Goal: Task Accomplishment & Management: Manage account settings

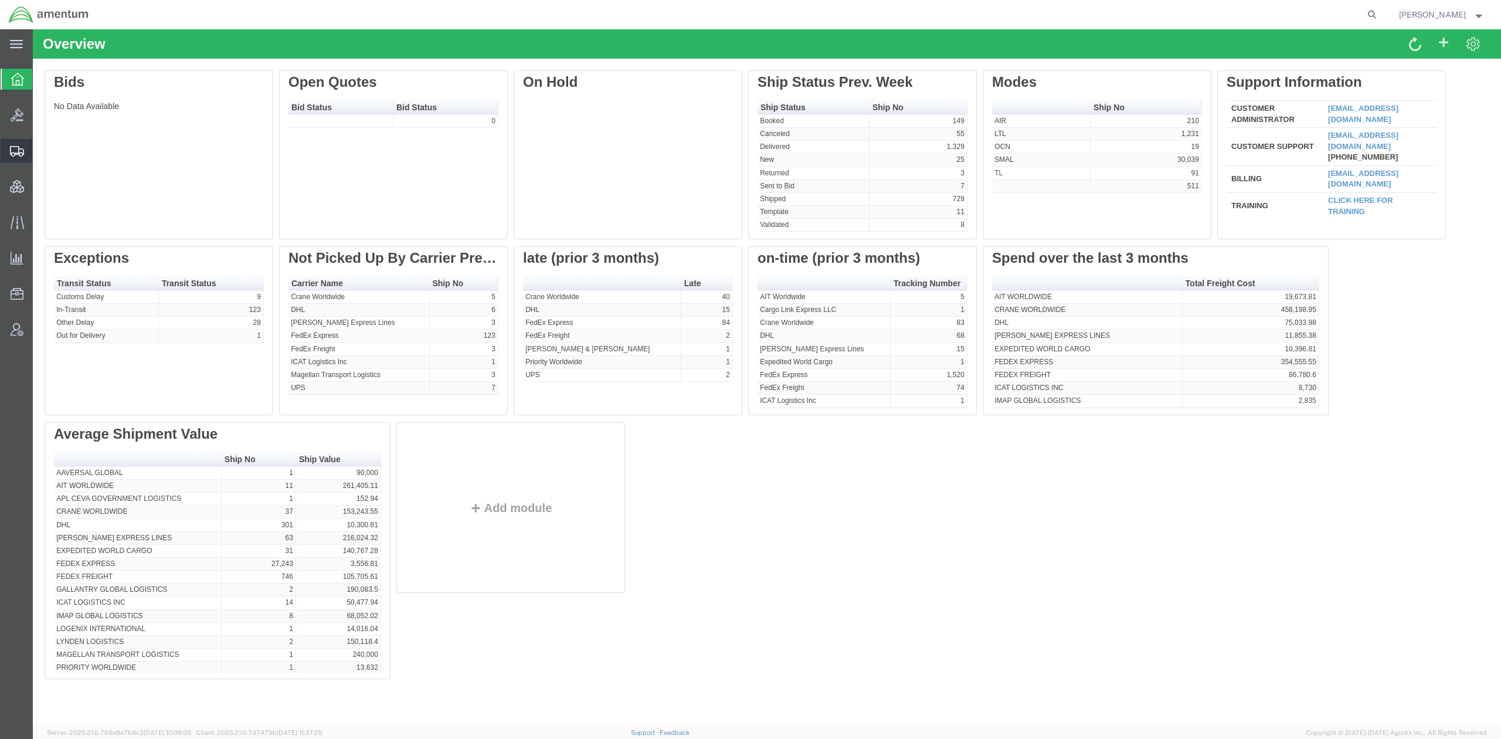
click at [40, 152] on span "Shipments" at bounding box center [36, 150] width 8 height 23
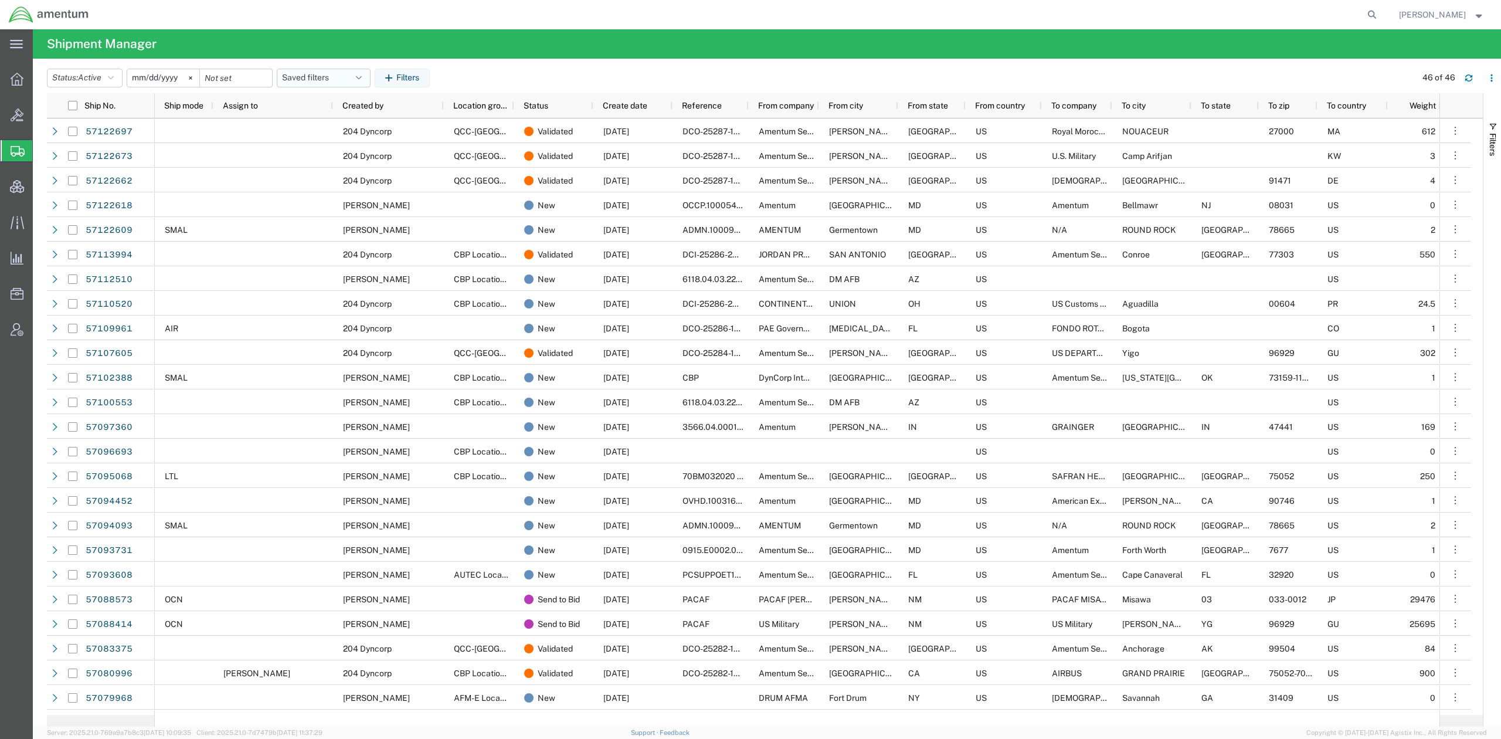
click at [306, 81] on button "Saved filters" at bounding box center [324, 78] width 94 height 19
click at [314, 149] on span "Active DCI shipments" at bounding box center [356, 151] width 154 height 22
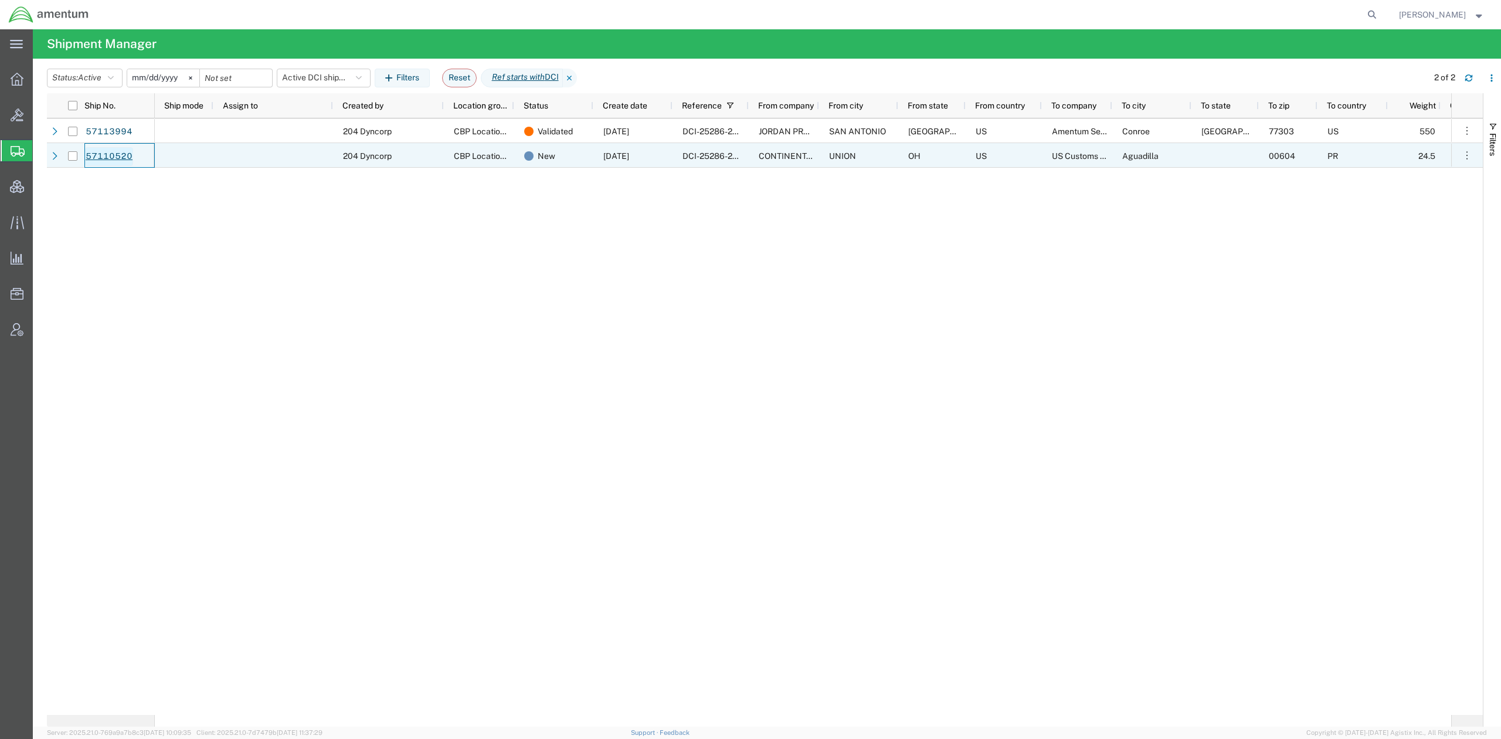
click at [96, 156] on link "57110520" at bounding box center [109, 156] width 48 height 19
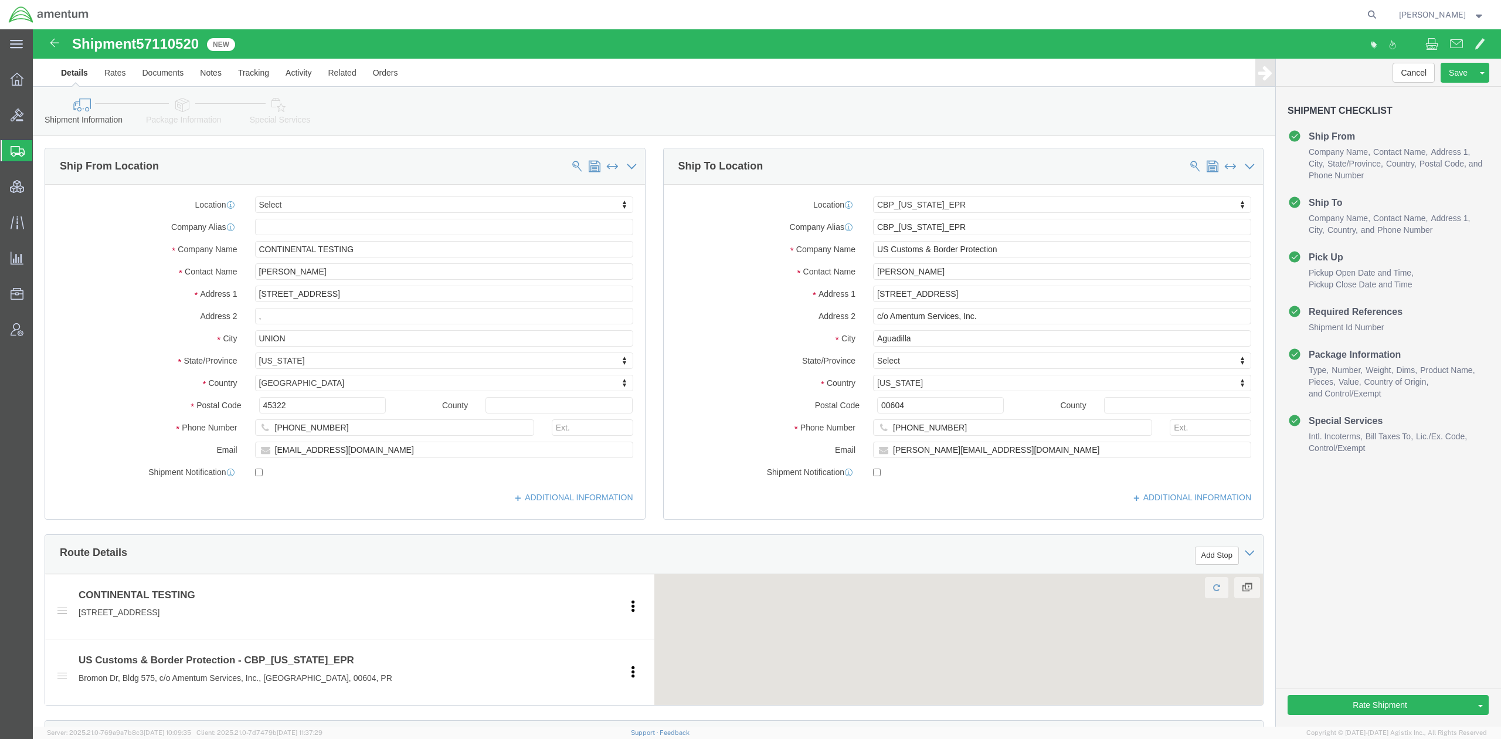
select select
select select "49933"
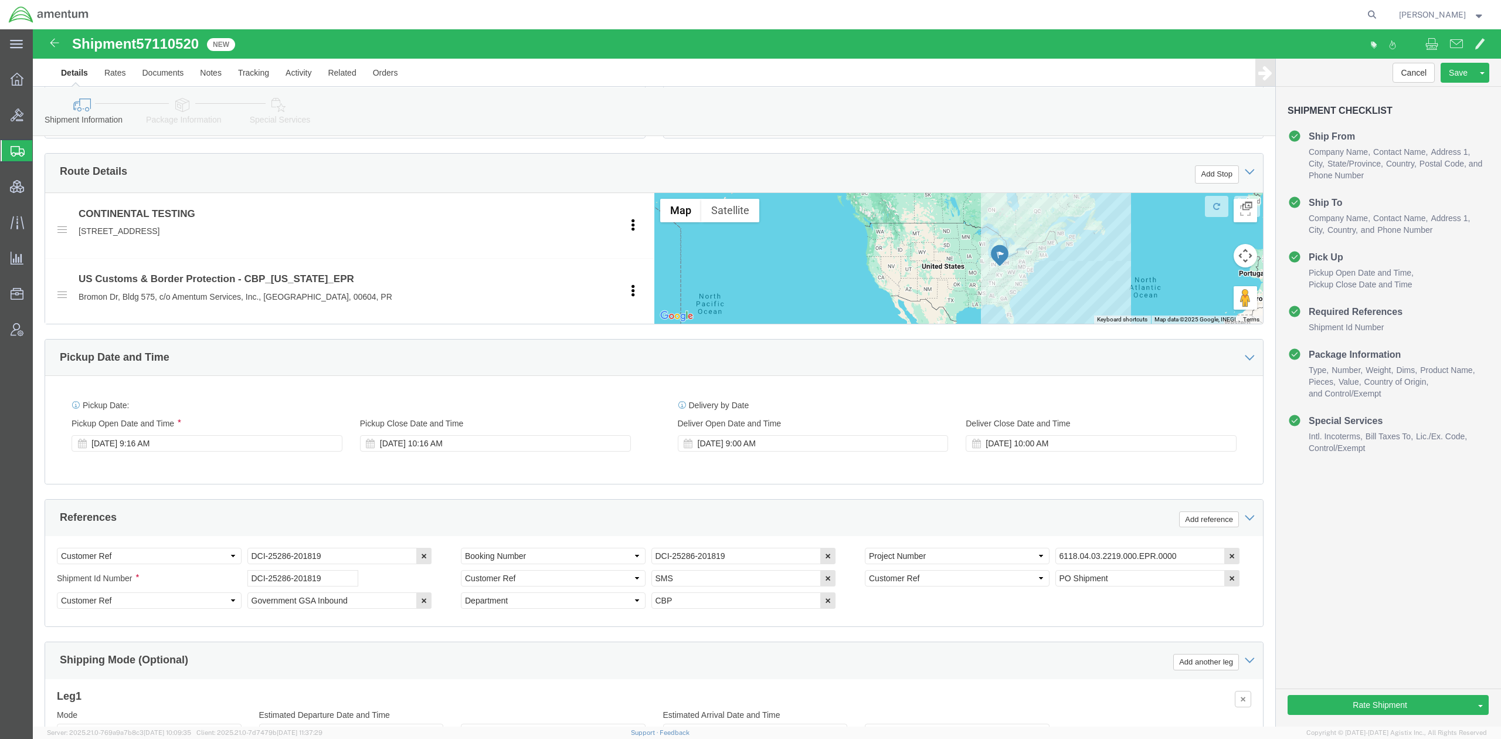
scroll to position [521, 0]
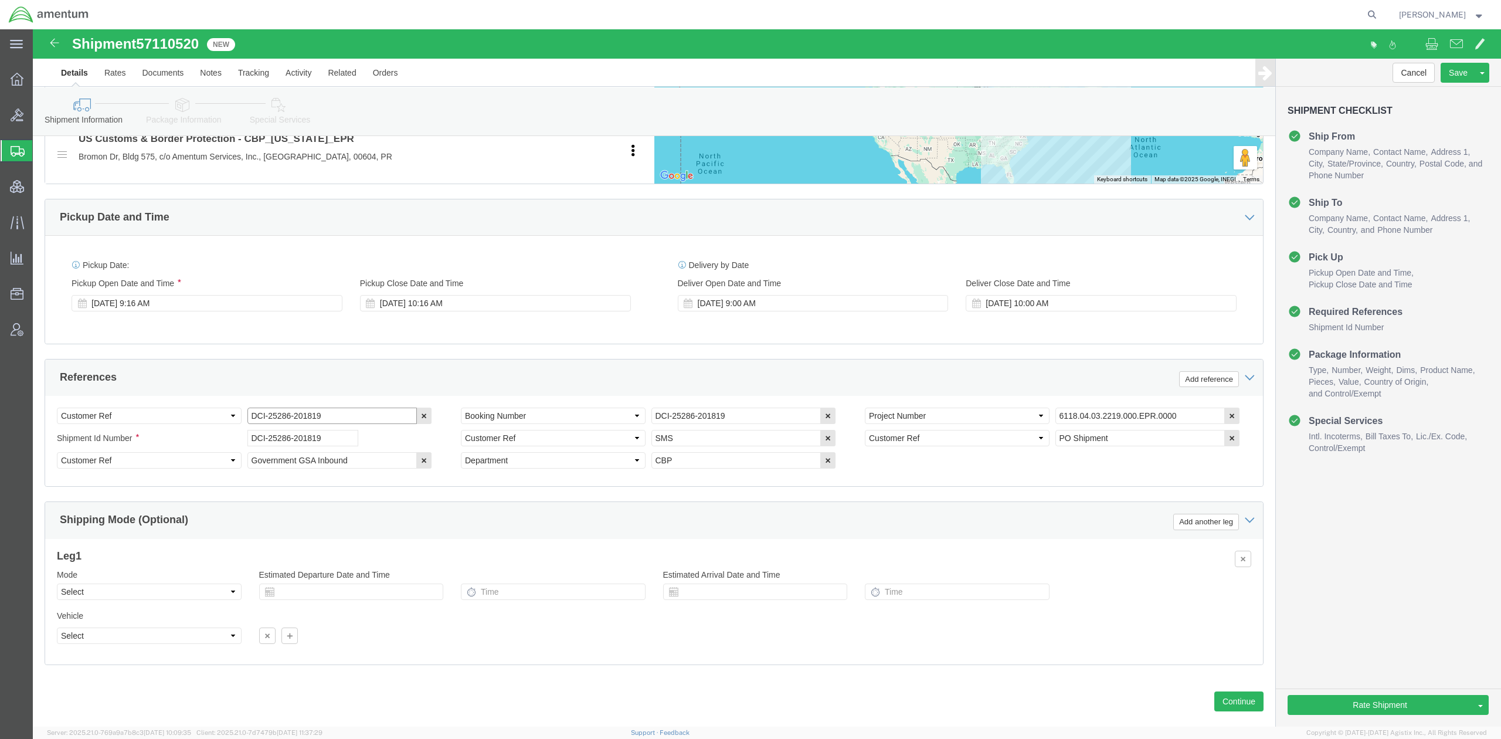
drag, startPoint x: 320, startPoint y: 395, endPoint x: 31, endPoint y: 360, distance: 290.7
click div "References Add reference Select Account Type Activity ID Airline Appointment Nu…"
click div "Mode Select Air Less than Truckload Multi-Leg Ocean Freight Rail Small Parcel T…"
click select "Select Air Less than Truckload Multi-Leg Ocean Freight Rail Small Parcel Truckl…"
select select "TL"
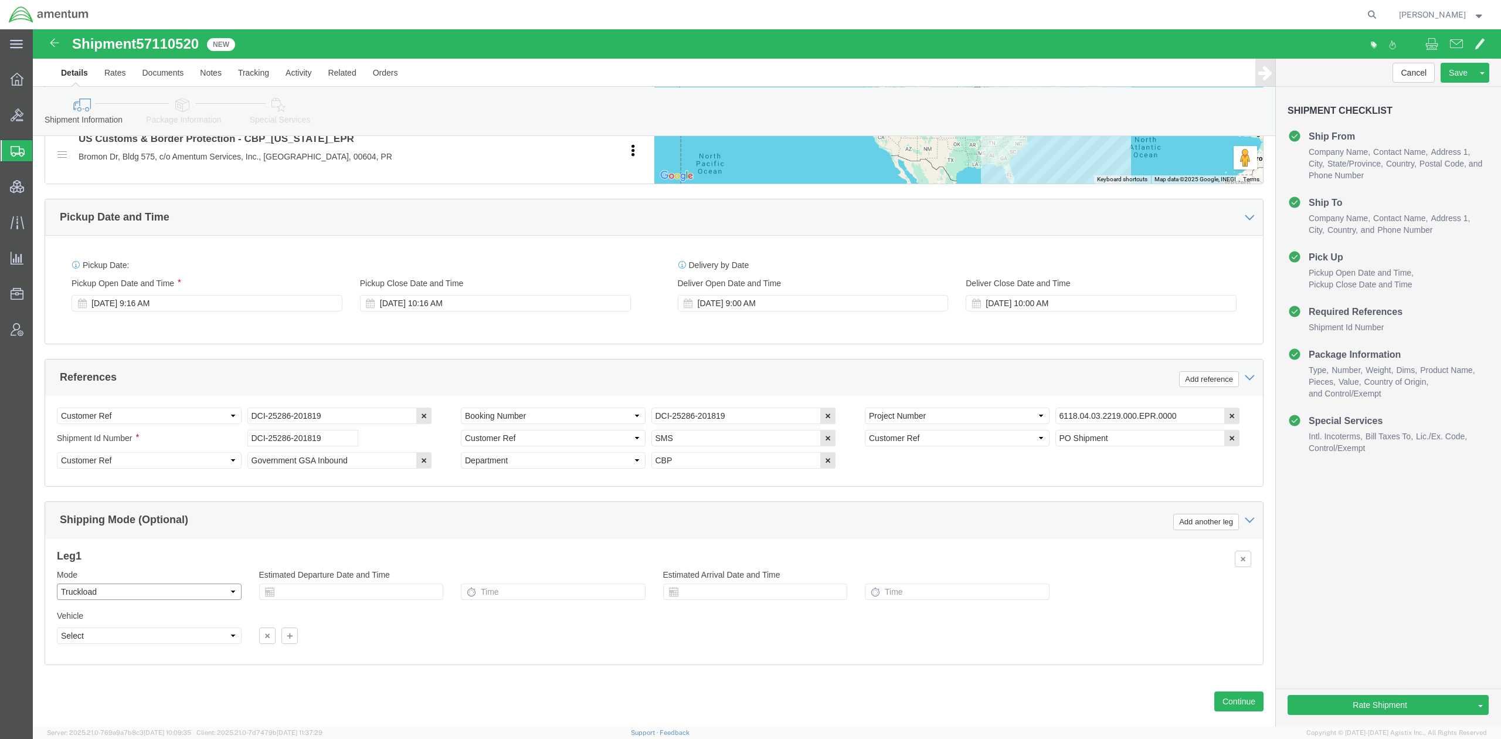
click select "Select Air Less than Truckload Multi-Leg Ocean Freight Rail Small Parcel Truckl…"
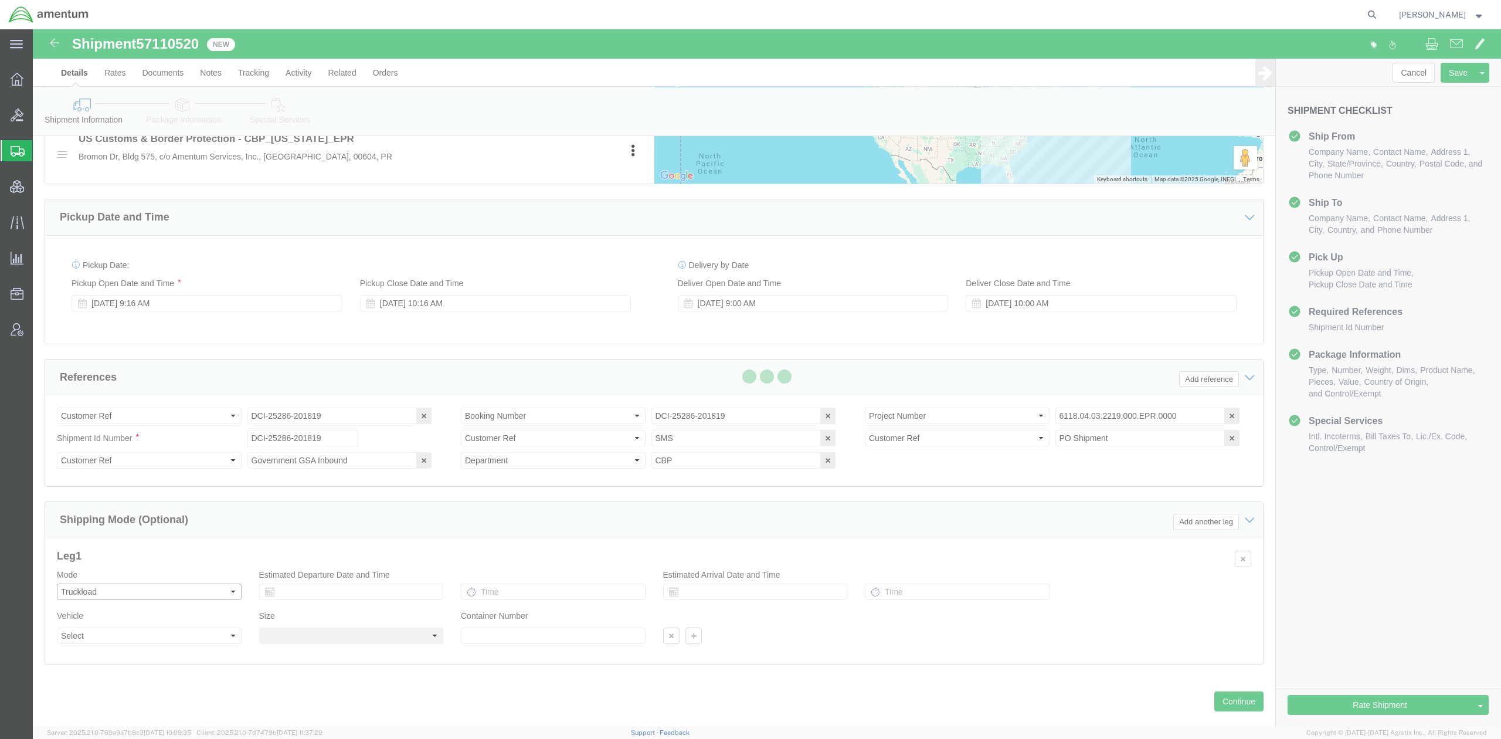
select select
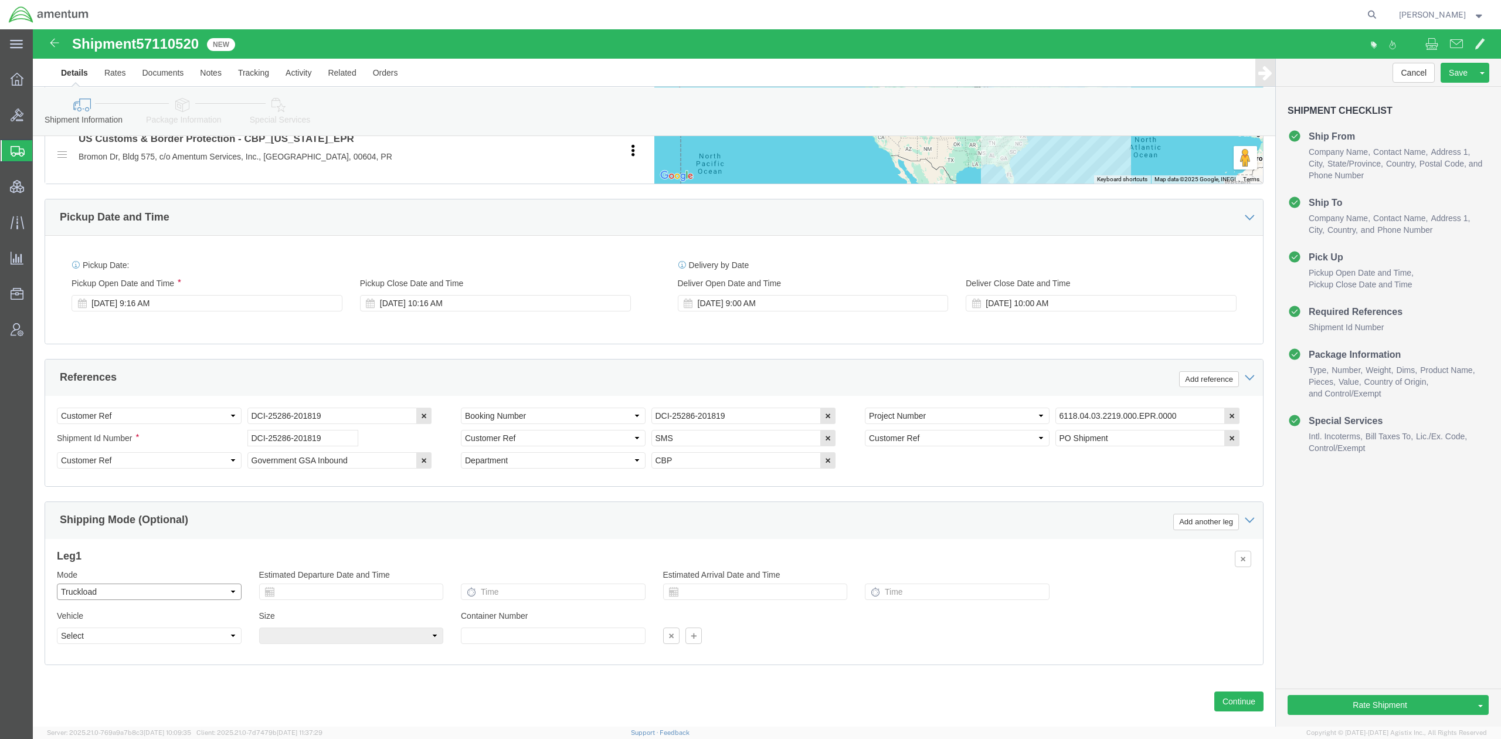
click select "Select Air Less than Truckload Multi-Leg Ocean Freight Rail Small Parcel Truckl…"
select select "SMAL"
click select "Select Air Less than Truckload Multi-Leg Ocean Freight Rail Small Parcel Truckl…"
click link "Package Information"
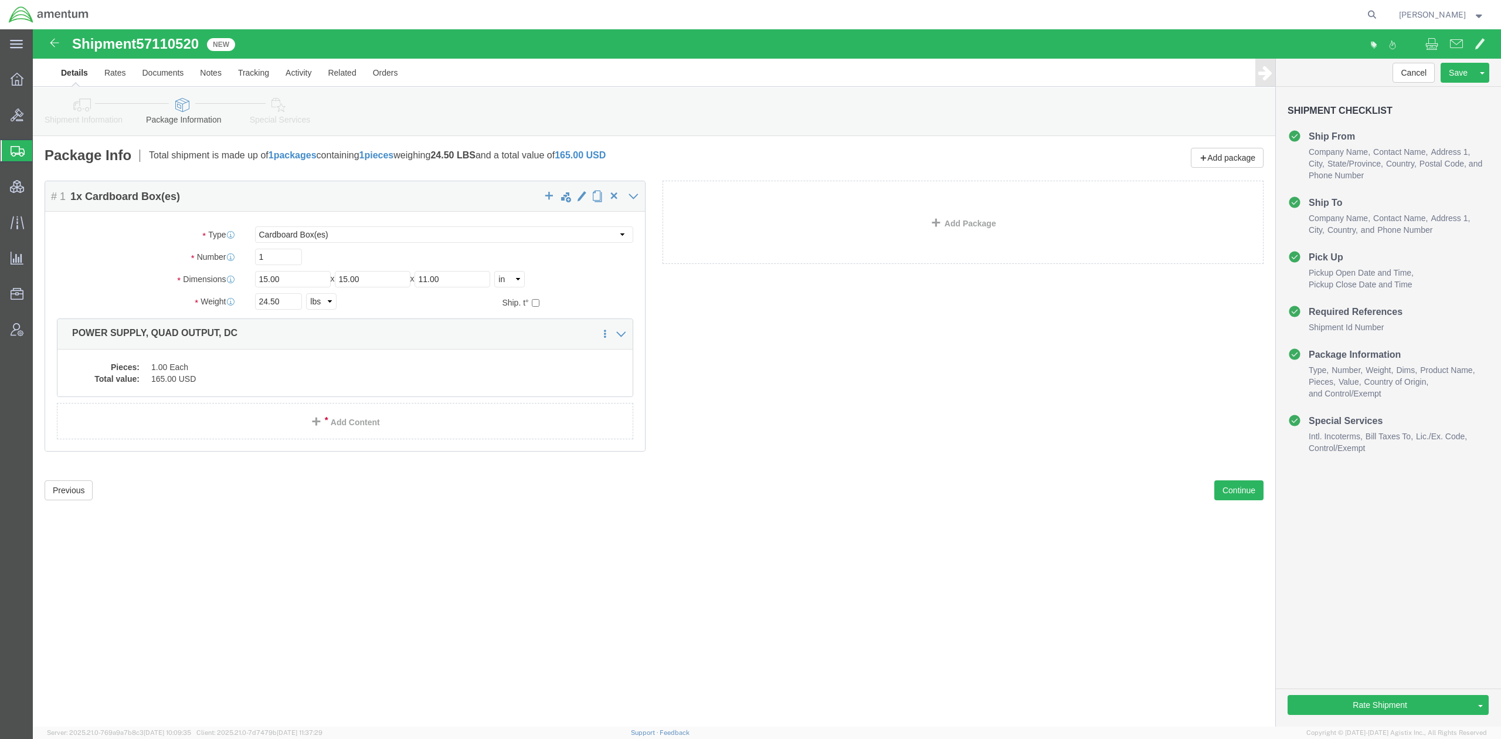
click icon
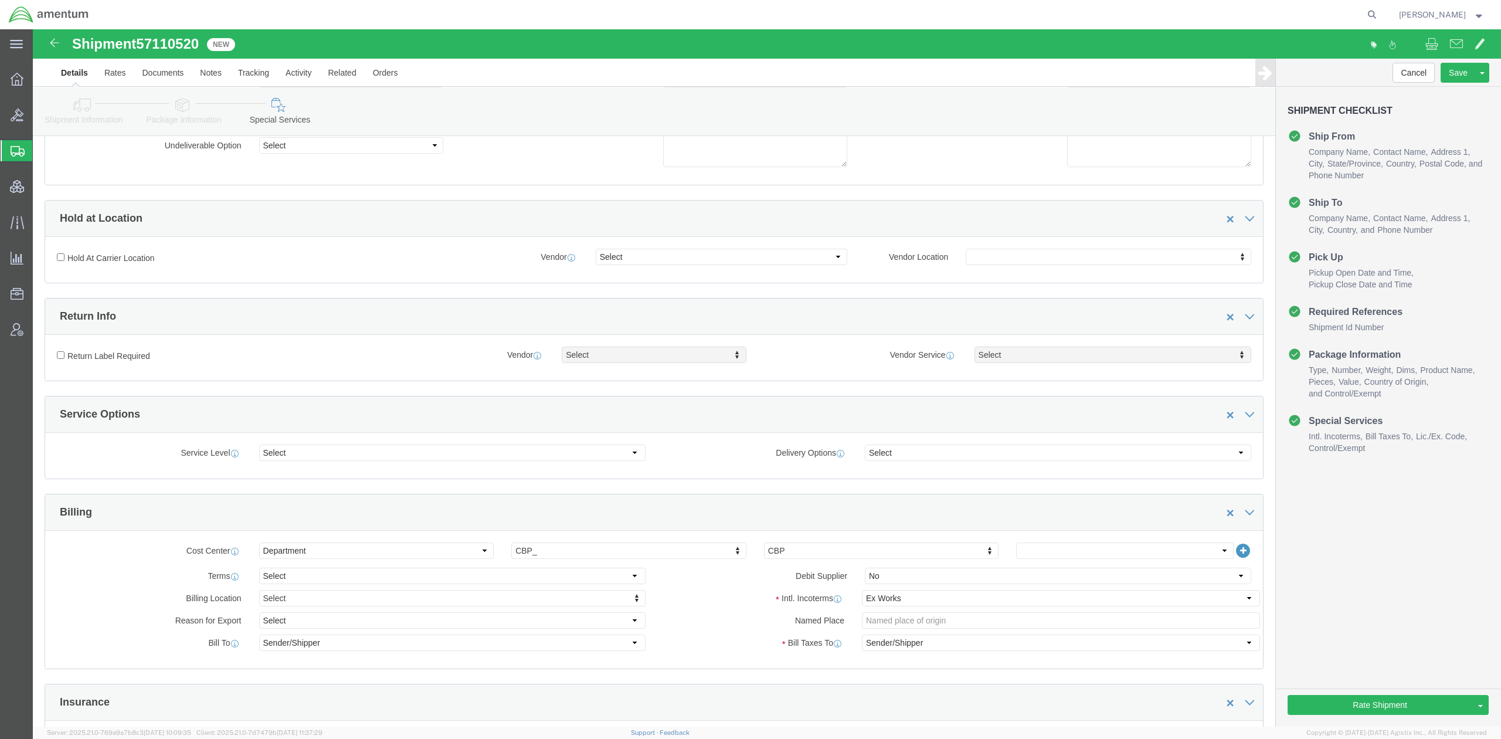
scroll to position [209, 0]
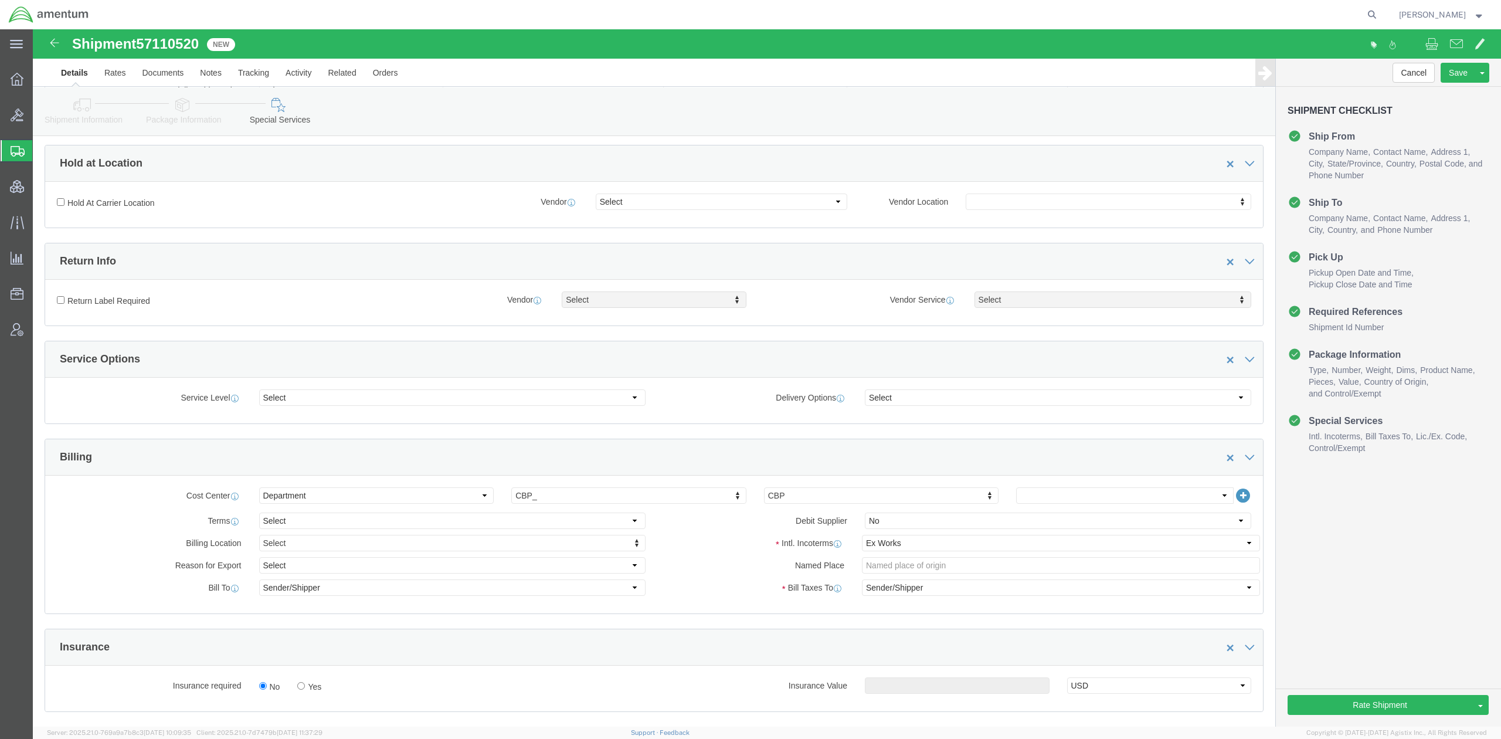
click link "Package Information"
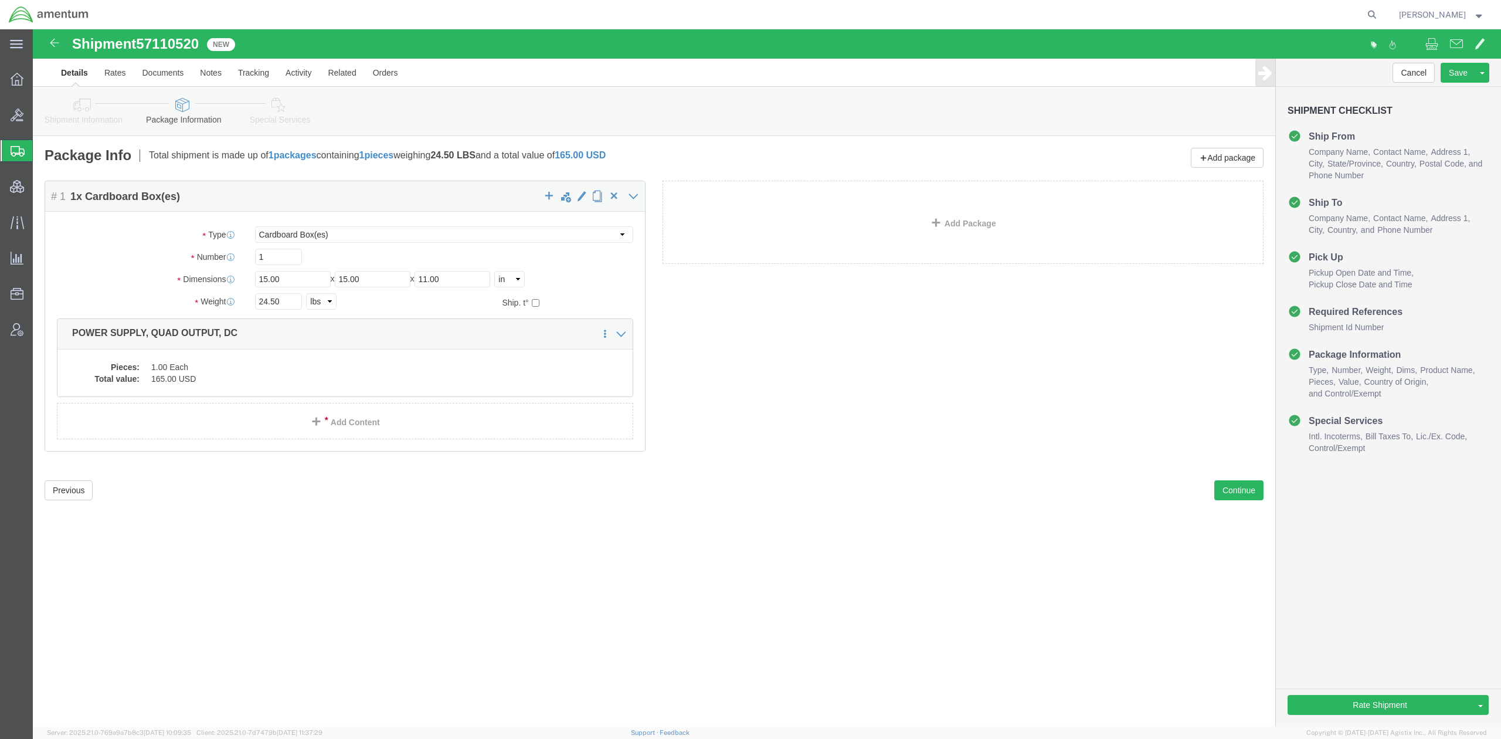
click icon
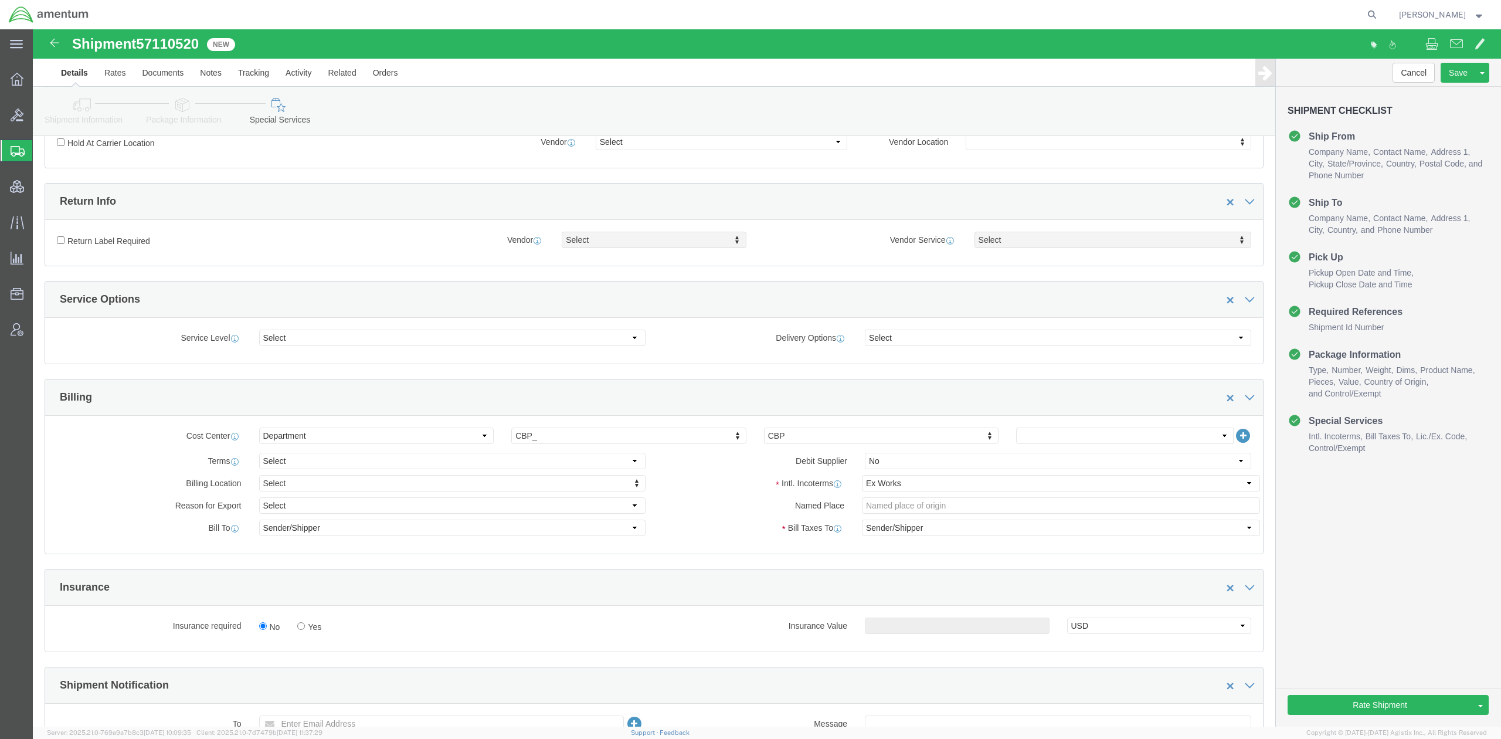
scroll to position [313, 0]
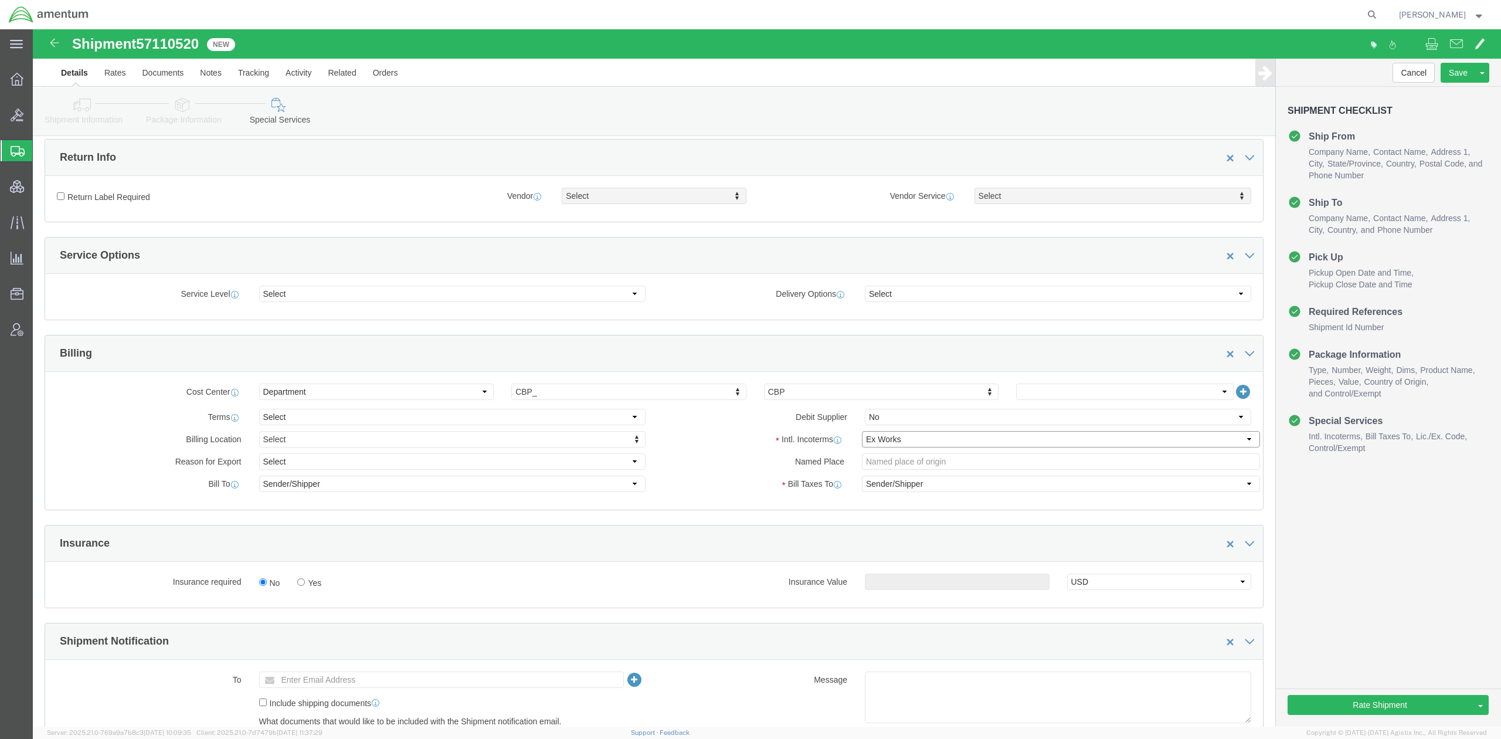
click select "Select Carriage Insurance Paid Carriage Paid To Cost and Freight Cost Insurance…"
select select "DDP"
click select "Select Carriage Insurance Paid Carriage Paid To Cost and Freight Cost Insurance…"
click select "Select Gift Personal Effects Repair/Warranty Return Sample Sold Temporary/Not S…"
select select "SOLD"
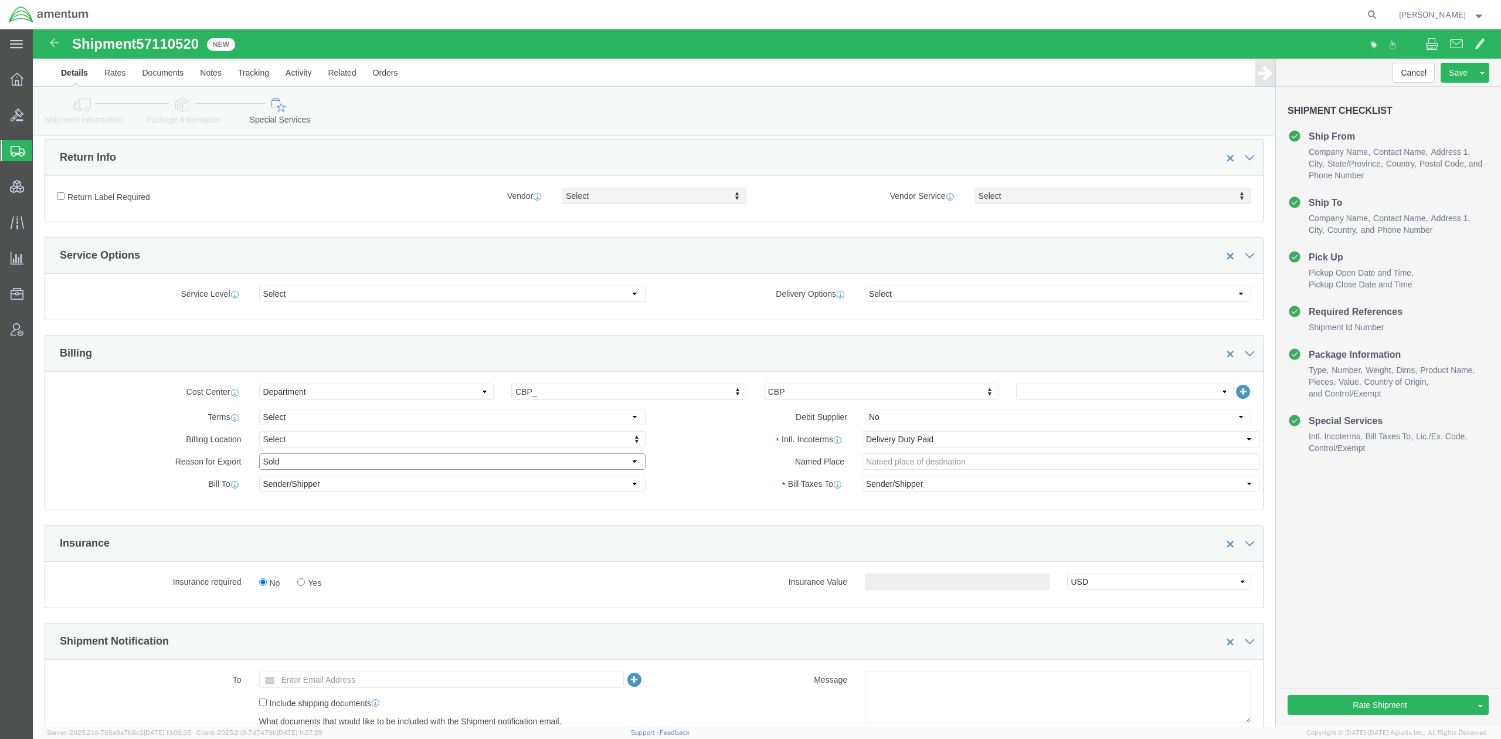
click select "Select Gift Personal Effects Repair/Warranty Return Sample Sold Temporary/Not S…"
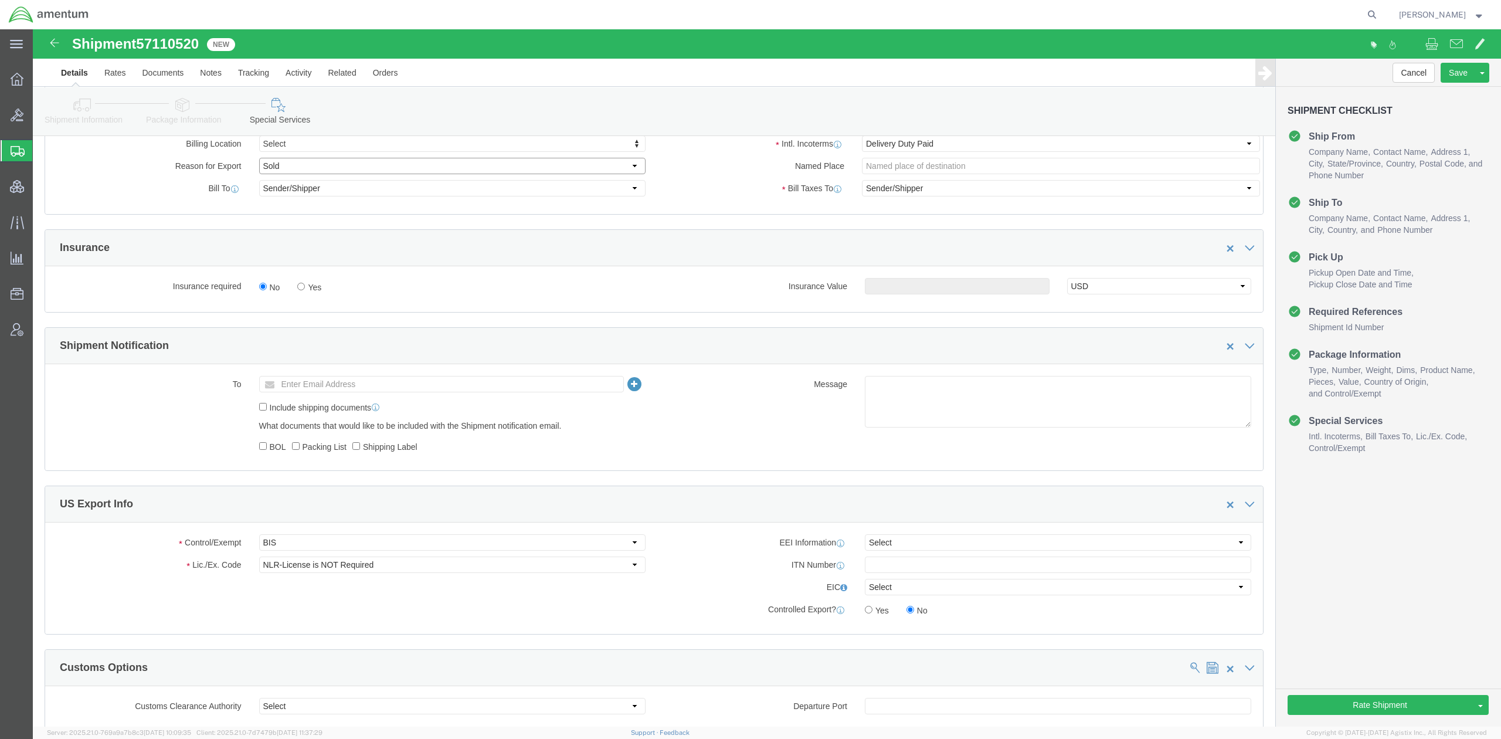
scroll to position [625, 0]
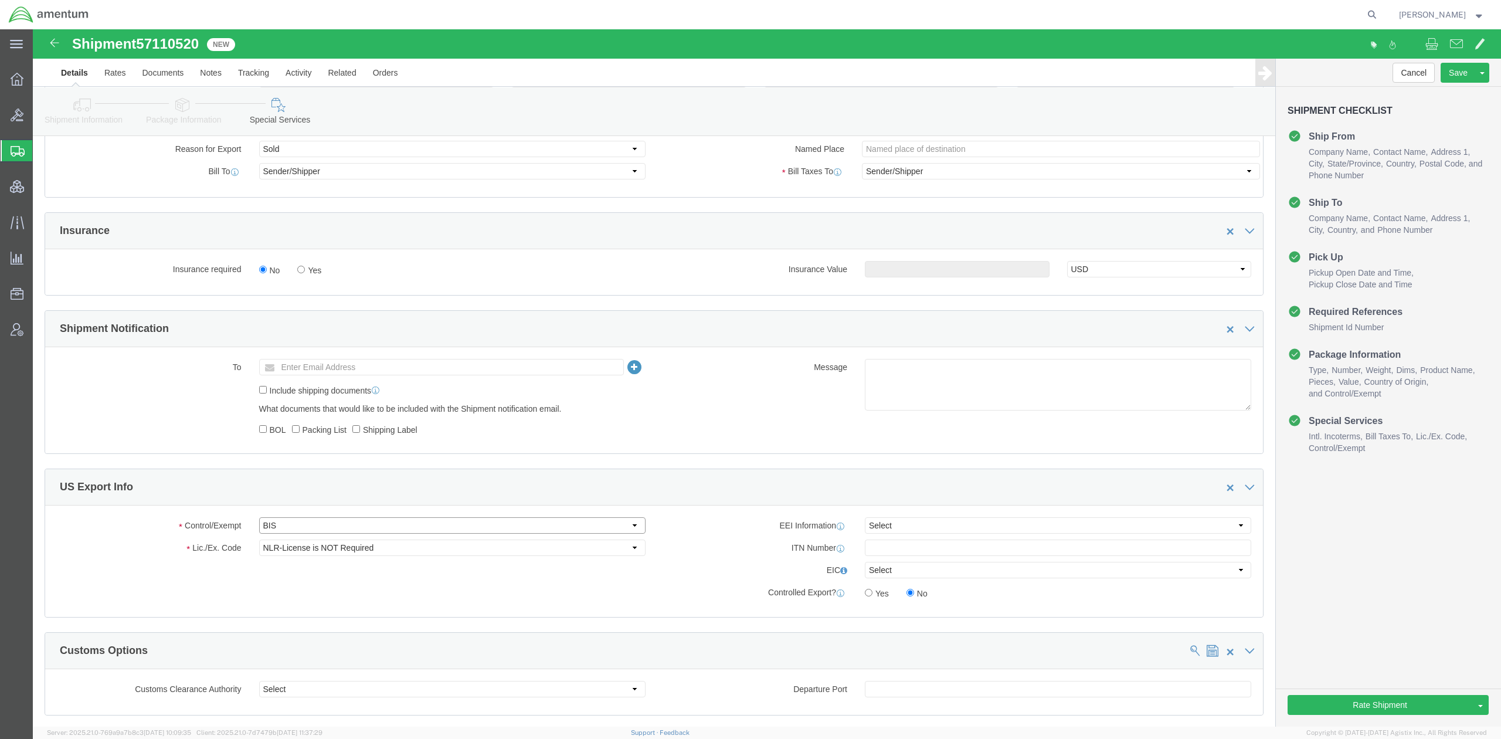
click select "Select ATF BIS DEA EPA FDA FTR ITAR OFAC Other (OPA)"
select select "FTR"
click select "Select ATF BIS DEA EPA FDA FTR ITAR OFAC Other (OPA)"
click select "Select 30.2(d)(2) 30.36 30.37(a) 30.37(f) 30.37(g) 30.37(h) 30.37(i) 30.37(j) 3…"
select select "30.37(a)"
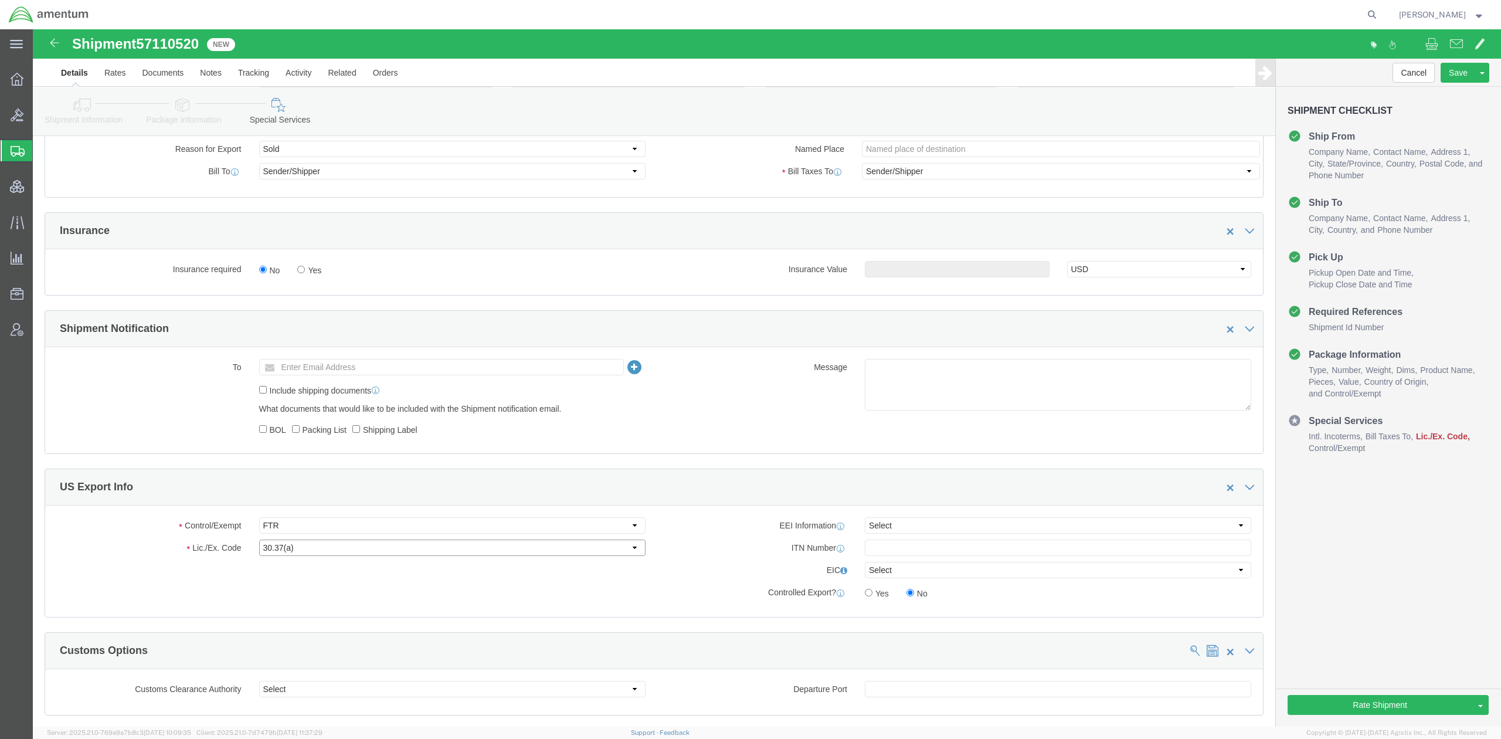
click select "Select 30.2(d)(2) 30.36 30.37(a) 30.37(f) 30.37(g) 30.37(h) 30.37(i) 30.37(j) 3…"
click select "Select AES-Direct EEI Carrier File EEI EEI Exempt"
select select "EXEM"
click select "Select AES-Direct EEI Carrier File EEI EEI Exempt"
click button "Rate Shipment"
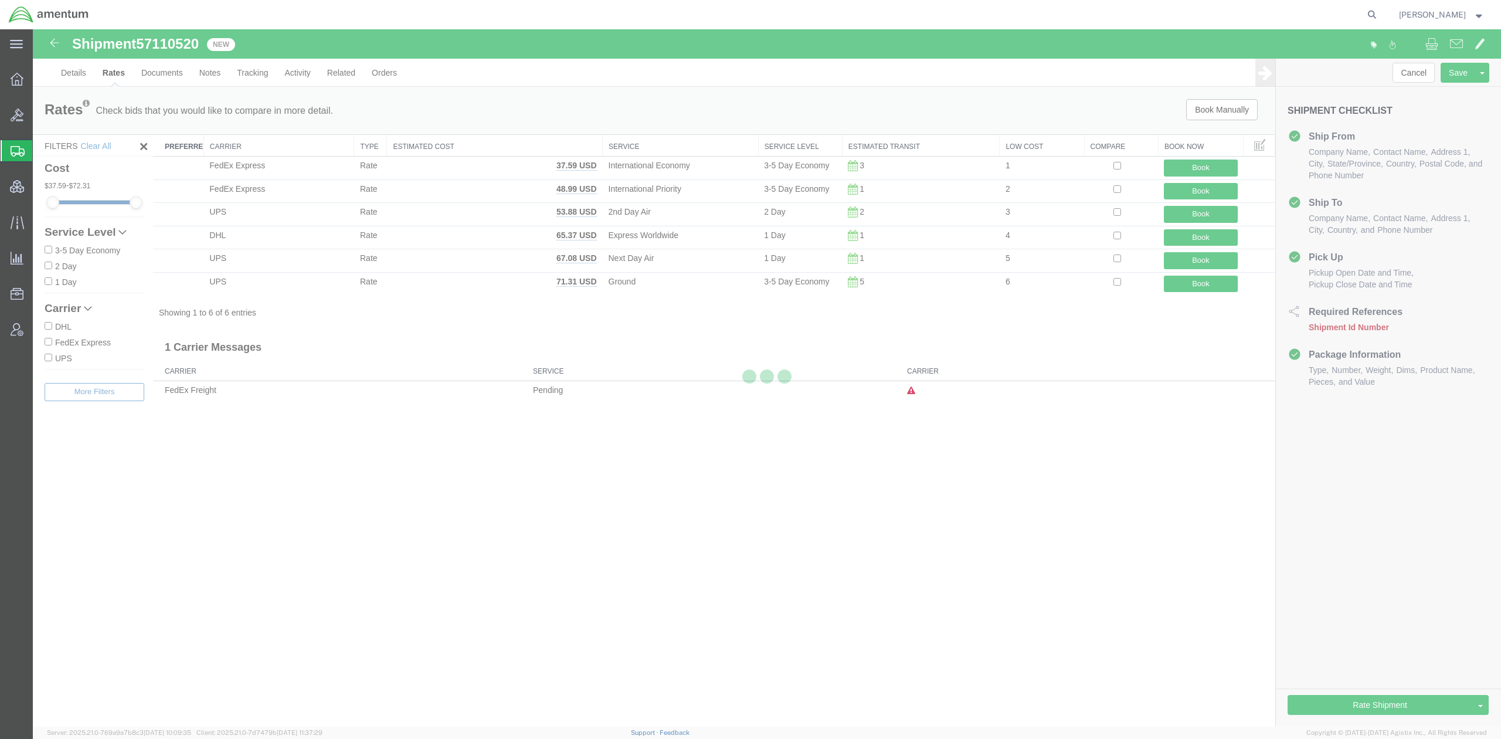
scroll to position [0, 0]
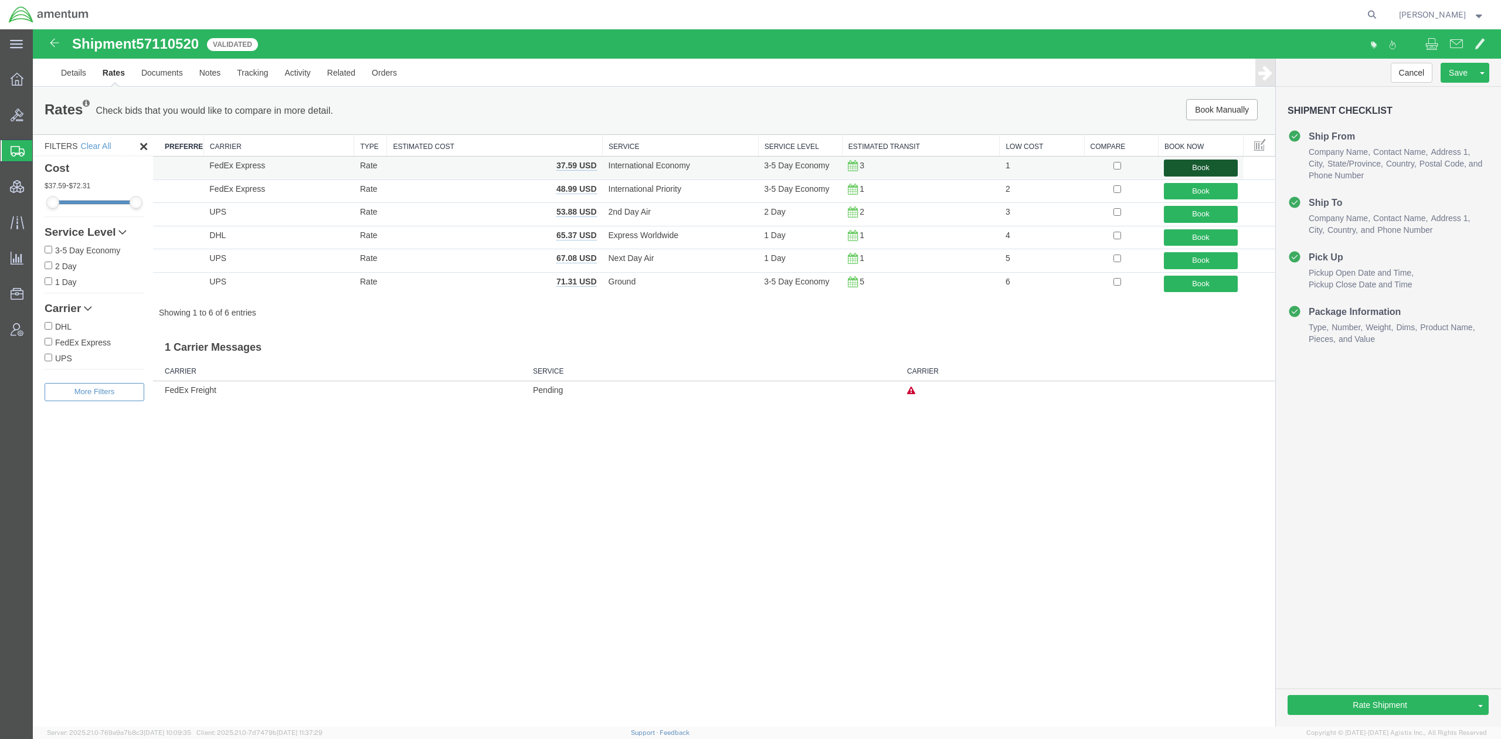
click at [1195, 169] on button "Book" at bounding box center [1200, 168] width 73 height 17
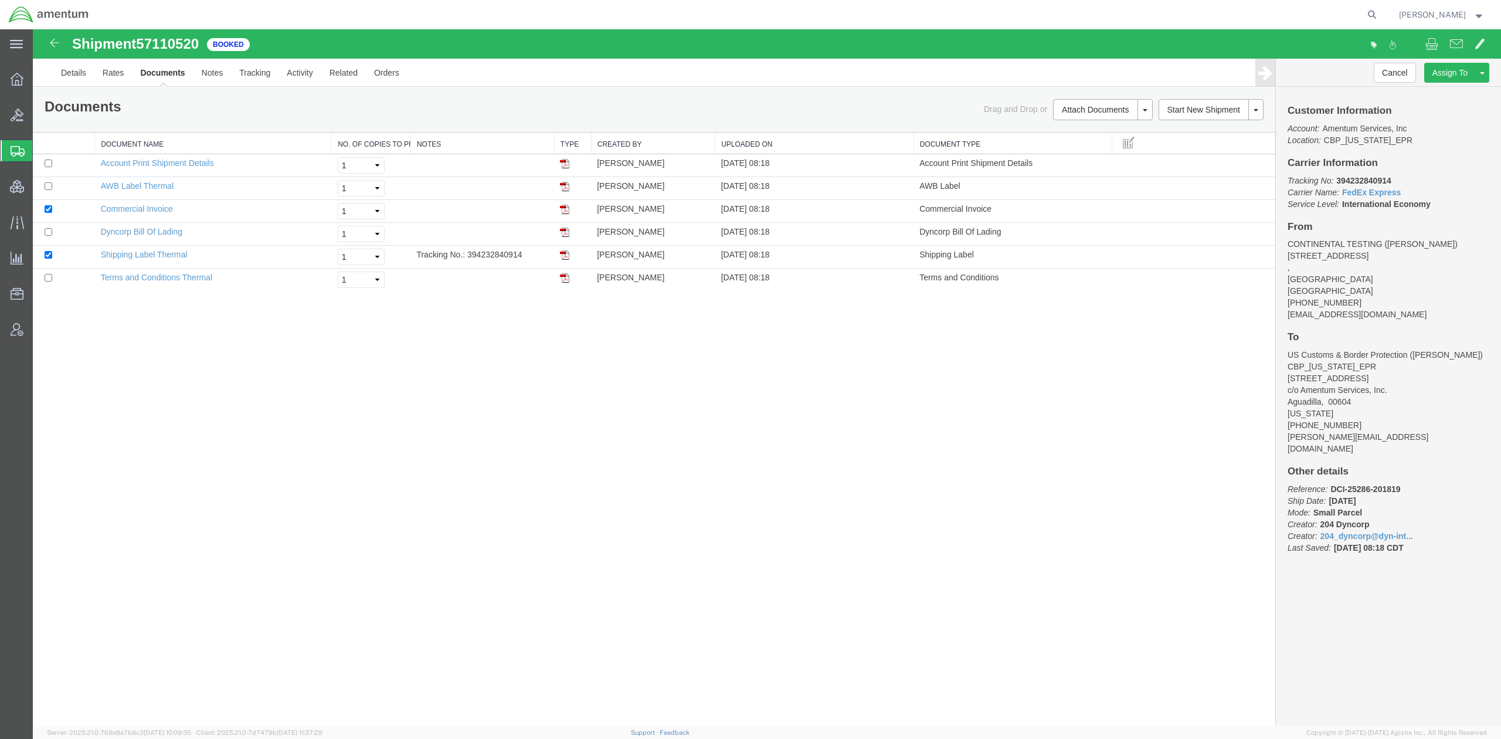
drag, startPoint x: 72, startPoint y: 148, endPoint x: 259, endPoint y: 1, distance: 238.1
click at [42, 148] on span "Shipments" at bounding box center [36, 150] width 9 height 23
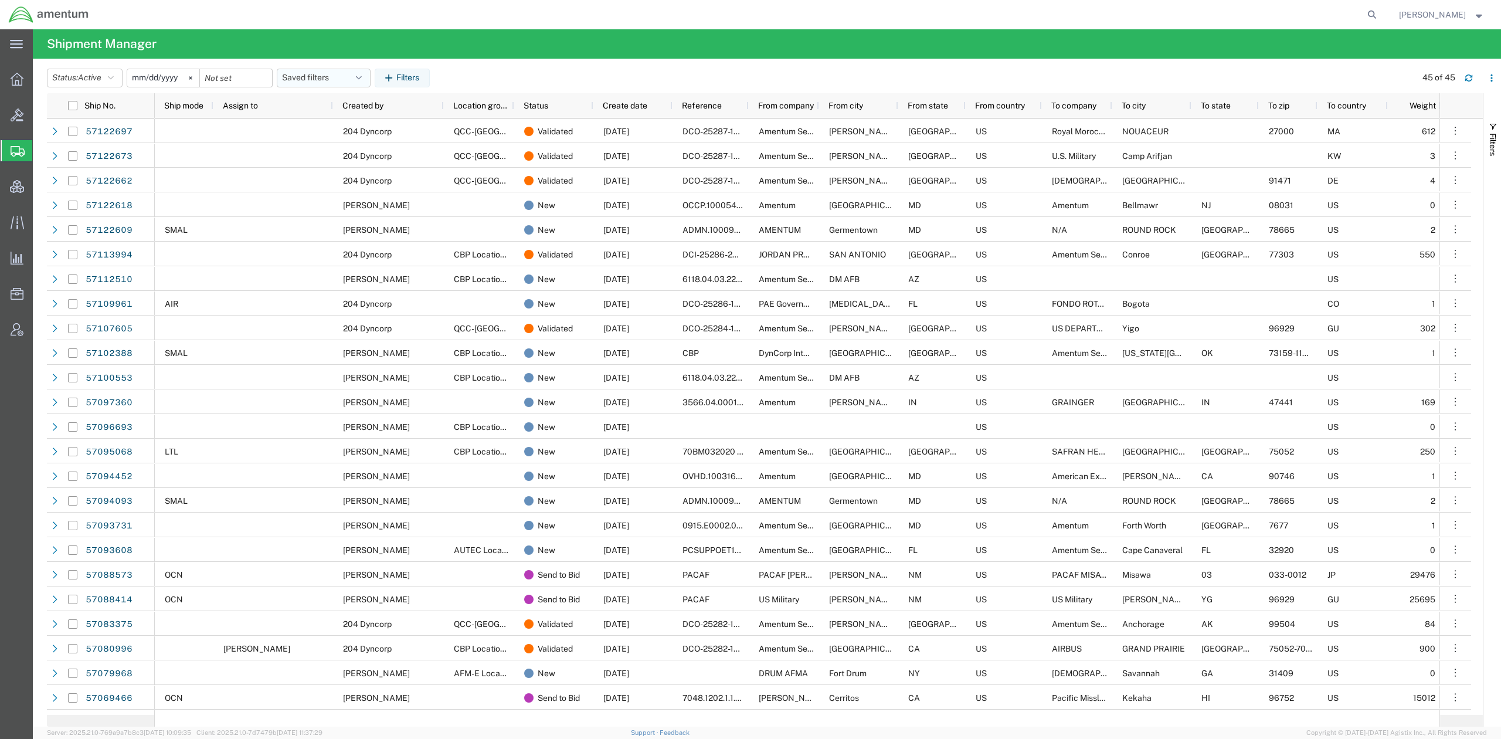
click at [357, 80] on button "Saved filters" at bounding box center [324, 78] width 94 height 19
click at [355, 154] on span "Active DCI shipments" at bounding box center [356, 151] width 154 height 22
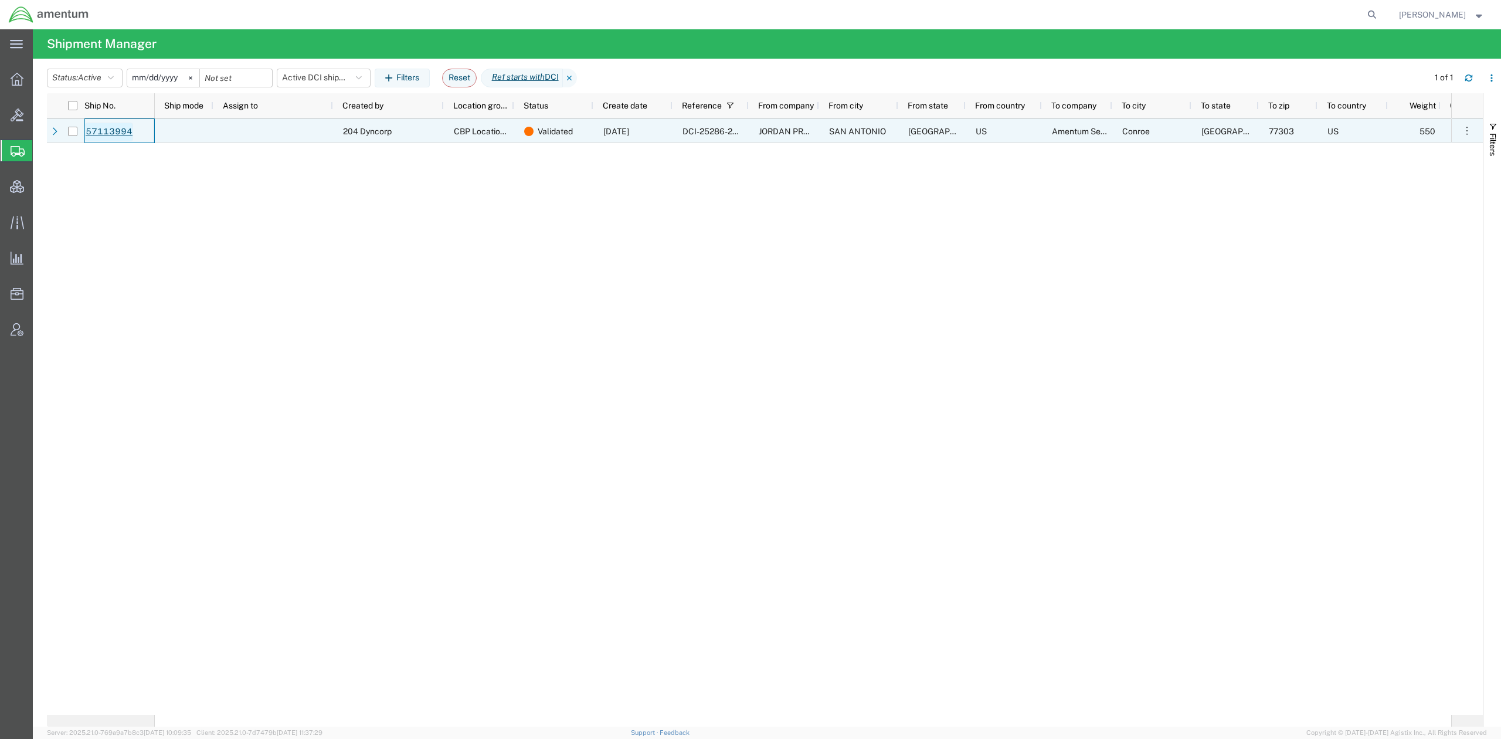
click at [108, 127] on link "57113994" at bounding box center [109, 132] width 48 height 19
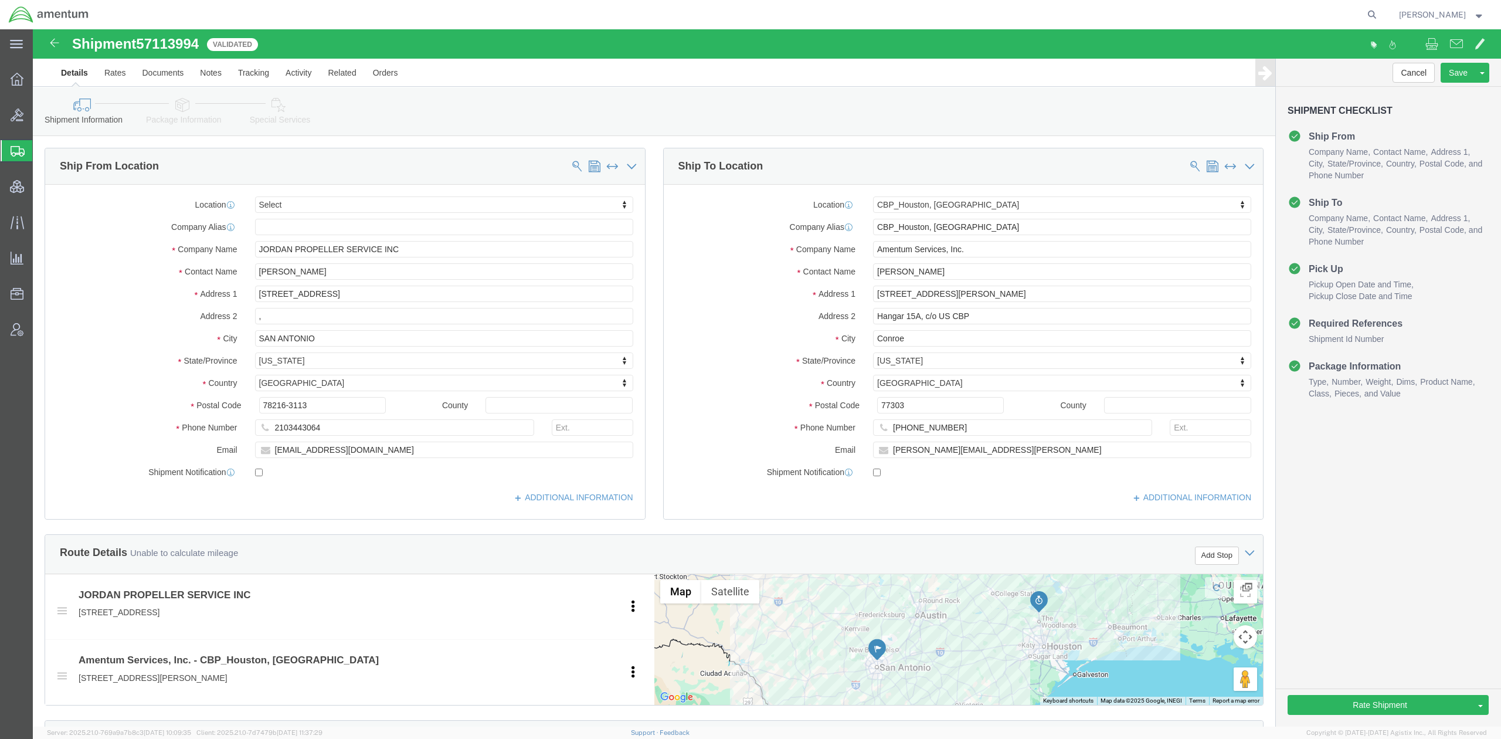
select select
select select "49929"
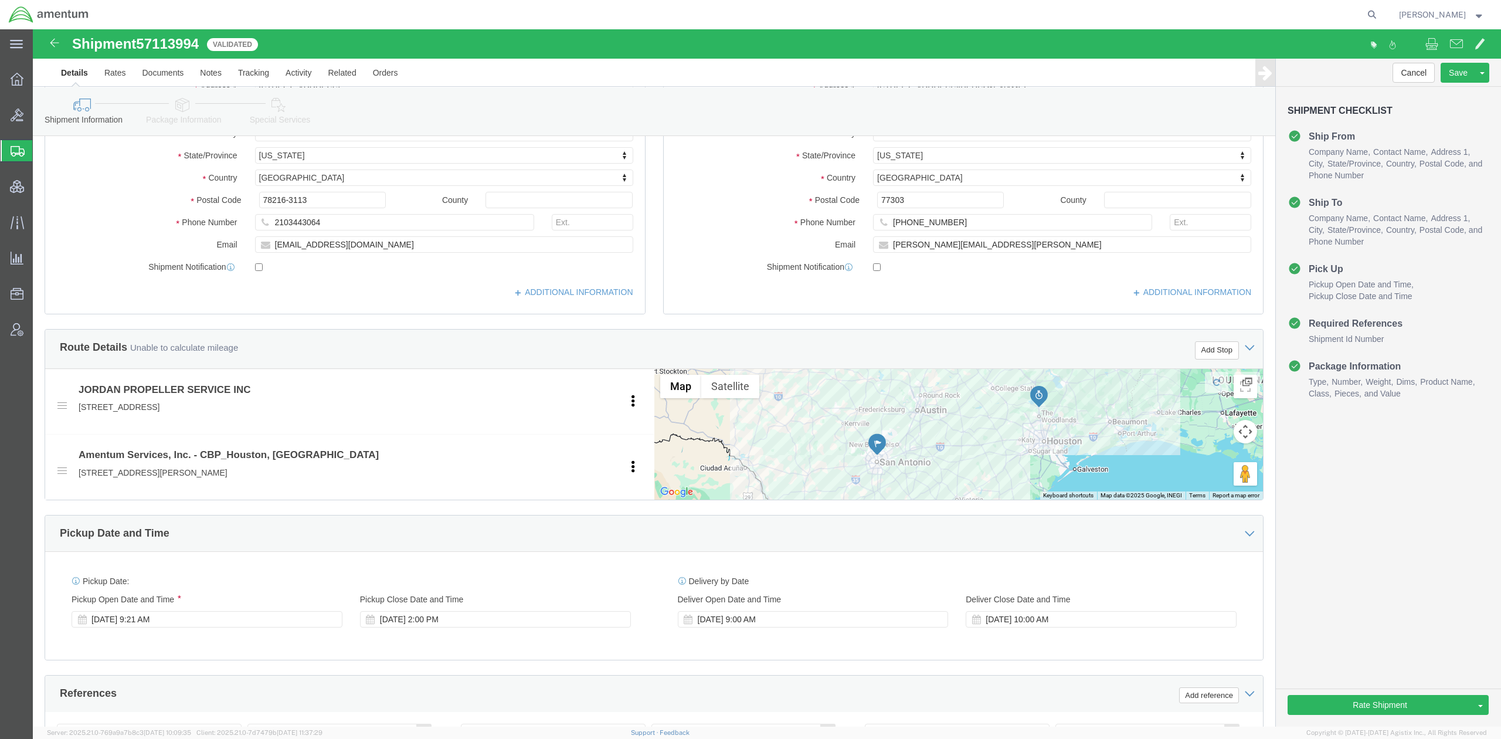
scroll to position [313, 0]
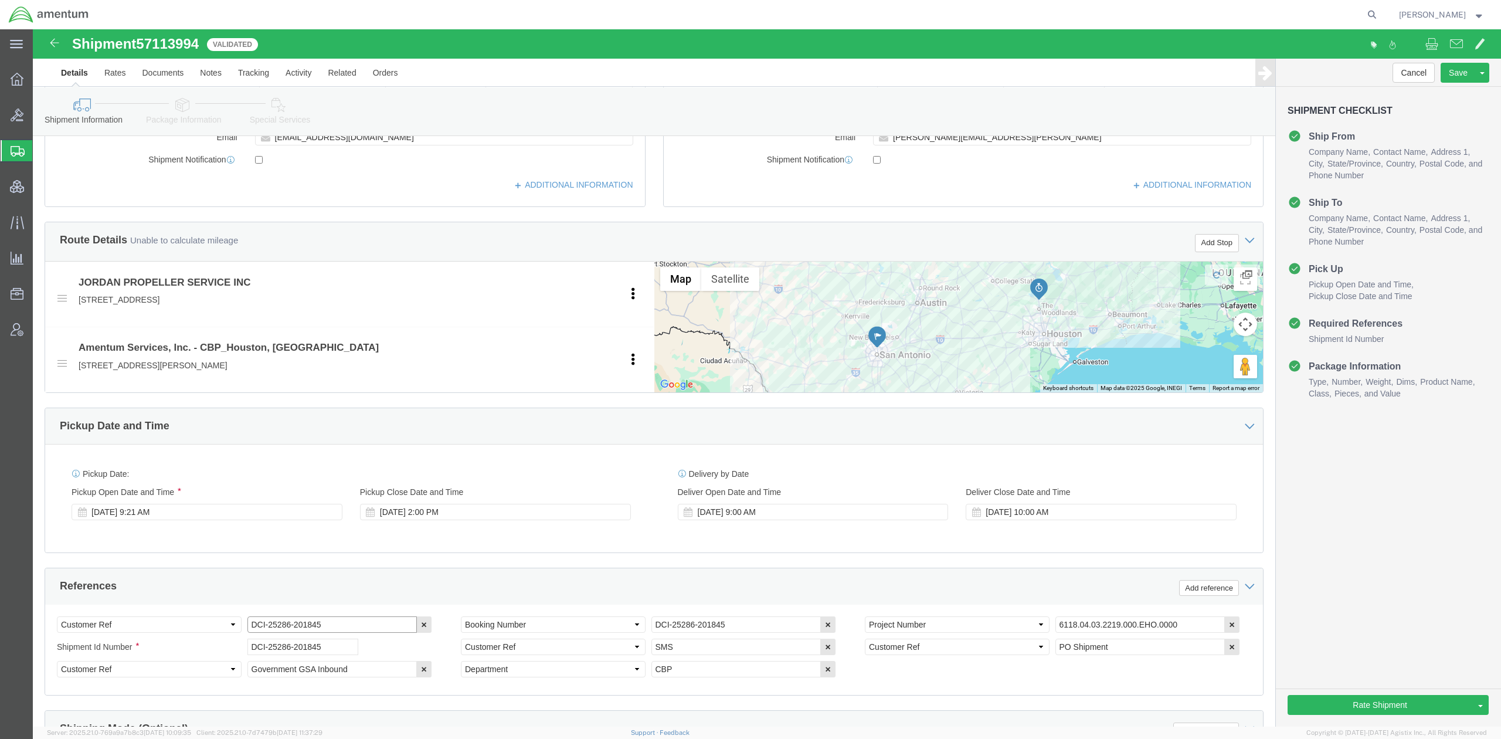
drag, startPoint x: 296, startPoint y: 603, endPoint x: -82, endPoint y: 613, distance: 378.4
click html "Shipment 57113994 Validated Details Rates Documents Notes Tracking Activity Rel…"
click icon
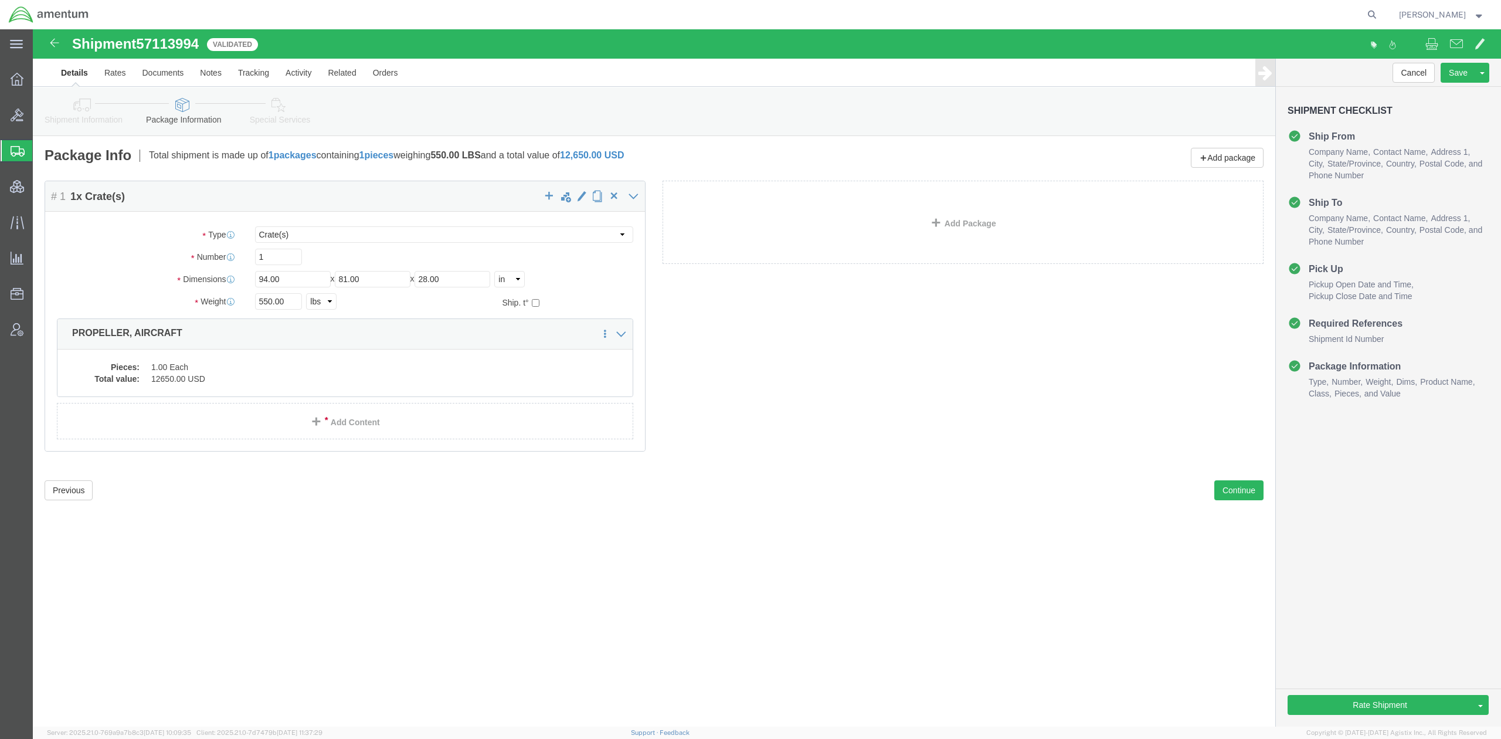
click link "Shipment Information"
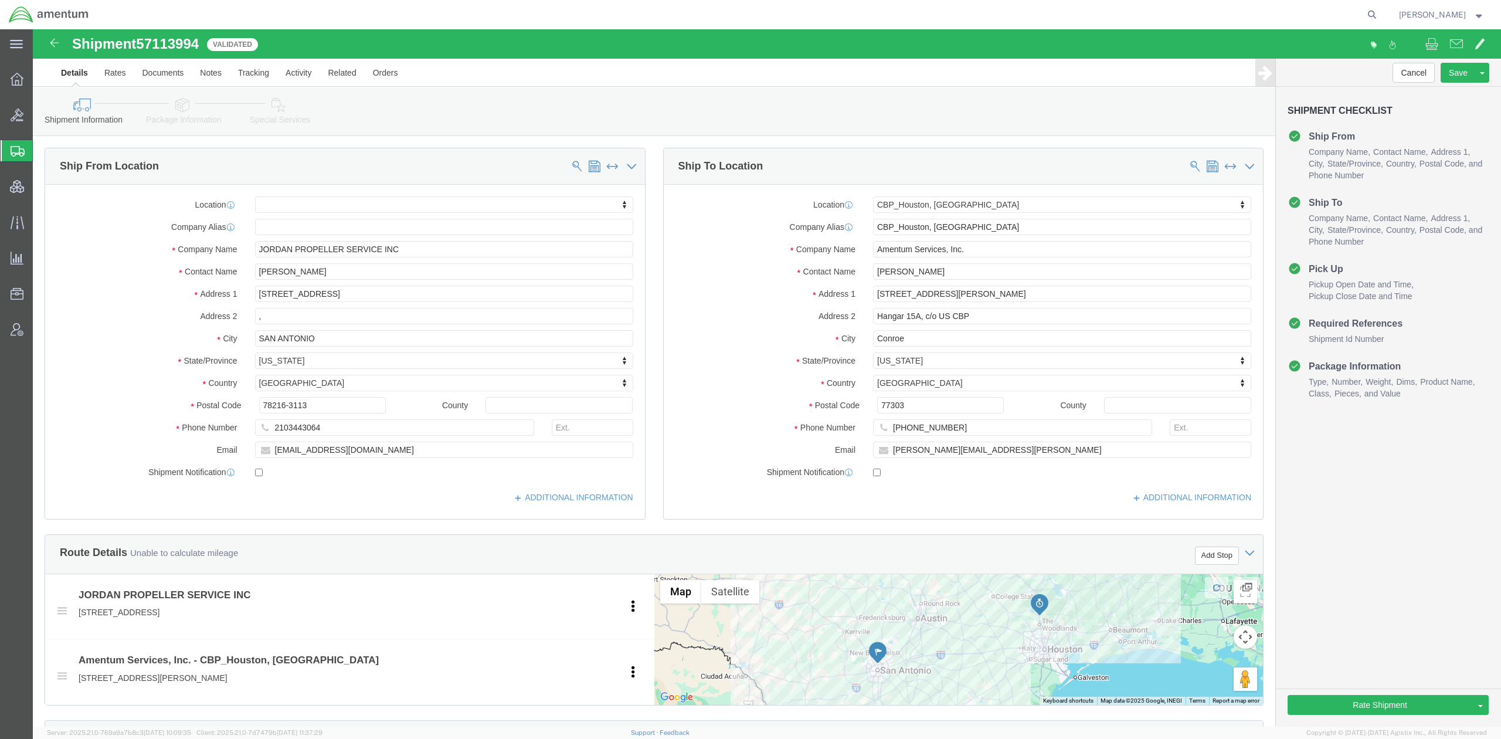
click link "Package Information"
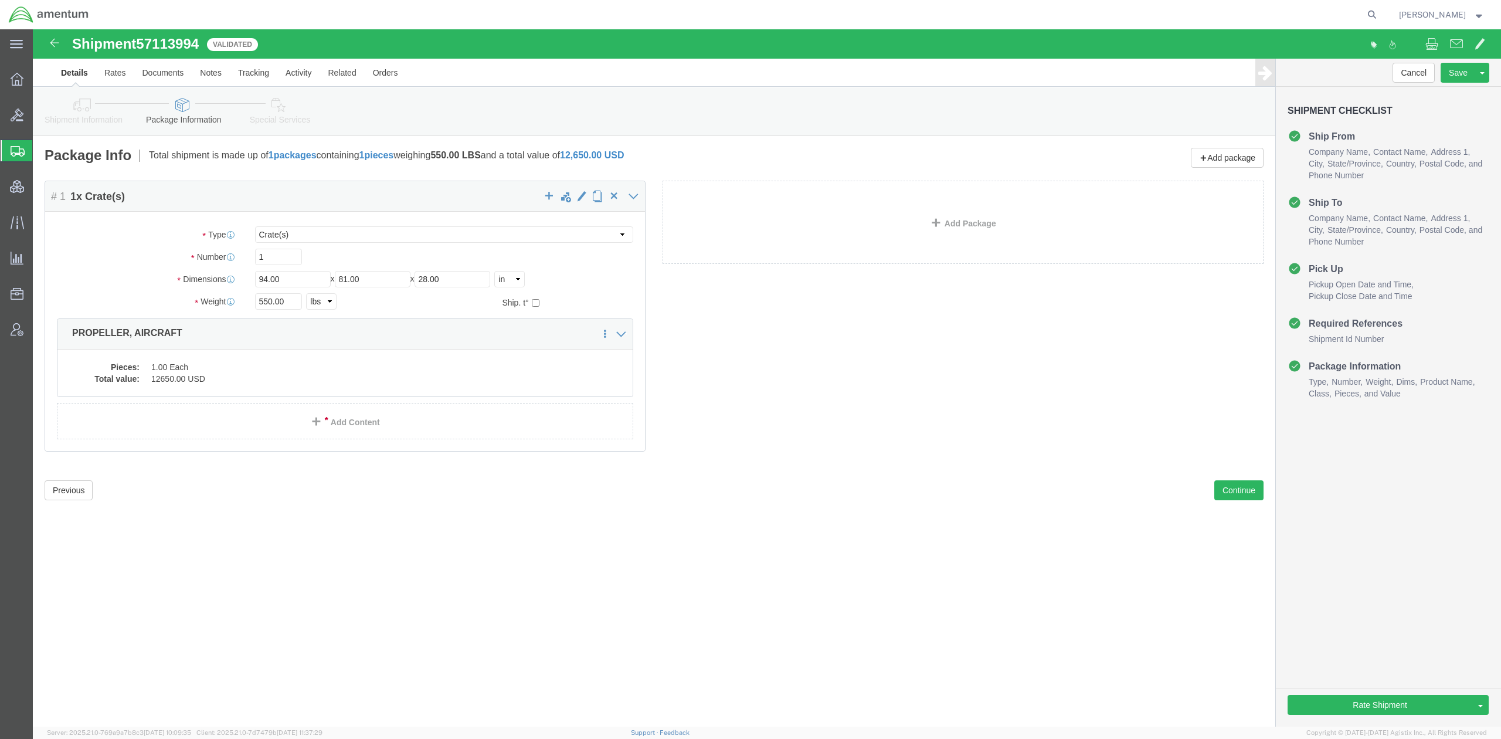
click icon
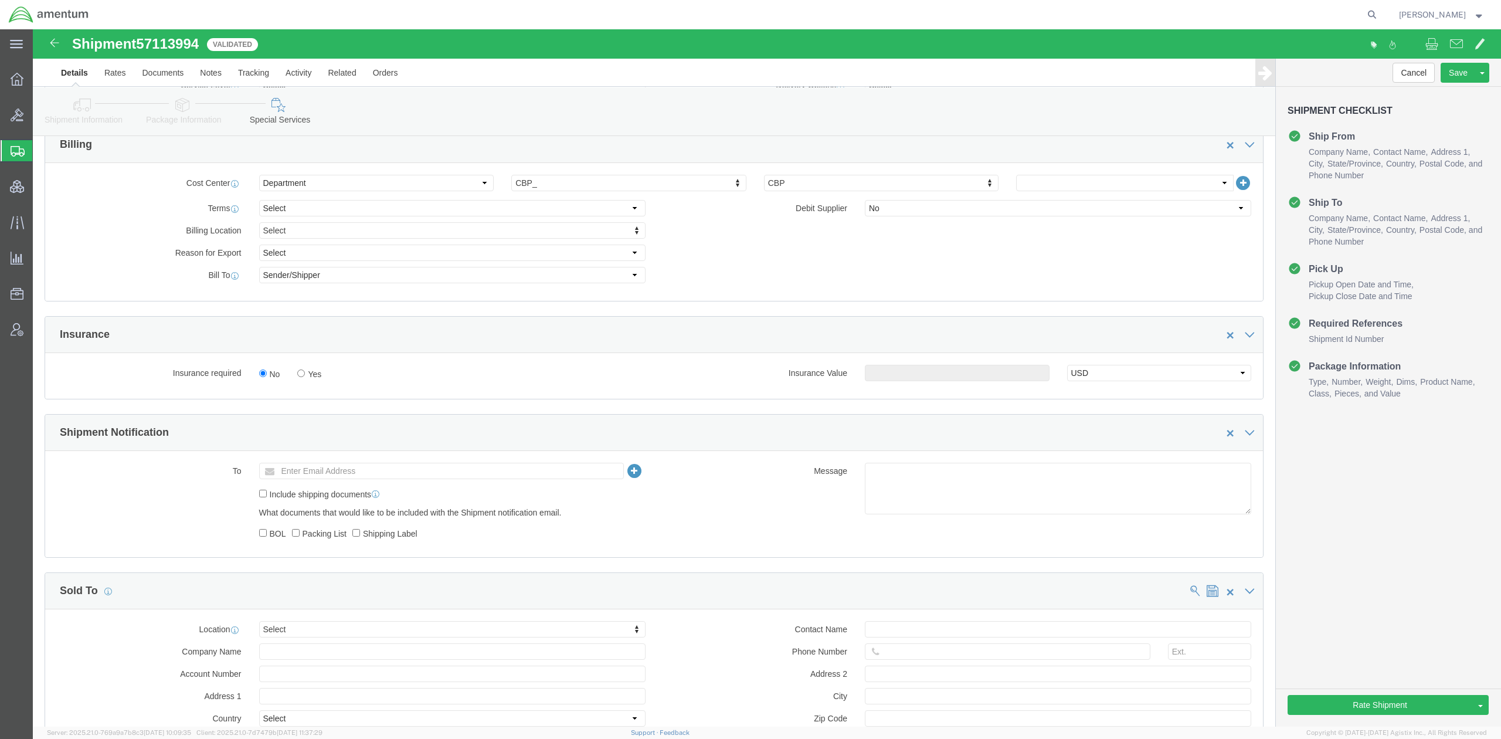
scroll to position [730, 0]
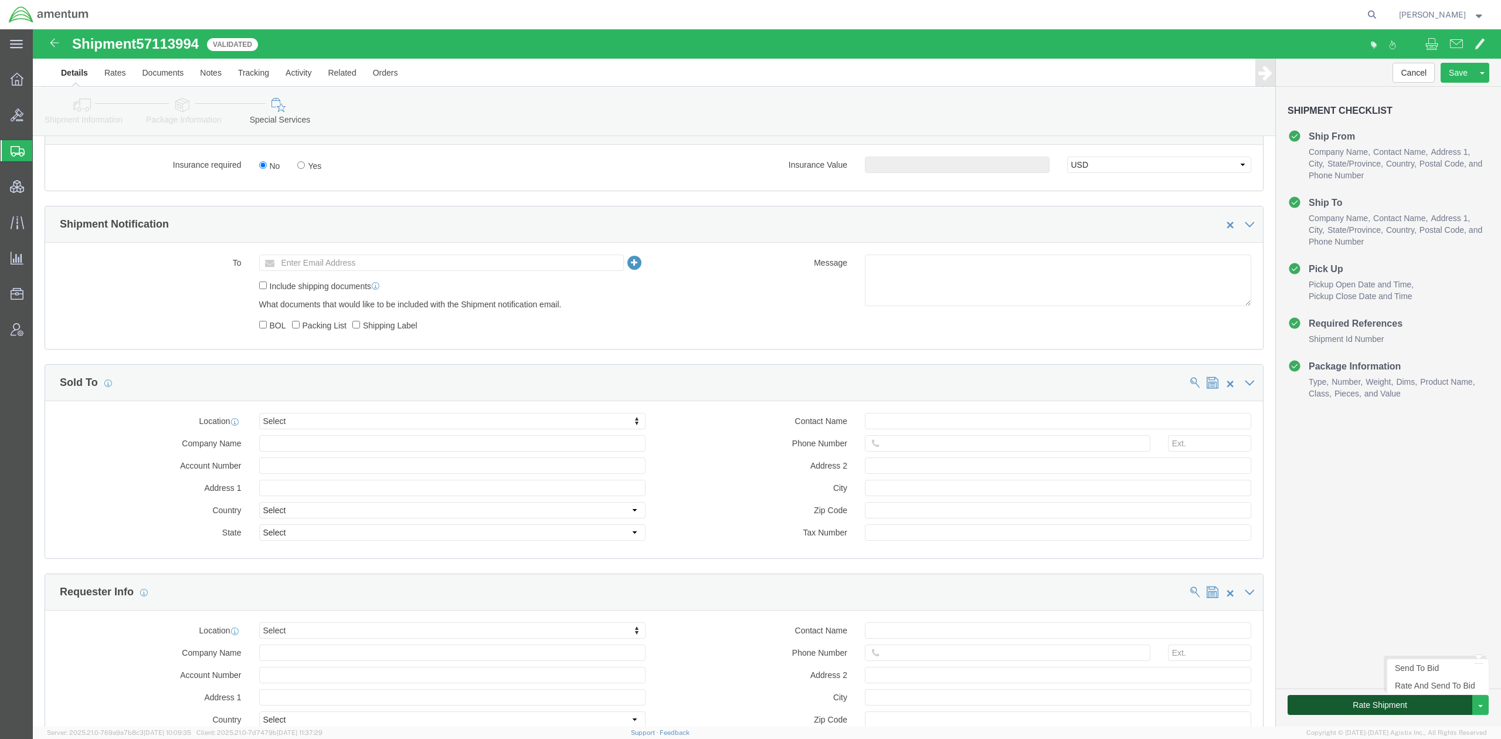
click button "Rate Shipment"
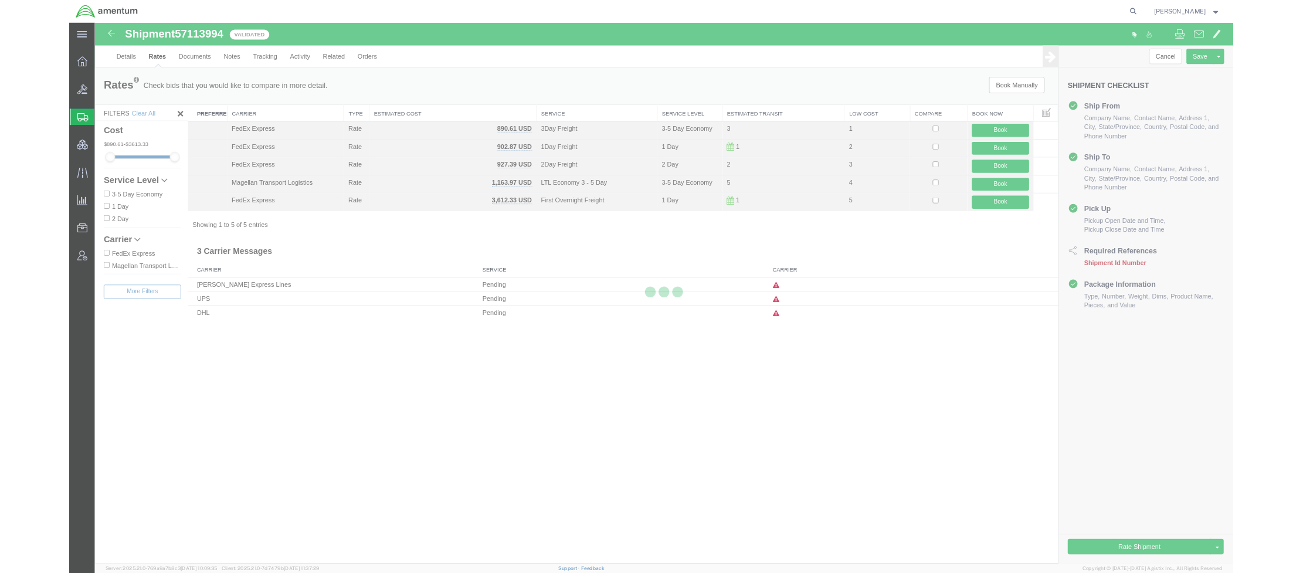
scroll to position [0, 0]
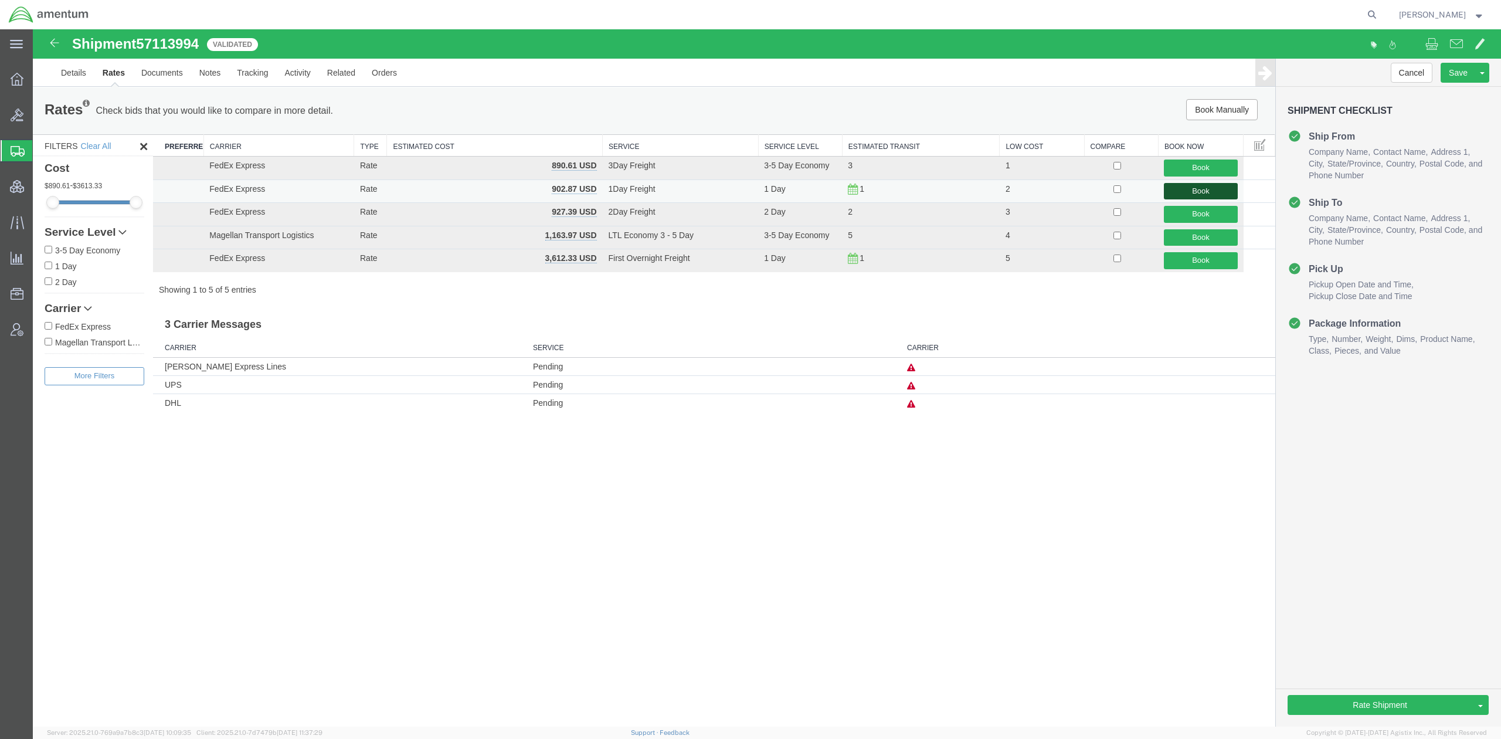
click at [1202, 191] on button "Book" at bounding box center [1200, 191] width 73 height 17
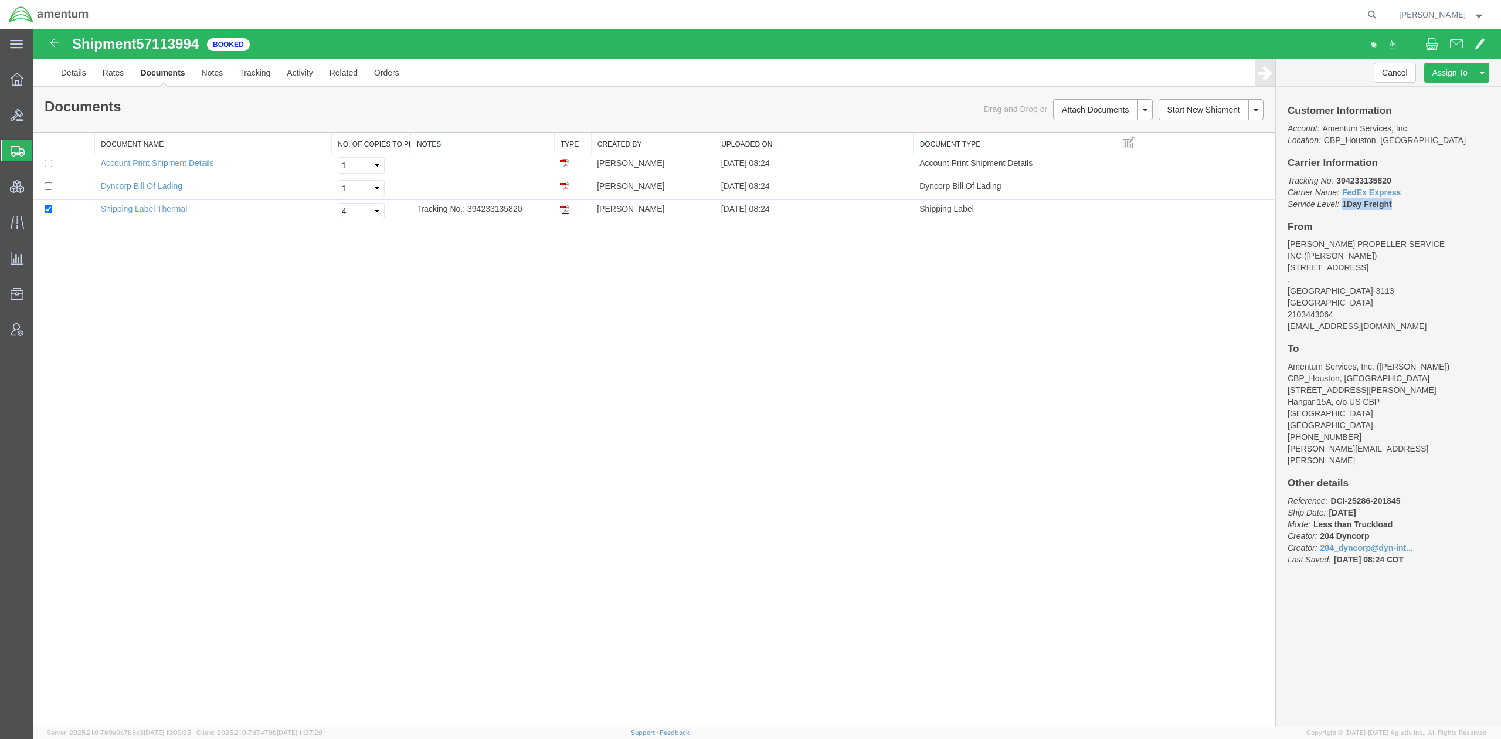
drag, startPoint x: 1399, startPoint y: 201, endPoint x: 1344, endPoint y: 205, distance: 54.7
click at [1344, 205] on p "Tracking No: 394233135820 Carrier Name: FedEx Express FedEx Express Service Lev…" at bounding box center [1389, 192] width 202 height 35
copy b "1Day Freight"
drag, startPoint x: 1394, startPoint y: 174, endPoint x: 1338, endPoint y: 181, distance: 56.7
click at [1338, 181] on p "Tracking No: 394233135820 Carrier Name: FedEx Express FedEx Express Service Lev…" at bounding box center [1389, 192] width 202 height 35
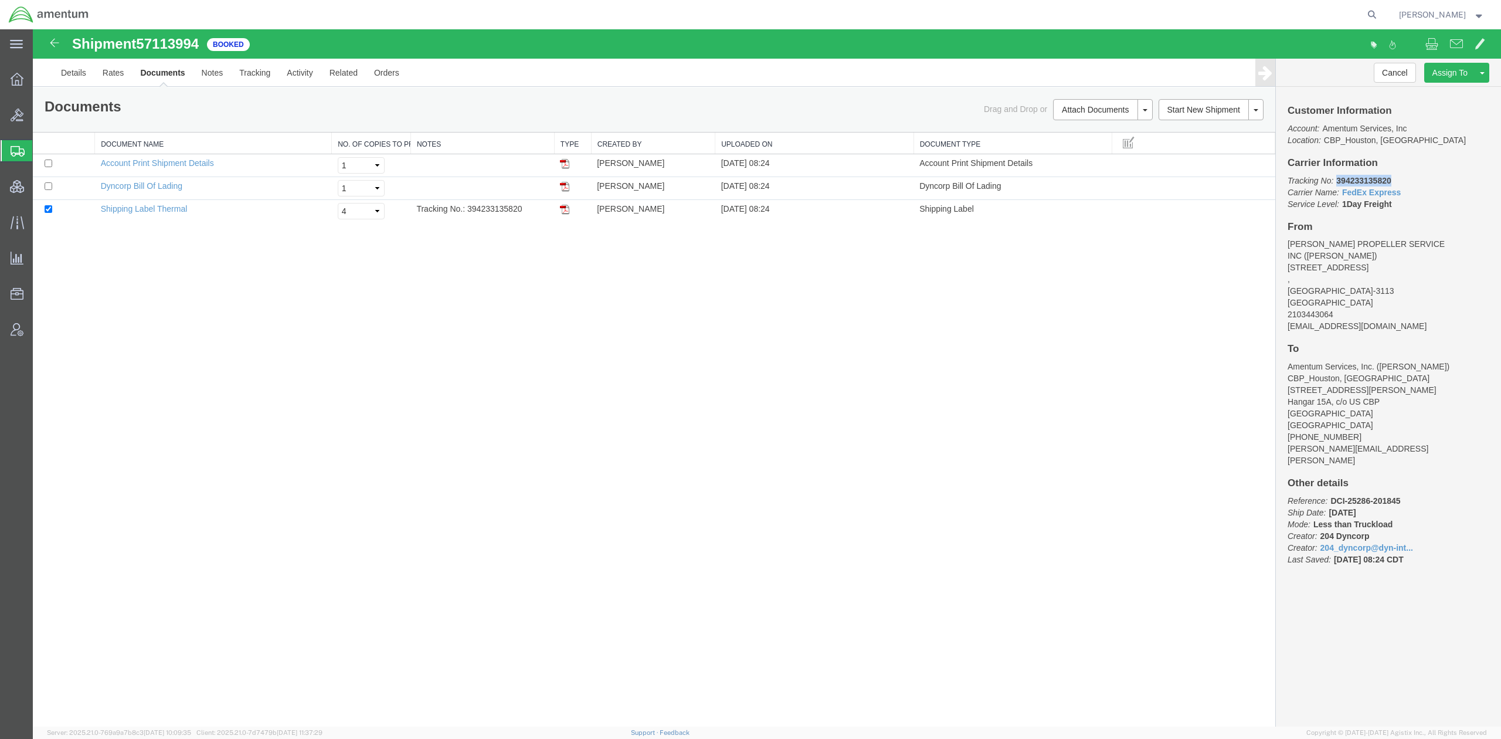
copy b "394233135820"
click at [149, 188] on link "Dyncorp Bill Of Lading" at bounding box center [142, 185] width 82 height 9
click at [42, 151] on span "Shipments" at bounding box center [36, 150] width 9 height 23
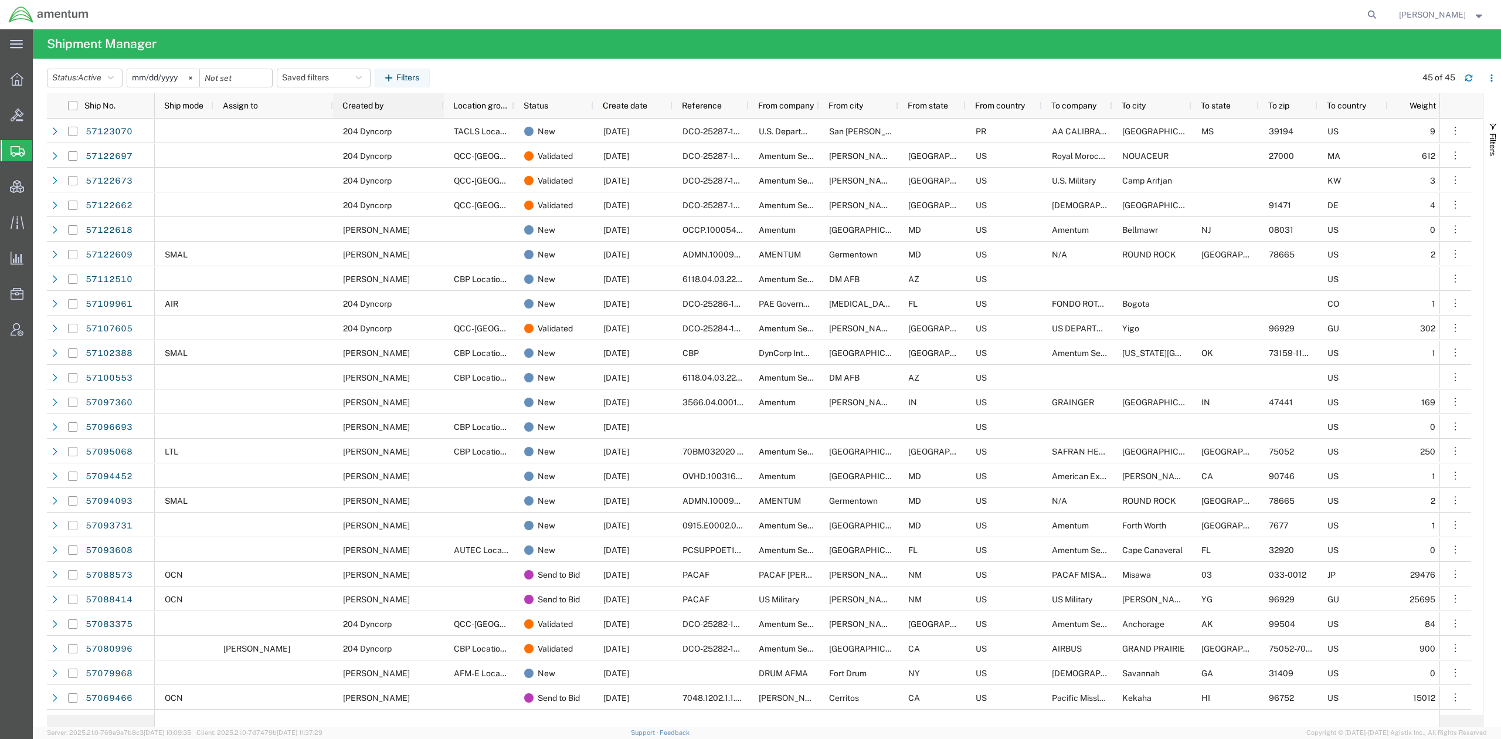
click at [365, 110] on span "Created by" at bounding box center [362, 105] width 41 height 9
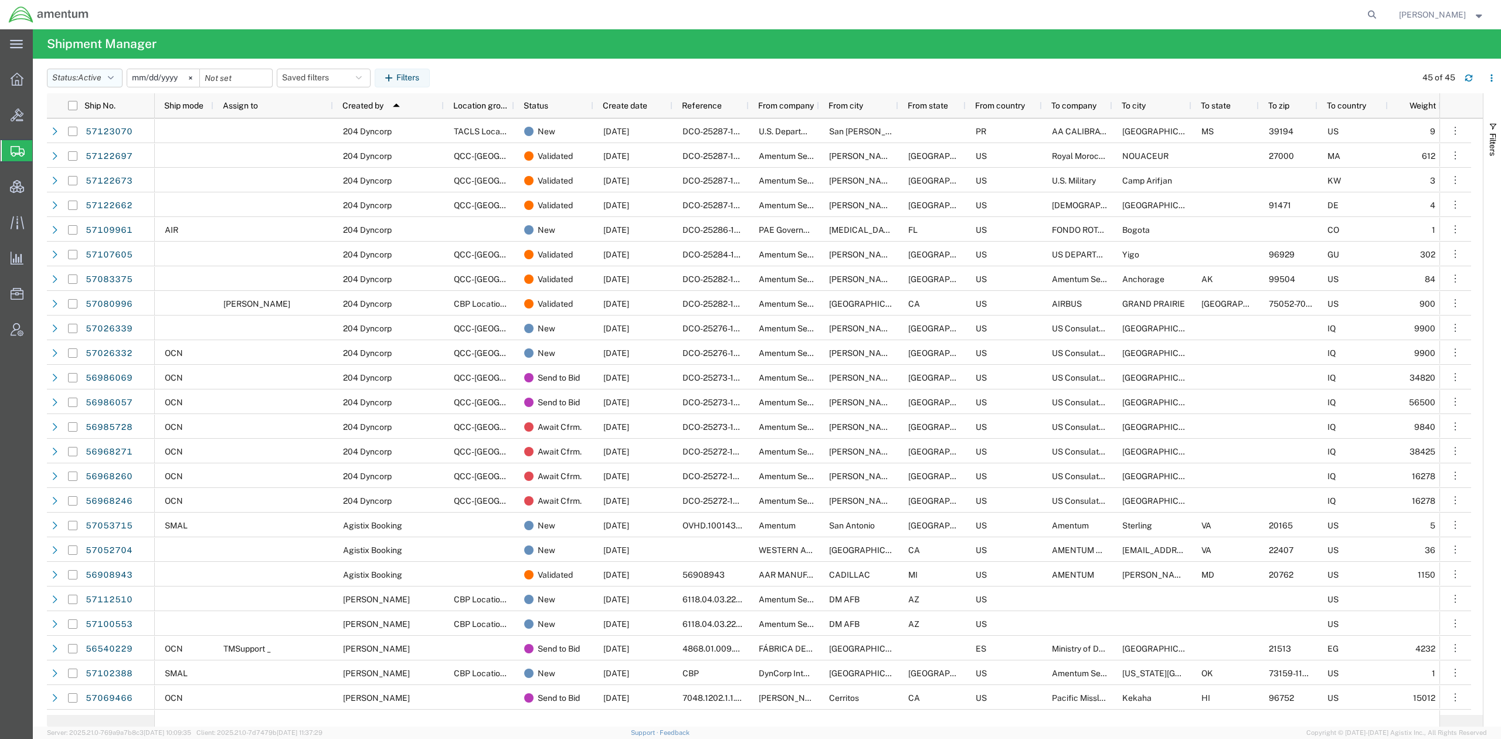
click at [100, 75] on span "Active" at bounding box center [89, 77] width 23 height 9
click at [108, 177] on span "Booked" at bounding box center [116, 176] width 137 height 18
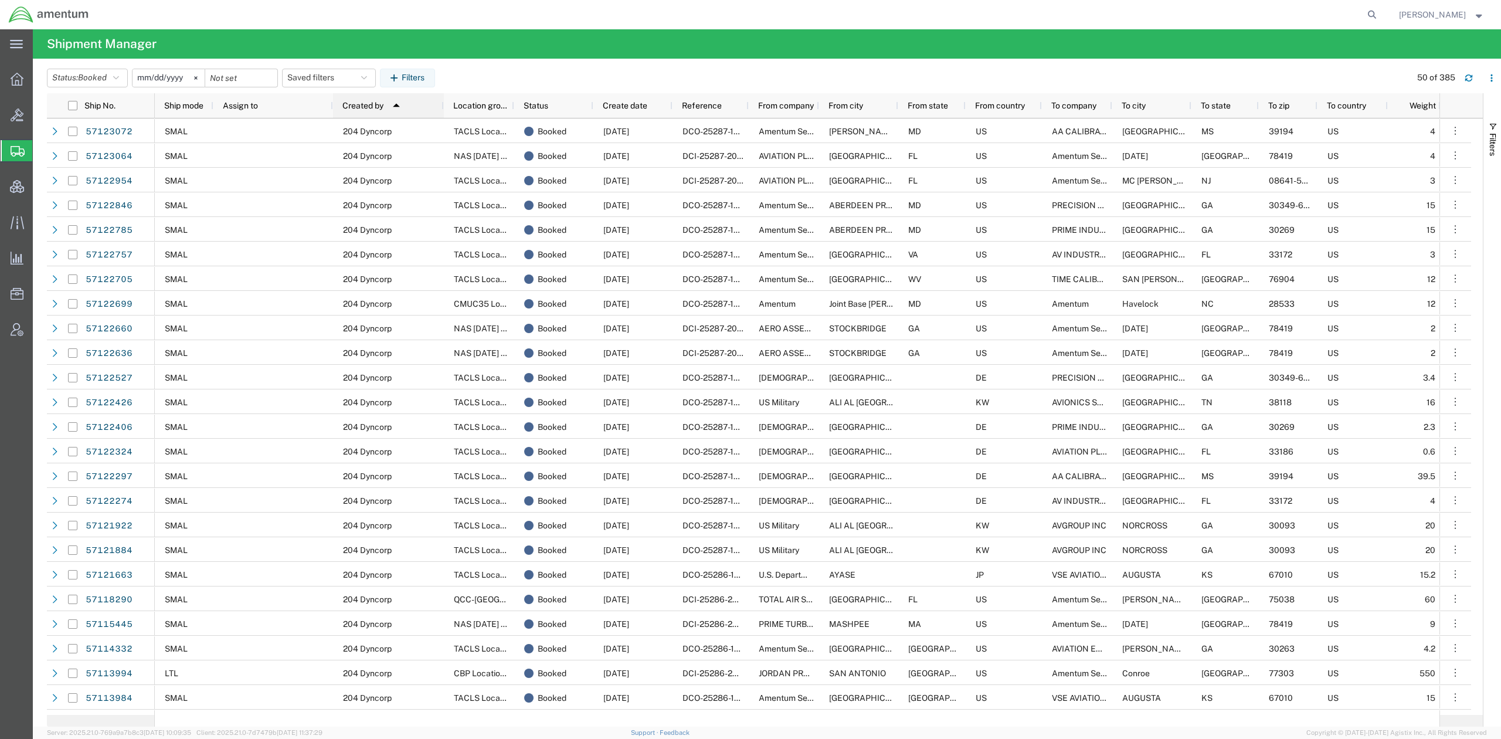
click at [364, 100] on div "Created by 1" at bounding box center [390, 105] width 97 height 19
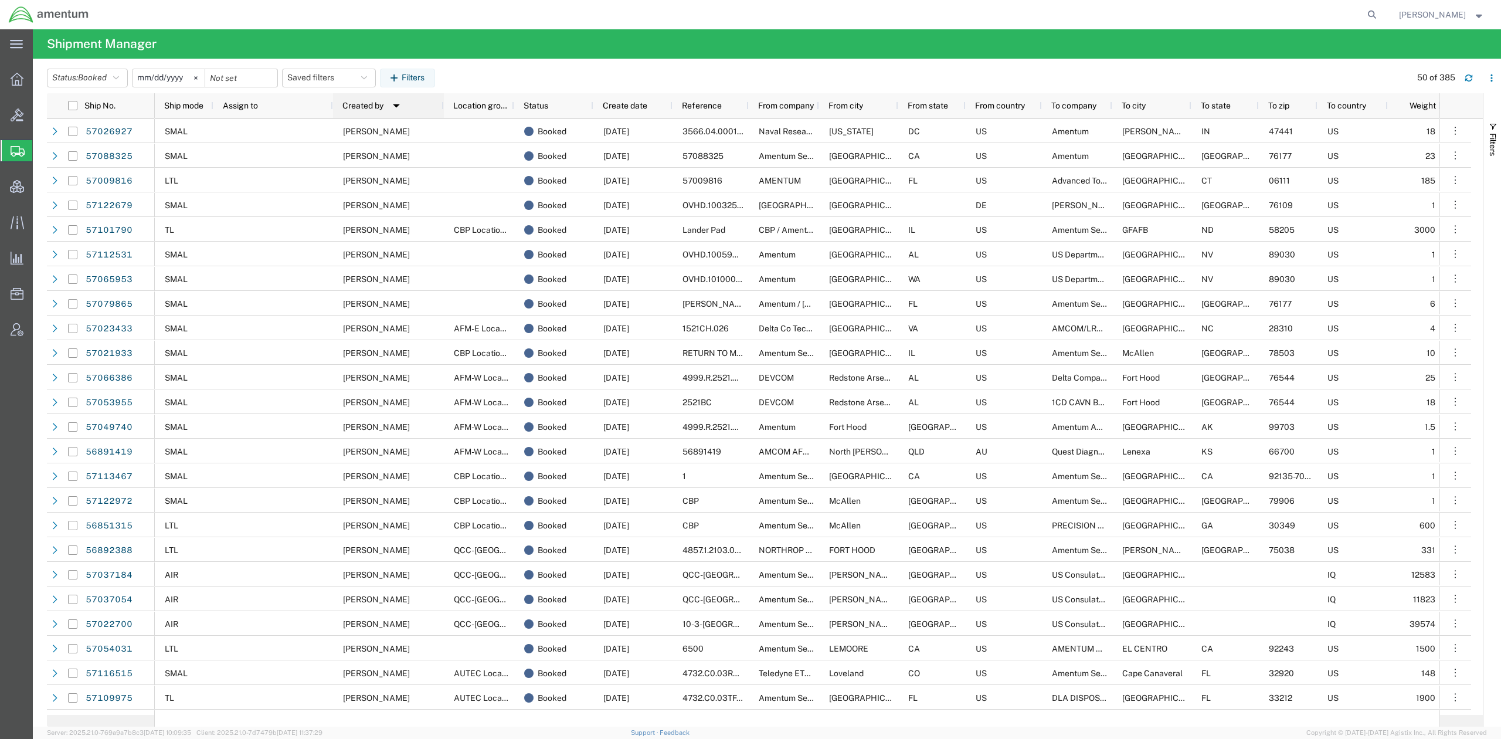
click at [378, 106] on span "Created by" at bounding box center [362, 105] width 41 height 9
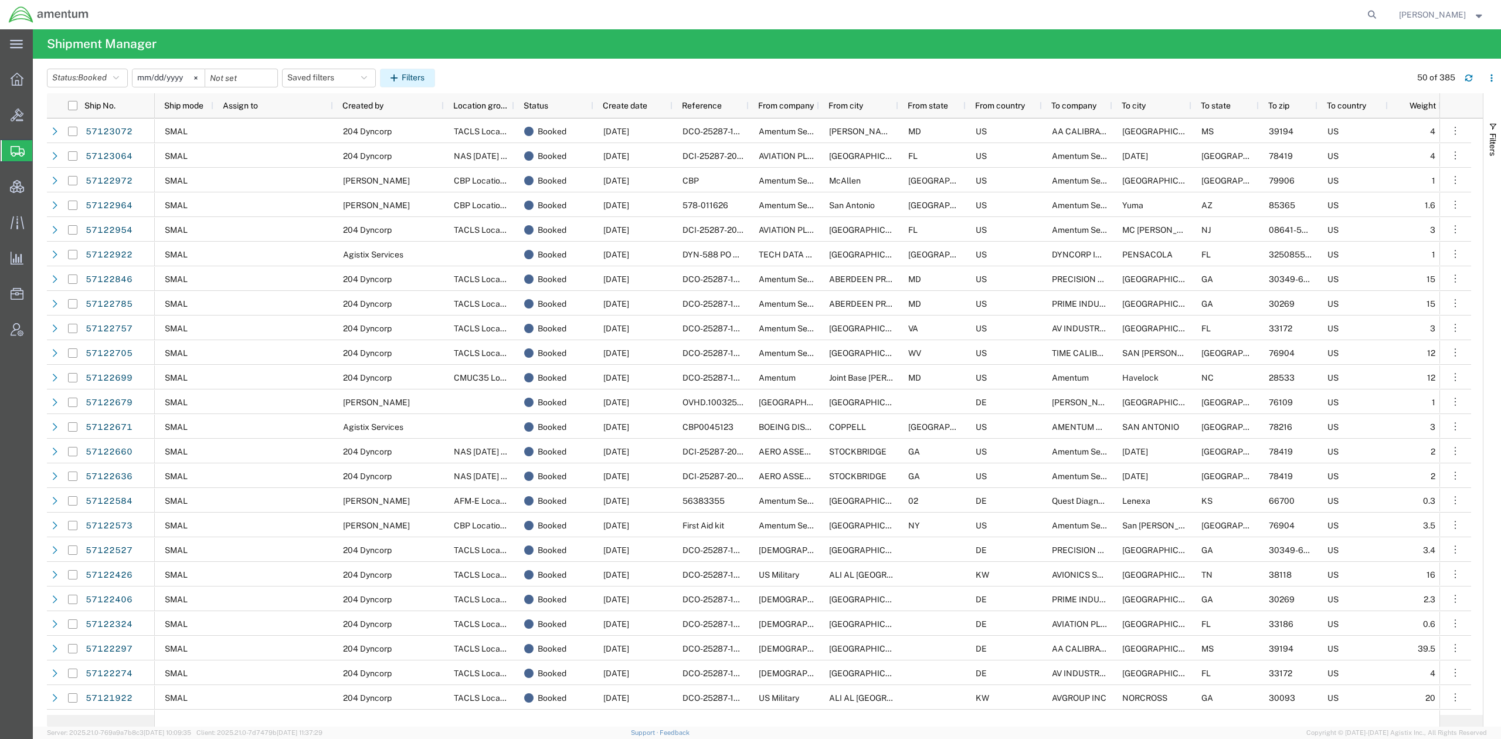
click at [432, 81] on button "Filters" at bounding box center [407, 78] width 55 height 19
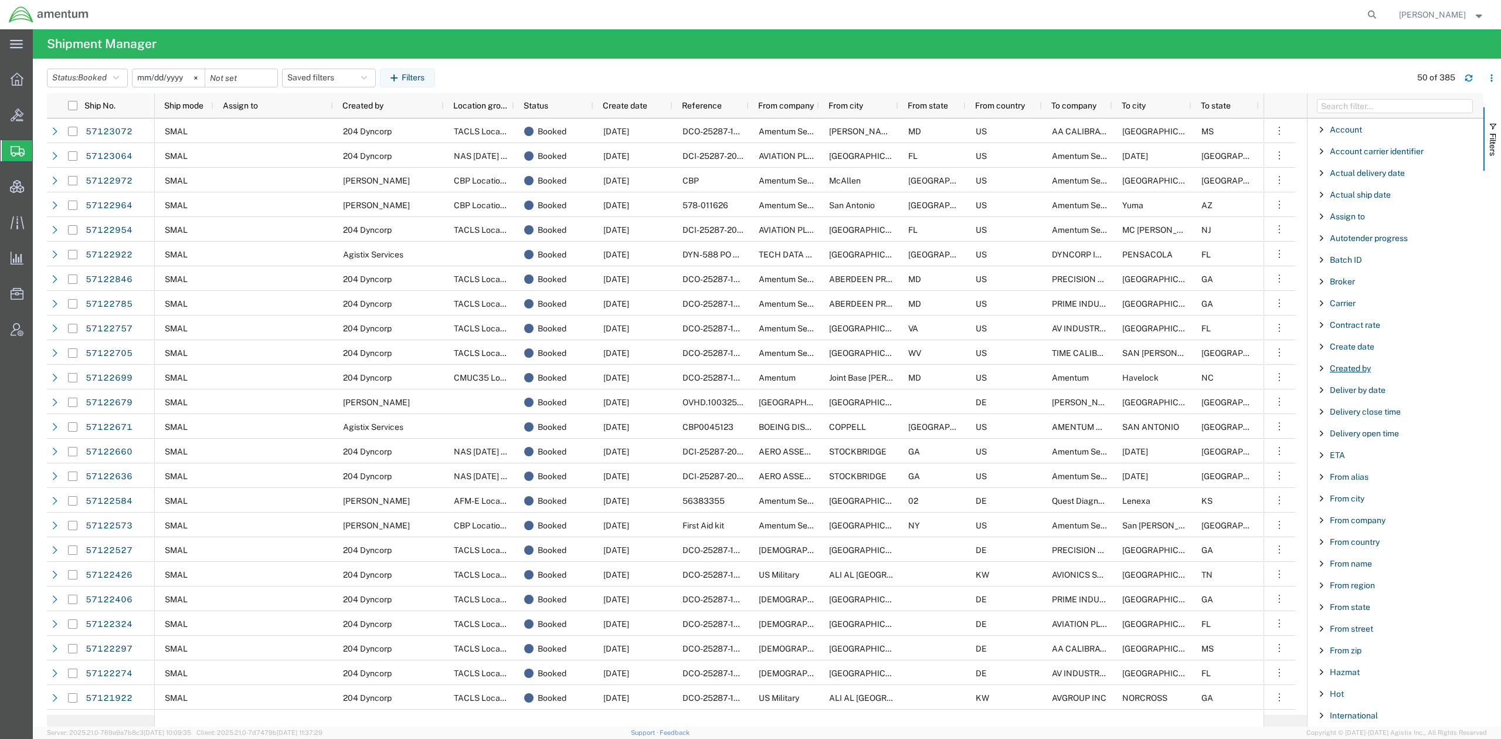
click at [1358, 371] on span "Created by" at bounding box center [1350, 368] width 41 height 9
click at [1348, 420] on input "Filter Value" at bounding box center [1400, 418] width 154 height 14
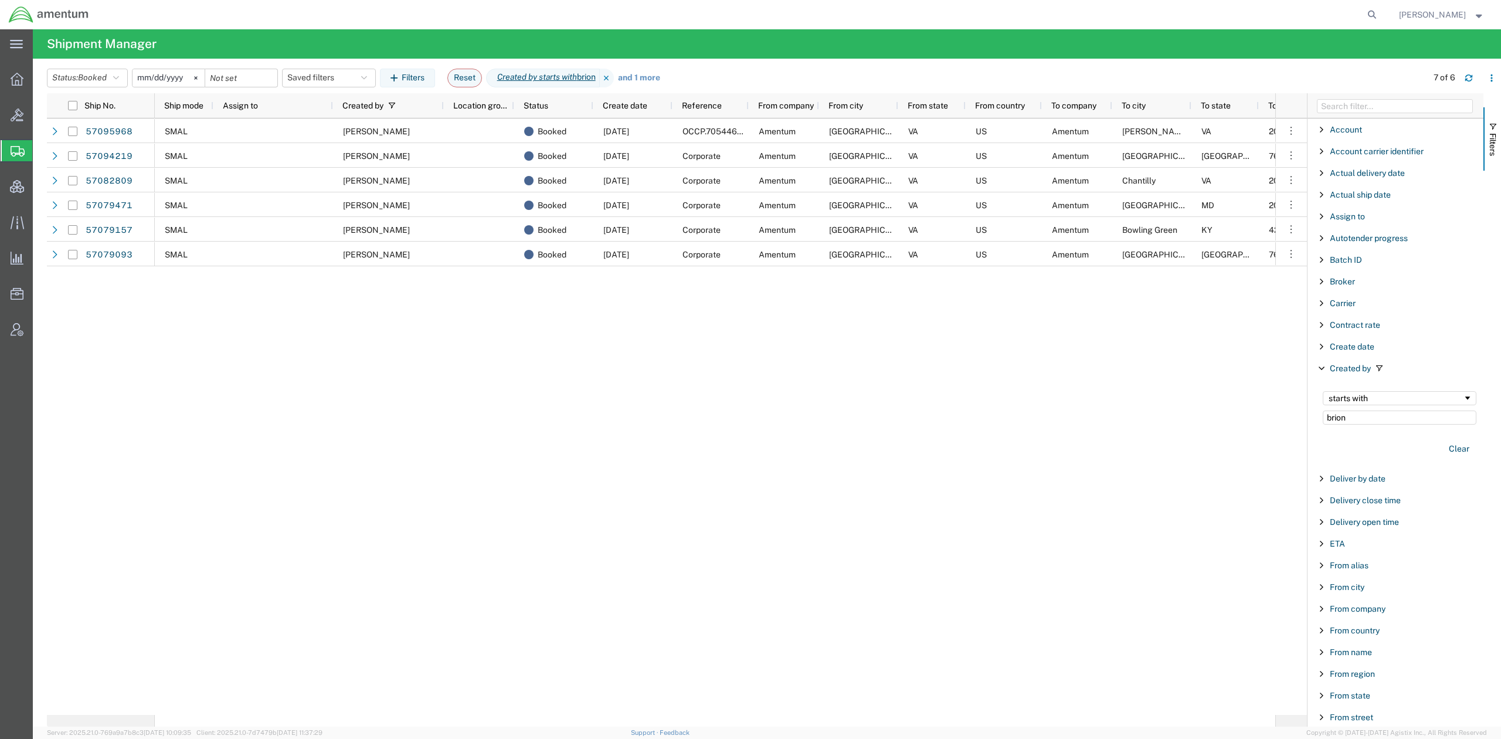
type input "brion"
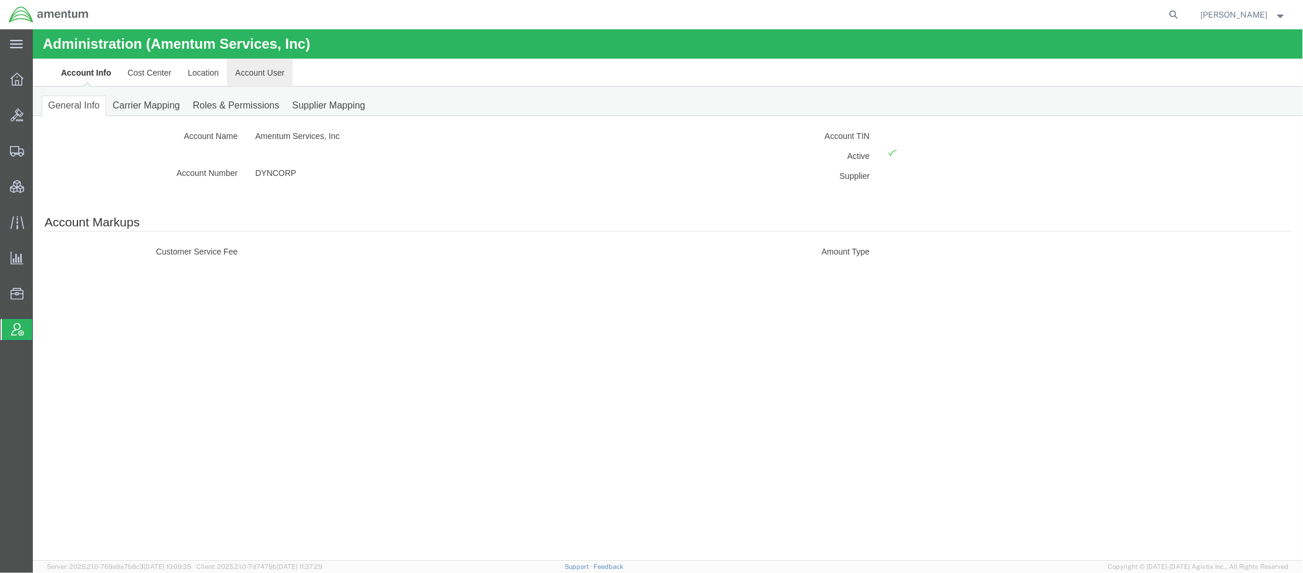
click at [249, 72] on link "Account User" at bounding box center [259, 72] width 66 height 28
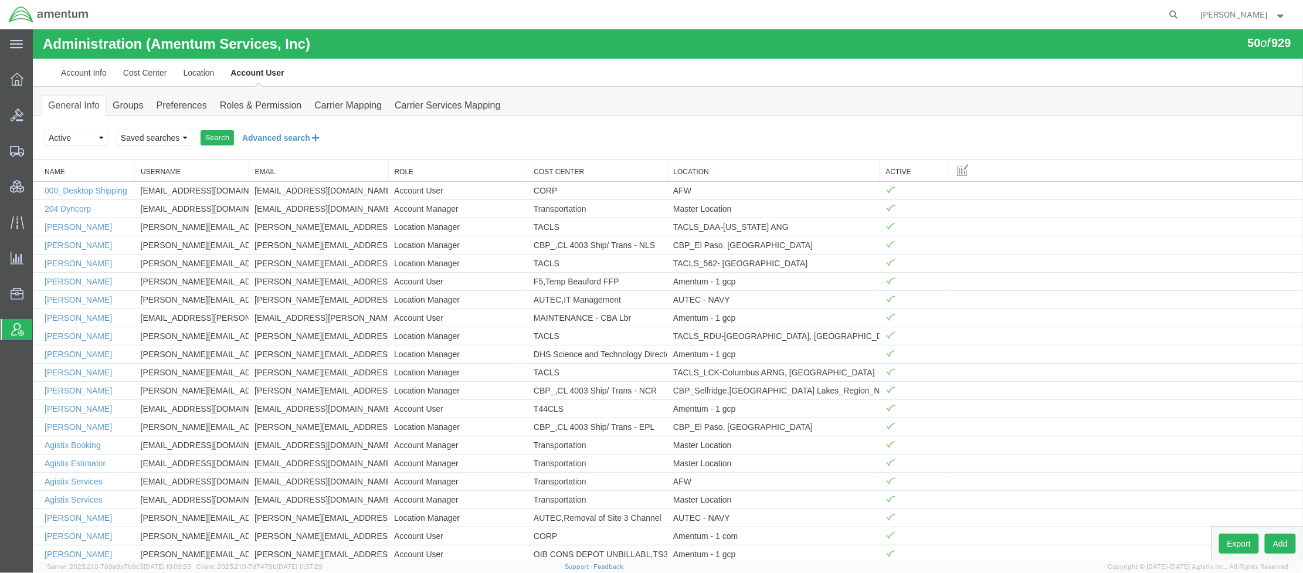
click at [275, 135] on button "Advanced search" at bounding box center [281, 137] width 96 height 20
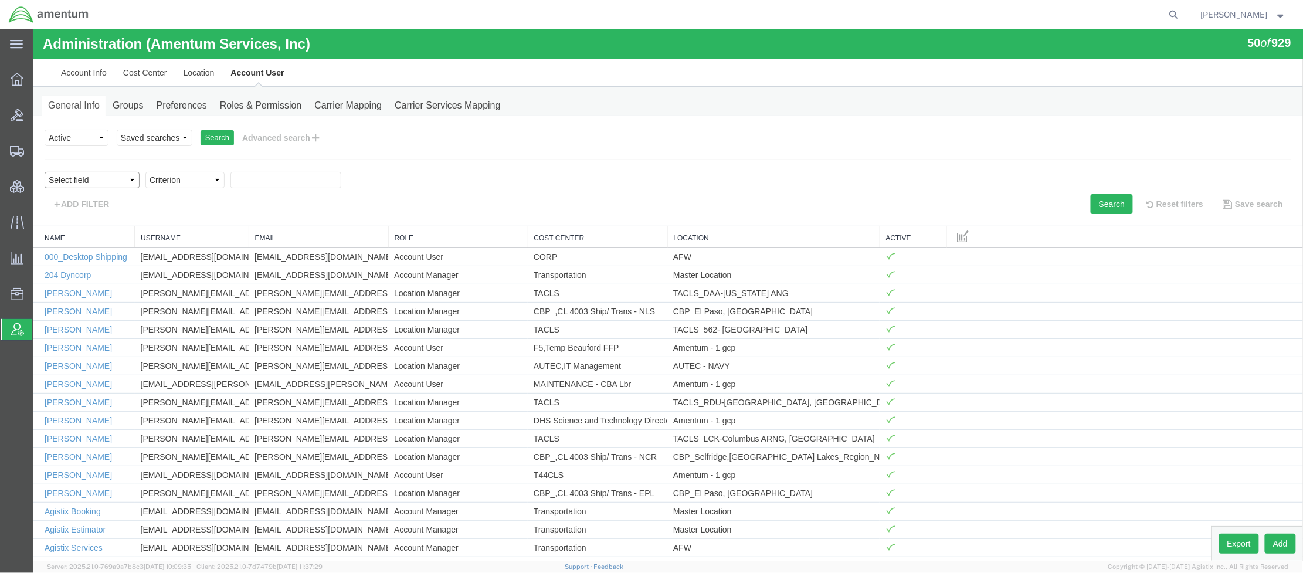
click at [97, 179] on select "Select field Cost Center Email Location Name Role Username" at bounding box center [91, 179] width 95 height 16
select select "personName"
click at [44, 171] on select "Select field Cost Center Email Location Name Role Username" at bounding box center [91, 179] width 95 height 16
drag, startPoint x: 177, startPoint y: 181, endPoint x: 178, endPoint y: 188, distance: 7.7
click at [177, 181] on select "Criterion contains does not contain is is blank is not blank starts with" at bounding box center [184, 179] width 79 height 16
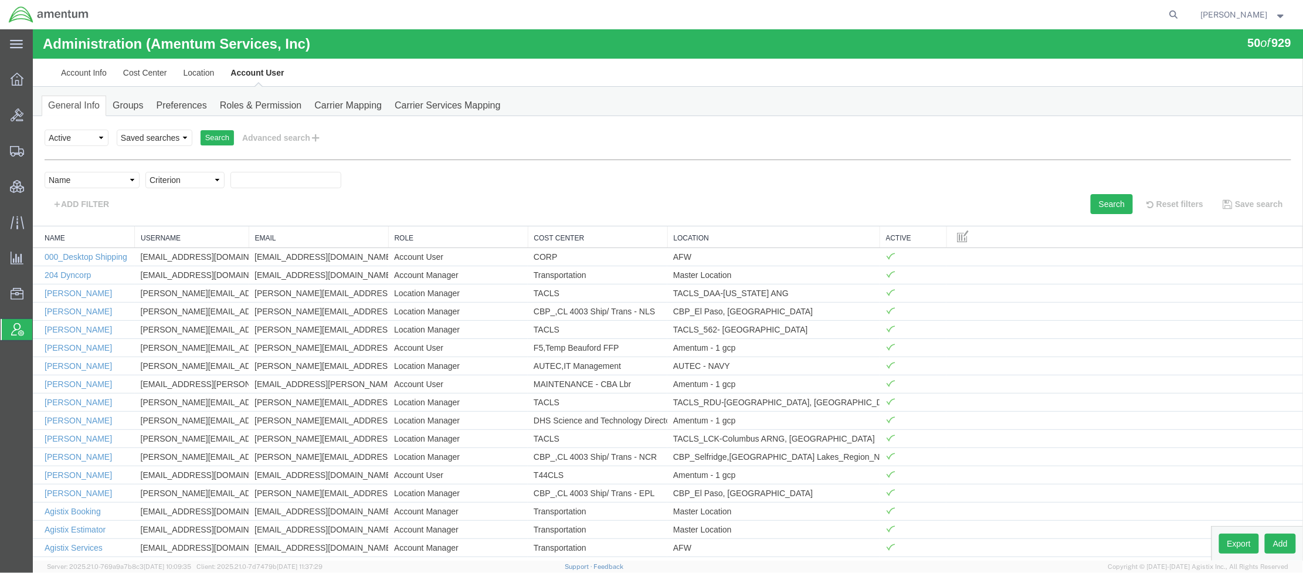
select select "contains"
click at [145, 171] on select "Criterion contains does not contain is is blank is not blank starts with" at bounding box center [184, 179] width 79 height 16
click at [264, 183] on input "text" at bounding box center [285, 179] width 111 height 16
click at [1105, 209] on button "Search" at bounding box center [1111, 204] width 42 height 20
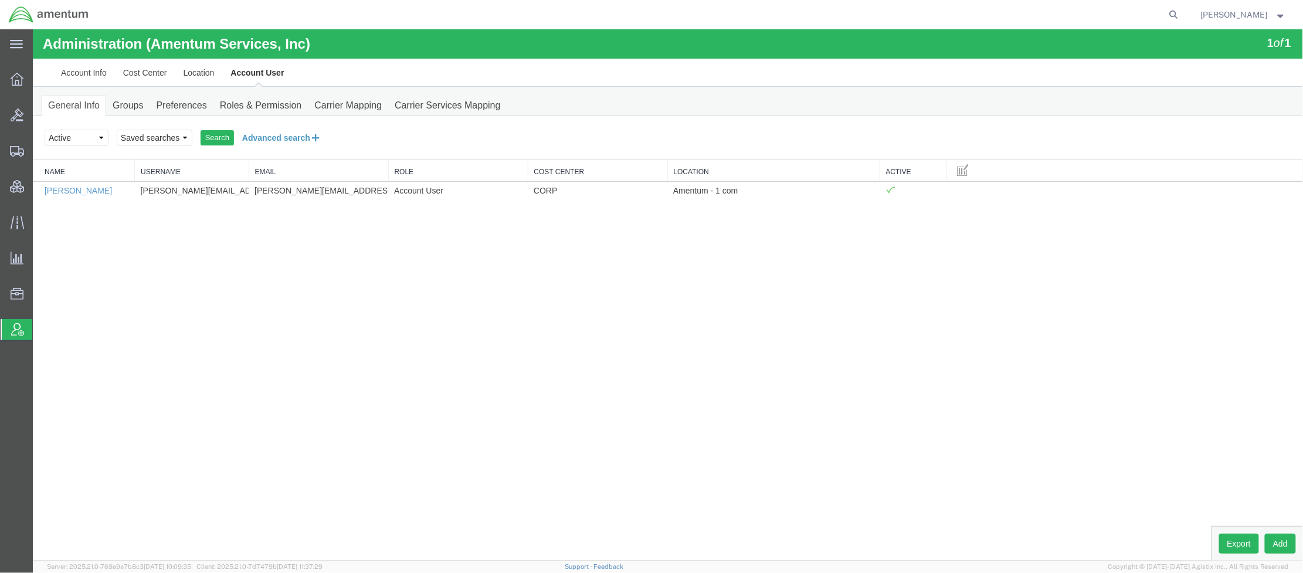
click at [259, 143] on button "Advanced search" at bounding box center [281, 137] width 96 height 20
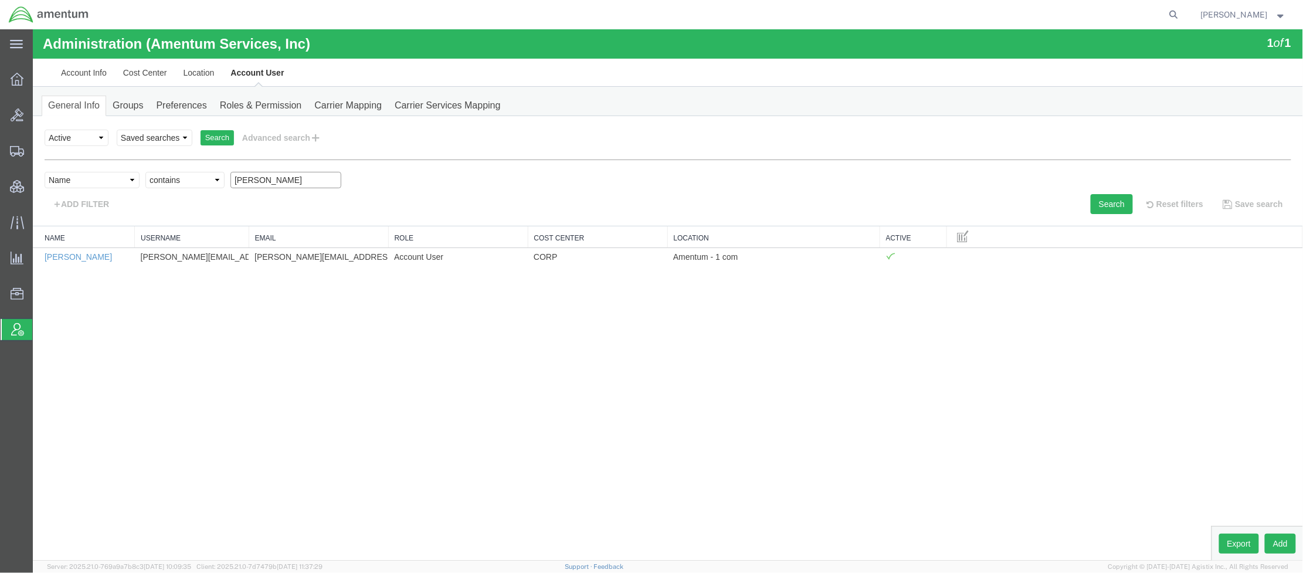
drag, startPoint x: 262, startPoint y: 180, endPoint x: 141, endPoint y: 184, distance: 121.4
click at [141, 184] on div "Select field Cost Center Email Location Name Role Username Criterion contains d…" at bounding box center [667, 182] width 1247 height 22
type input "uphold"
click at [1108, 212] on button "Search" at bounding box center [1111, 204] width 42 height 20
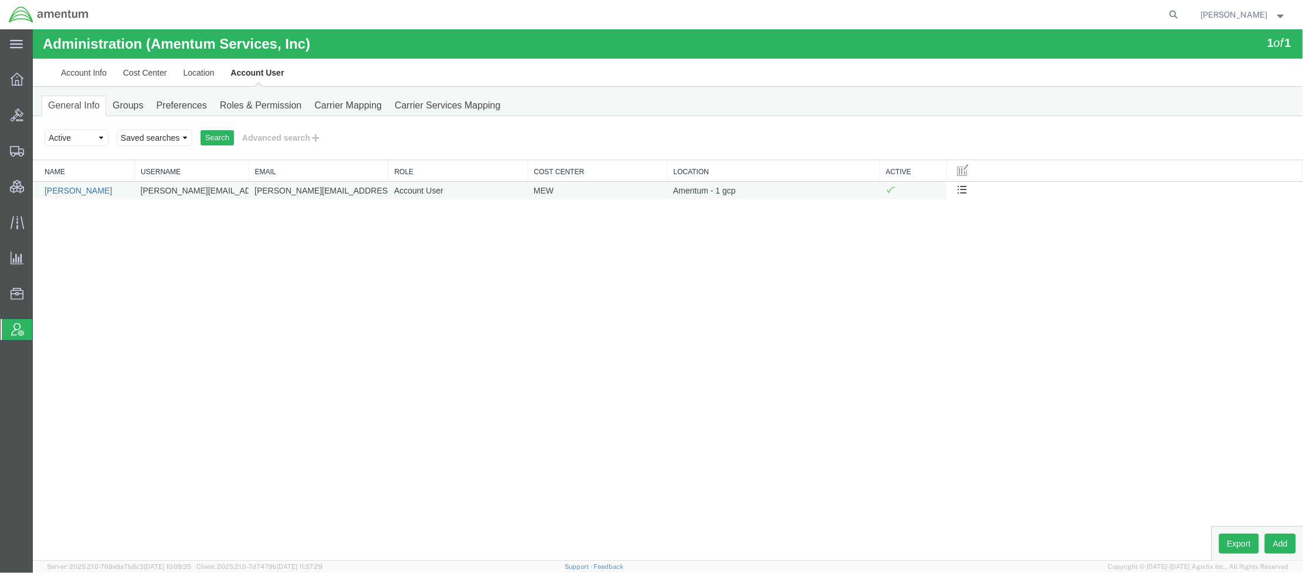
click at [73, 194] on link "Stacey Uphold" at bounding box center [77, 189] width 67 height 9
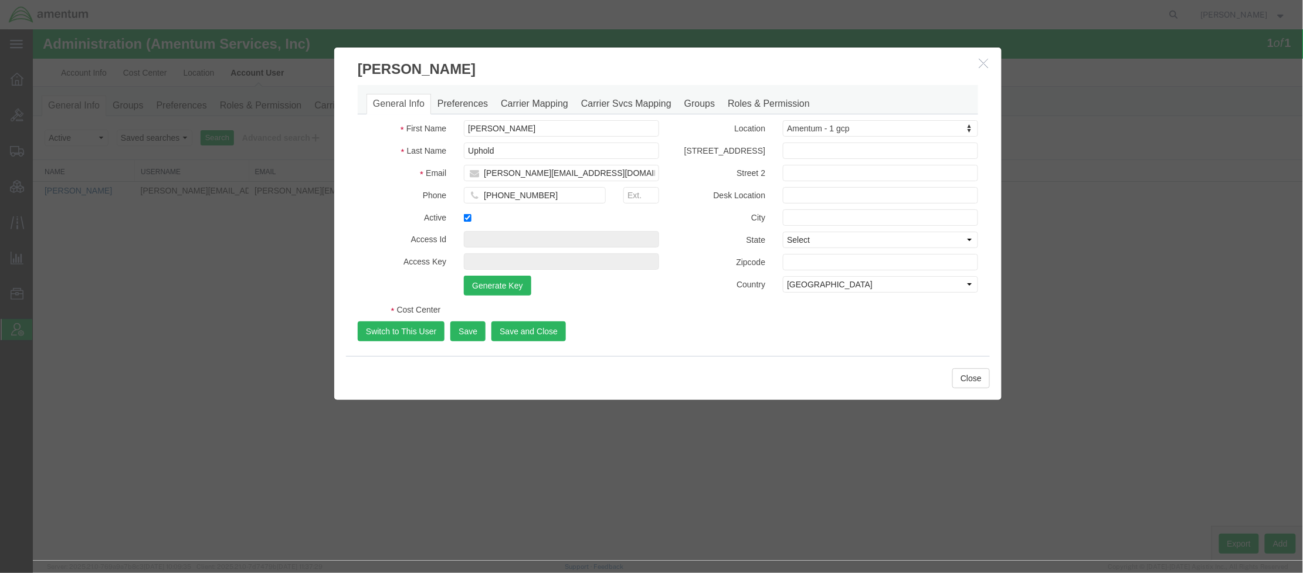
select select "DEPARTMENT"
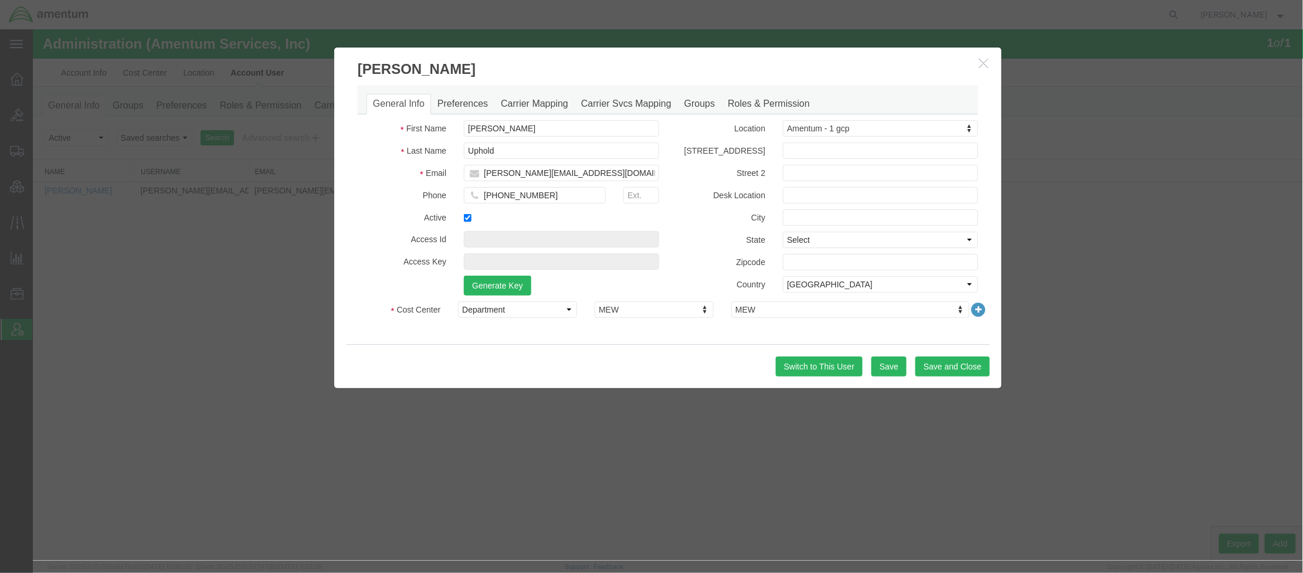
click at [981, 64] on icon "button" at bounding box center [983, 62] width 9 height 10
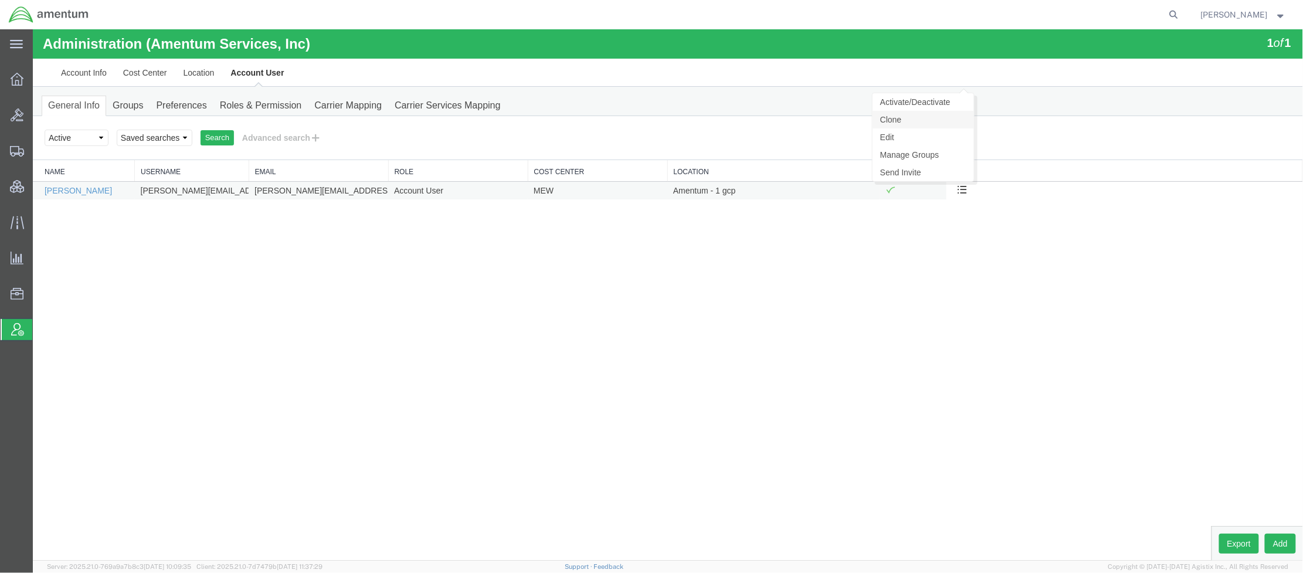
click at [896, 120] on link "Clone" at bounding box center [922, 119] width 101 height 18
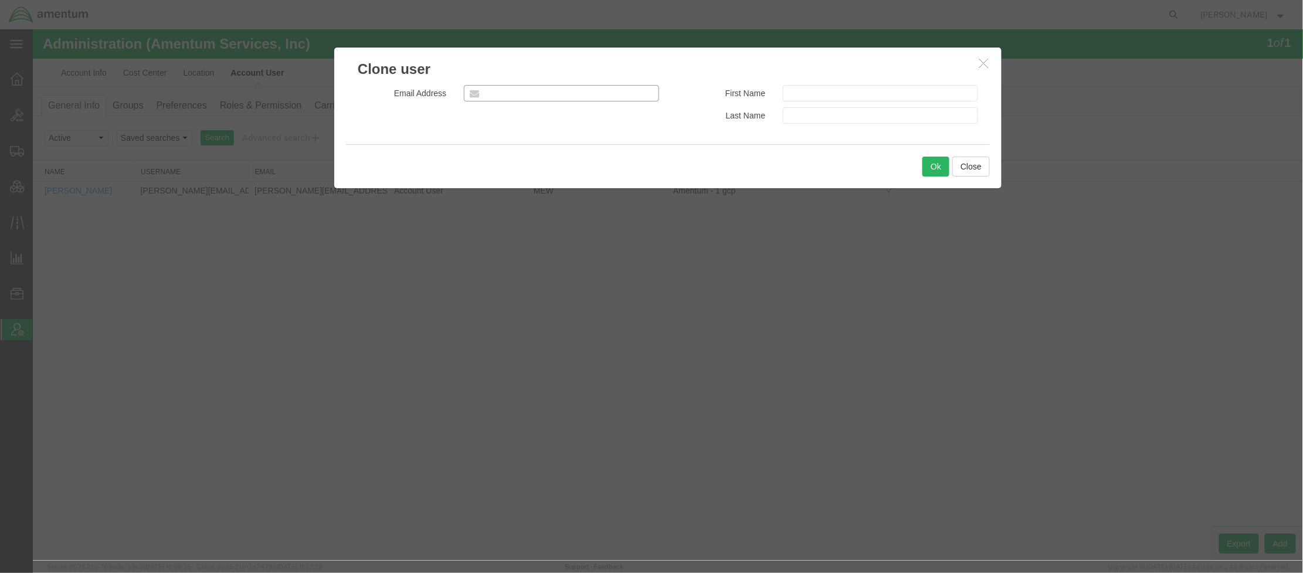
drag, startPoint x: 527, startPoint y: 91, endPoint x: 535, endPoint y: 92, distance: 8.3
click at [527, 91] on input "email" at bounding box center [560, 92] width 195 height 16
paste input "andy.grannan@amentum.com"
type input "andy.grannan@amentum.com"
drag, startPoint x: 804, startPoint y: 112, endPoint x: 816, endPoint y: 112, distance: 11.7
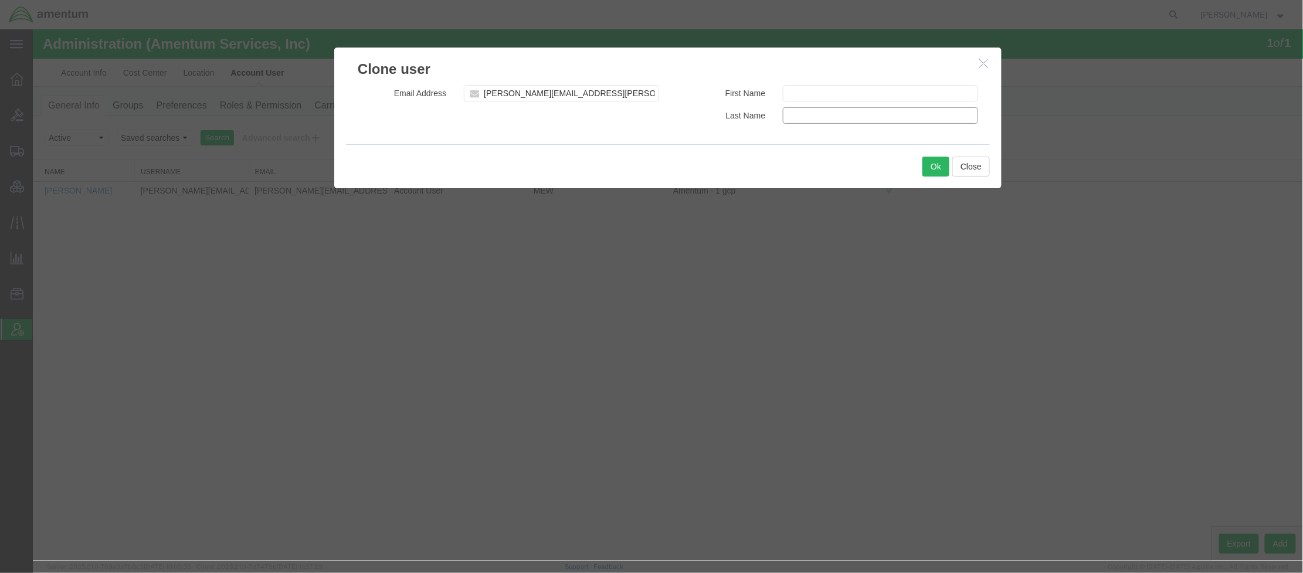
click at [804, 112] on input "text" at bounding box center [879, 115] width 195 height 16
paste input "Grannan, Andy"
drag, startPoint x: 859, startPoint y: 122, endPoint x: 824, endPoint y: 123, distance: 34.6
click at [824, 123] on input "Grannan, Andy" at bounding box center [879, 115] width 195 height 16
type input "Grannan"
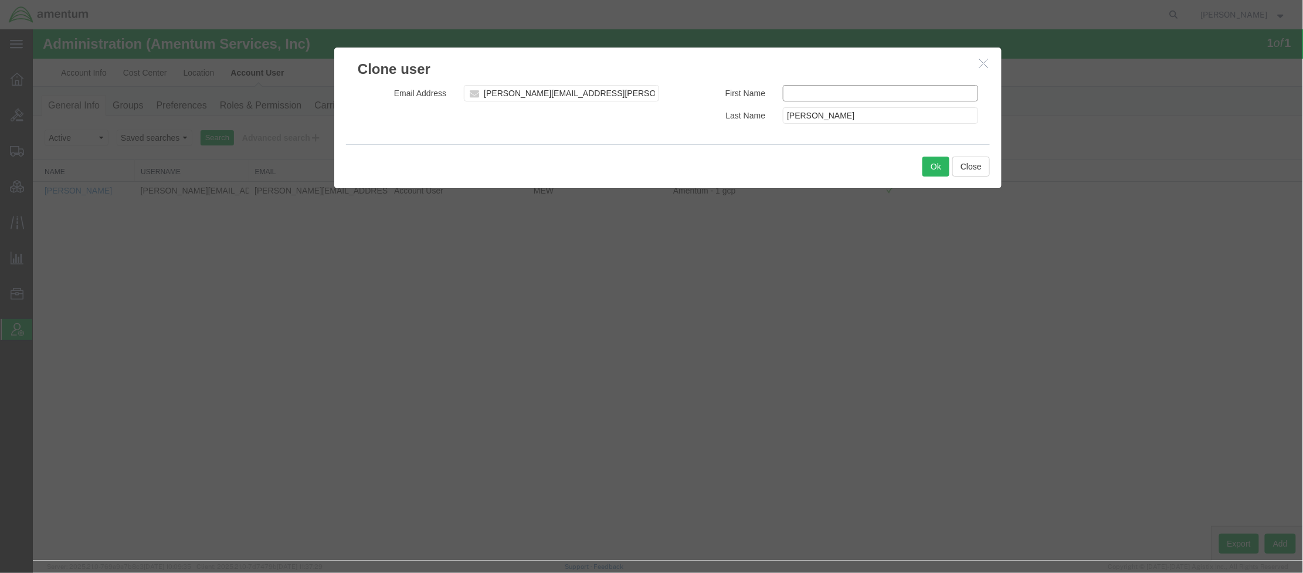
click at [809, 94] on input "text" at bounding box center [879, 92] width 195 height 16
paste input "Andy"
type input "Andy"
click at [946, 167] on button "Ok" at bounding box center [935, 166] width 27 height 20
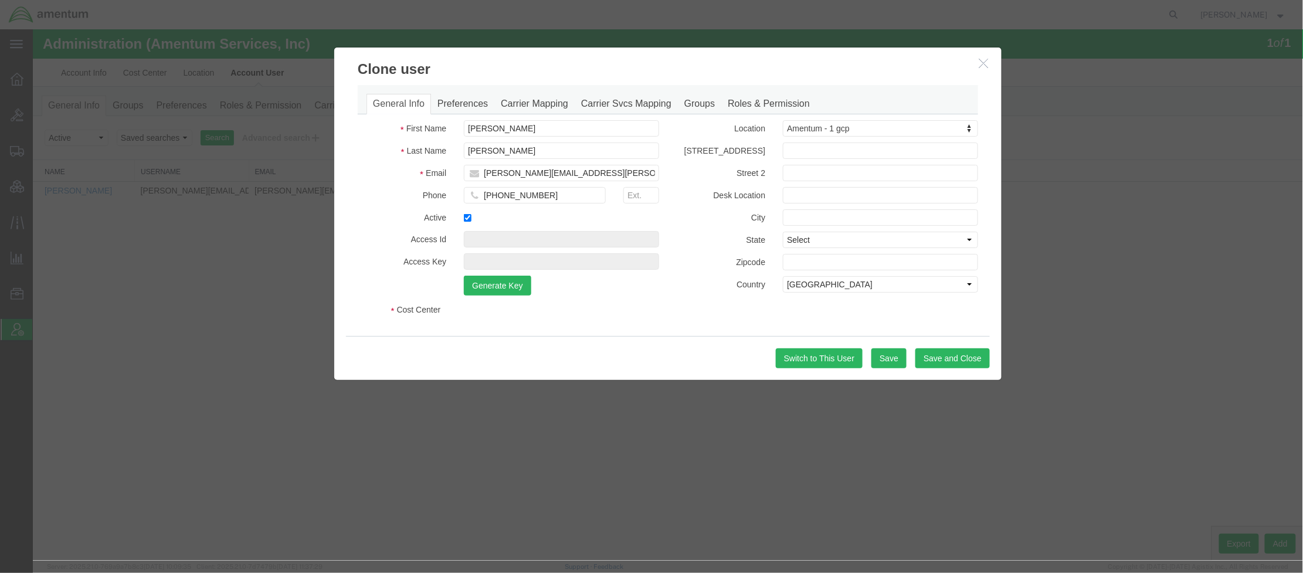
select select "DEPARTMENT"
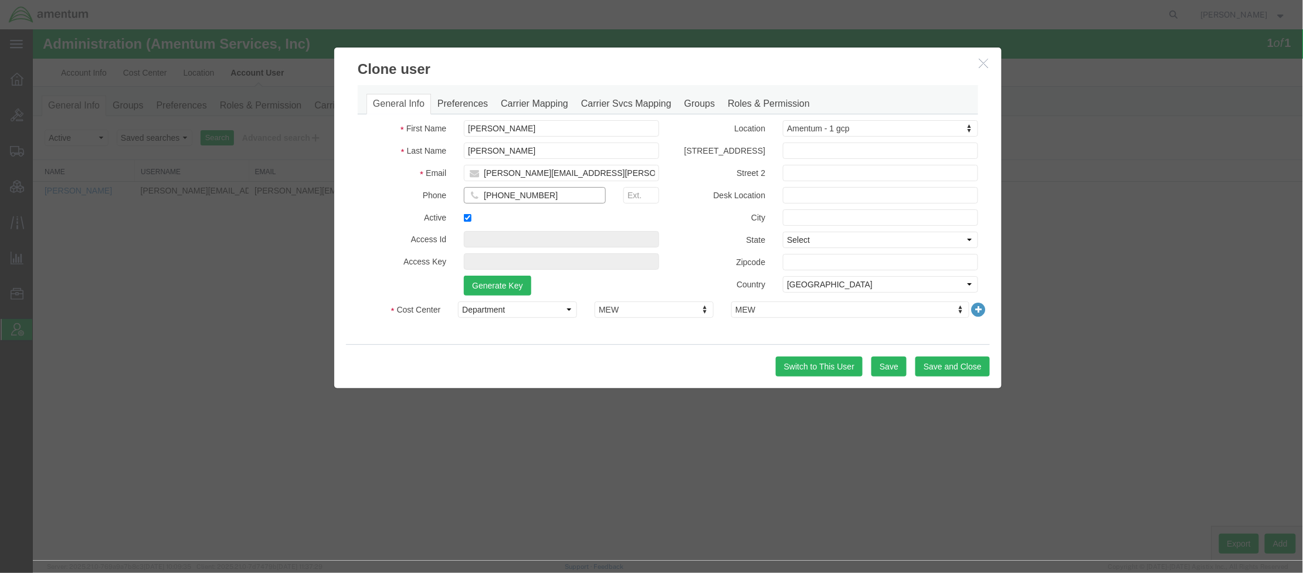
drag, startPoint x: 531, startPoint y: 201, endPoint x: 498, endPoint y: 198, distance: 33.0
click at [498, 198] on input "+1-812-698-8583" at bounding box center [534, 194] width 142 height 16
paste input "06-6526"
type input "+1-812-606-6526"
click at [464, 99] on link "Preferences" at bounding box center [461, 103] width 63 height 21
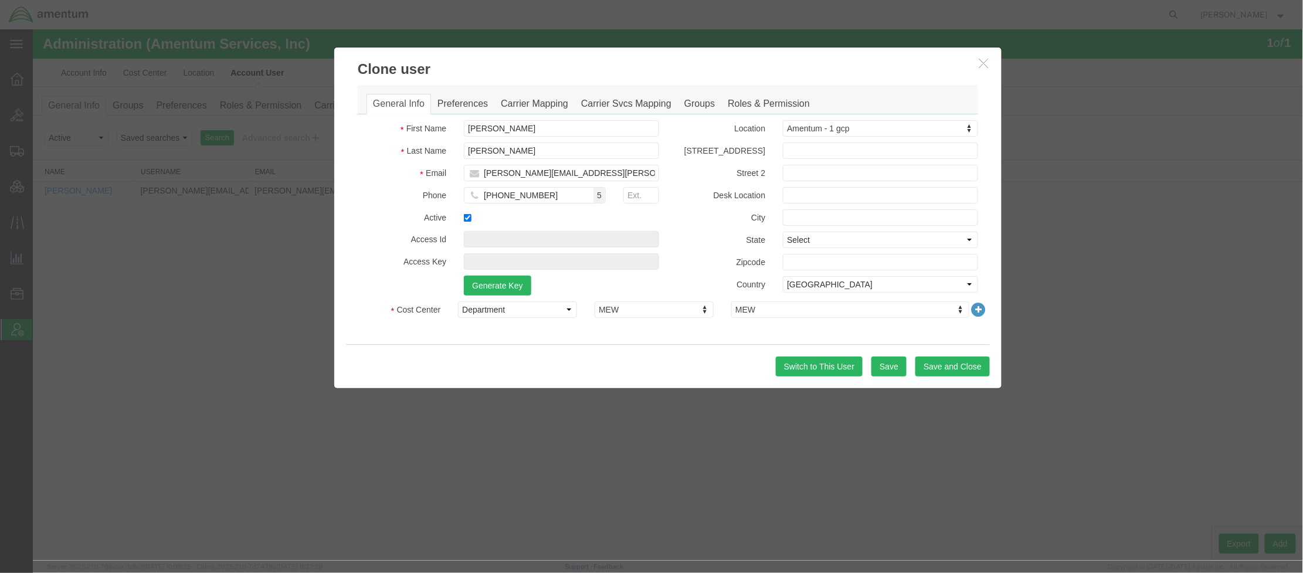
select select
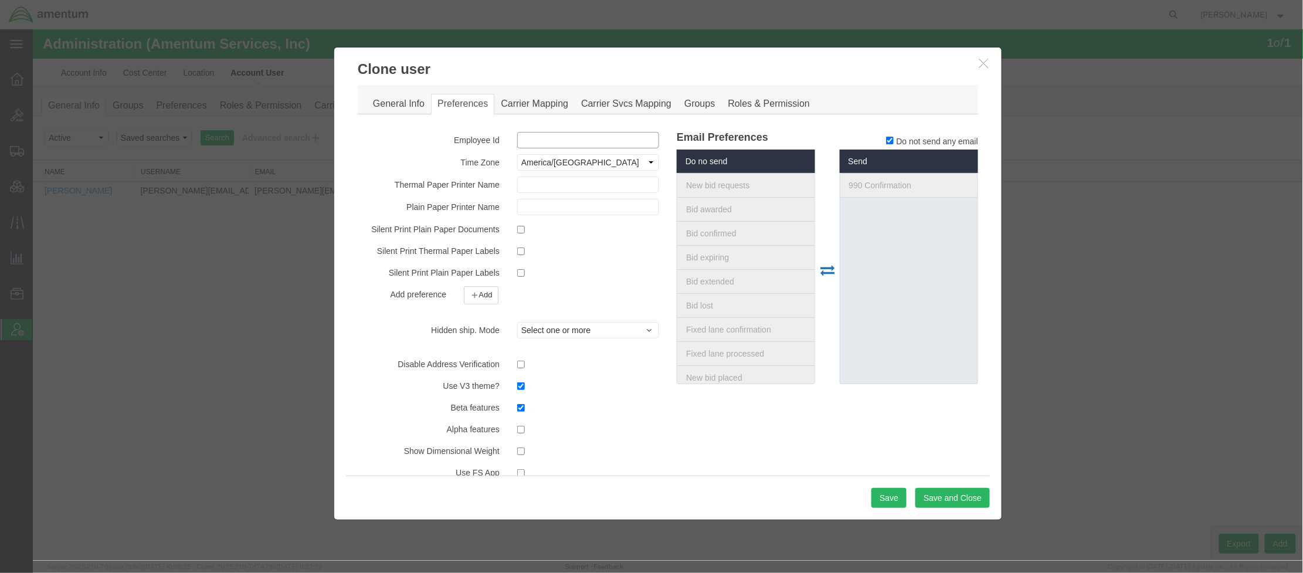
click at [564, 138] on input "text" at bounding box center [588, 139] width 142 height 16
paste input "617584"
type input "617584"
click at [616, 155] on select "Select ACT AET AGT ART AST Africa/Abidjan Africa/Accra Africa/Addis_Ababa Afric…" at bounding box center [588, 162] width 142 height 16
select select "US/Eastern"
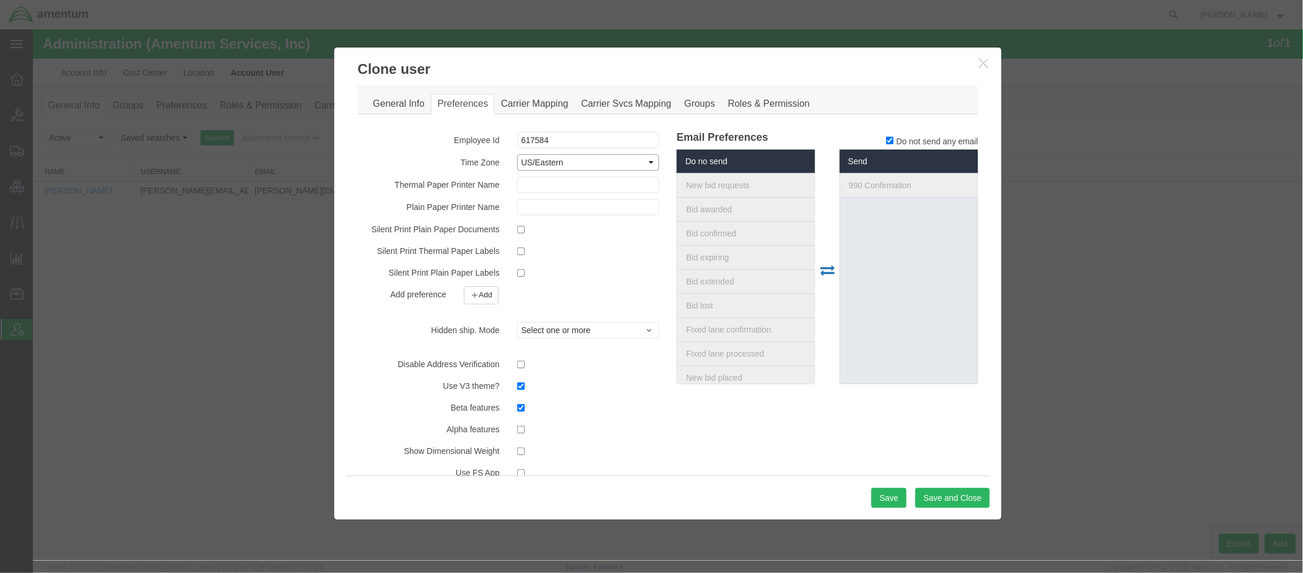
click at [517, 154] on select "Select ACT AET AGT ART AST Africa/Abidjan Africa/Accra Africa/Addis_Ababa Afric…" at bounding box center [588, 162] width 142 height 16
click at [899, 506] on button "Save" at bounding box center [888, 497] width 35 height 20
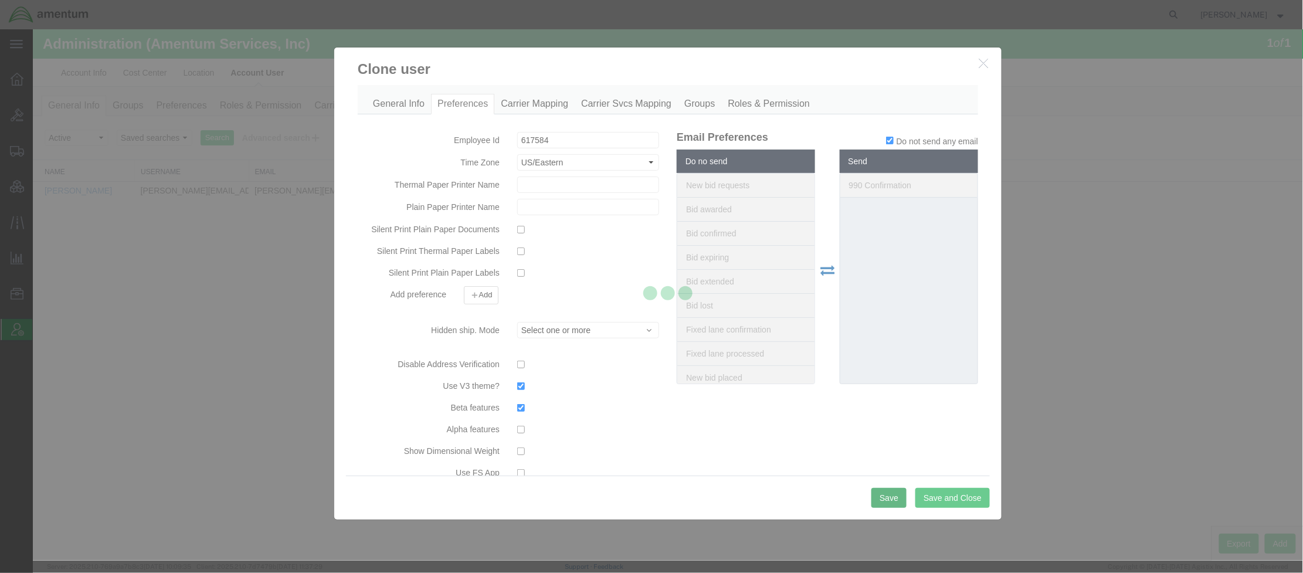
select select
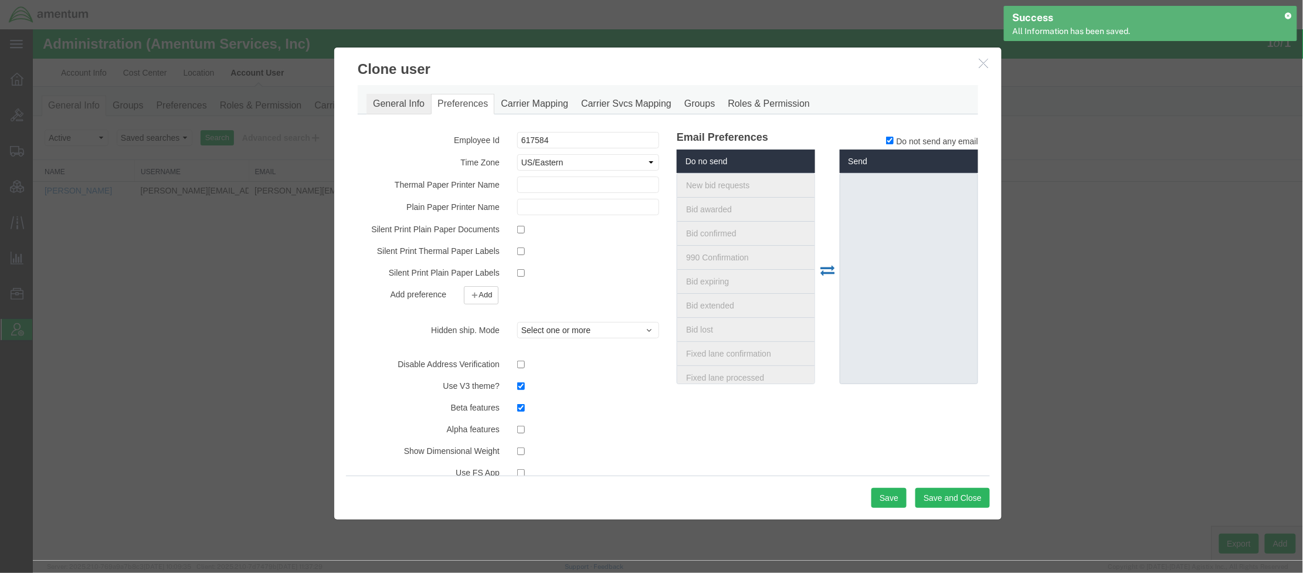
click at [403, 106] on link "General Info" at bounding box center [398, 103] width 65 height 21
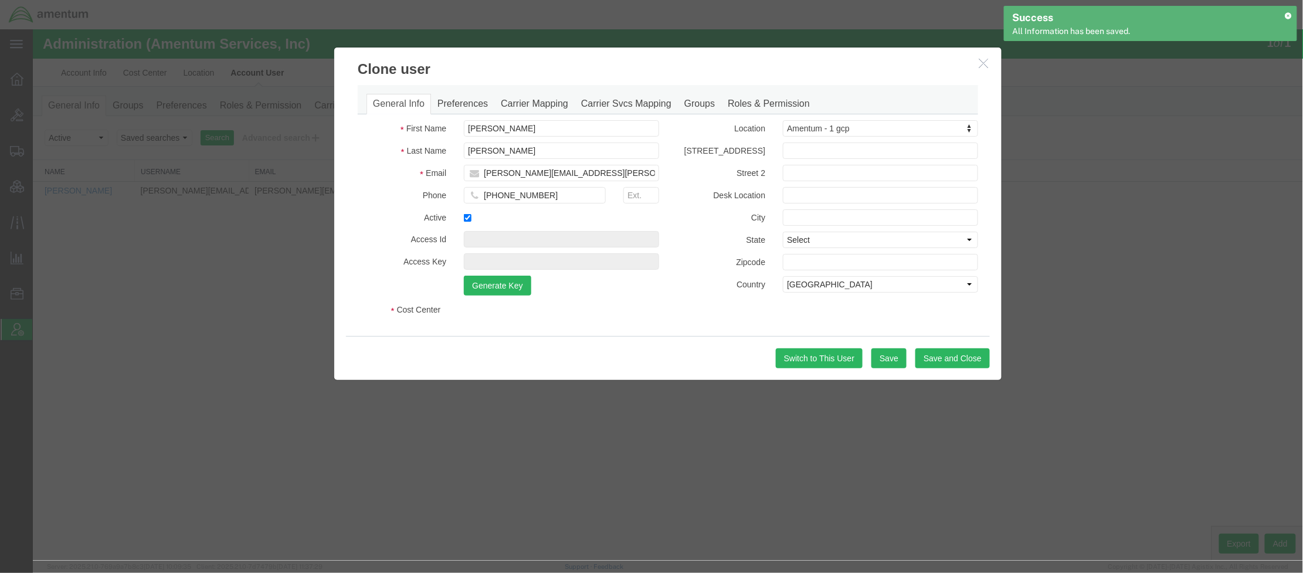
select select "DEPARTMENT"
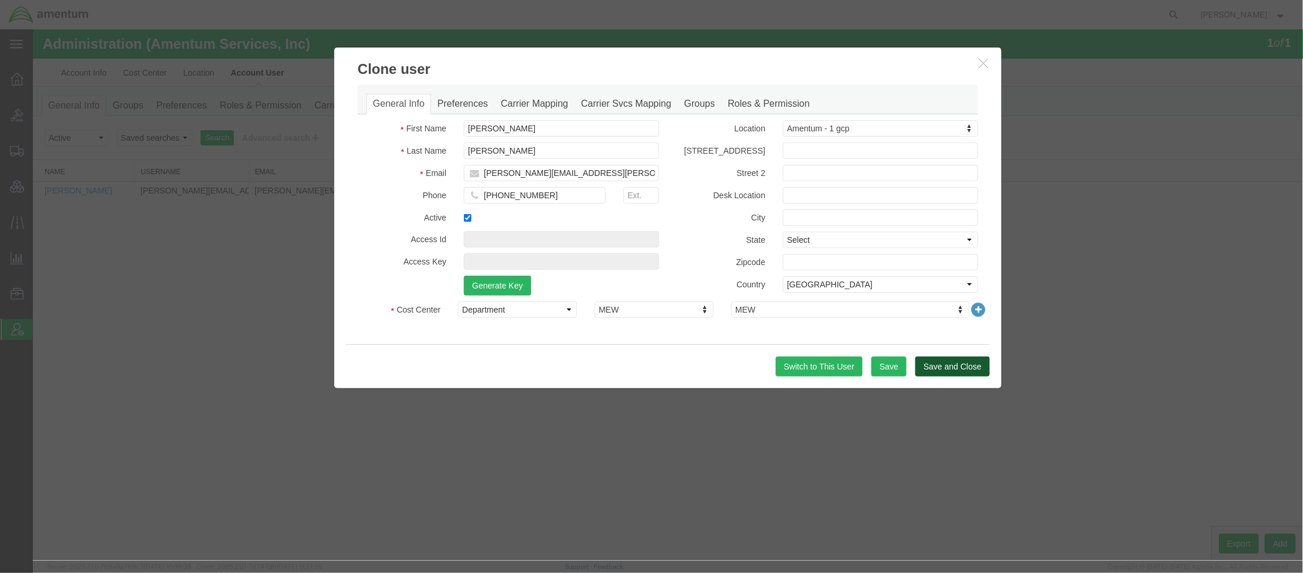
click at [958, 371] on button "Save and Close" at bounding box center [952, 366] width 74 height 20
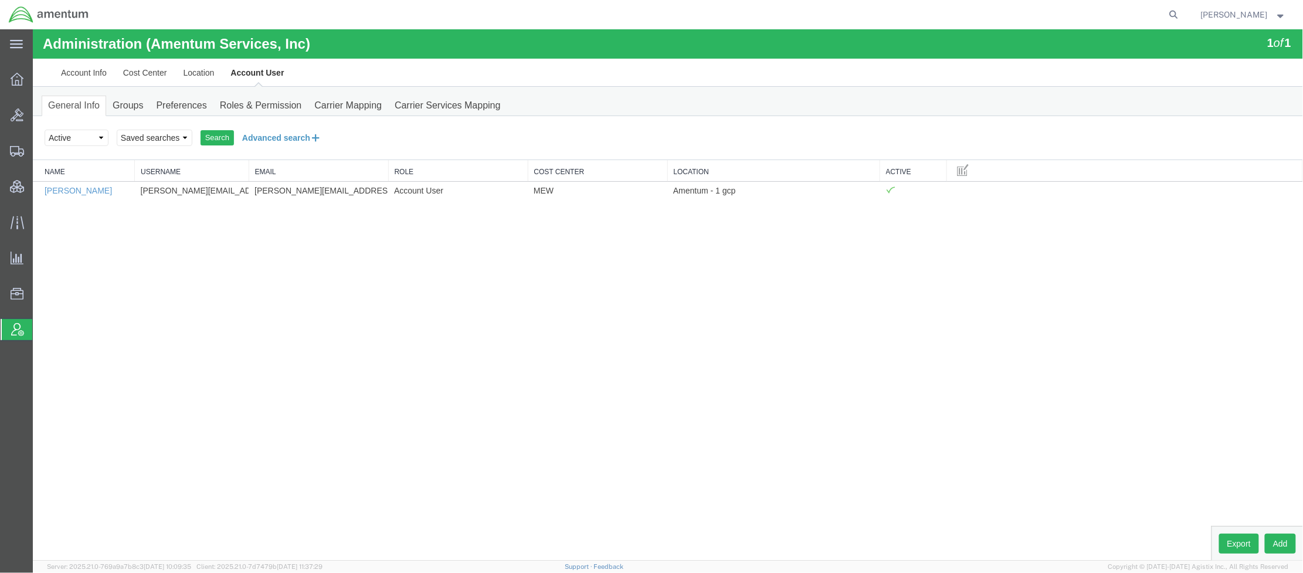
click at [300, 136] on button "Advanced search" at bounding box center [281, 137] width 96 height 20
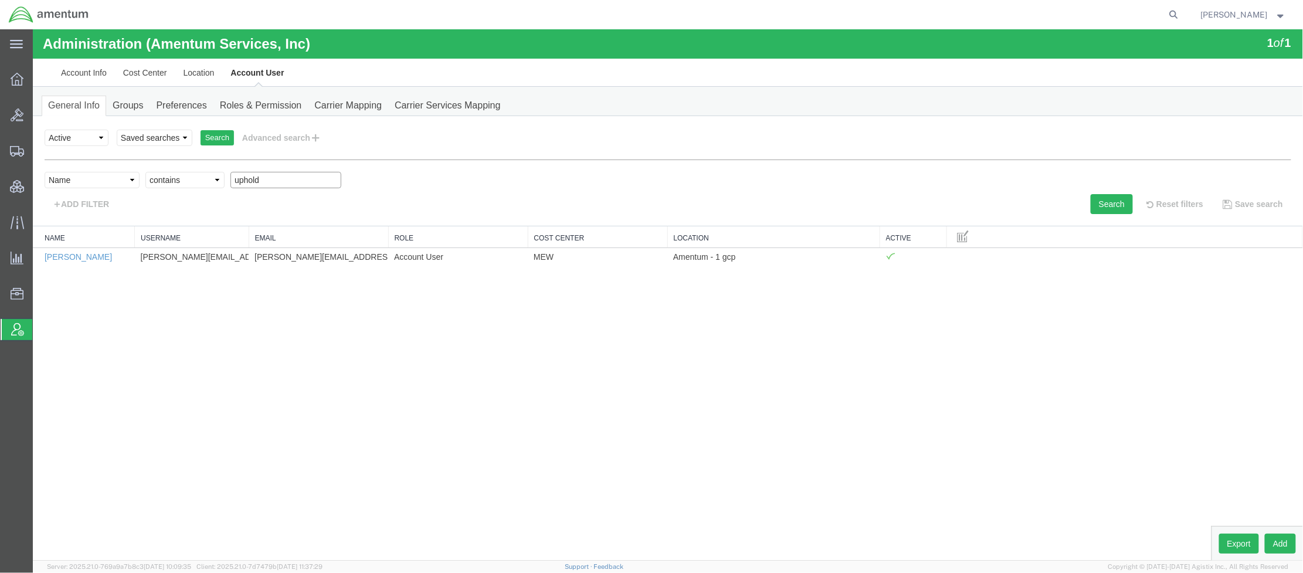
drag, startPoint x: 272, startPoint y: 178, endPoint x: 49, endPoint y: 154, distance: 224.7
click at [32, 152] on html "Administration (Amentum Services, Inc) 1 of 1 Account Info Cost Center Location…" at bounding box center [667, 294] width 1270 height 531
type input "andy"
click at [1107, 211] on button "Search" at bounding box center [1111, 204] width 42 height 20
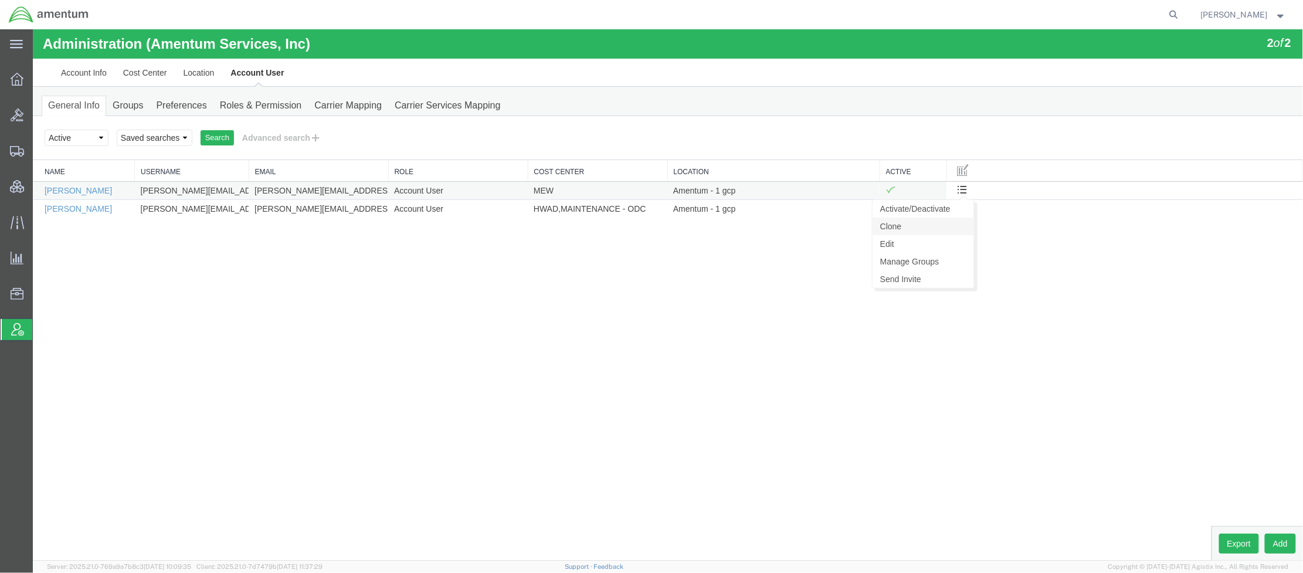
click at [901, 228] on link "Clone" at bounding box center [922, 226] width 101 height 18
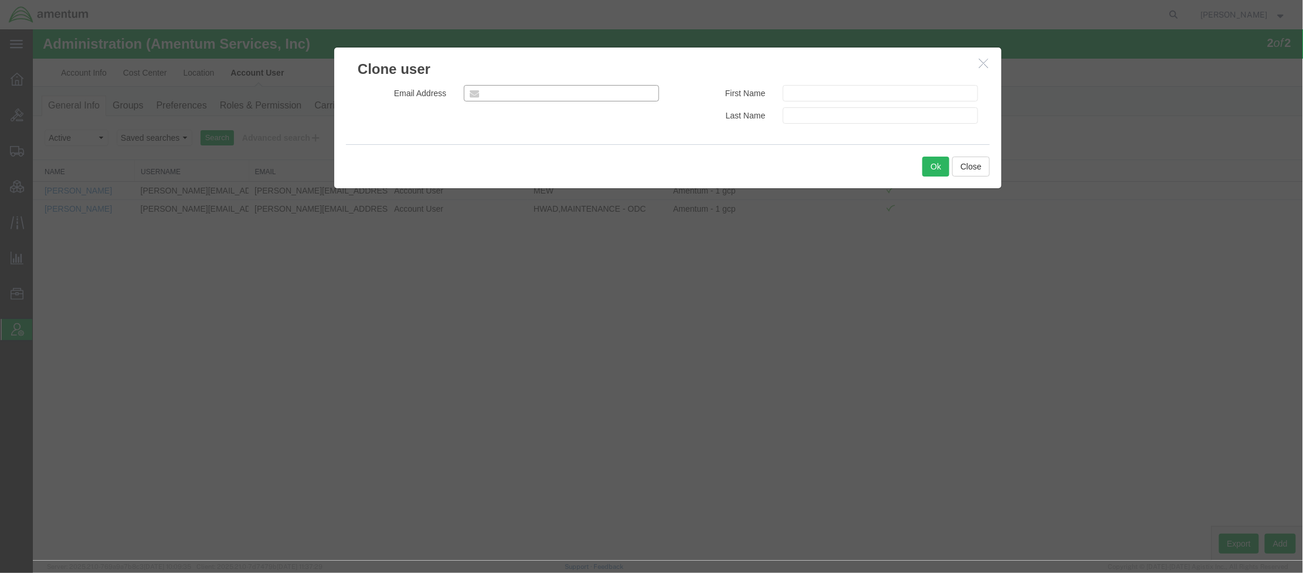
click at [591, 97] on input "email" at bounding box center [560, 92] width 195 height 16
paste input "chelsea.smith@amentum.com"
type input "chelsea.smith@amentum.com"
click at [817, 110] on input "text" at bounding box center [879, 115] width 195 height 16
paste input "Smith, Chelsea"
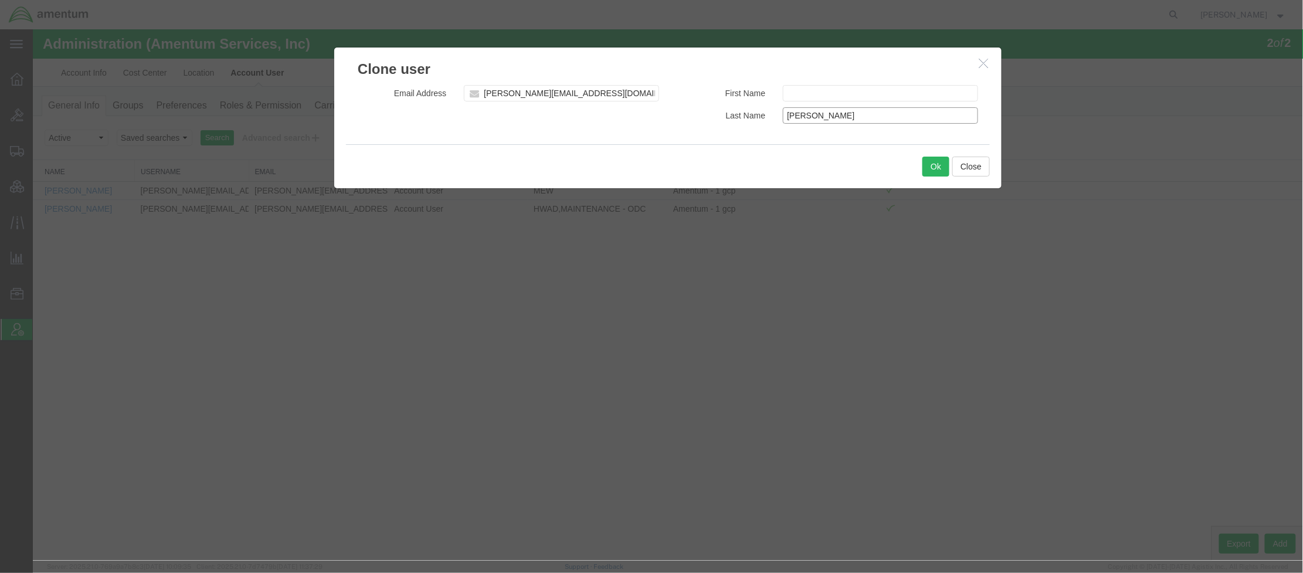
drag, startPoint x: 850, startPoint y: 114, endPoint x: 813, endPoint y: 120, distance: 36.7
click at [813, 120] on input "Smith, Chelsea" at bounding box center [879, 115] width 195 height 16
type input "Smith"
paste input "Chelsea"
type input "Chelsea"
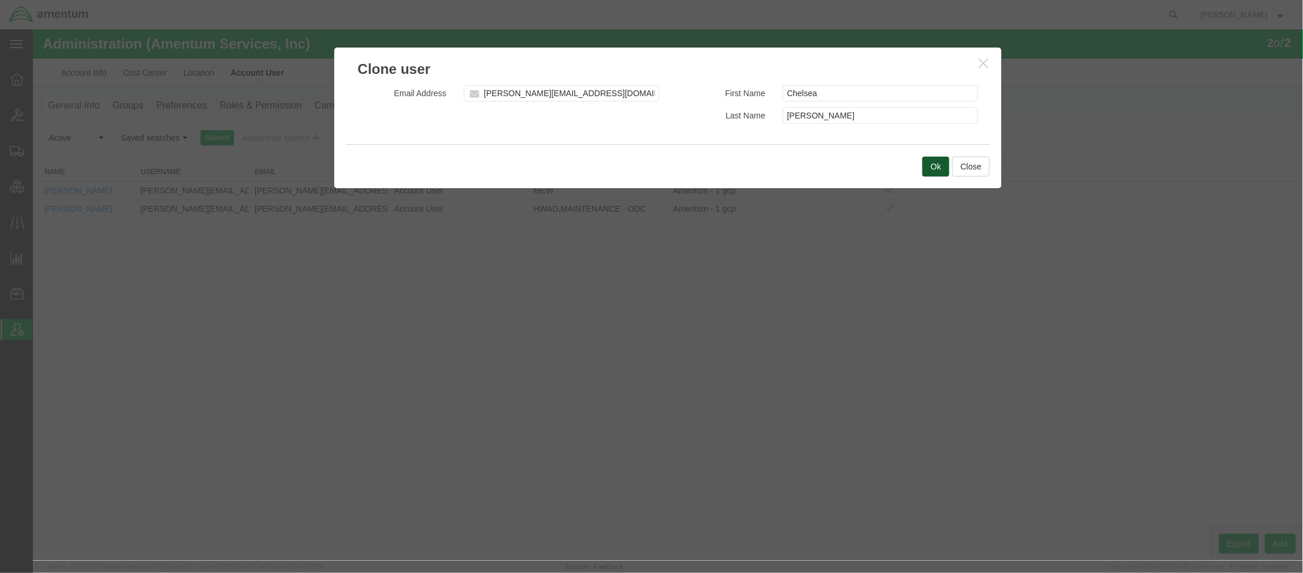
click at [934, 162] on button "Ok" at bounding box center [935, 166] width 27 height 20
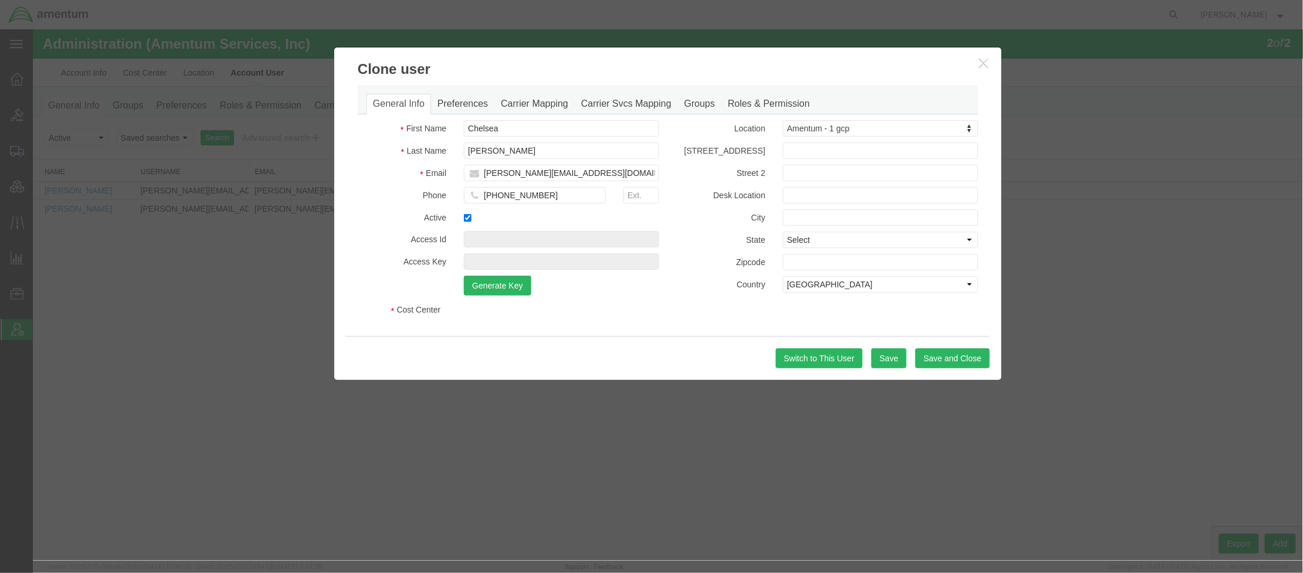
select select "DEPARTMENT"
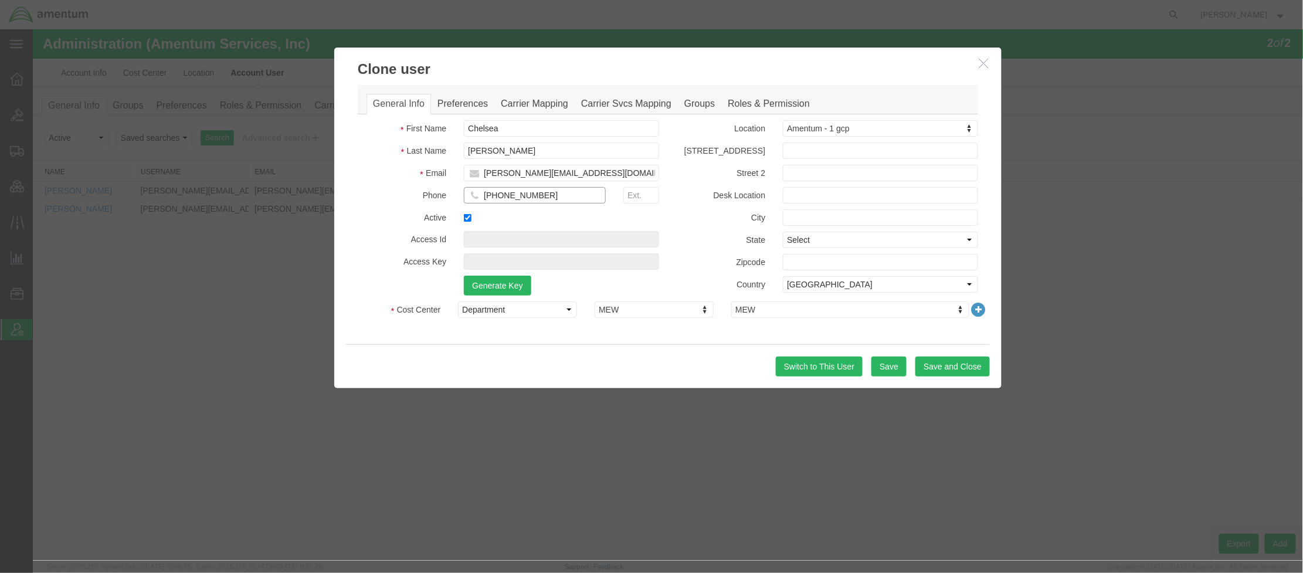
drag, startPoint x: 493, startPoint y: 195, endPoint x: 761, endPoint y: 198, distance: 267.4
click at [761, 198] on div "First Name Chelsea Last Name Smith Email chelsea.smith@amentum.com Phone +1-812…" at bounding box center [667, 210] width 638 height 181
paste input "812-890-8545"
type input "+1-812-890-8545"
click at [892, 365] on button "Save" at bounding box center [888, 366] width 35 height 20
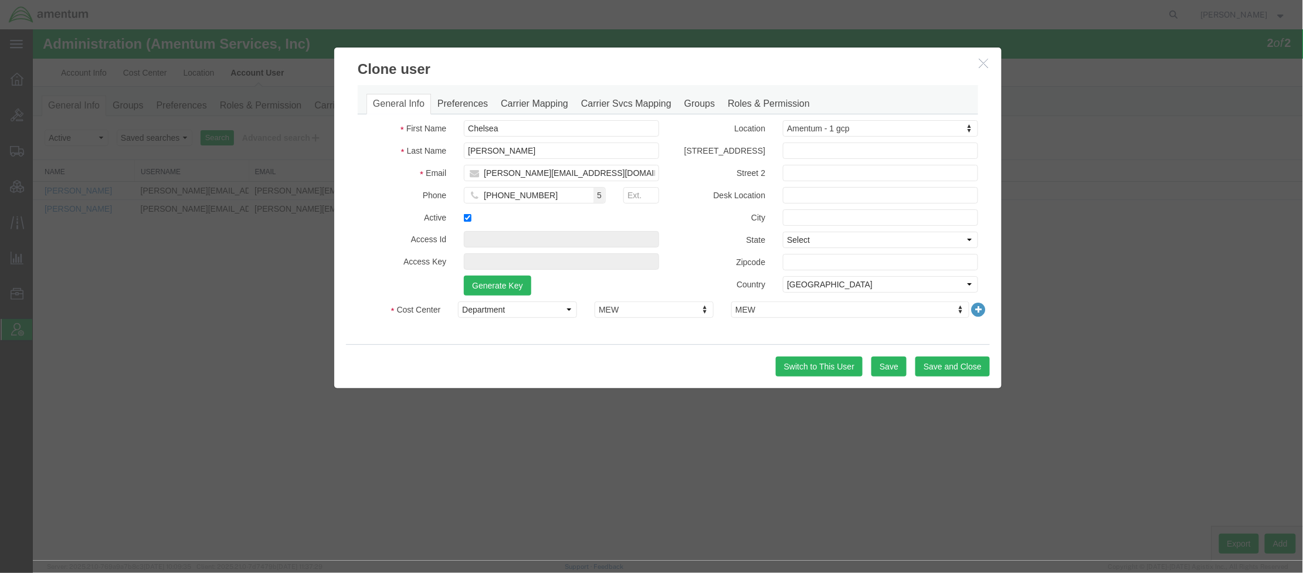
click at [891, 365] on div at bounding box center [667, 294] width 1270 height 531
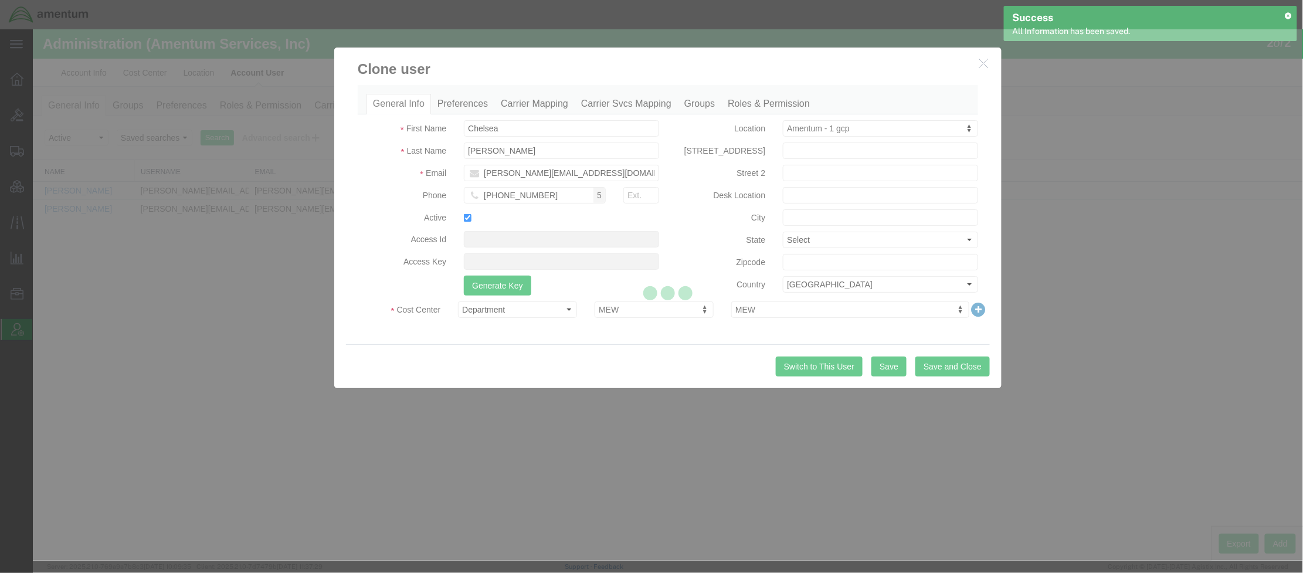
select select "DEPARTMENT"
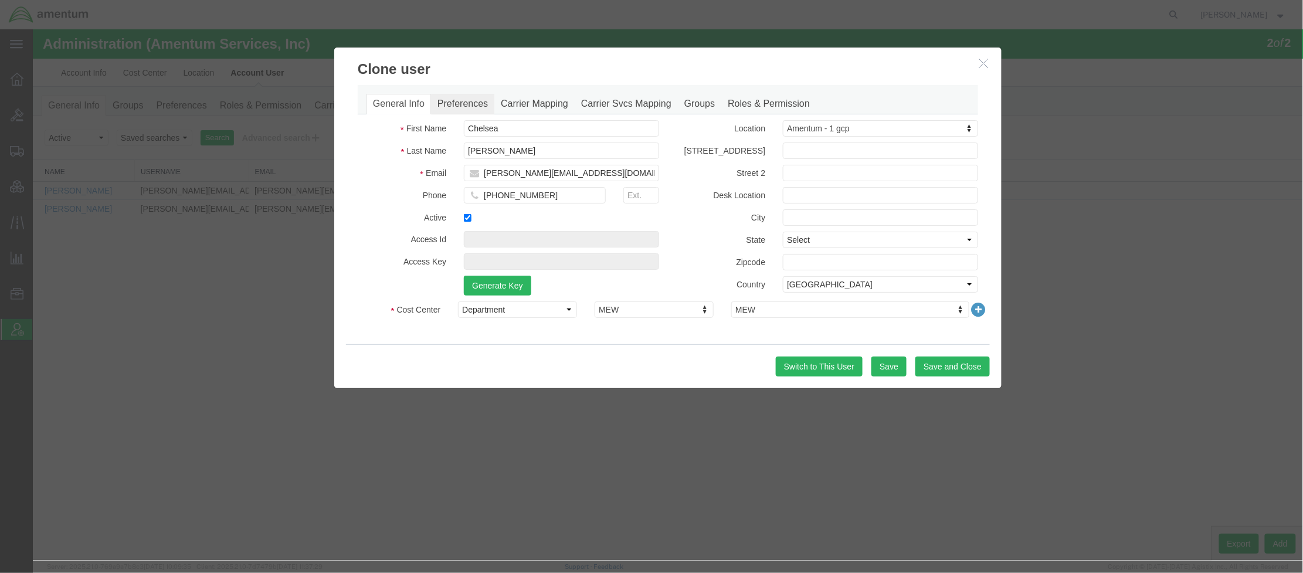
click at [458, 103] on link "Preferences" at bounding box center [461, 103] width 63 height 21
select select
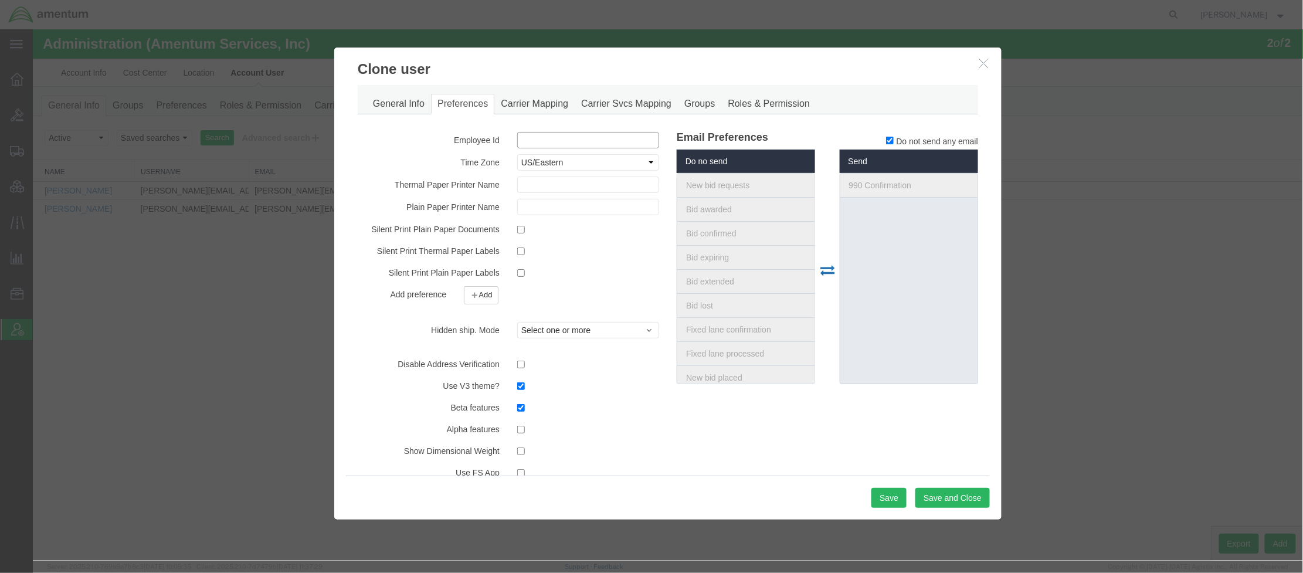
click at [557, 141] on input "text" at bounding box center [588, 139] width 142 height 16
paste input "610838"
type input "610838"
click at [891, 493] on button "Save" at bounding box center [888, 497] width 35 height 20
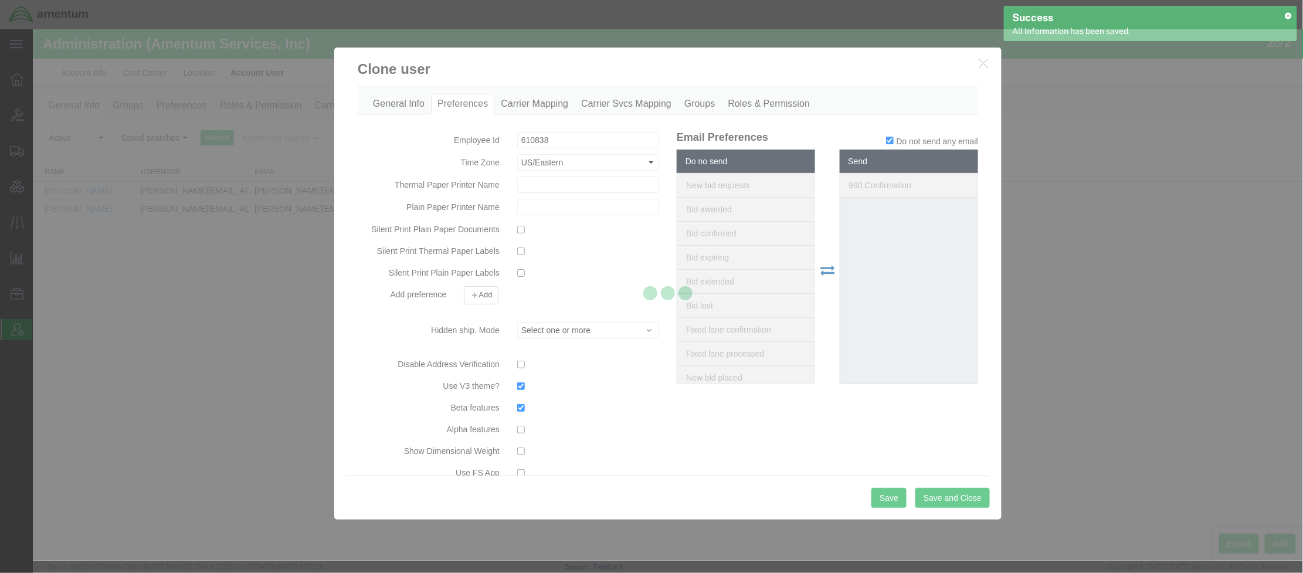
select select
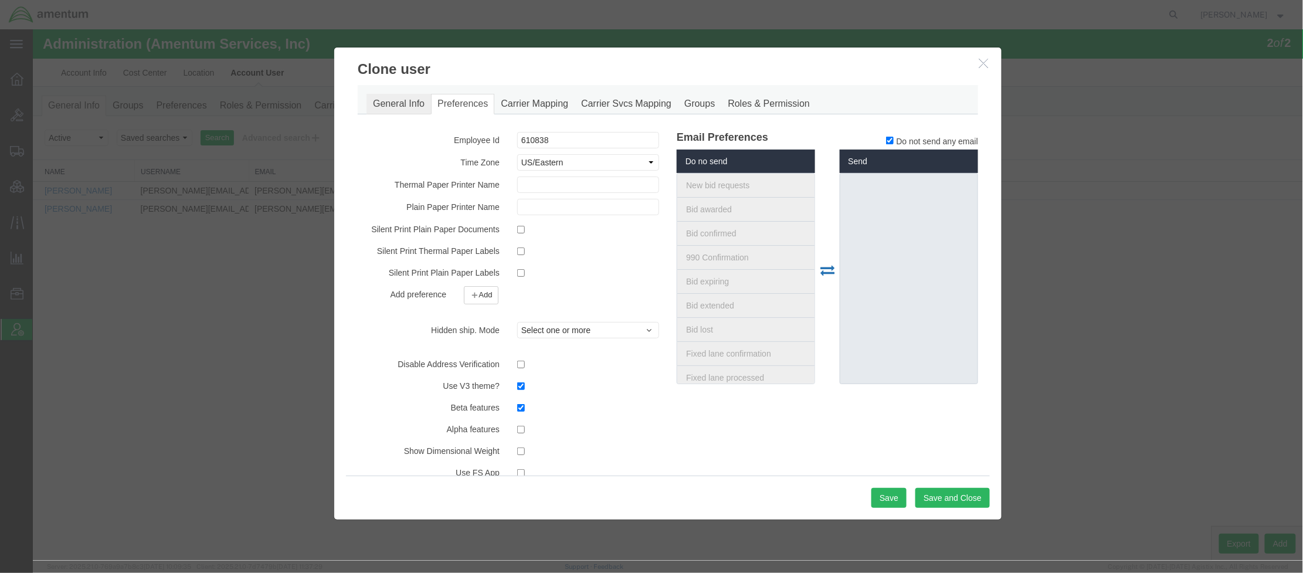
click at [398, 106] on link "General Info" at bounding box center [398, 103] width 65 height 21
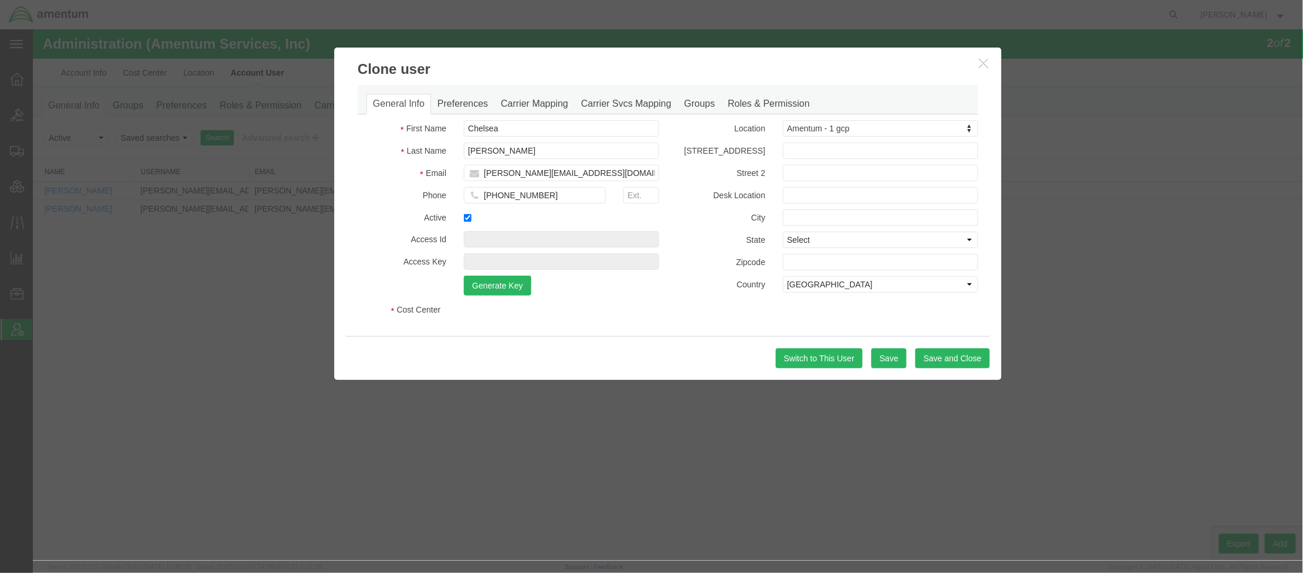
select select "DEPARTMENT"
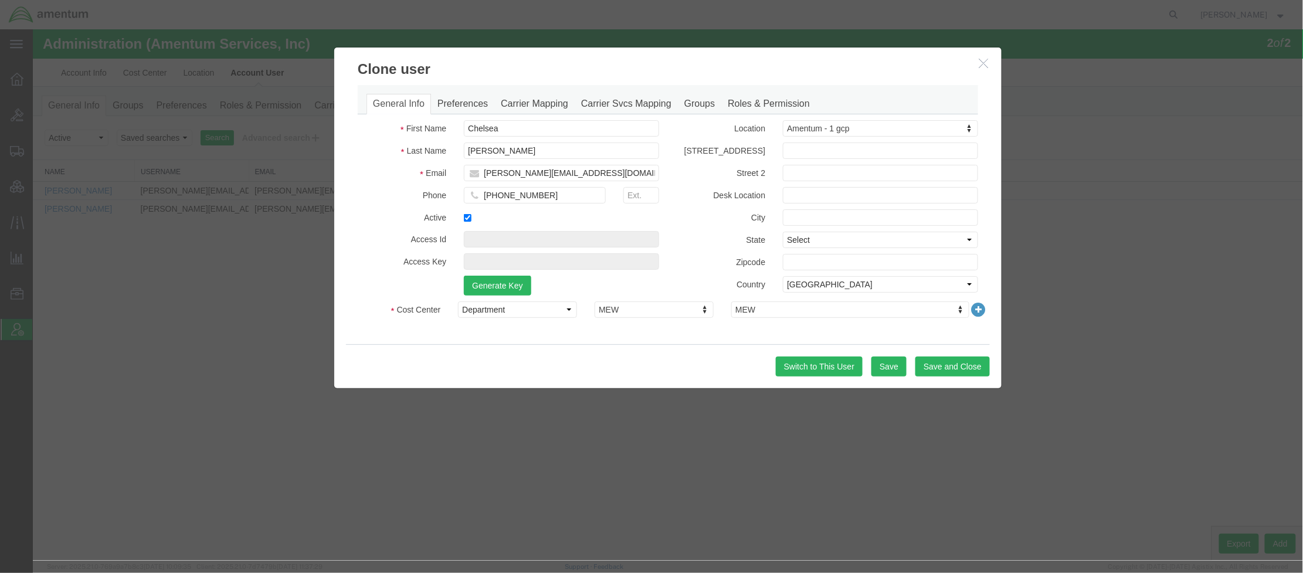
drag, startPoint x: 981, startPoint y: 311, endPoint x: 936, endPoint y: 322, distance: 46.4
click at [981, 312] on icon at bounding box center [978, 309] width 16 height 16
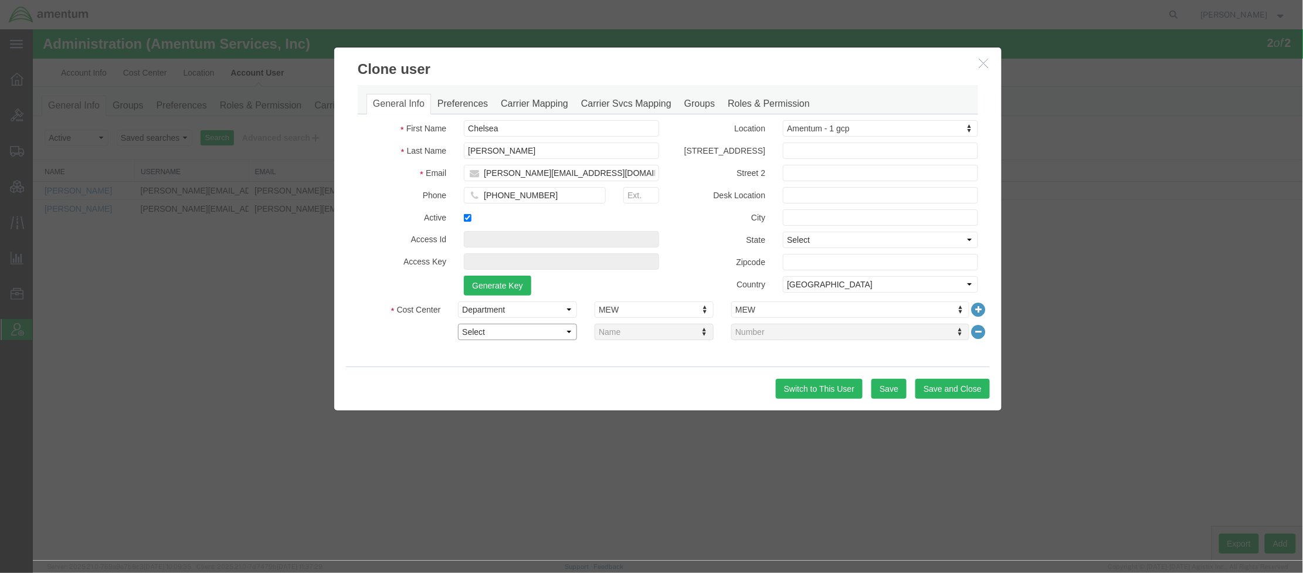
drag, startPoint x: 469, startPoint y: 333, endPoint x: 479, endPoint y: 334, distance: 9.5
click at [470, 334] on select "Select Buyer Cost Center Department Operations Number Order Number Sales Person" at bounding box center [516, 331] width 119 height 16
select select "COSTCENTER"
click at [457, 323] on select "Select Buyer Cost Center Department Operations Number Order Number Sales Person" at bounding box center [516, 331] width 119 height 16
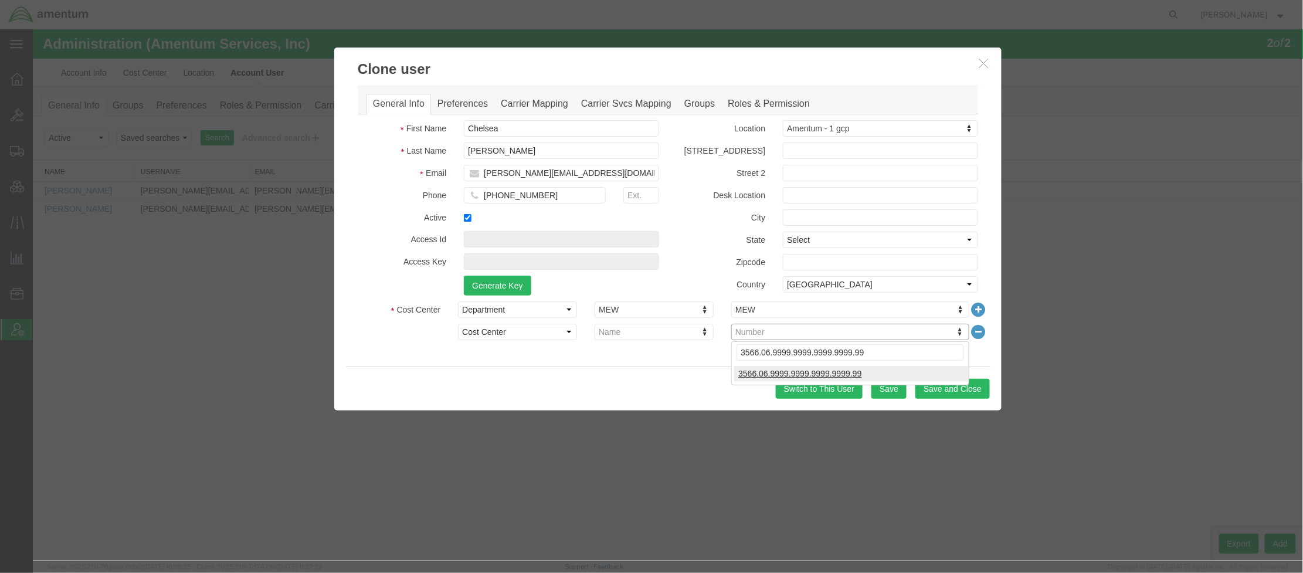
type input "3566.06.9999.9999.9999.9999.99"
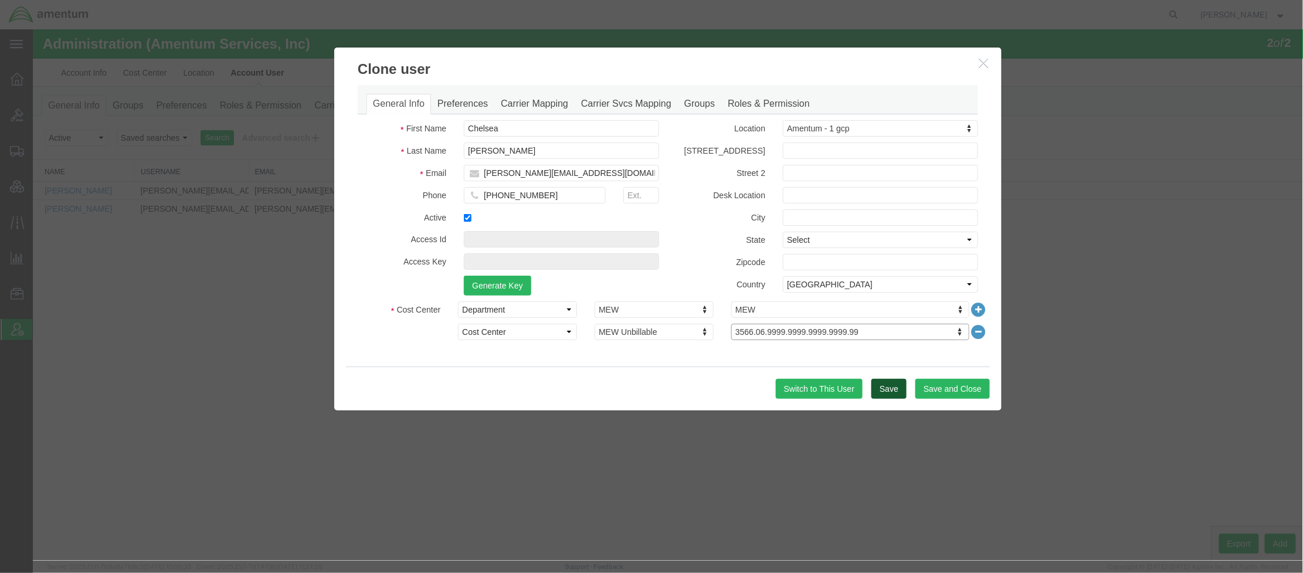
click at [898, 383] on button "Save" at bounding box center [888, 388] width 35 height 20
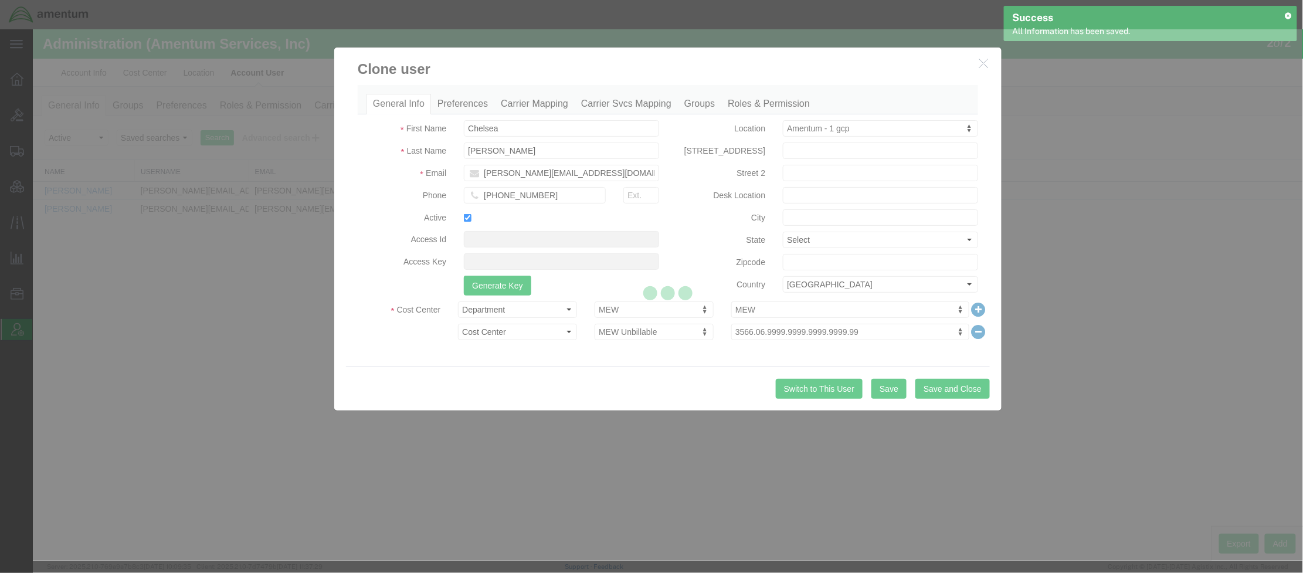
select select "COSTCENTER"
select select "DEPARTMENT"
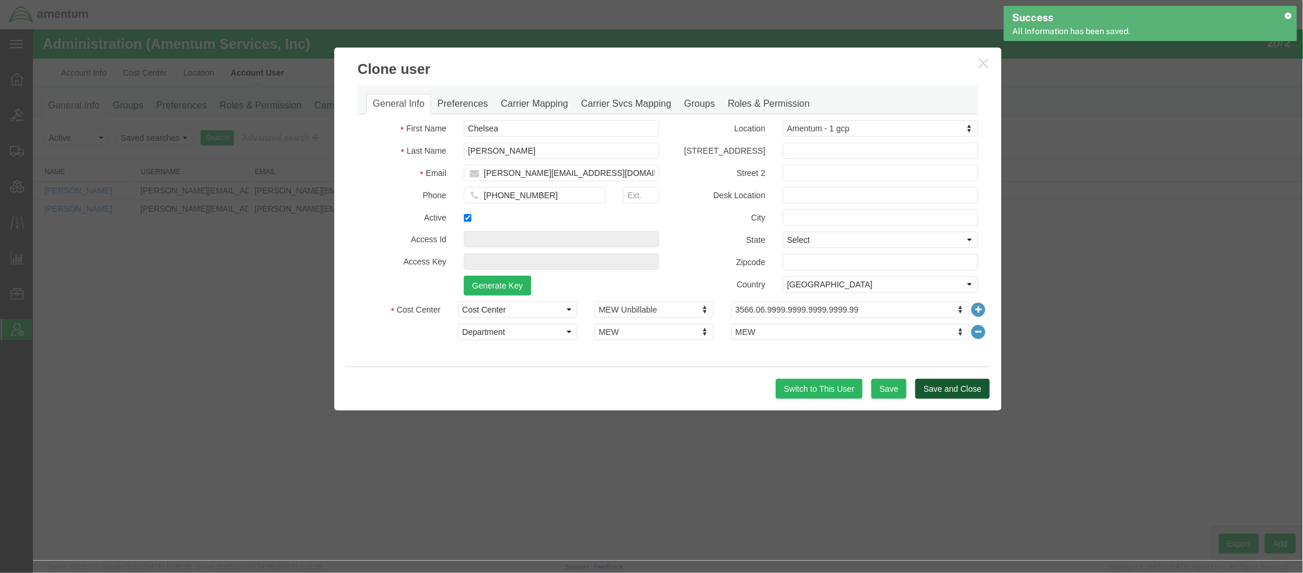
click at [946, 389] on button "Save and Close" at bounding box center [952, 388] width 74 height 20
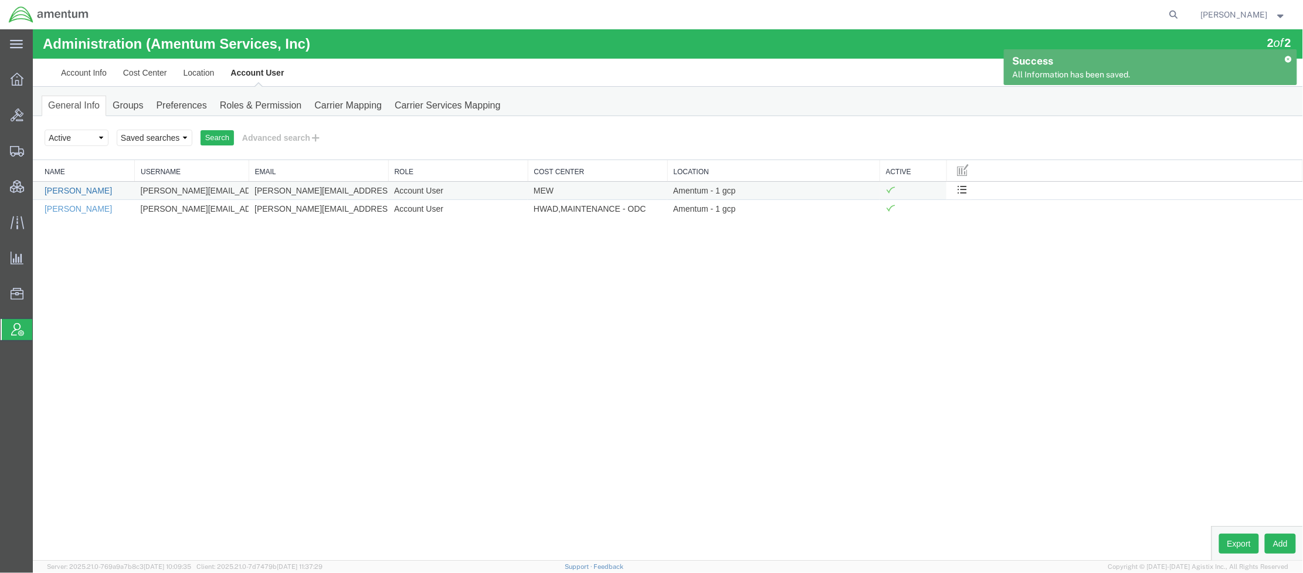
click at [77, 189] on link "Andy Grannan" at bounding box center [77, 189] width 67 height 9
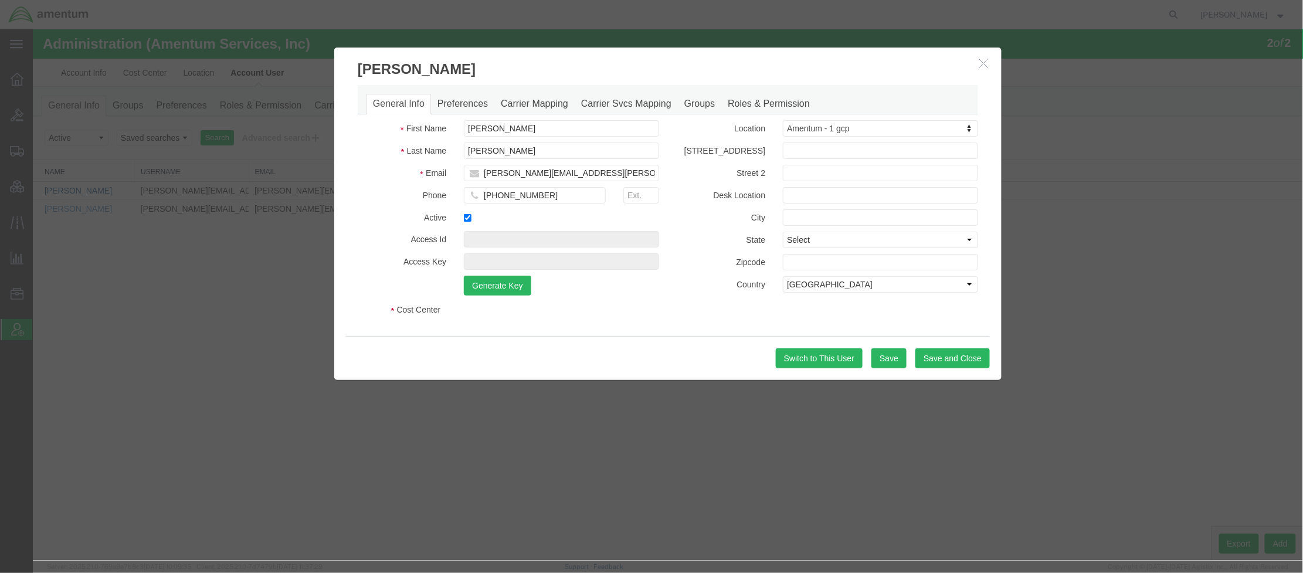
select select "DEPARTMENT"
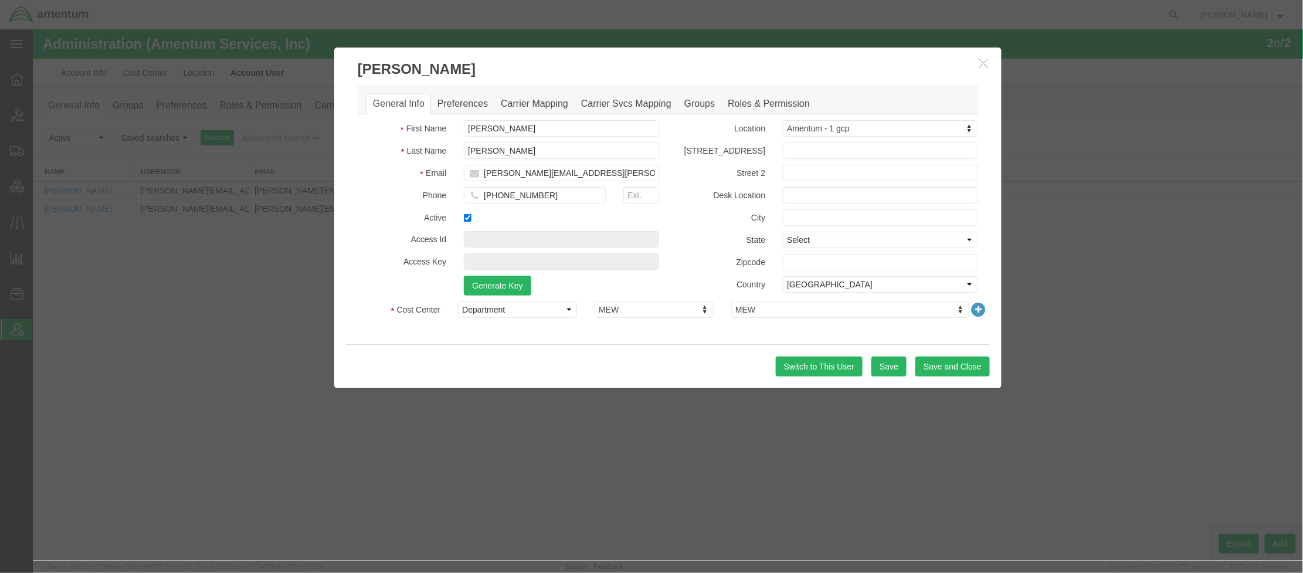
click at [978, 307] on icon at bounding box center [978, 309] width 16 height 16
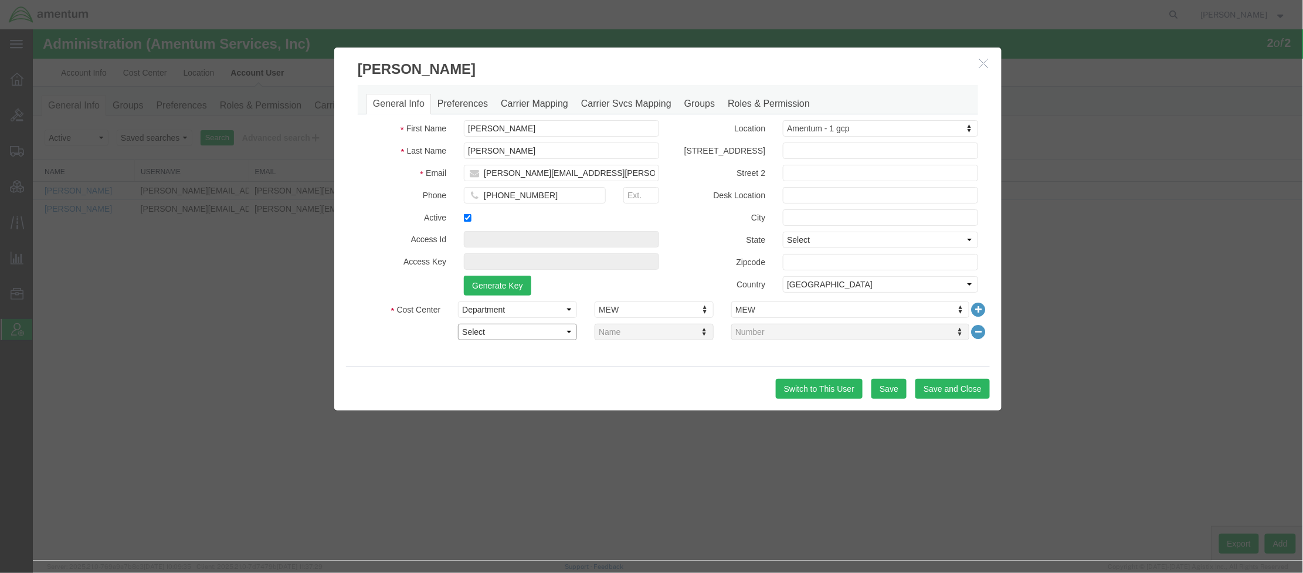
click at [476, 331] on select "Select Buyer Cost Center Department Operations Number Order Number Sales Person" at bounding box center [516, 331] width 119 height 16
select select "COSTCENTER"
click at [457, 323] on select "Select Buyer Cost Center Department Operations Number Order Number Sales Person" at bounding box center [516, 331] width 119 height 16
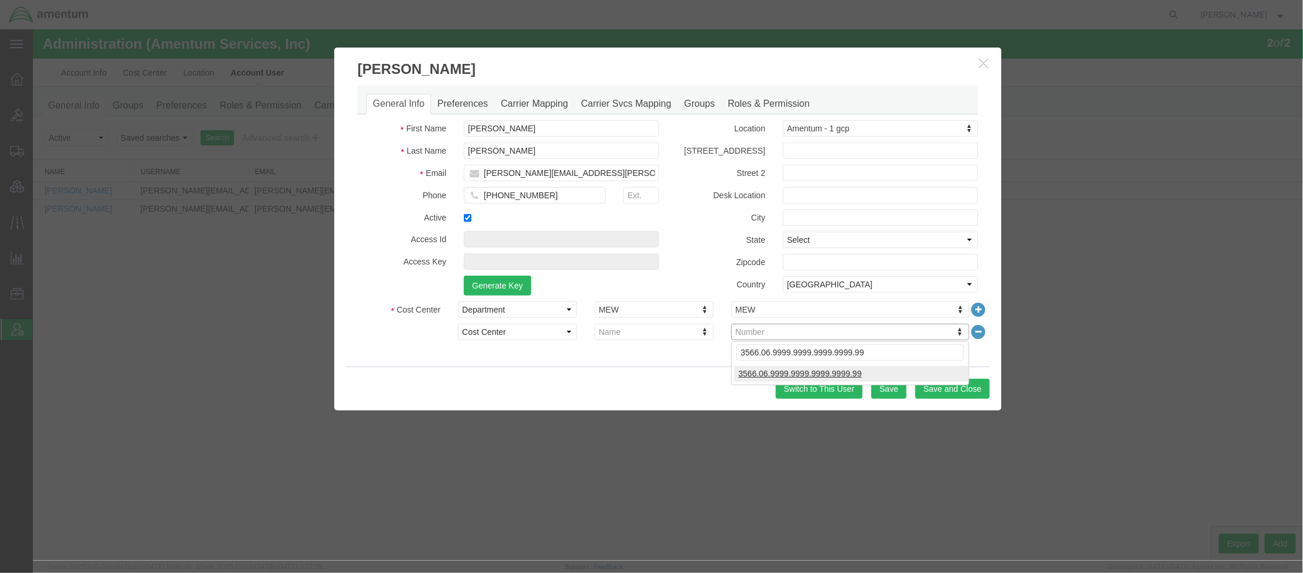
type input "3566.06.9999.9999.9999.9999.99"
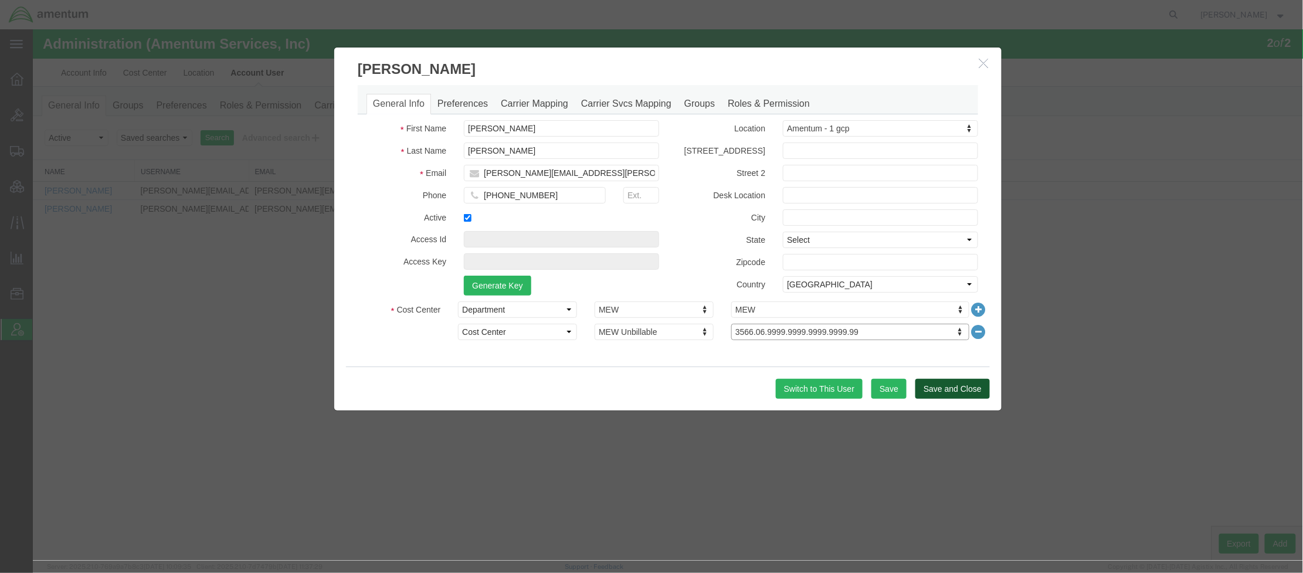
click at [940, 389] on button "Save and Close" at bounding box center [952, 388] width 74 height 20
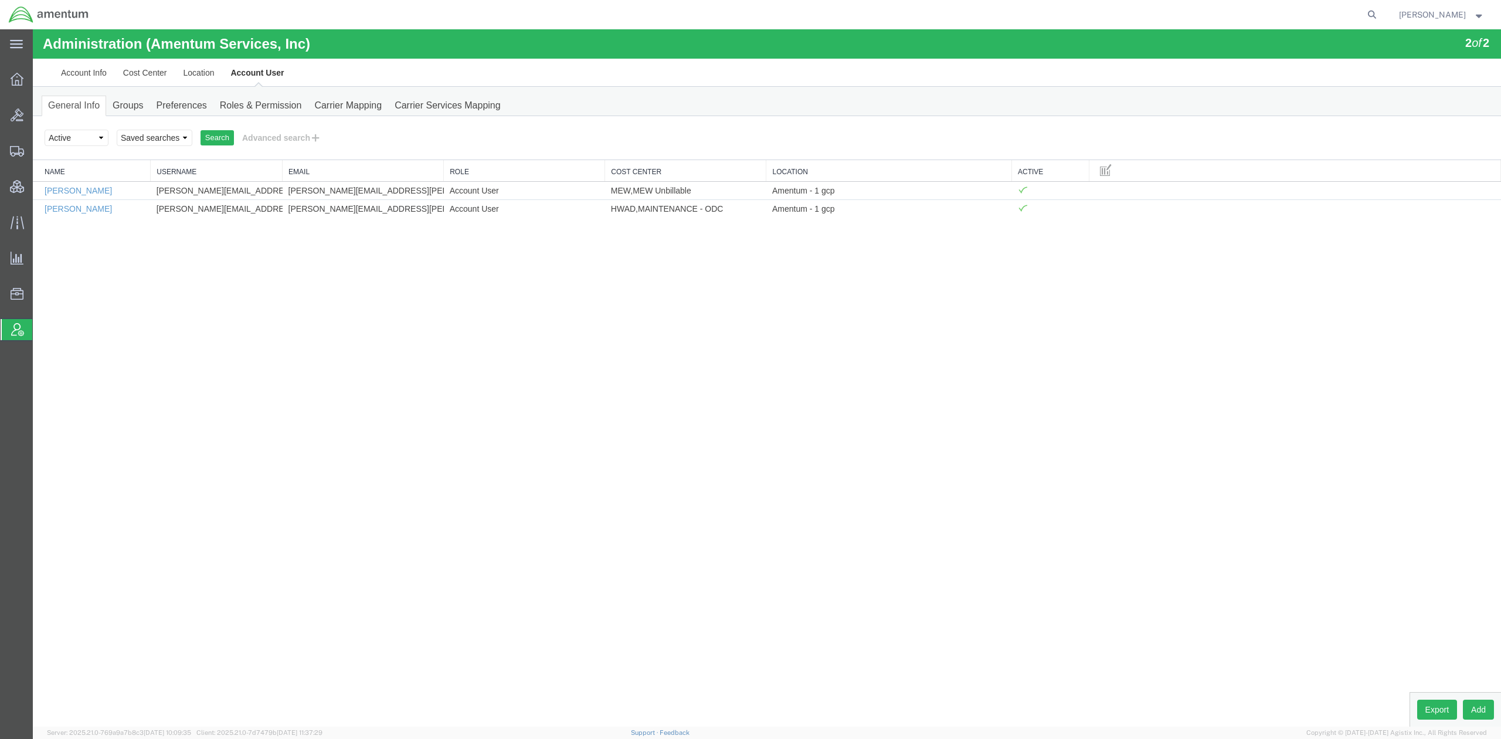
click at [42, 325] on span "Account Admin" at bounding box center [36, 329] width 9 height 23
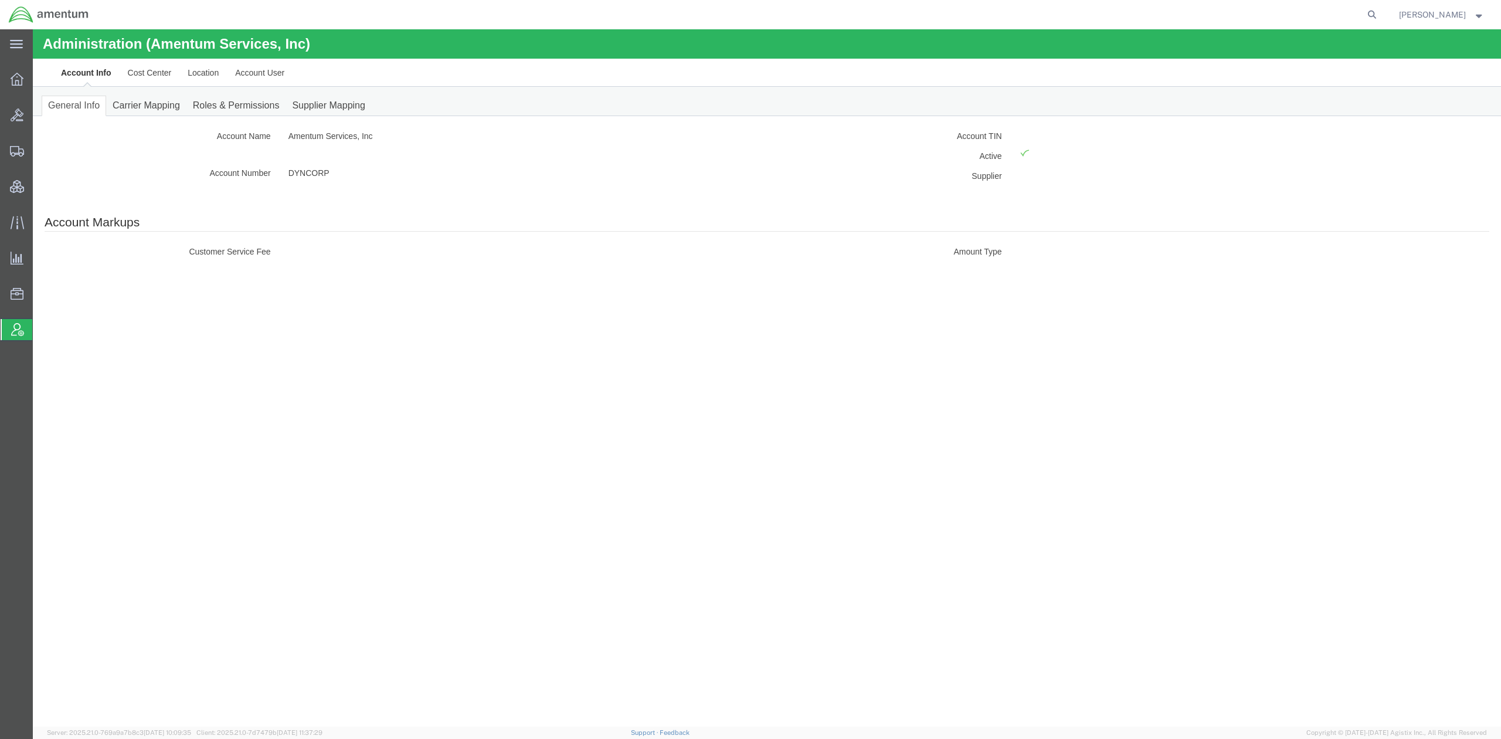
click at [284, 76] on link "Account User" at bounding box center [260, 73] width 66 height 28
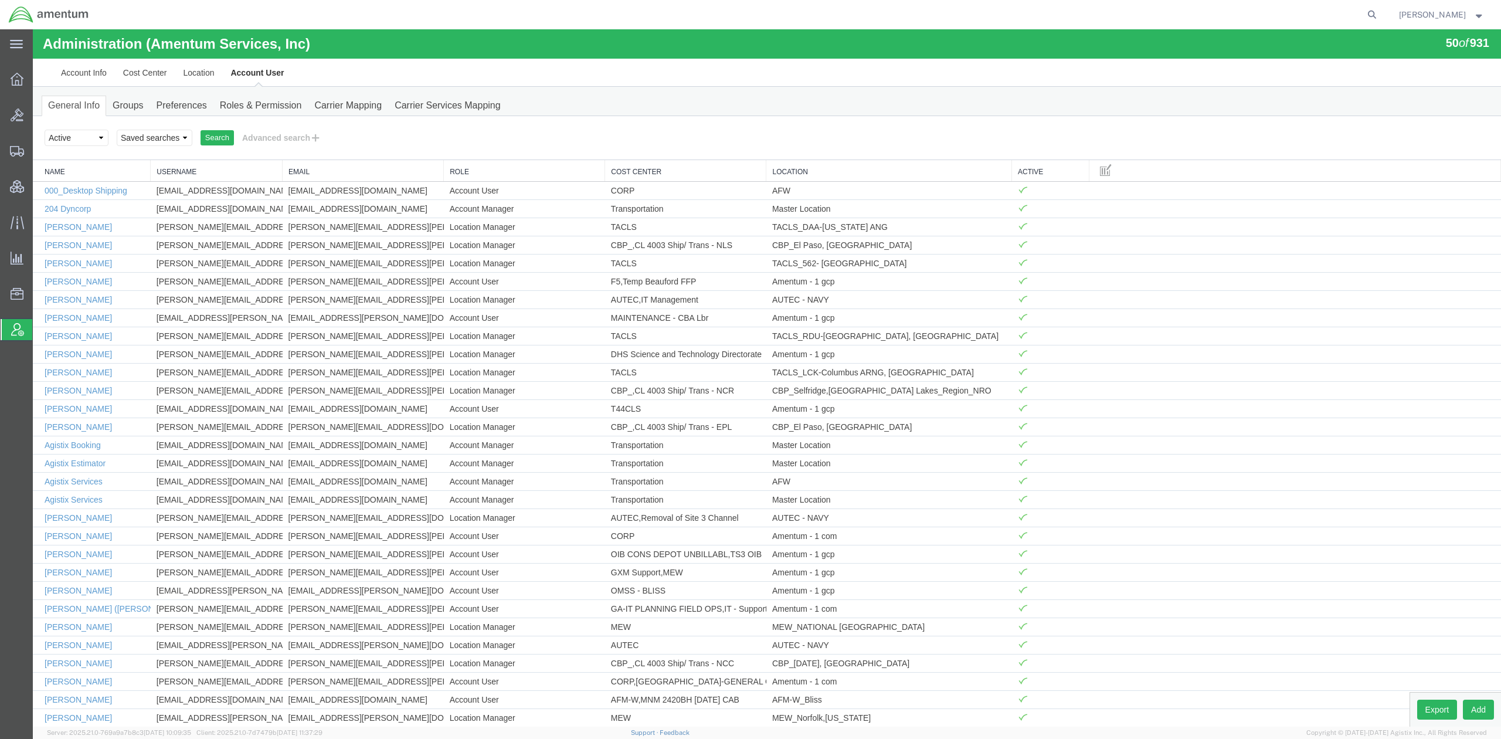
click at [301, 122] on div "Search Select status Active All Inactive Saved searches Search Advanced search …" at bounding box center [767, 138] width 1468 height 44
click at [291, 137] on button "Advanced search" at bounding box center [282, 138] width 96 height 20
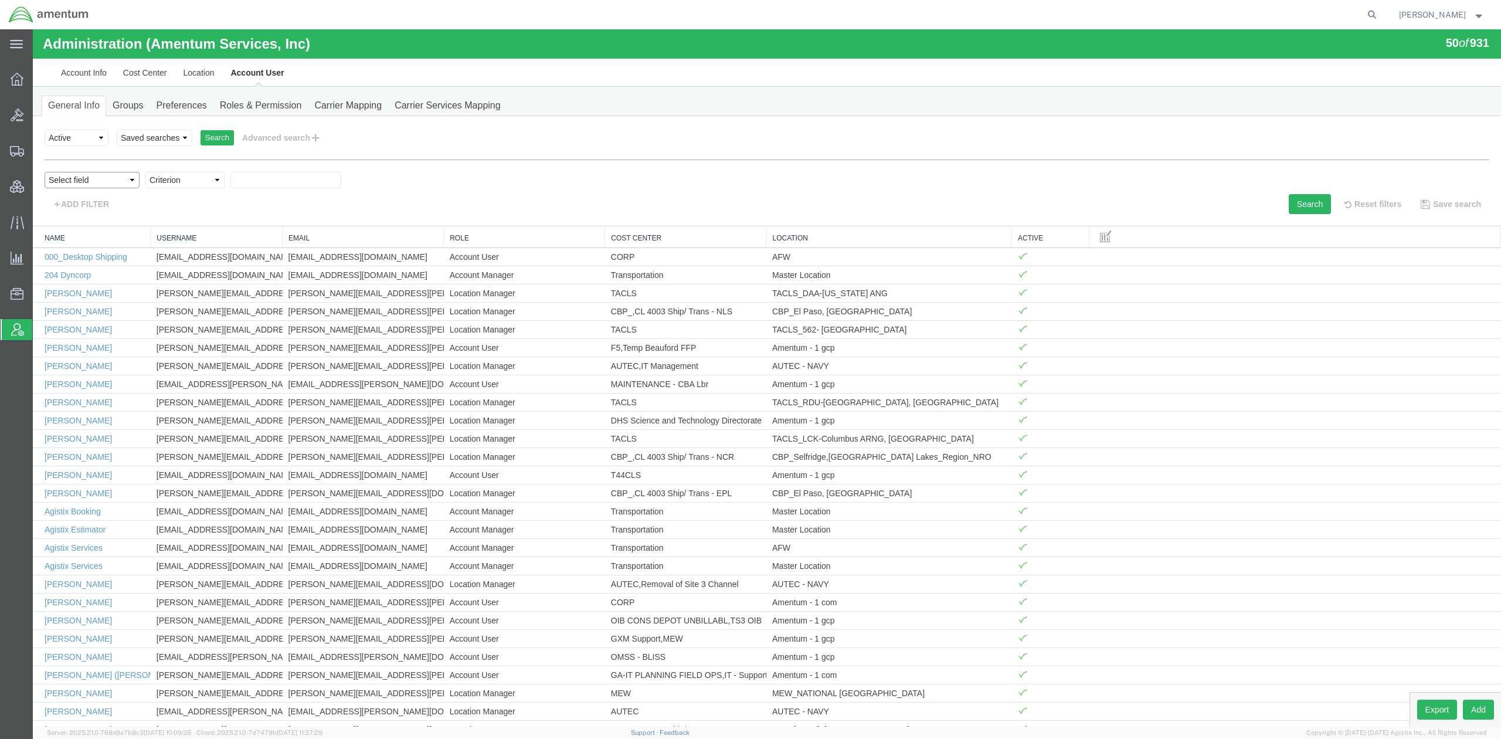
click at [95, 181] on select "Select field Cost Center Email Location Name Role Username" at bounding box center [92, 180] width 95 height 16
select select "personName"
click at [45, 172] on select "Select field Cost Center Email Location Name Role Username" at bounding box center [92, 180] width 95 height 16
drag, startPoint x: 211, startPoint y: 222, endPoint x: 196, endPoint y: 181, distance: 43.2
click at [196, 181] on select "Criterion contains does not contain is is blank is not blank starts with" at bounding box center [184, 180] width 79 height 16
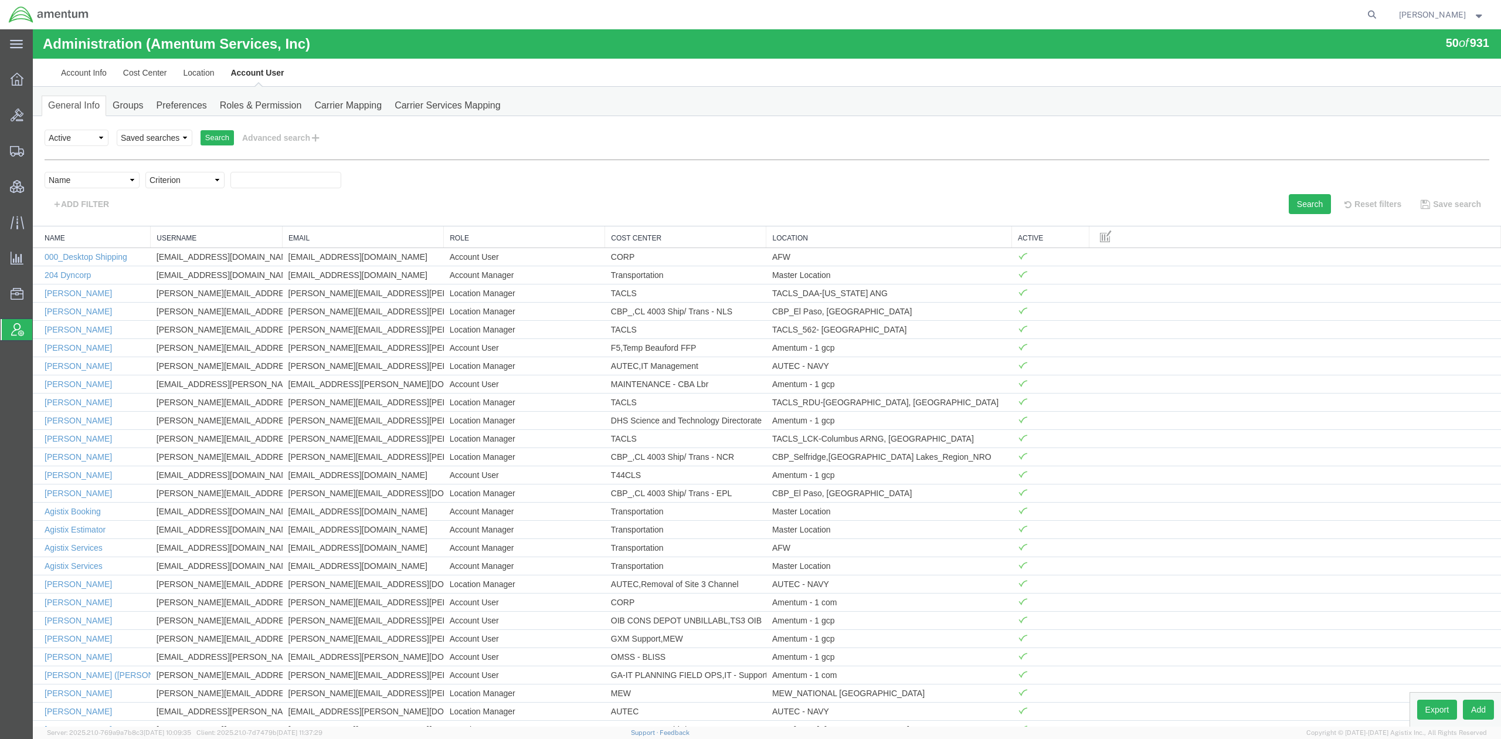
select select "contains"
click at [145, 172] on select "Criterion contains does not contain is is blank is not blank starts with" at bounding box center [184, 180] width 79 height 16
drag, startPoint x: 246, startPoint y: 177, endPoint x: 305, endPoint y: 181, distance: 58.8
click at [246, 177] on input "text" at bounding box center [285, 180] width 111 height 16
paste input "Briona"
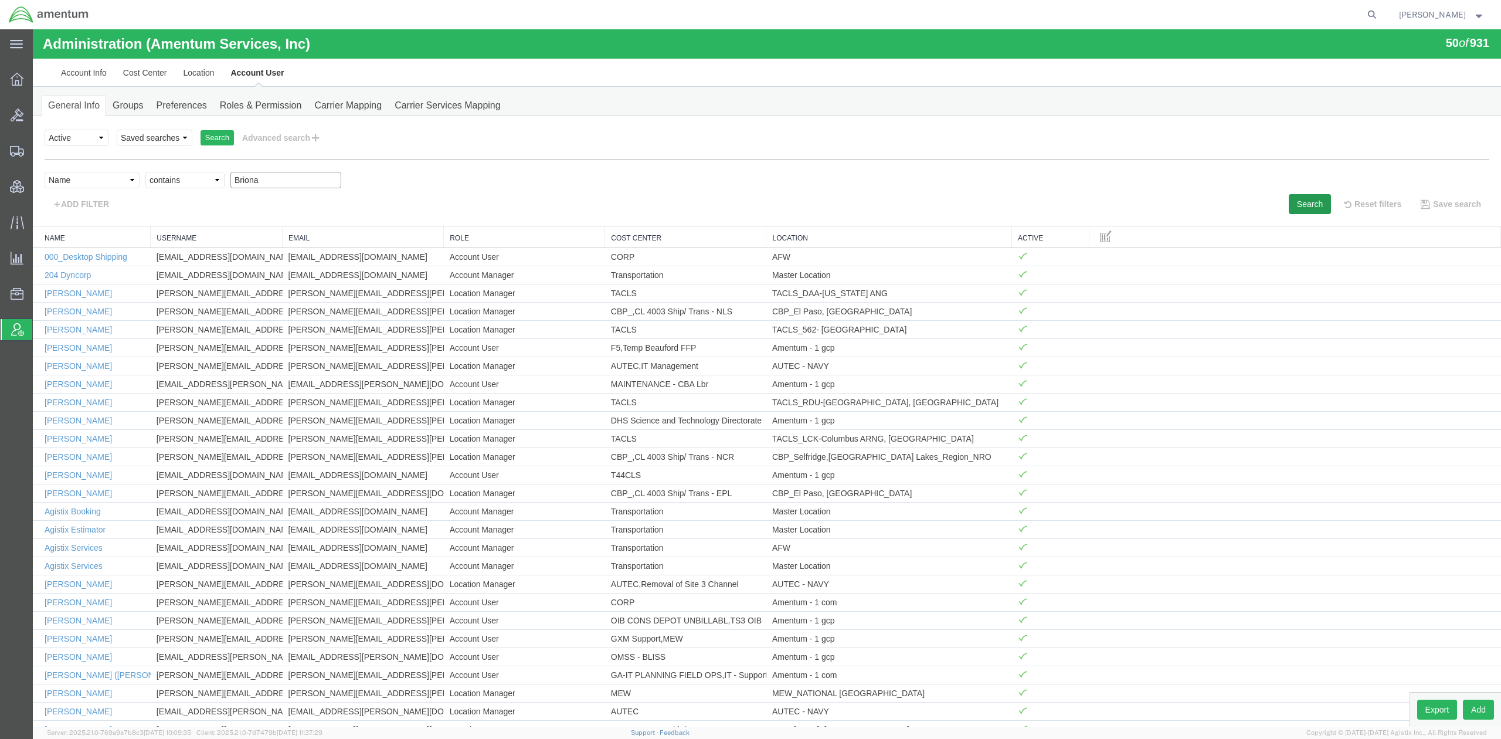
type input "Briona"
click at [1302, 206] on button "Search" at bounding box center [1310, 204] width 42 height 20
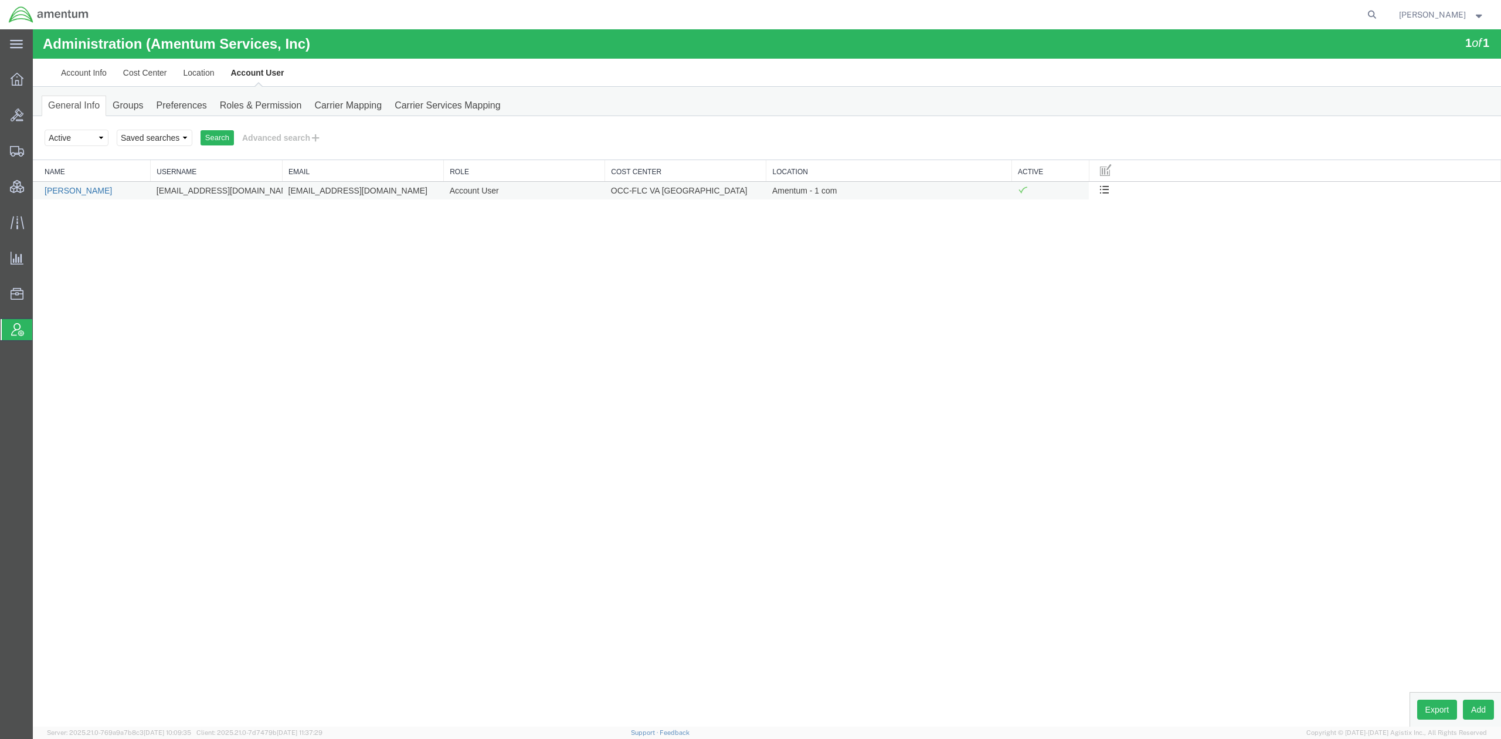
click at [93, 191] on link "Briona Madison" at bounding box center [78, 190] width 67 height 9
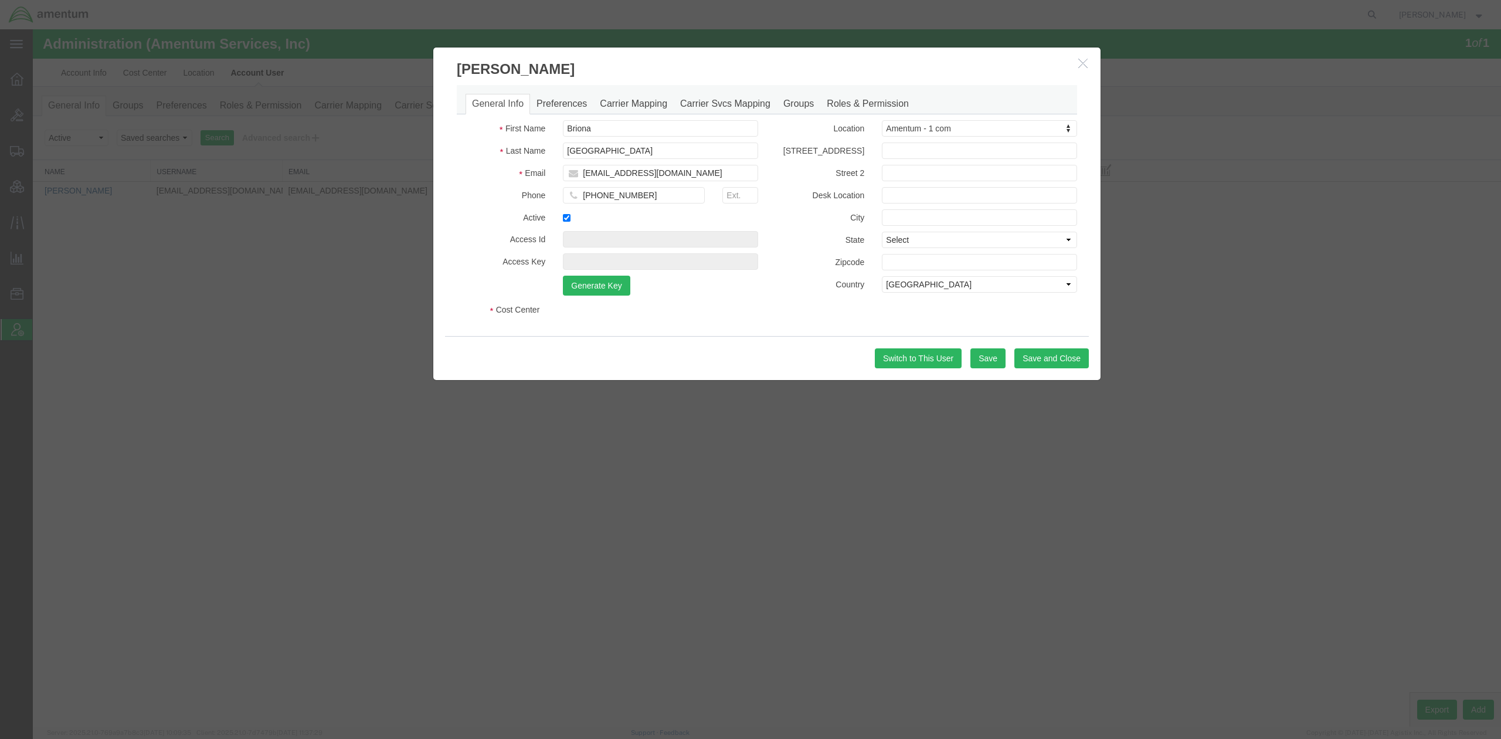
select select "COSTCENTER"
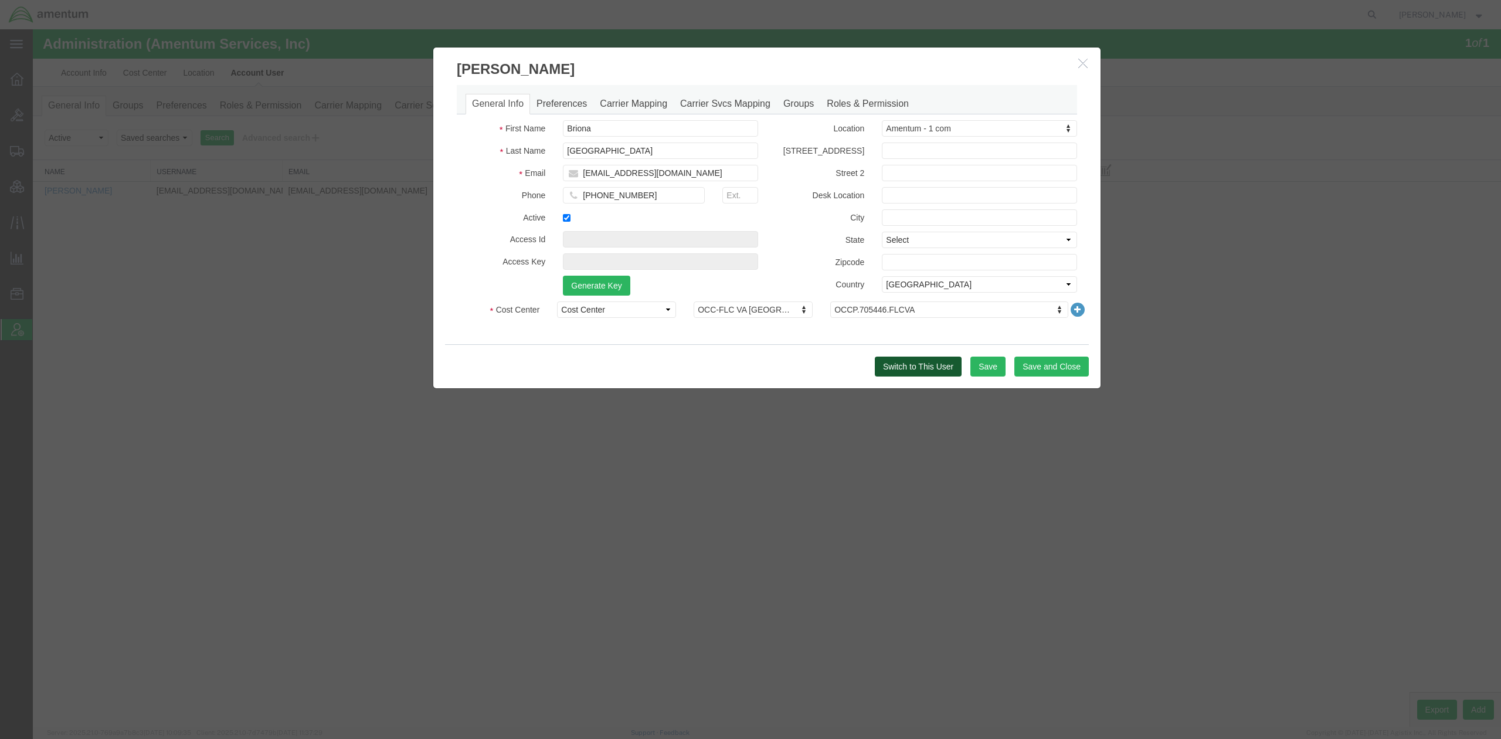
click at [922, 369] on button "Switch to This User" at bounding box center [918, 367] width 87 height 20
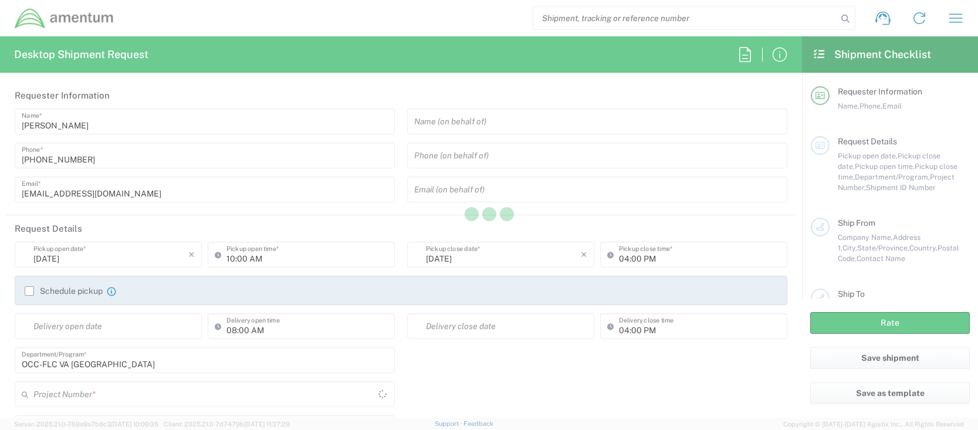
type input "[GEOGRAPHIC_DATA]"
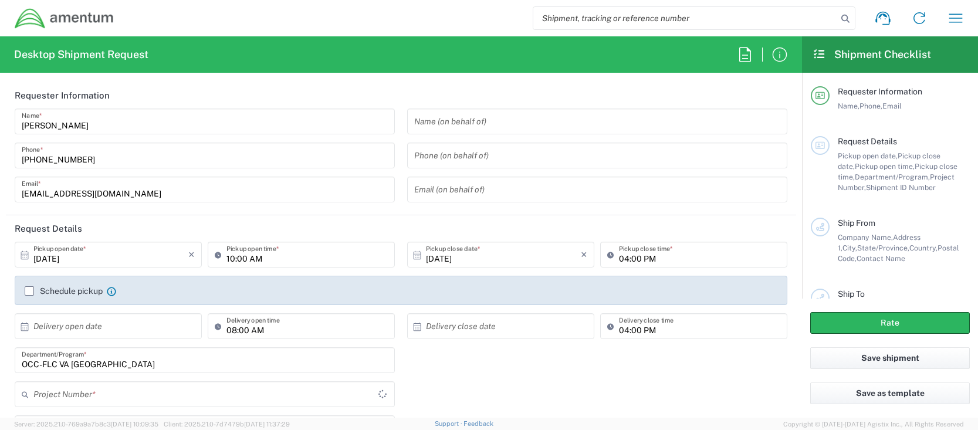
type input "OCCP.705446.FLCVA"
click at [960, 23] on icon "button" at bounding box center [955, 18] width 19 height 19
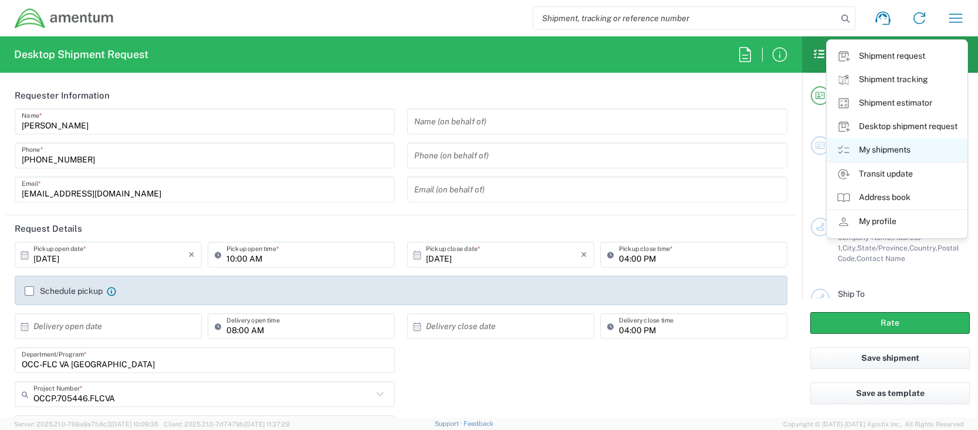
click at [905, 158] on link "My shipments" at bounding box center [897, 149] width 140 height 23
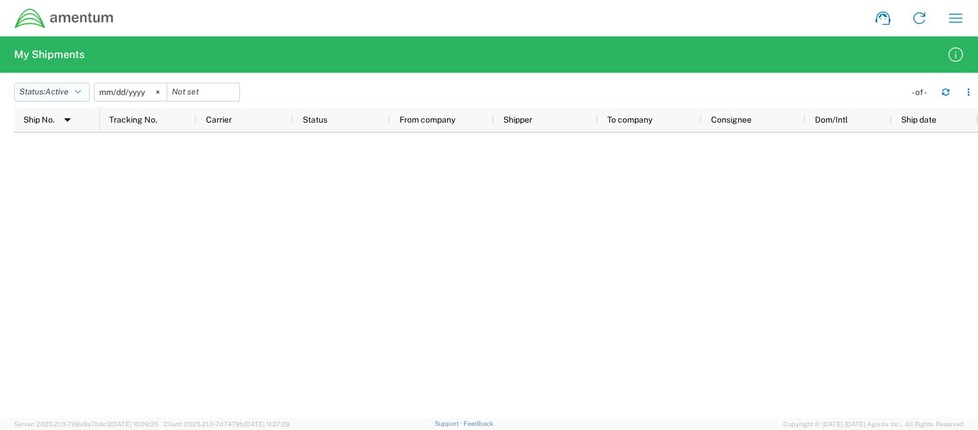
click at [65, 87] on span "Active" at bounding box center [56, 91] width 23 height 9
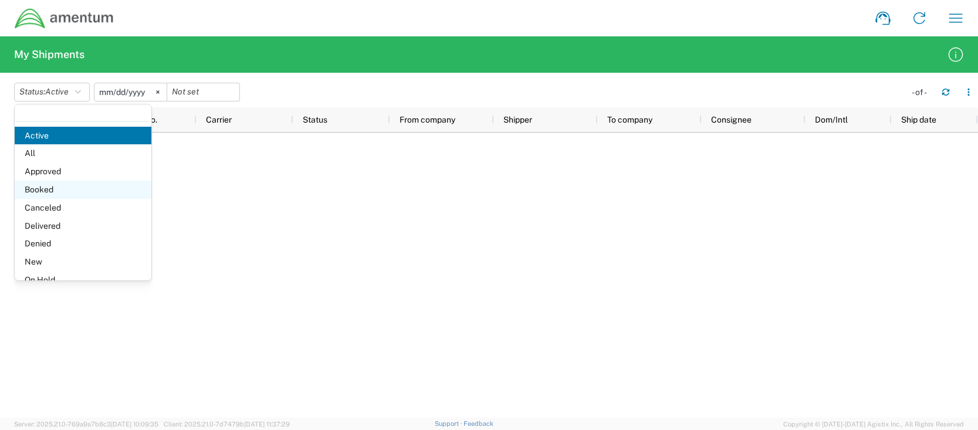
click at [55, 188] on span "Booked" at bounding box center [83, 190] width 137 height 18
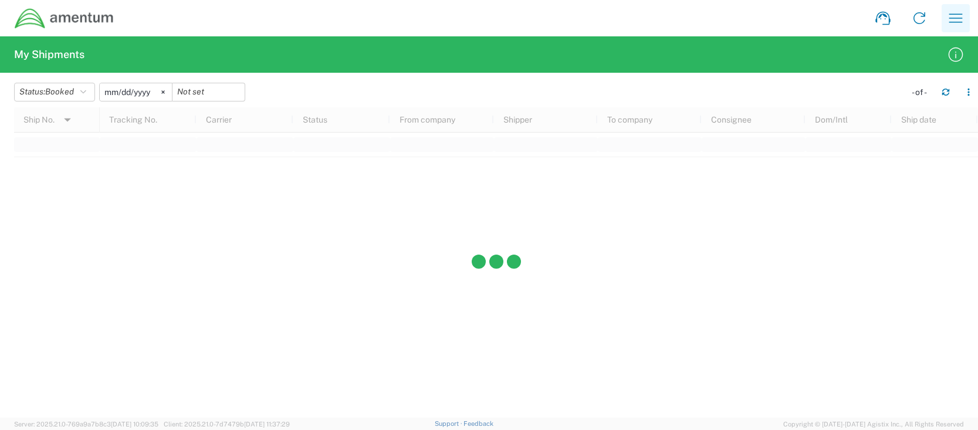
click at [967, 18] on button "button" at bounding box center [955, 18] width 28 height 28
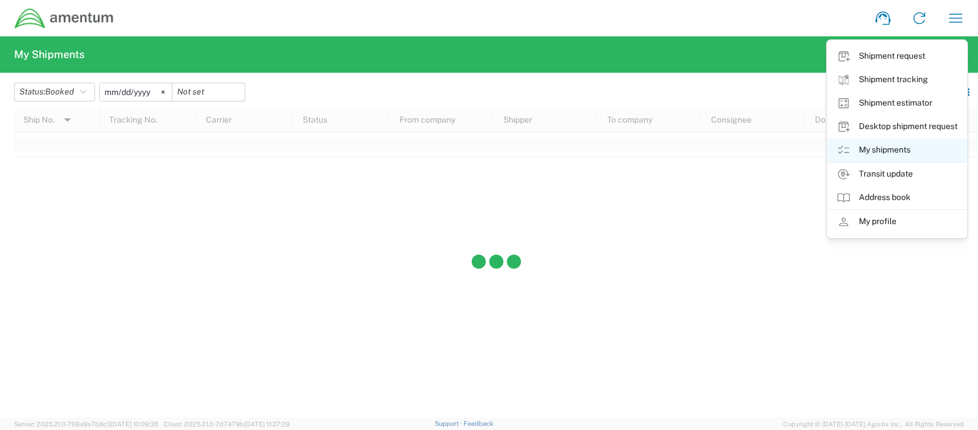
click at [890, 147] on link "My shipments" at bounding box center [897, 149] width 140 height 23
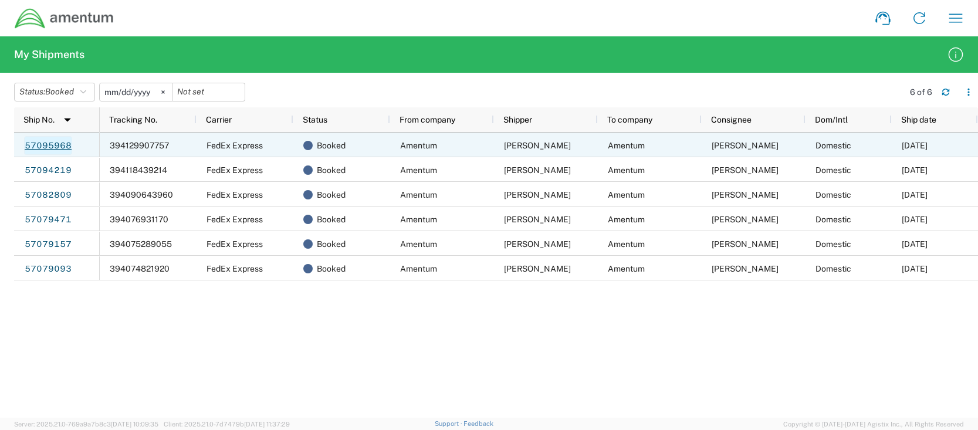
click at [60, 145] on link "57095968" at bounding box center [48, 145] width 48 height 19
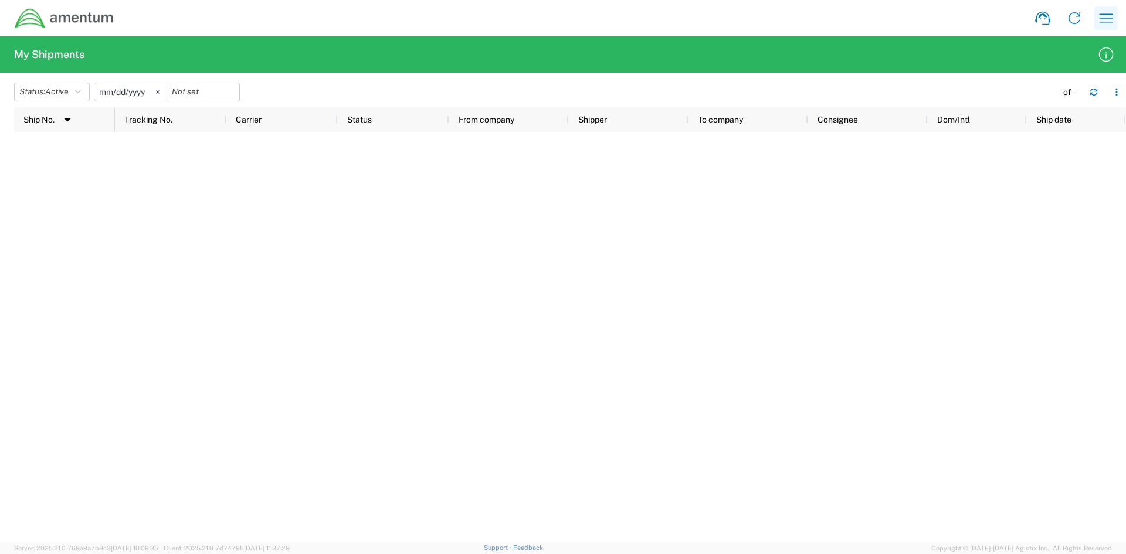
click at [977, 26] on icon "button" at bounding box center [1106, 18] width 19 height 19
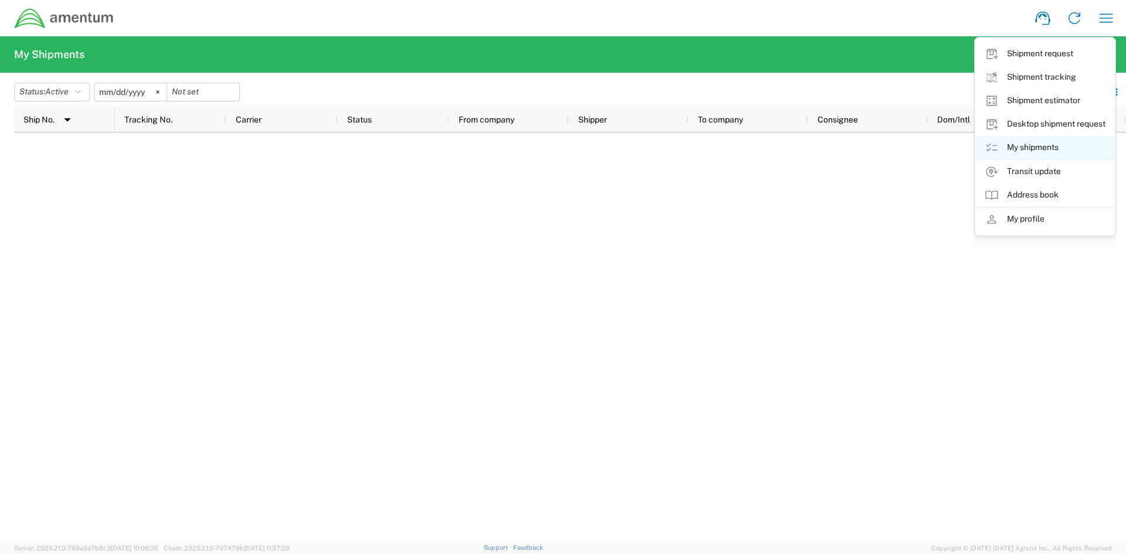
click at [977, 152] on link "My shipments" at bounding box center [1045, 147] width 140 height 23
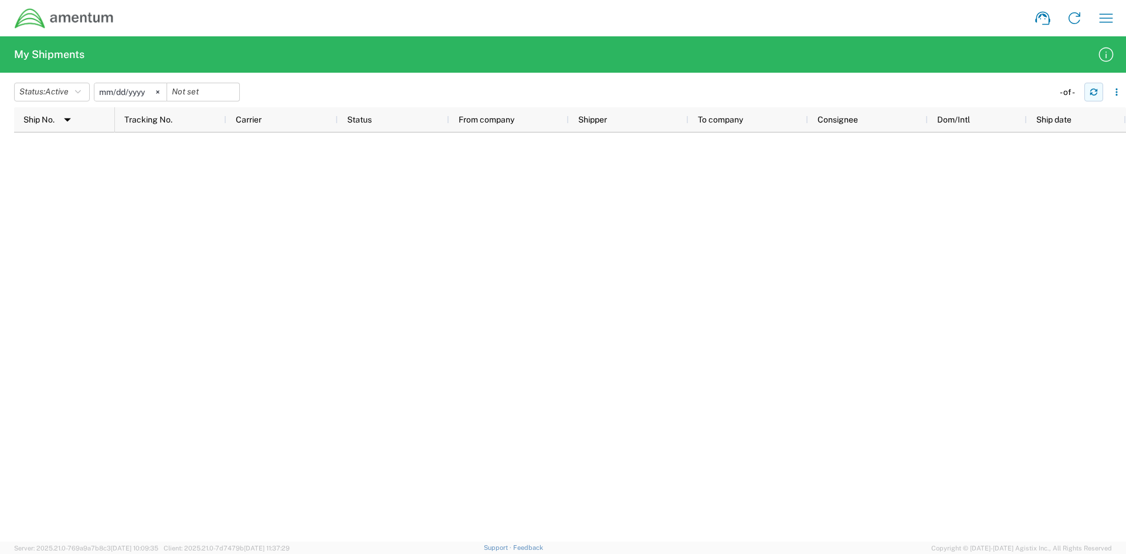
click at [977, 94] on icon "button" at bounding box center [1093, 93] width 7 height 3
click at [54, 93] on span "Active" at bounding box center [56, 91] width 23 height 9
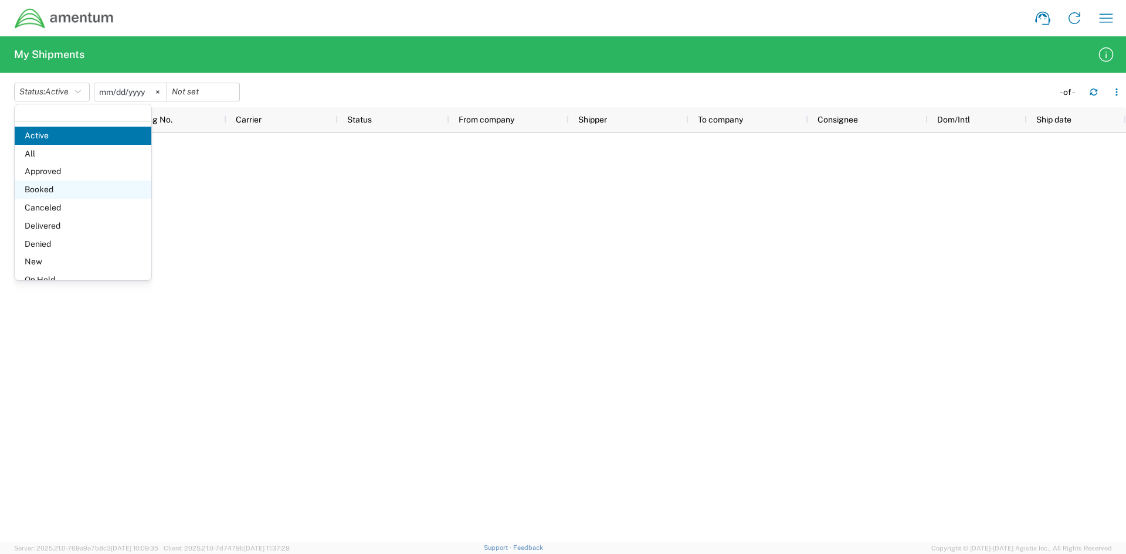
click at [52, 189] on span "Booked" at bounding box center [83, 190] width 137 height 18
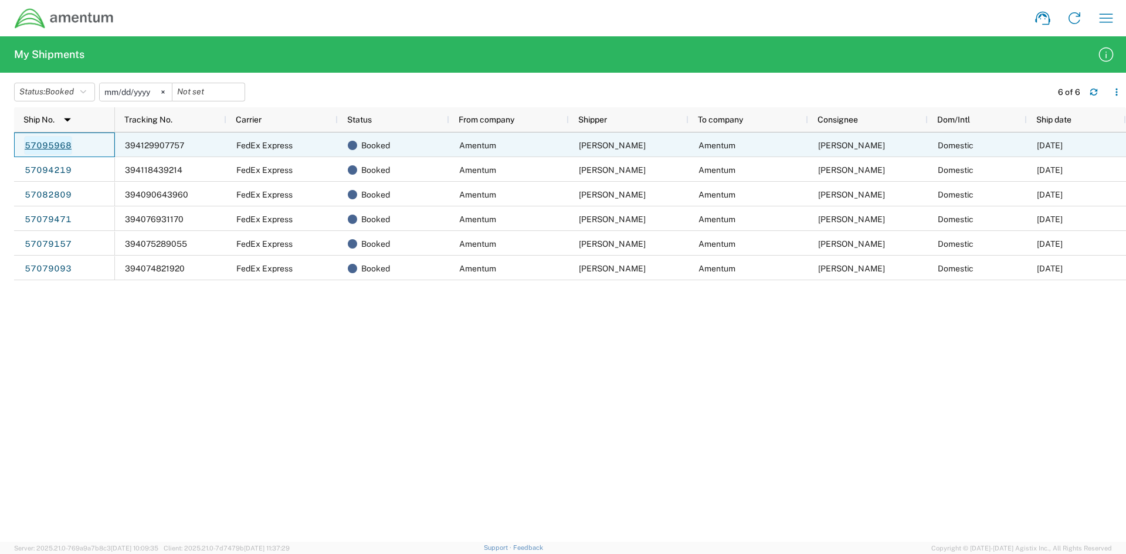
click at [63, 143] on link "57095968" at bounding box center [48, 145] width 48 height 19
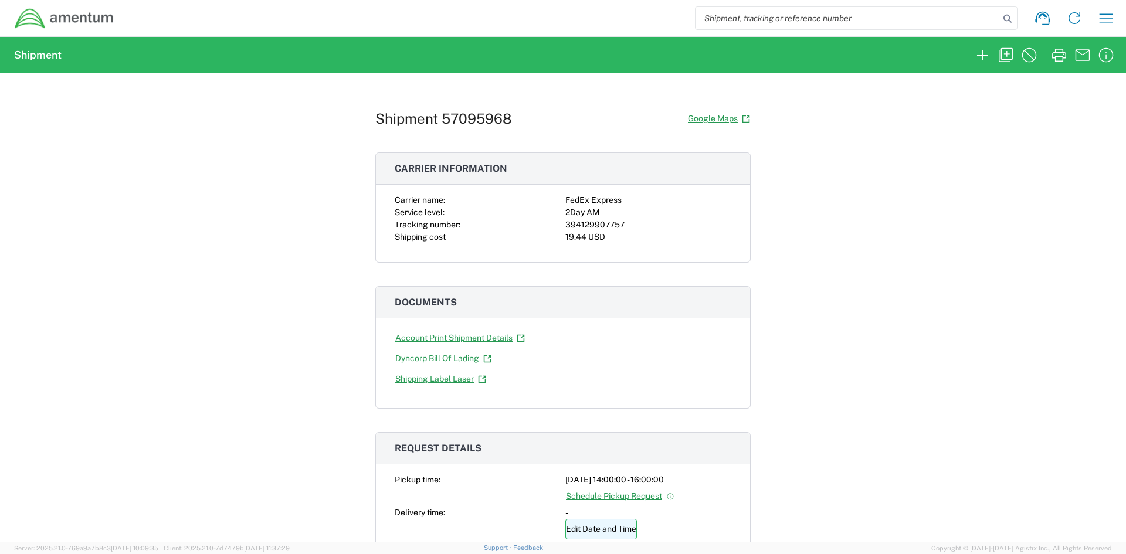
click at [613, 429] on link "Edit Date and Time" at bounding box center [601, 529] width 72 height 21
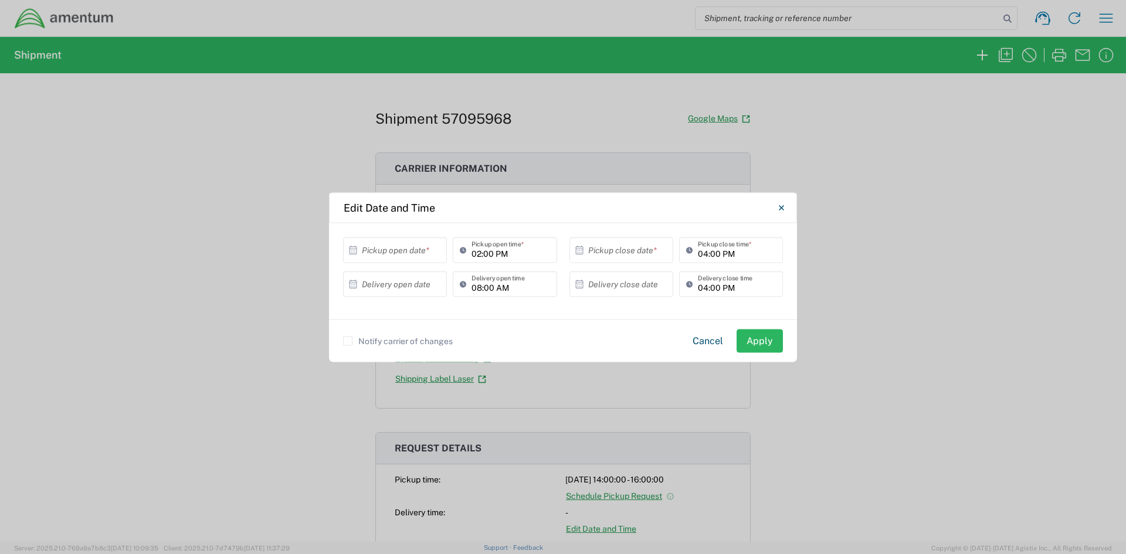
click at [408, 255] on input "text" at bounding box center [398, 250] width 72 height 21
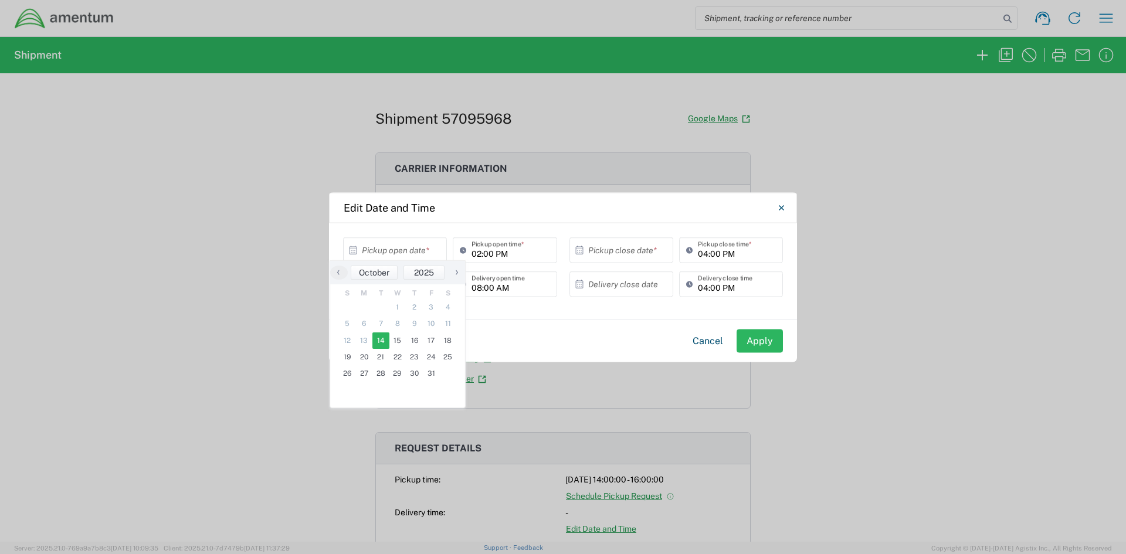
click at [380, 346] on span "14" at bounding box center [380, 341] width 17 height 16
type input "[DATE]"
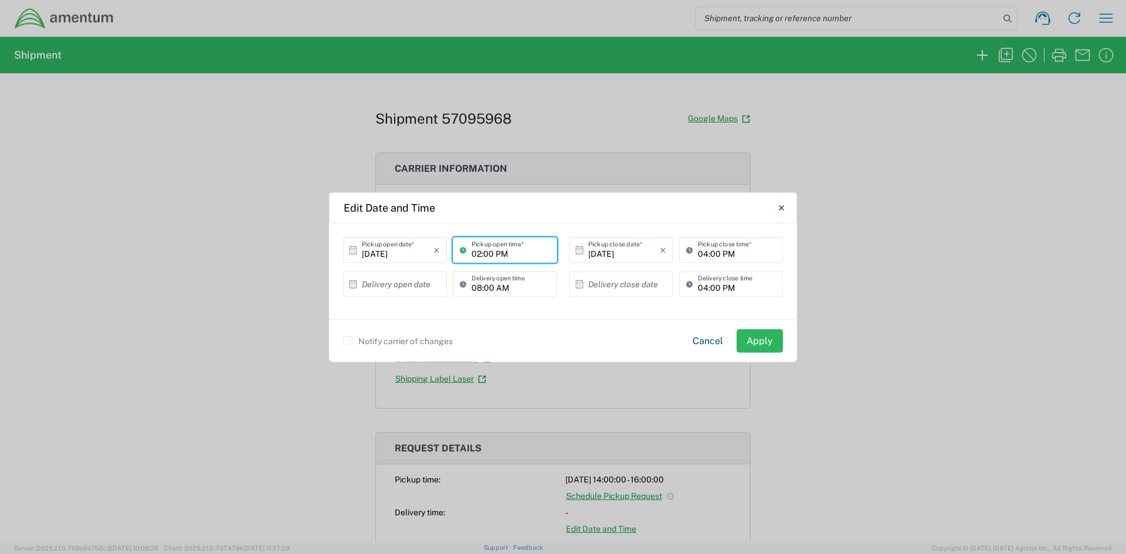
click at [480, 257] on input "02:00 PM" at bounding box center [511, 250] width 78 height 21
click at [541, 286] on input "08:00 AM" at bounding box center [511, 284] width 78 height 21
drag, startPoint x: 541, startPoint y: 286, endPoint x: 278, endPoint y: 286, distance: 263.3
click at [278, 286] on div "Edit Date and Time 10/14/2025 × Pickup open date * Cancel Apply 02:00 PM Pickup…" at bounding box center [563, 277] width 1126 height 554
click at [760, 346] on button "Apply" at bounding box center [760, 340] width 46 height 23
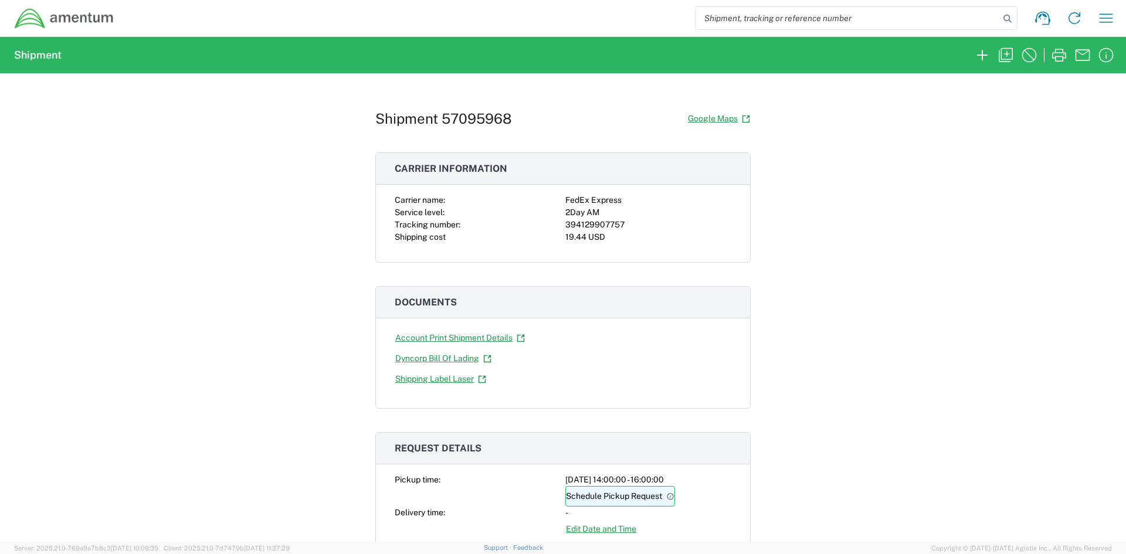
click at [632, 429] on link "Schedule Pickup Request" at bounding box center [620, 496] width 110 height 21
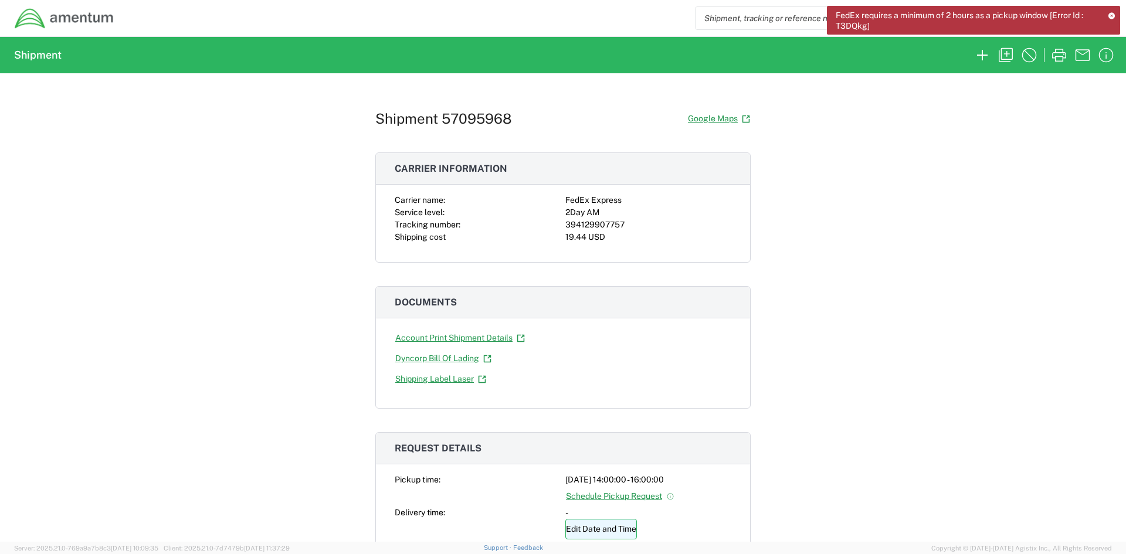
click at [598, 429] on link "Edit Date and Time" at bounding box center [601, 529] width 72 height 21
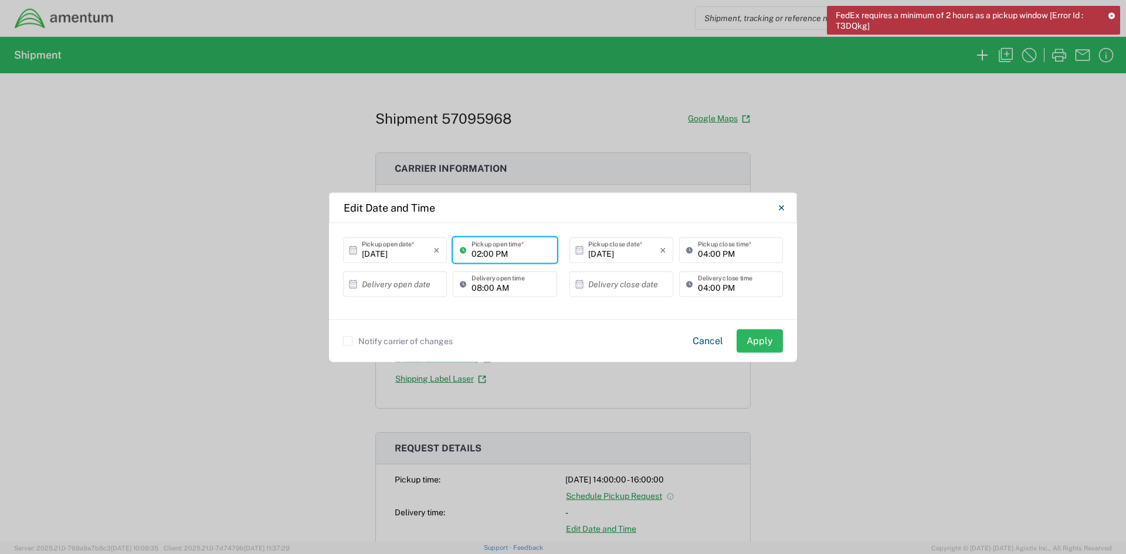
click at [476, 255] on input "02:00 PM" at bounding box center [511, 250] width 78 height 21
type input "13:00 PM"
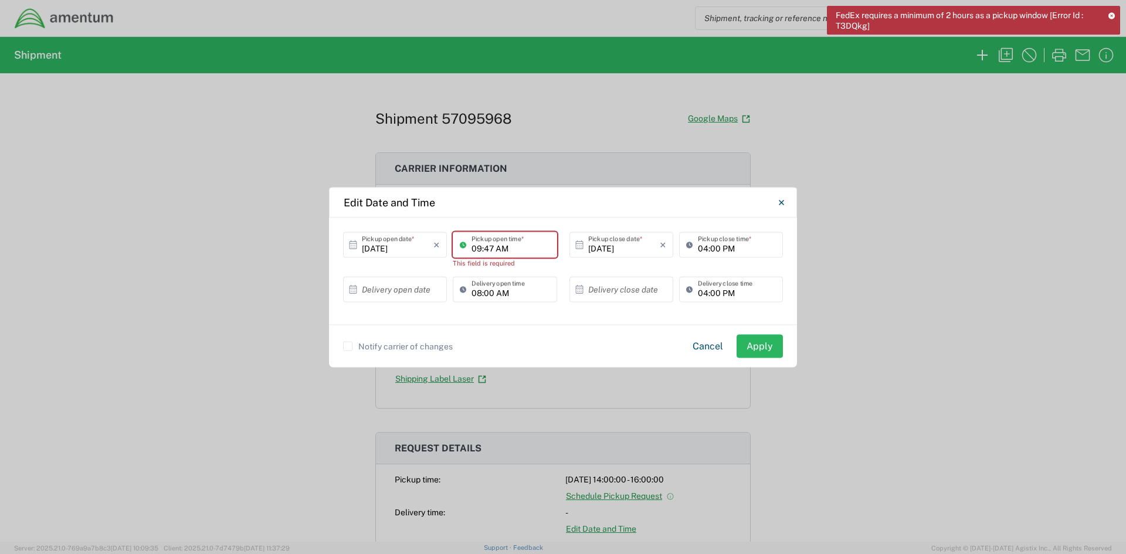
click at [497, 242] on input "09:47 AM" at bounding box center [511, 245] width 78 height 21
type input "1300AM"
click at [511, 254] on input "09:47 AM" at bounding box center [511, 245] width 78 height 21
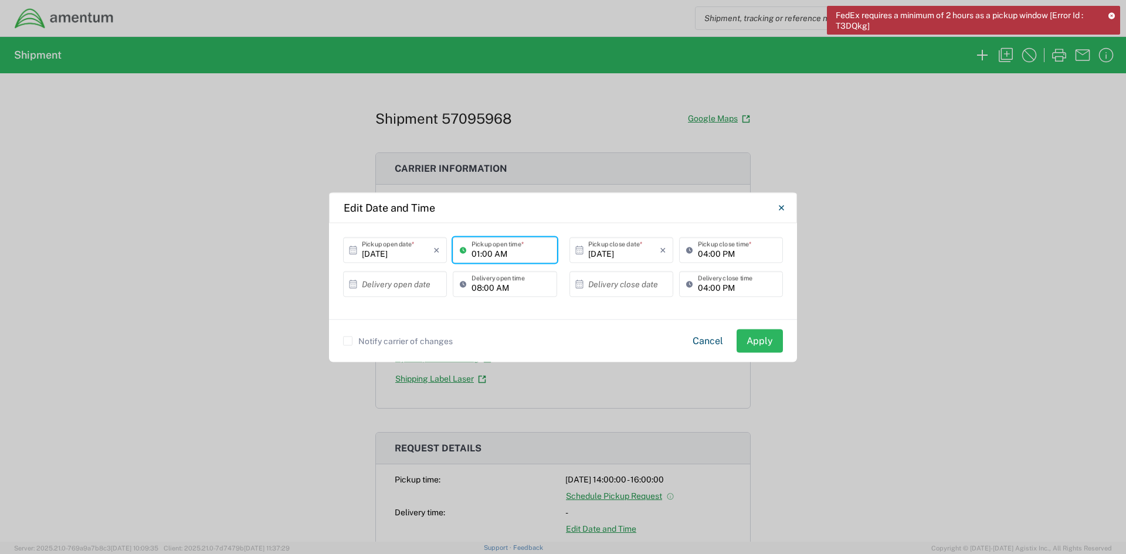
type input "01:00 AM"
click at [747, 342] on button "Apply" at bounding box center [760, 340] width 46 height 23
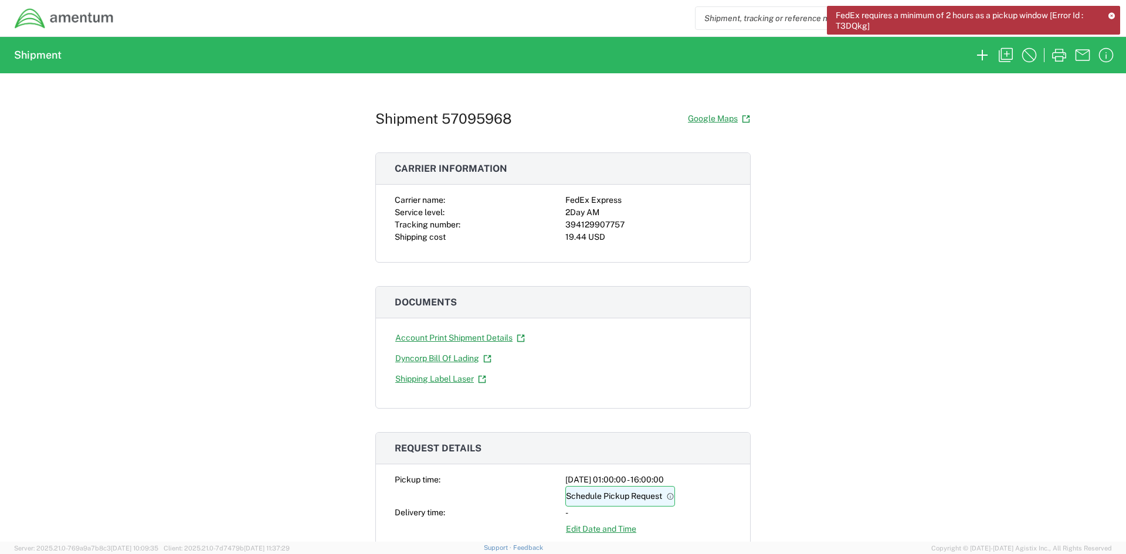
click at [637, 429] on link "Schedule Pickup Request" at bounding box center [620, 496] width 110 height 21
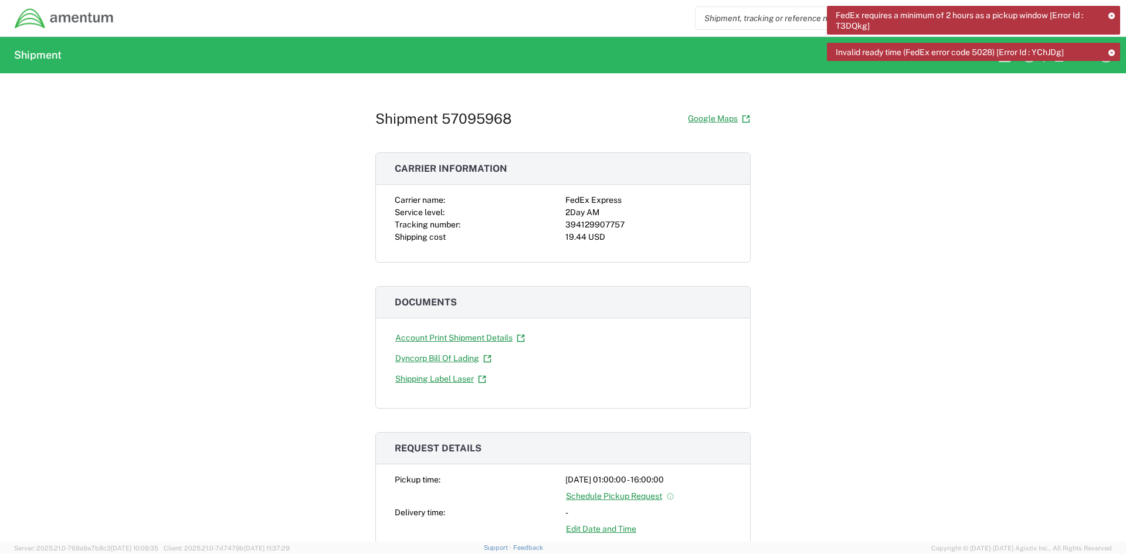
click at [977, 52] on icon at bounding box center [1111, 52] width 8 height 6
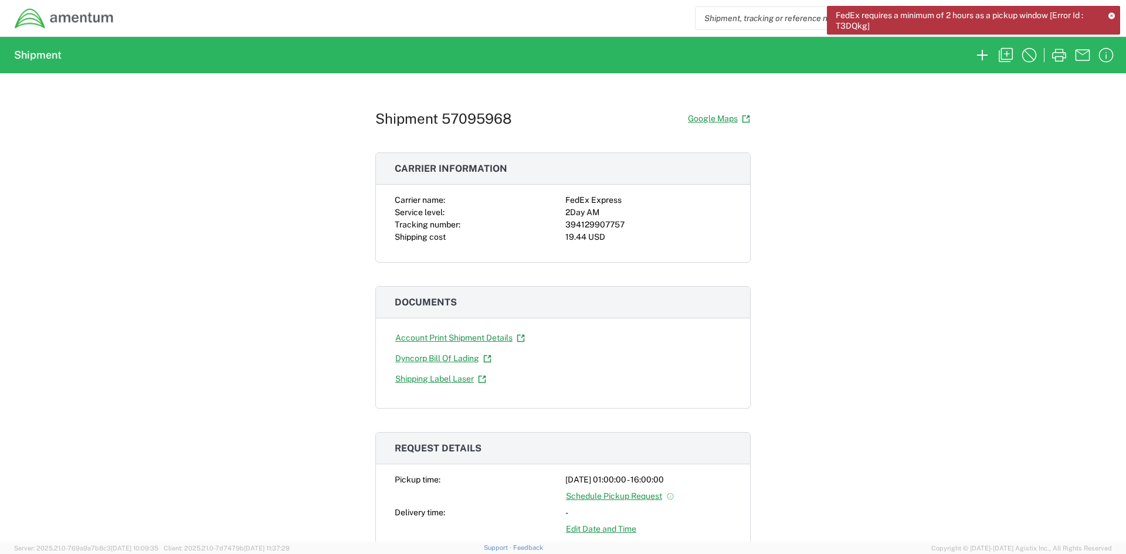
click at [977, 16] on icon at bounding box center [1112, 15] width 8 height 6
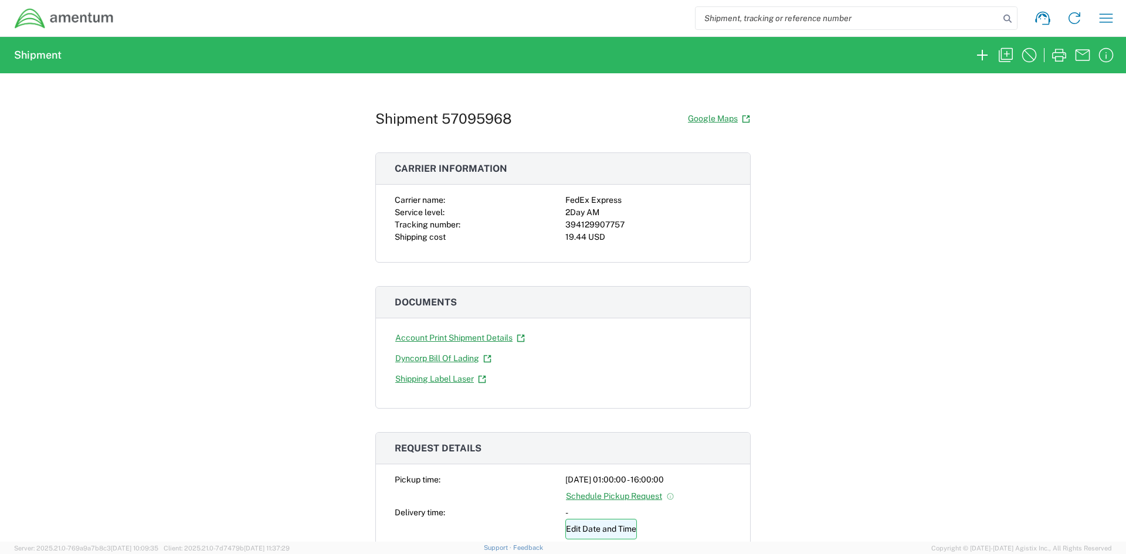
click at [611, 429] on link "Edit Date and Time" at bounding box center [601, 529] width 72 height 21
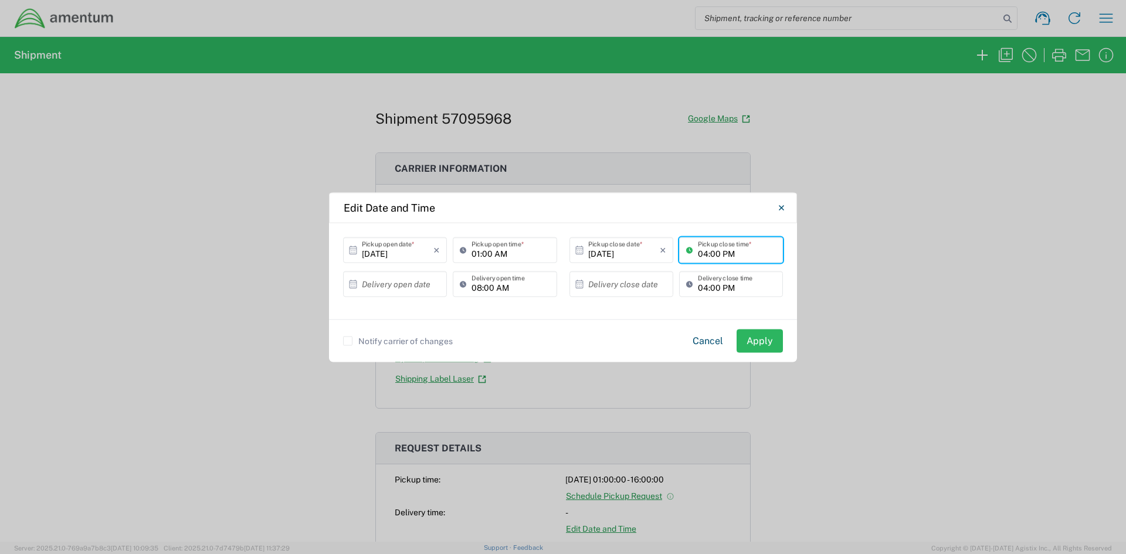
click at [706, 257] on input "04:00 PM" at bounding box center [737, 250] width 78 height 21
type input "17:00 PM"
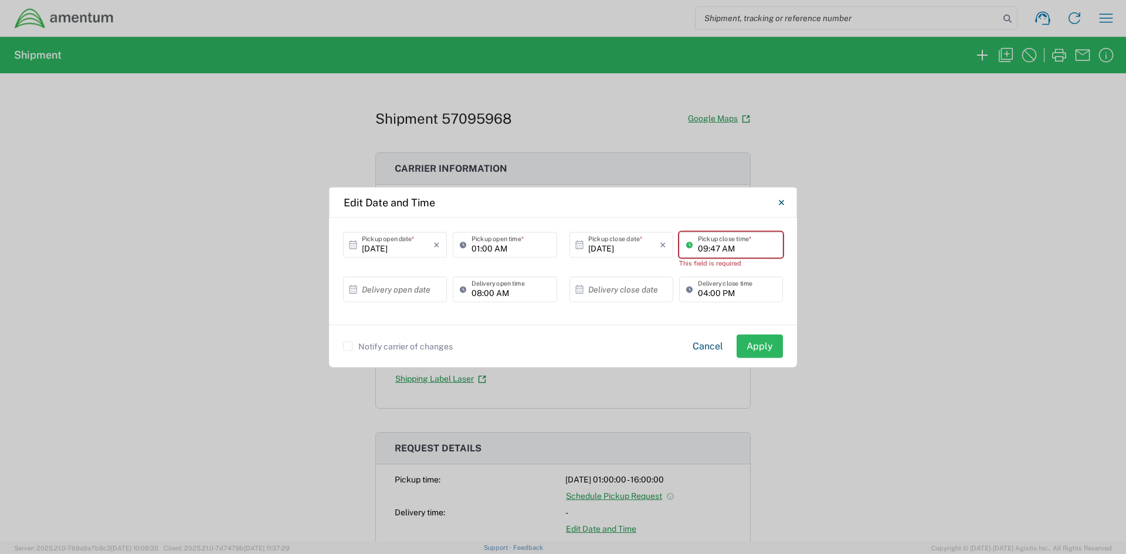
click at [731, 244] on input "09:47 AM" at bounding box center [737, 245] width 78 height 21
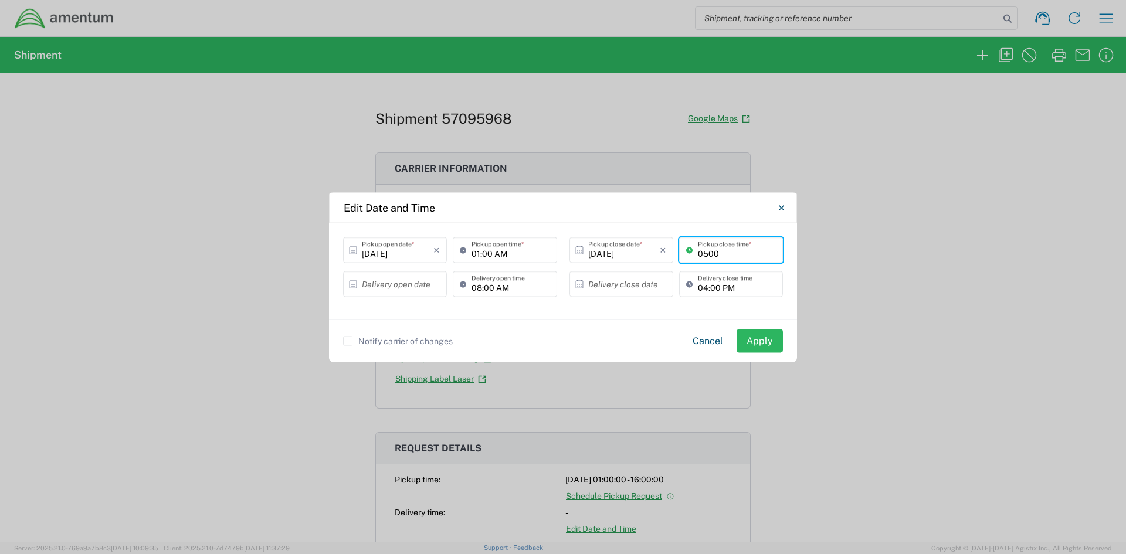
type input "0500"
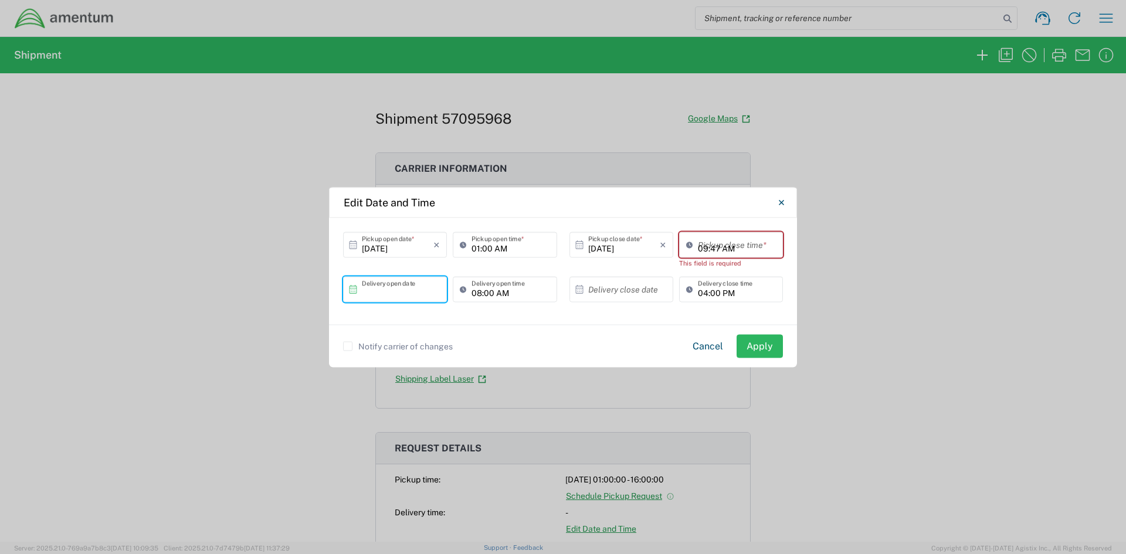
click at [731, 244] on input "09:47 AM" at bounding box center [737, 245] width 78 height 21
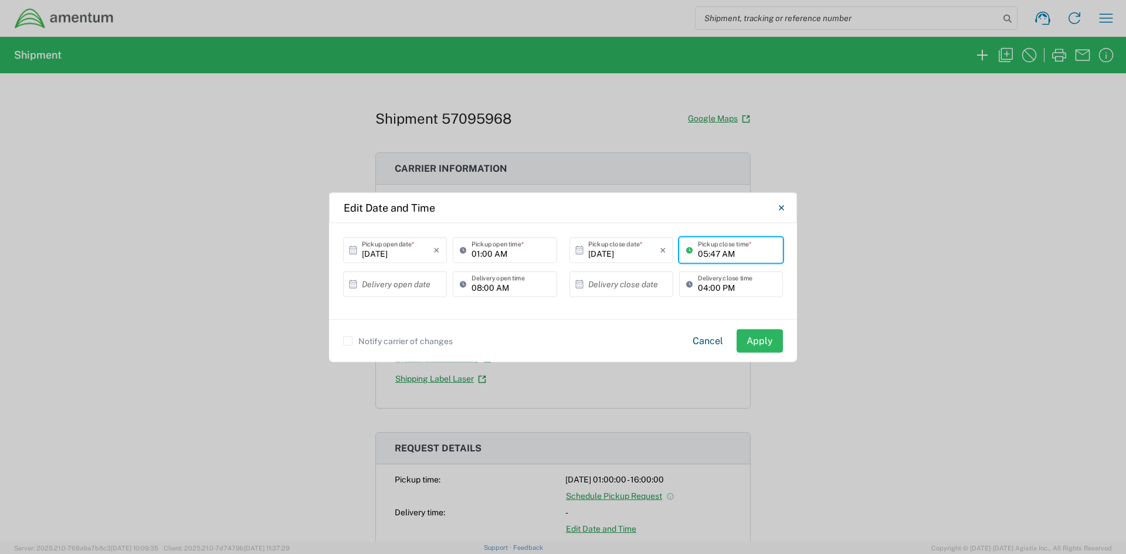
click at [714, 252] on input "05:47 AM" at bounding box center [737, 250] width 78 height 21
click at [717, 252] on input "05:47 AM" at bounding box center [737, 250] width 78 height 21
type input "05:00 AM"
click at [501, 255] on input "01:00 AM" at bounding box center [511, 250] width 78 height 21
click at [502, 255] on input "01:00 AM" at bounding box center [511, 250] width 78 height 21
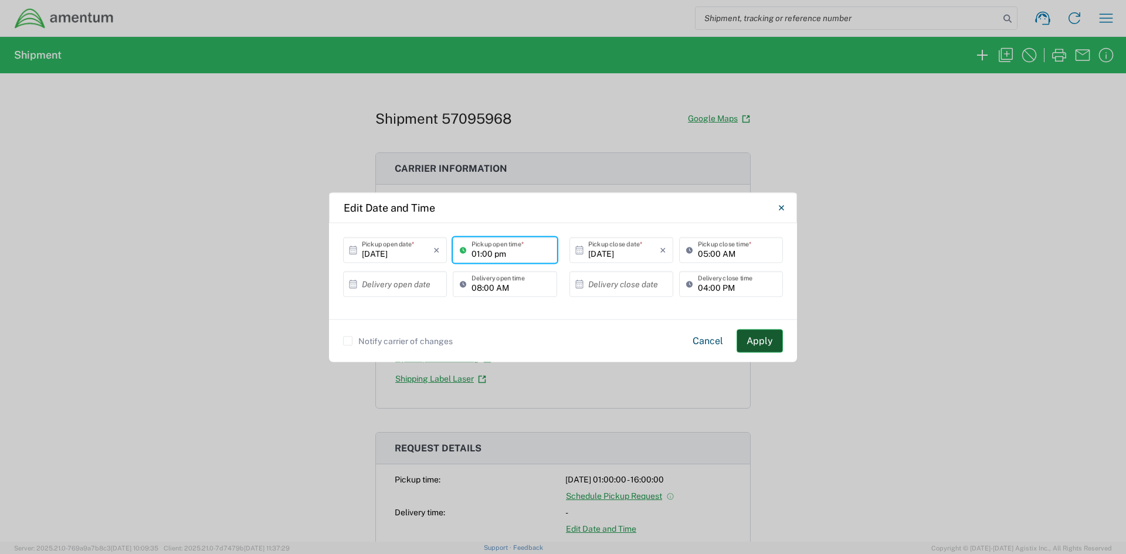
type input "01:00 PM"
click at [754, 340] on button "Apply" at bounding box center [760, 340] width 46 height 23
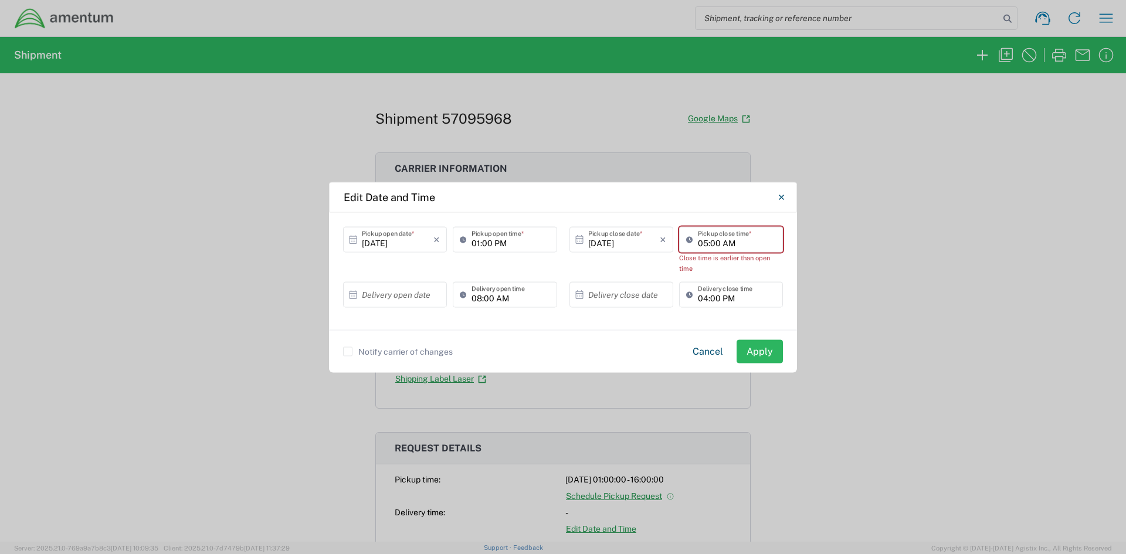
click at [729, 246] on input "05:00 AM" at bounding box center [737, 239] width 78 height 21
type input "05:00 PM"
click at [768, 348] on button "Apply" at bounding box center [760, 351] width 46 height 23
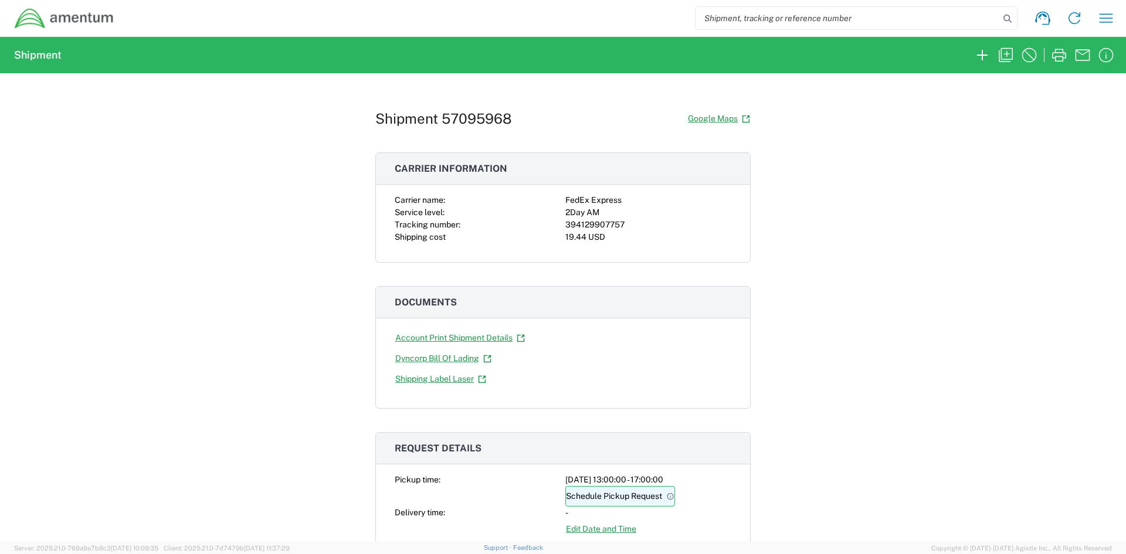
click at [620, 429] on link "Schedule Pickup Request" at bounding box center [620, 496] width 110 height 21
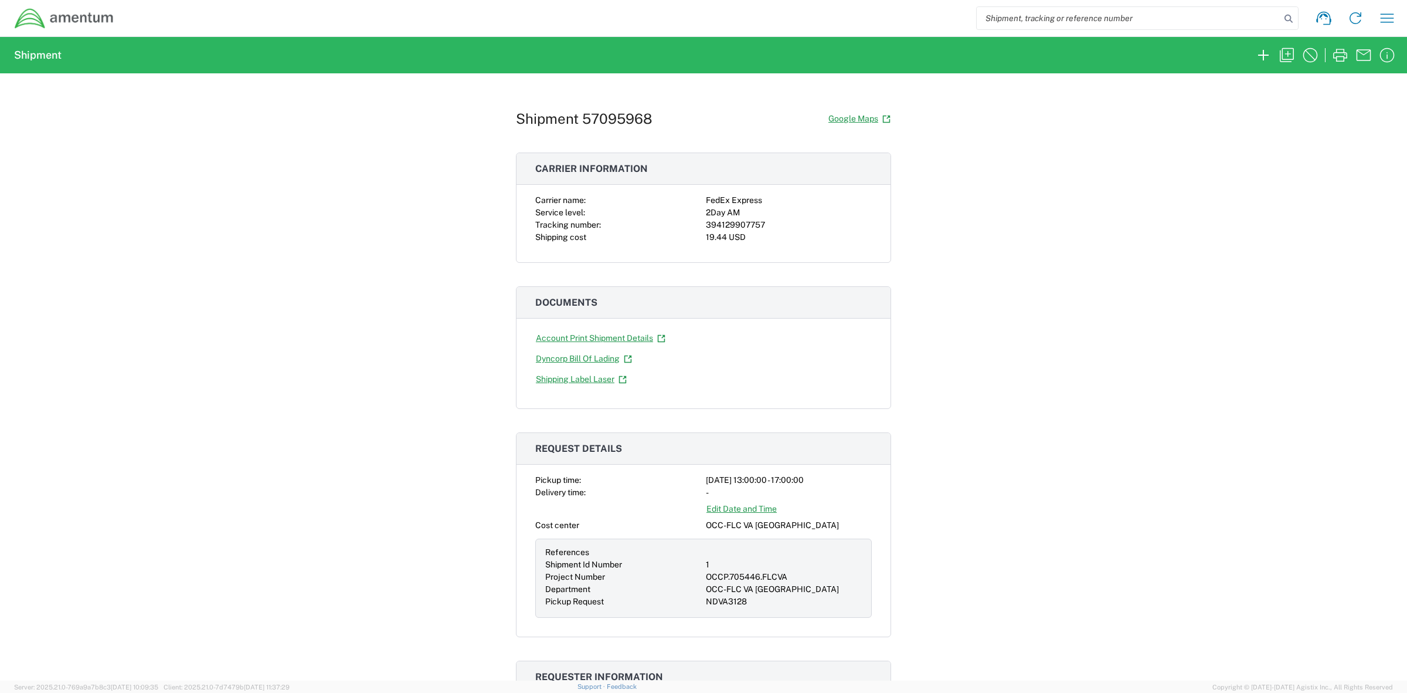
click at [977, 141] on div "Shipment 57095968 Google Maps Carrier information Carrier name: FedEx Express S…" at bounding box center [703, 376] width 1407 height 607
click at [977, 19] on icon "button" at bounding box center [1387, 18] width 19 height 19
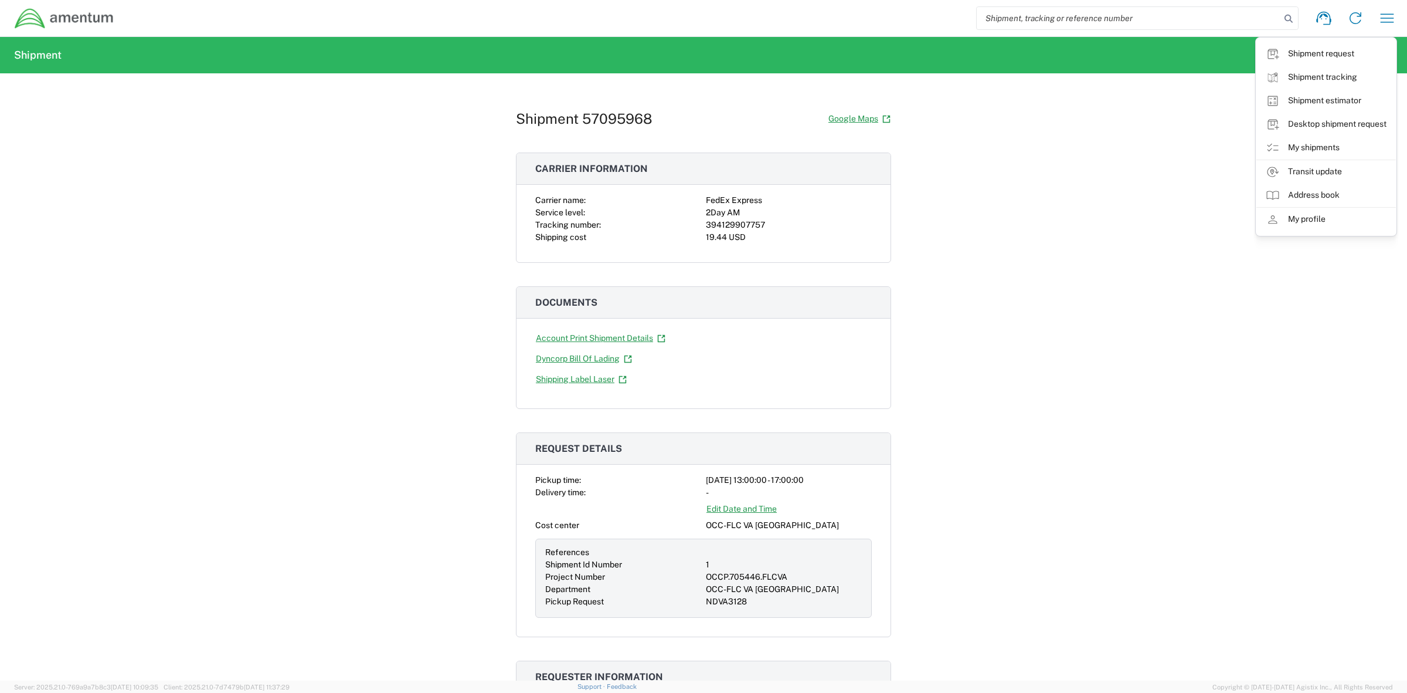
click at [135, 113] on div "Shipment 57095968 Google Maps Carrier information Carrier name: FedEx Express S…" at bounding box center [703, 376] width 1407 height 607
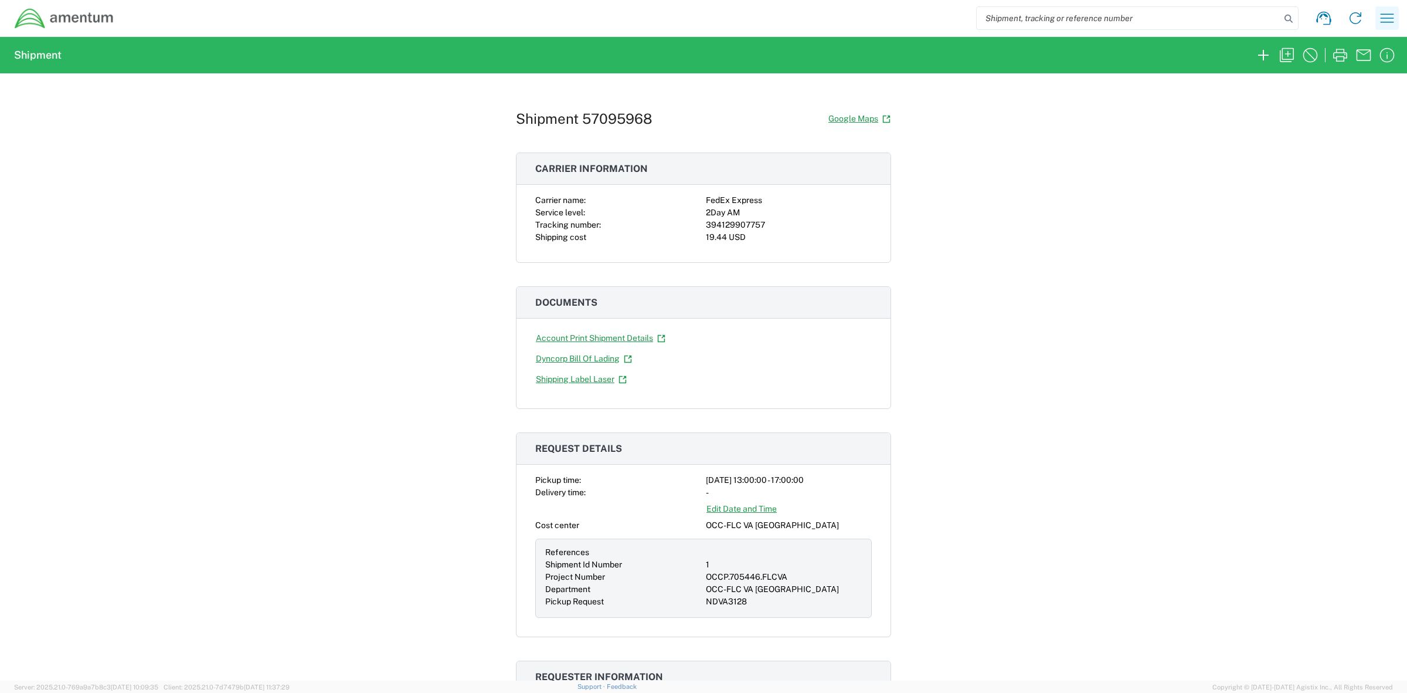
click at [977, 23] on button "button" at bounding box center [1387, 17] width 23 height 23
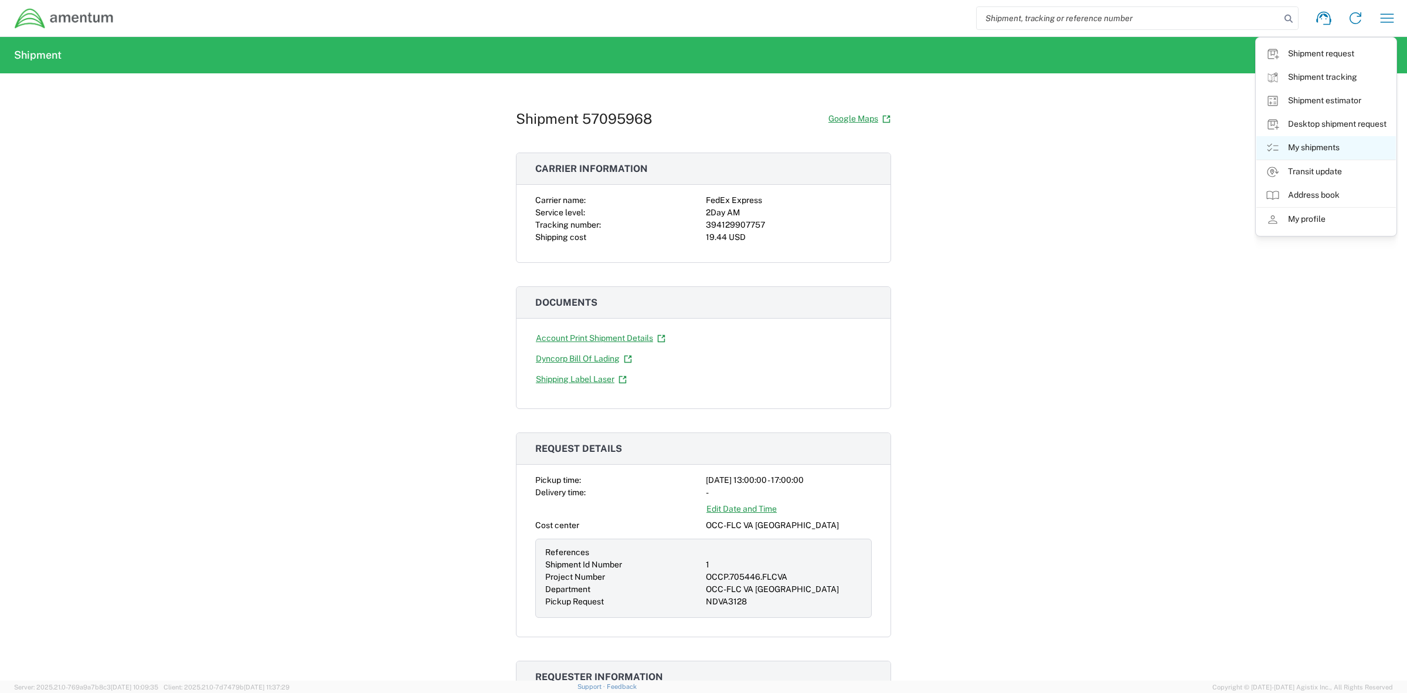
click at [977, 150] on link "My shipments" at bounding box center [1327, 147] width 140 height 23
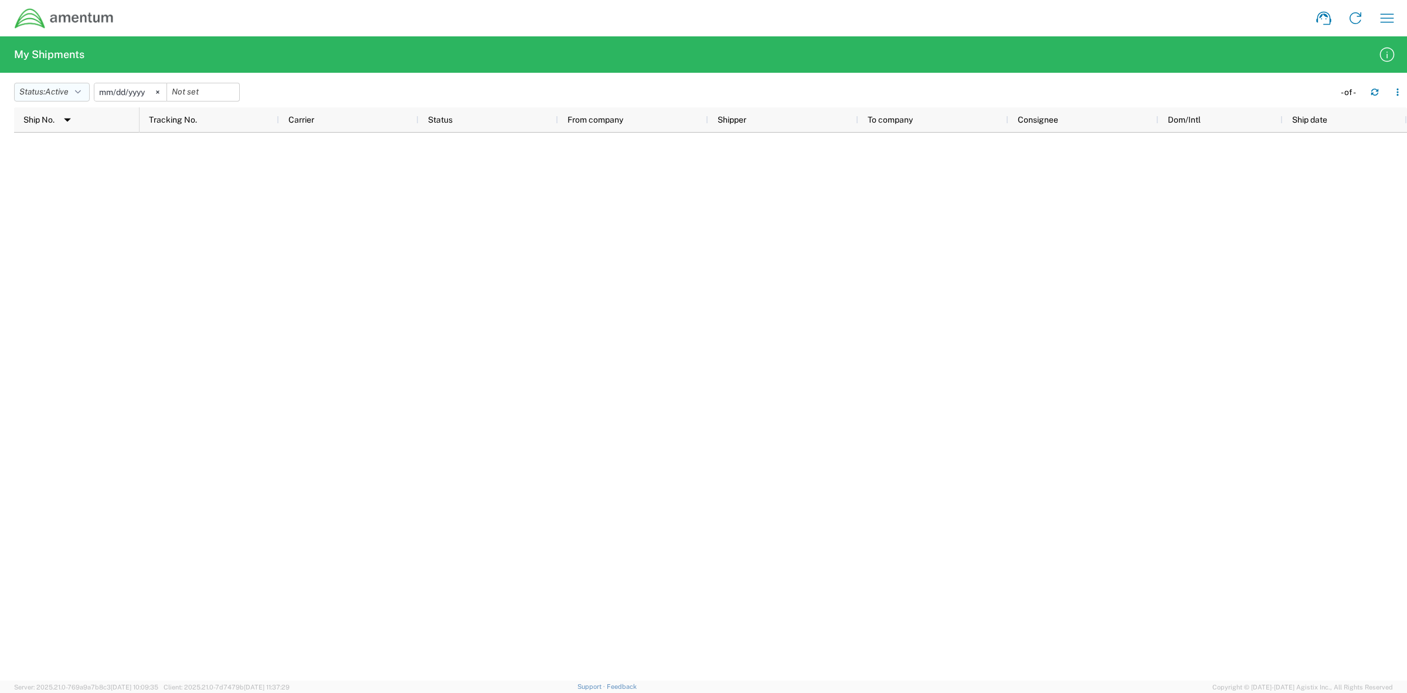
click at [65, 91] on span "Active" at bounding box center [56, 91] width 23 height 9
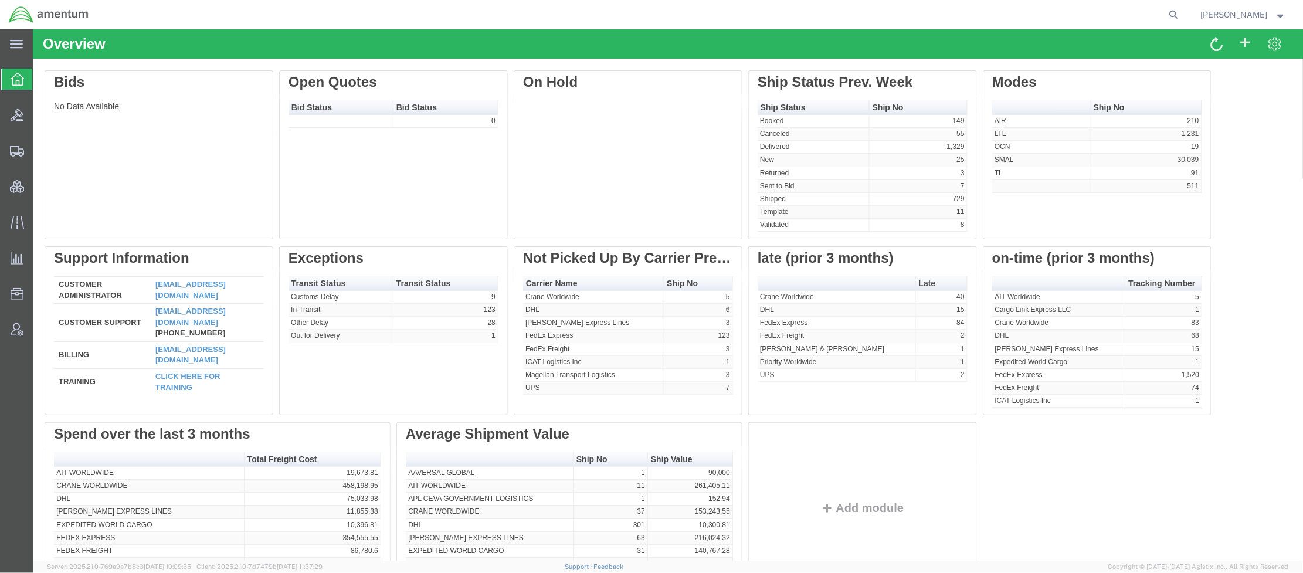
drag, startPoint x: 31, startPoint y: 458, endPoint x: 30, endPoint y: 435, distance: 22.9
click at [30, 455] on div "main_menu Created with Sketch. Collapse Menu Overview Bids Shipments Shipment M…" at bounding box center [16, 301] width 33 height 544
click at [40, 153] on span "Shipments" at bounding box center [36, 150] width 8 height 23
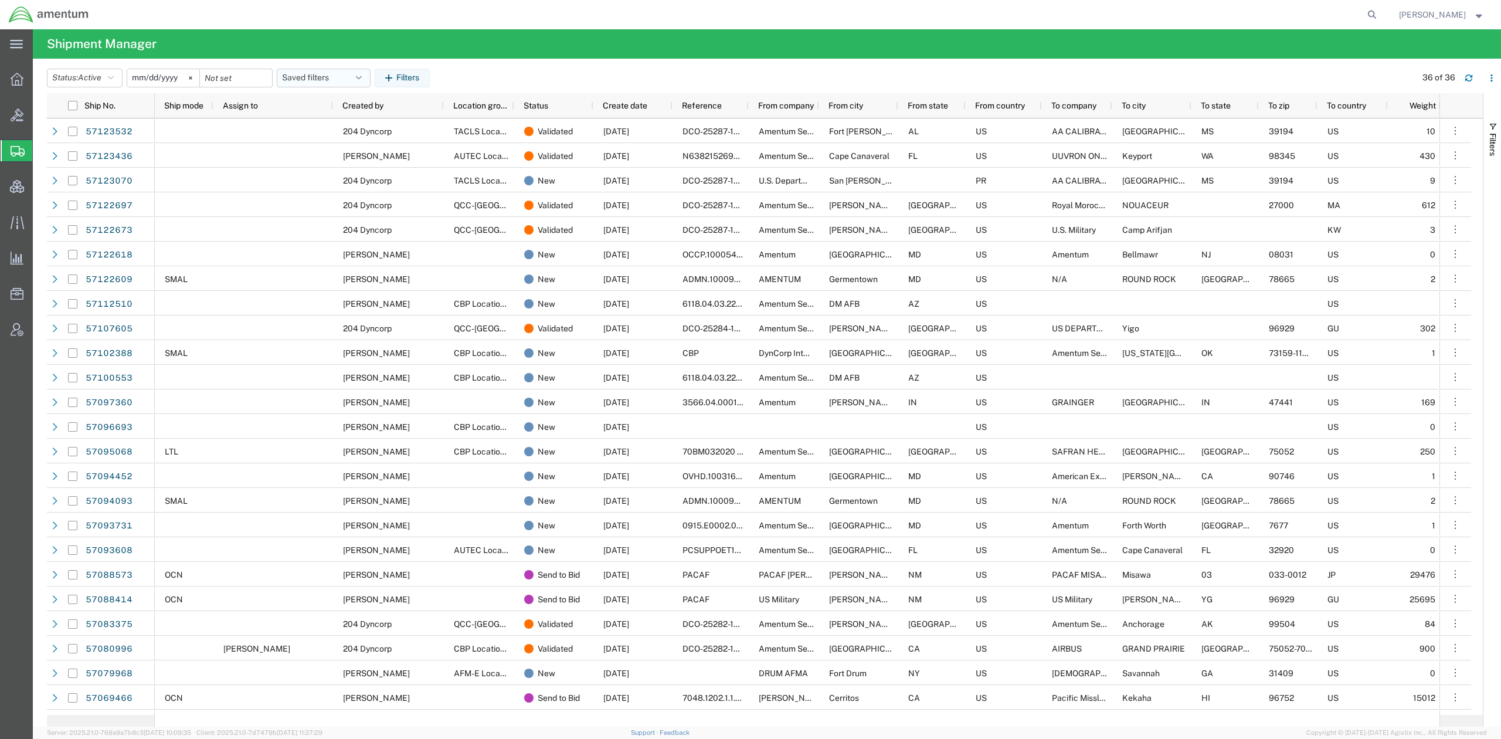
click at [320, 74] on button "Saved filters" at bounding box center [324, 78] width 94 height 19
click at [325, 148] on span "Active DCI shipments" at bounding box center [356, 151] width 154 height 22
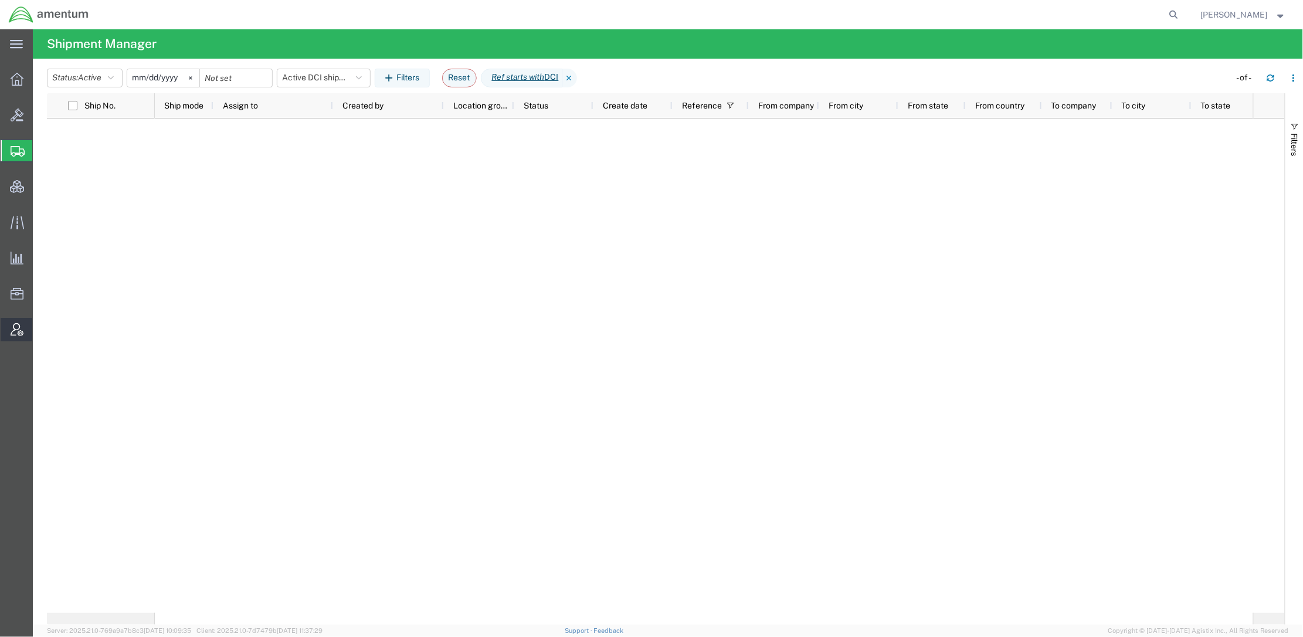
click at [40, 332] on span "Account Admin" at bounding box center [36, 329] width 8 height 23
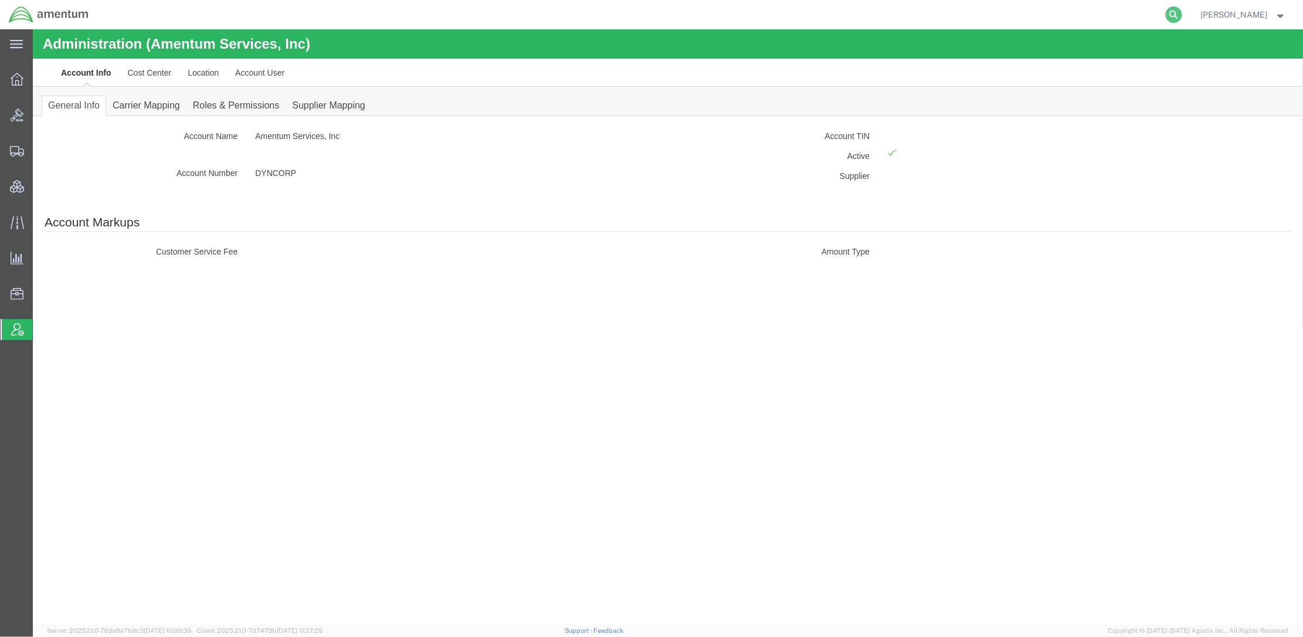
click at [1168, 15] on icon at bounding box center [1174, 14] width 16 height 16
click at [955, 1] on input "search" at bounding box center [987, 15] width 357 height 28
click at [947, 19] on input "search" at bounding box center [987, 15] width 357 height 28
type input "57097360"
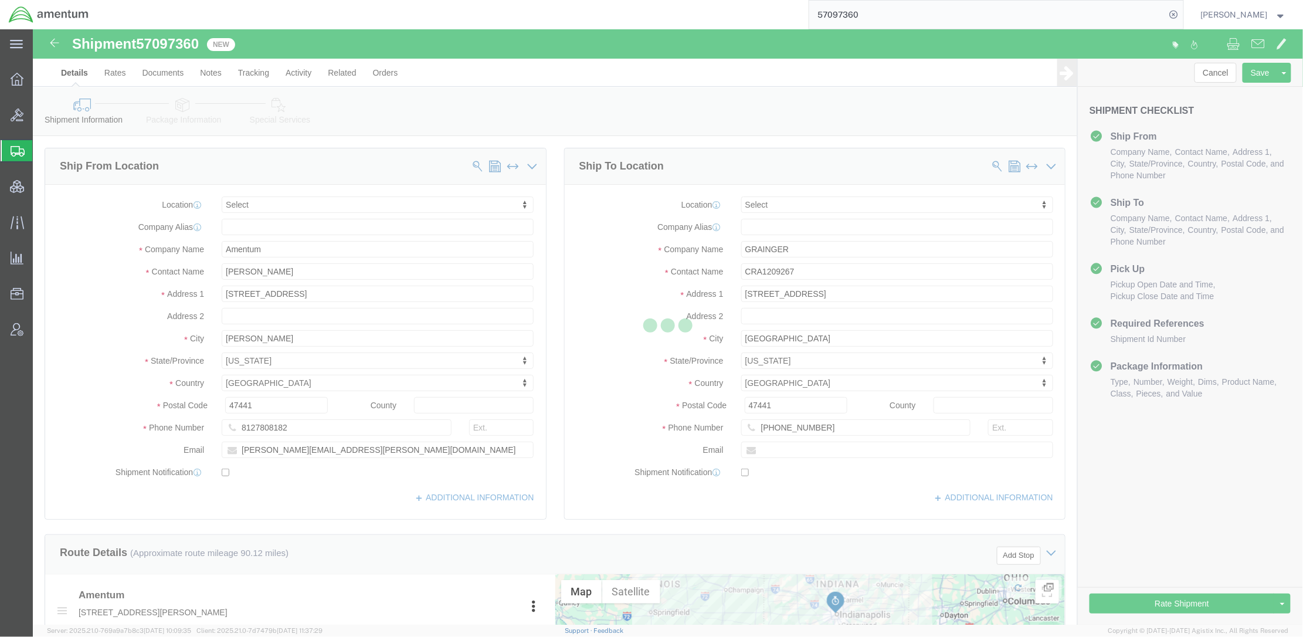
select select
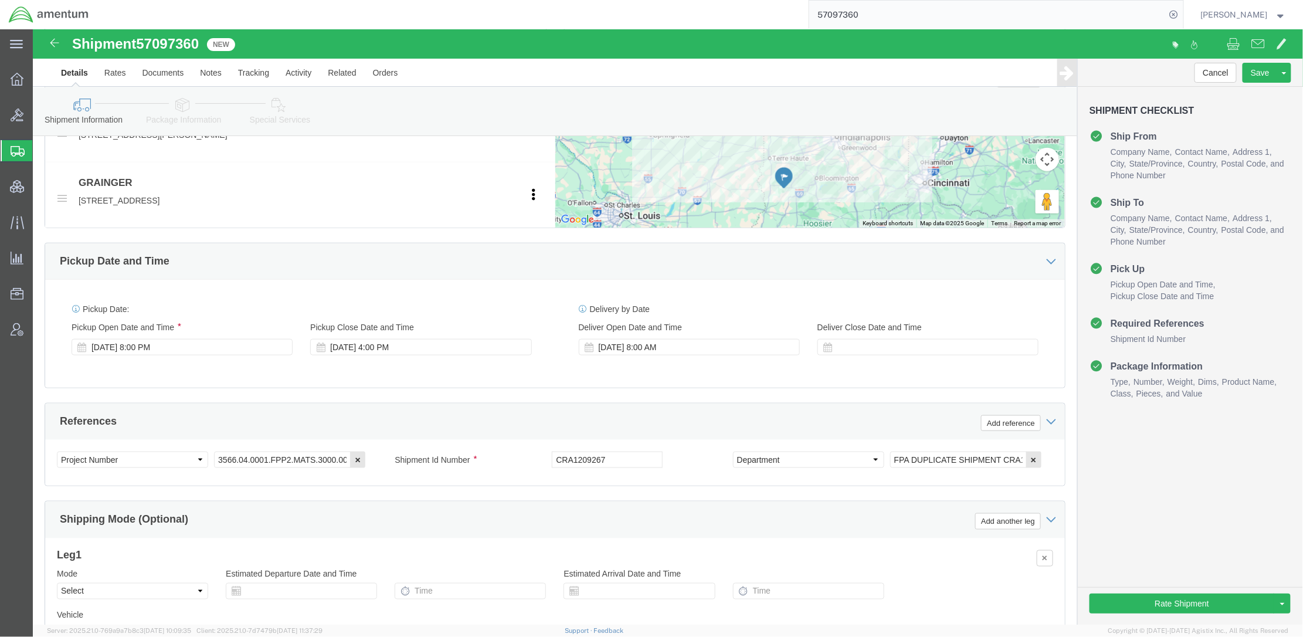
scroll to position [521, 0]
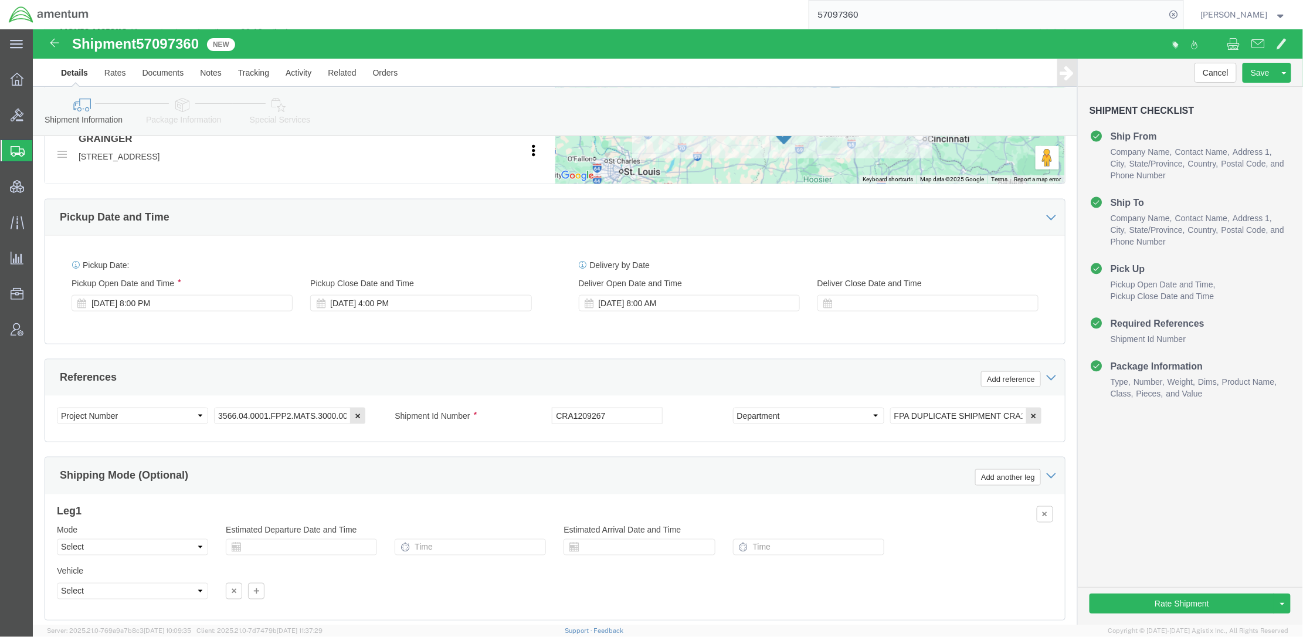
click icon
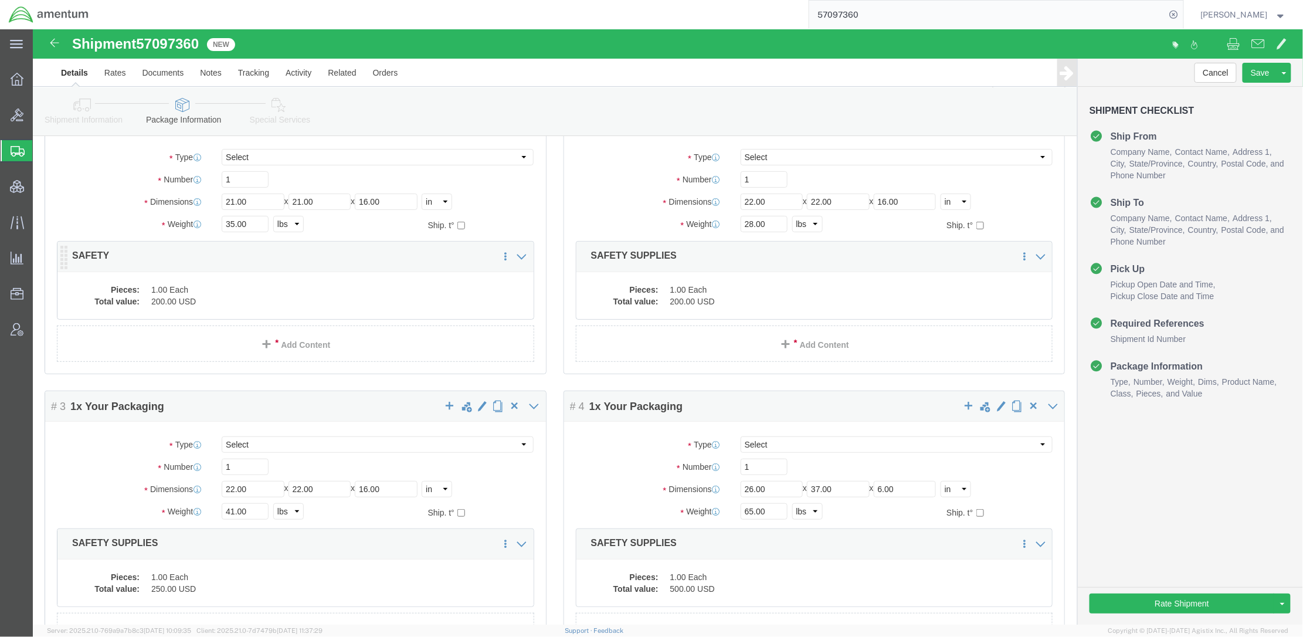
scroll to position [208, 0]
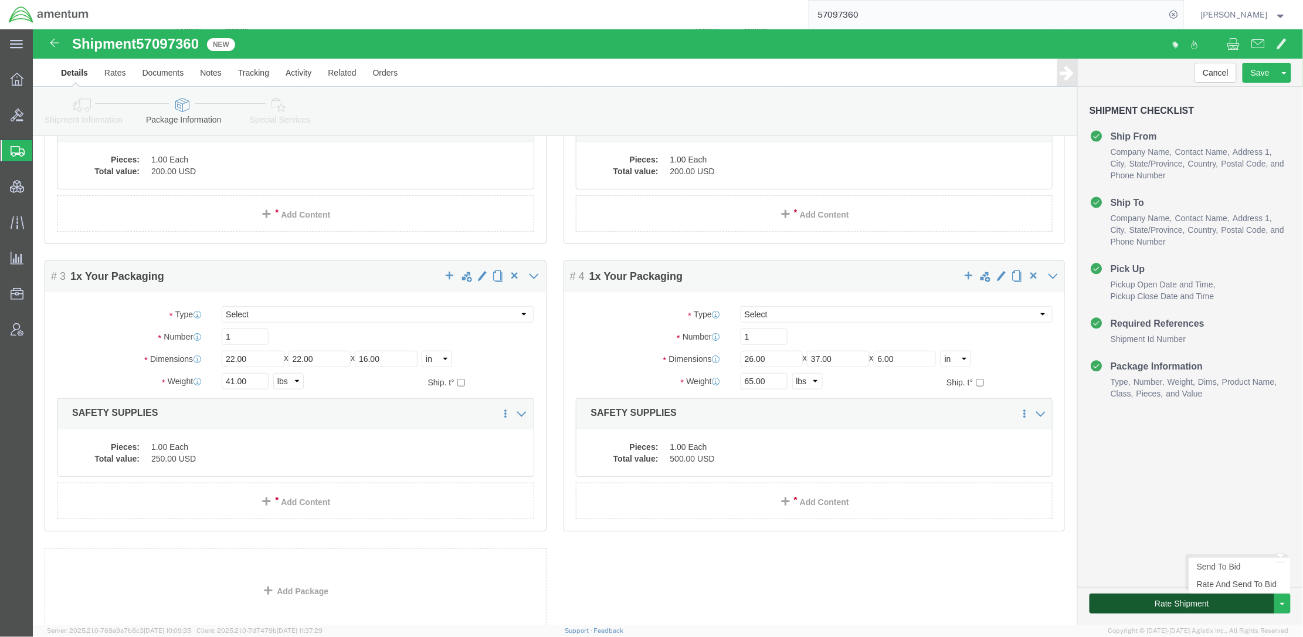
click button "Rate Shipment"
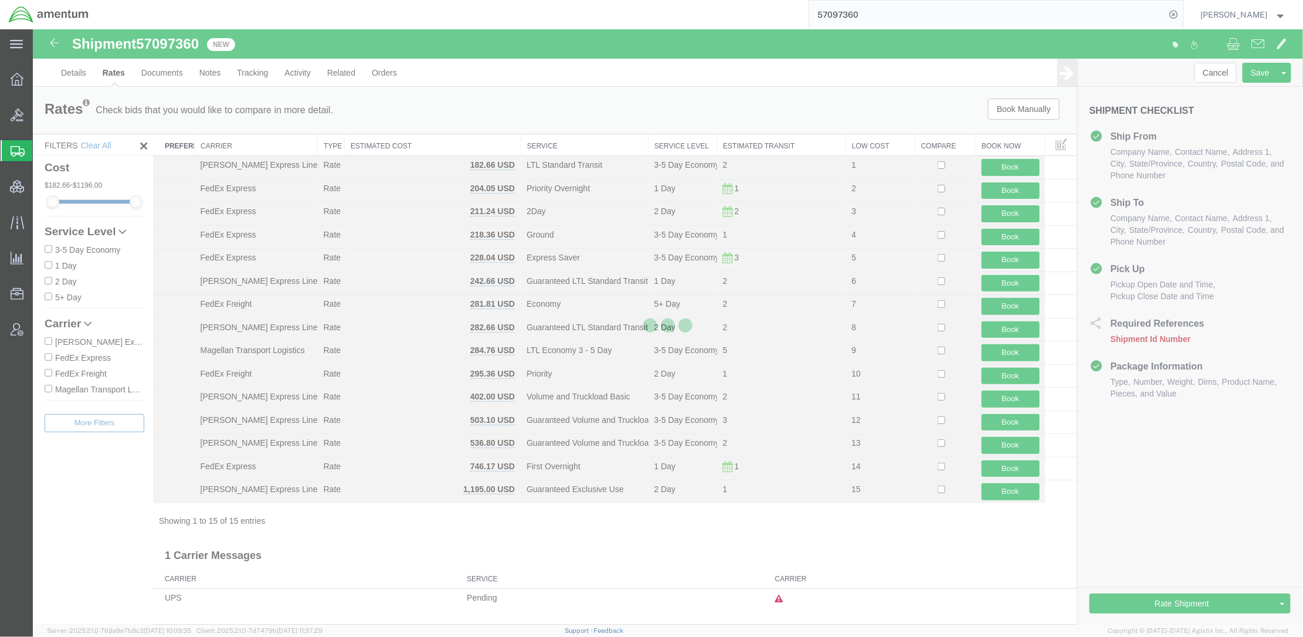
scroll to position [0, 0]
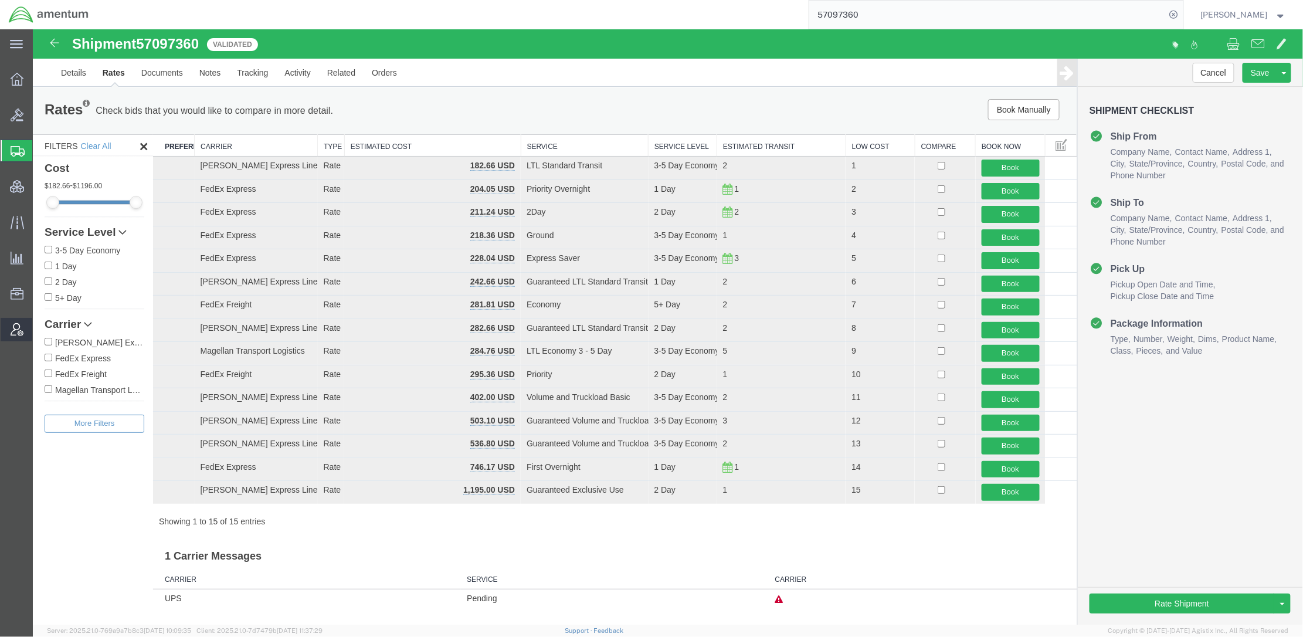
click at [40, 338] on span "Account Admin" at bounding box center [36, 329] width 8 height 23
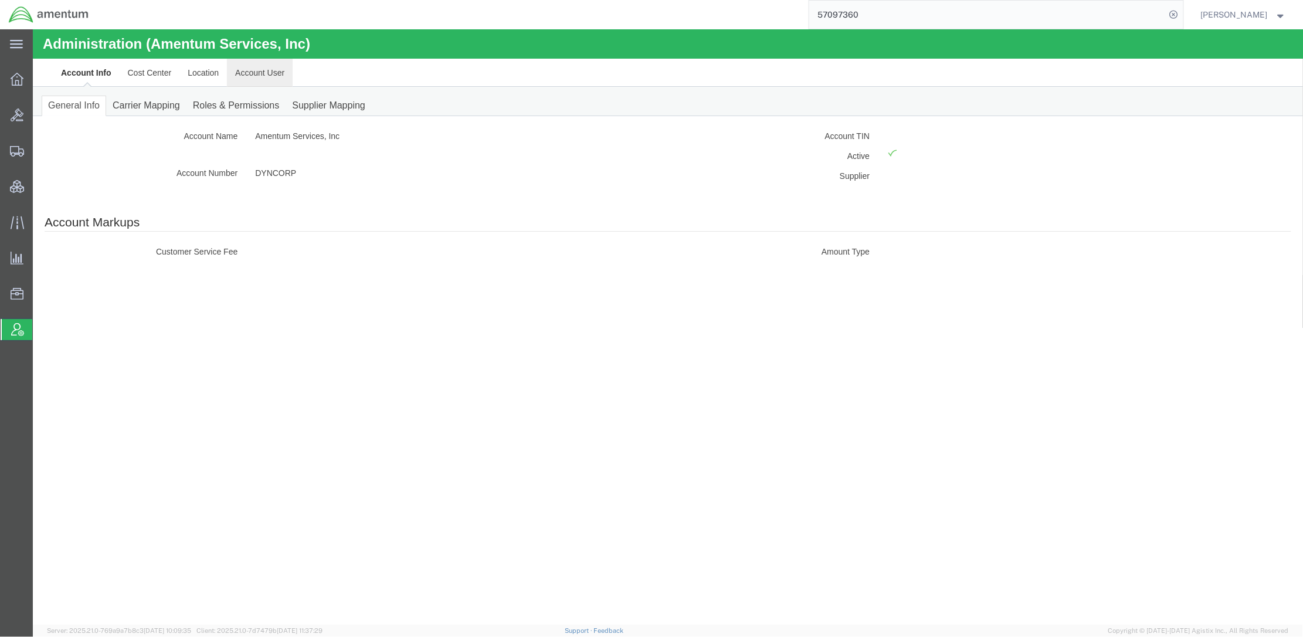
click at [249, 70] on link "Account User" at bounding box center [259, 72] width 66 height 28
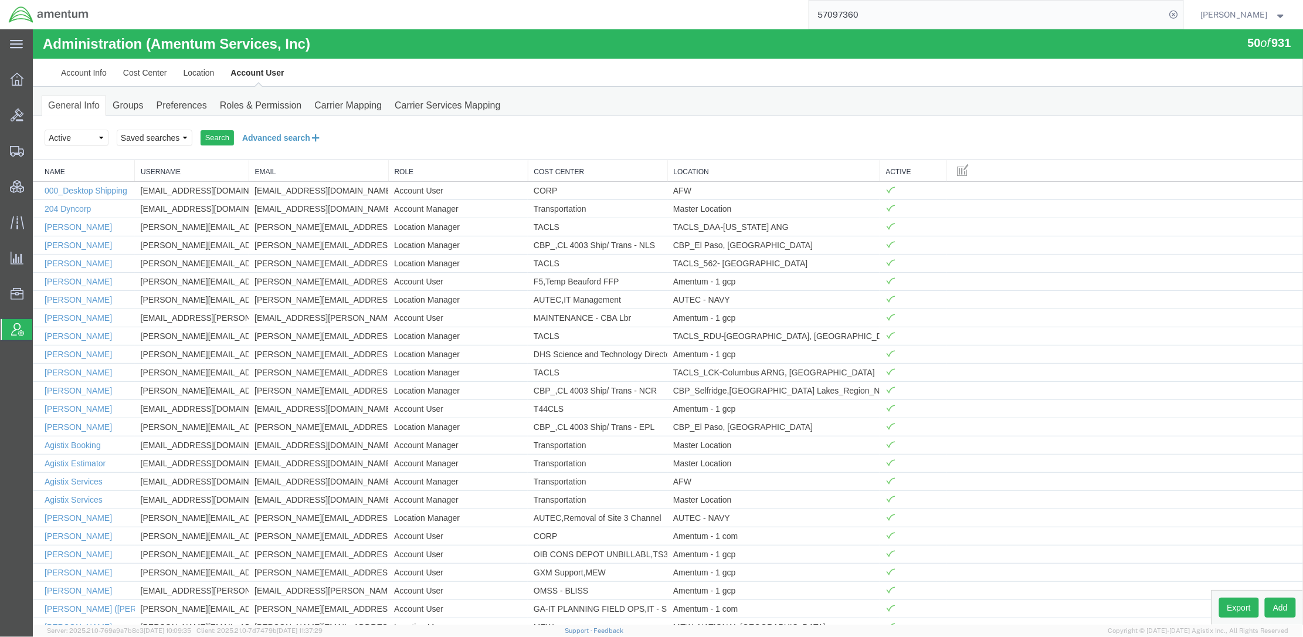
click at [275, 134] on button "Advanced search" at bounding box center [281, 137] width 96 height 20
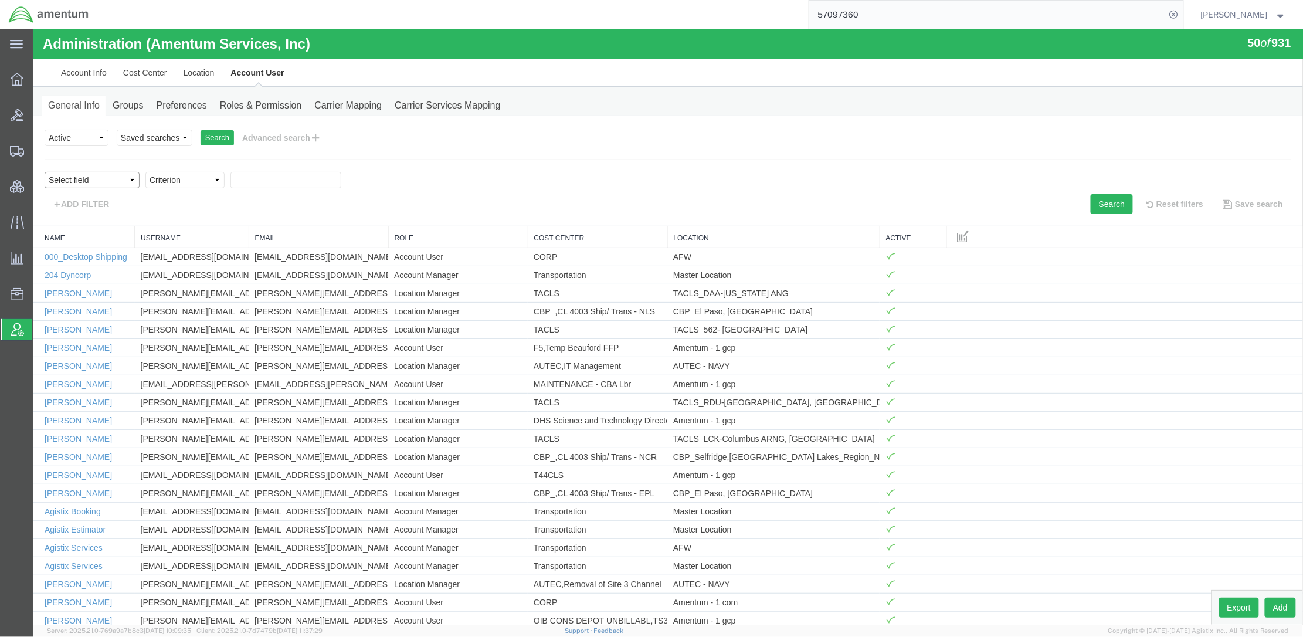
drag, startPoint x: 107, startPoint y: 173, endPoint x: 110, endPoint y: 181, distance: 8.0
click at [107, 173] on select "Select field Cost Center Email Location Name Role Username" at bounding box center [91, 179] width 95 height 16
select select "personName"
click at [44, 171] on select "Select field Cost Center Email Location Name Role Username" at bounding box center [91, 179] width 95 height 16
click at [178, 186] on select "Criterion contains does not contain is is blank is not blank starts with" at bounding box center [184, 179] width 79 height 16
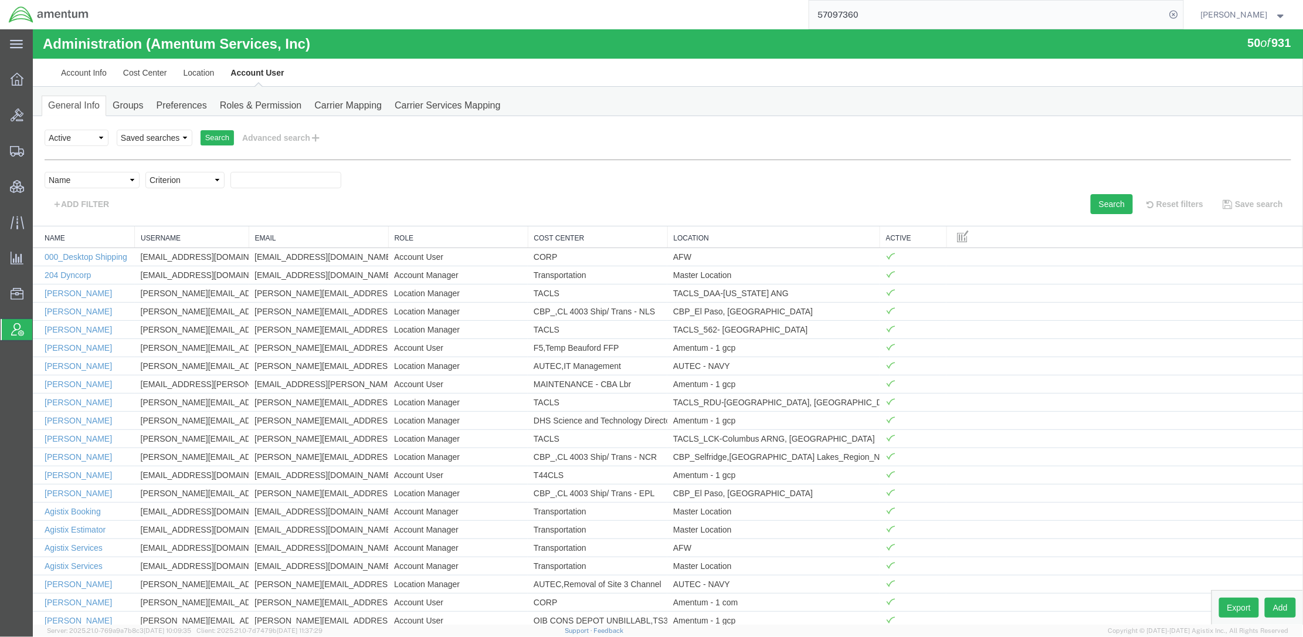
select select "contains"
click at [145, 171] on select "Criterion contains does not contain is is blank is not blank starts with" at bounding box center [184, 179] width 79 height 16
click at [281, 184] on input "text" at bounding box center [285, 179] width 111 height 16
type input "todd"
click at [1116, 215] on div "Search Select status Active All Inactive Saved searches Search Advanced search …" at bounding box center [667, 171] width 1270 height 110
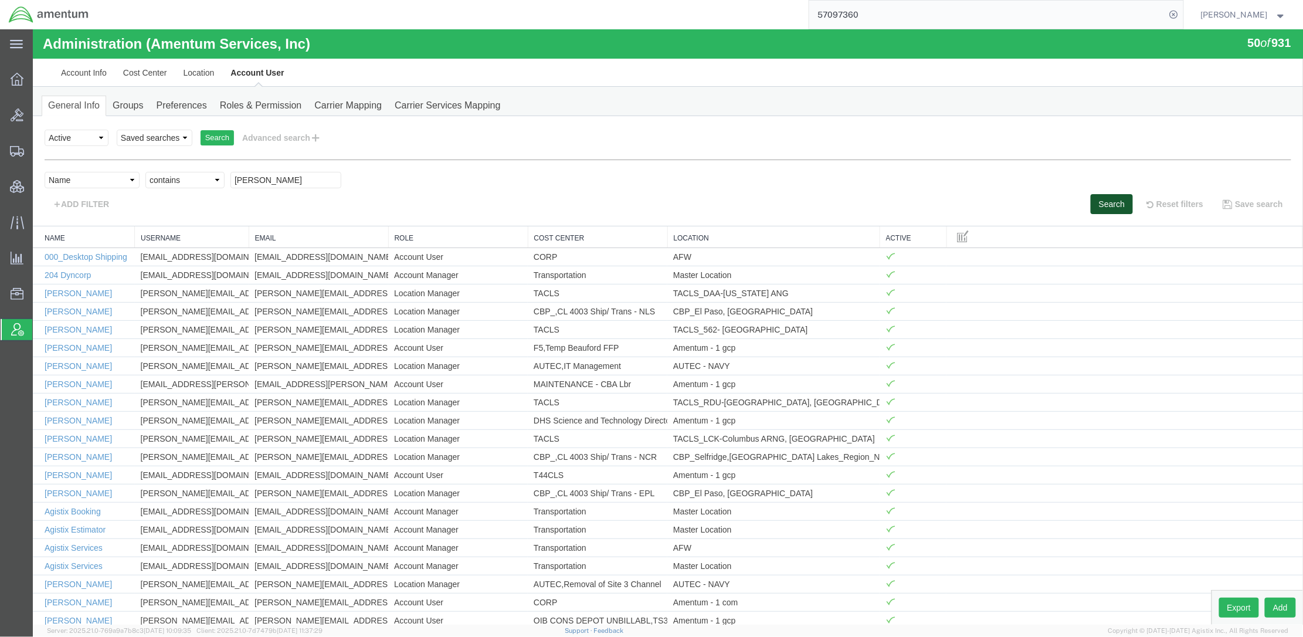
click at [1114, 211] on button "Search" at bounding box center [1111, 204] width 42 height 20
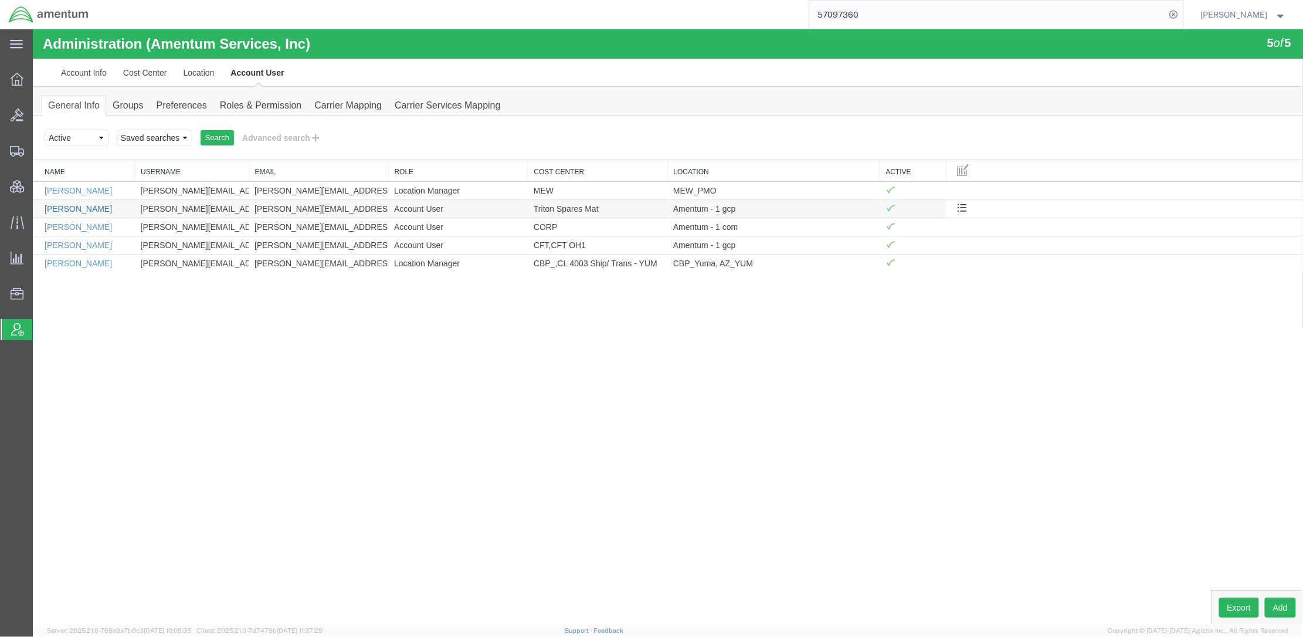
click at [77, 209] on link "[PERSON_NAME]" at bounding box center [77, 207] width 67 height 9
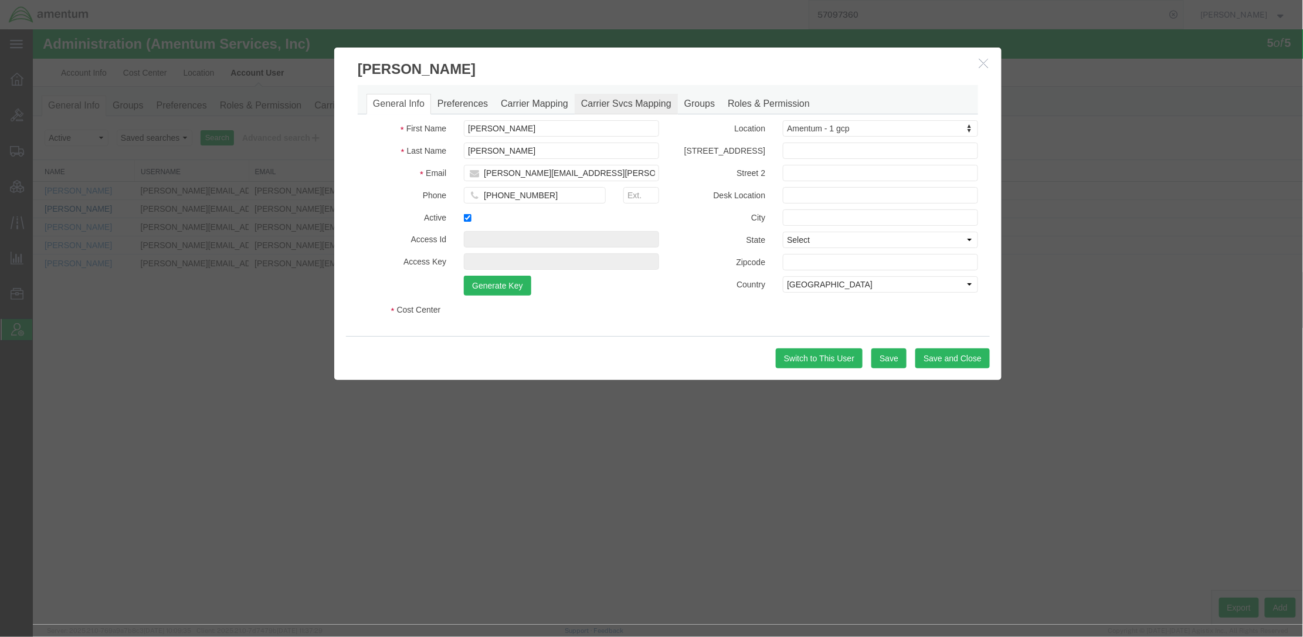
select select "COSTCENTER"
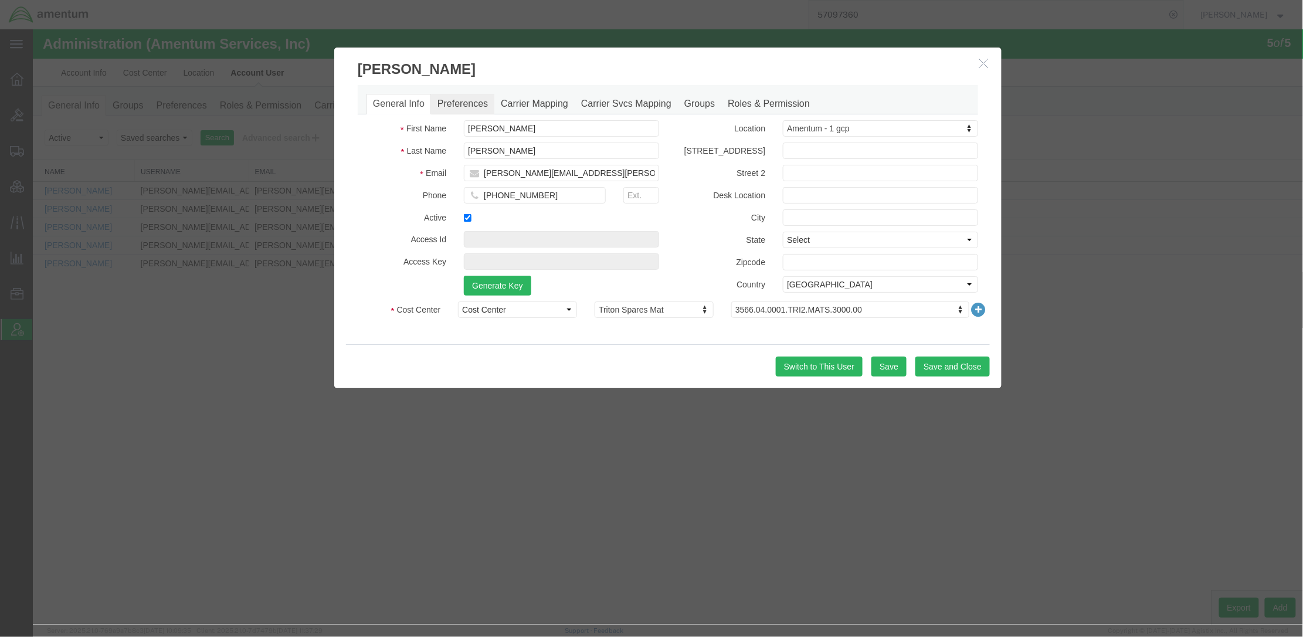
click at [469, 104] on link "Preferences" at bounding box center [461, 103] width 63 height 21
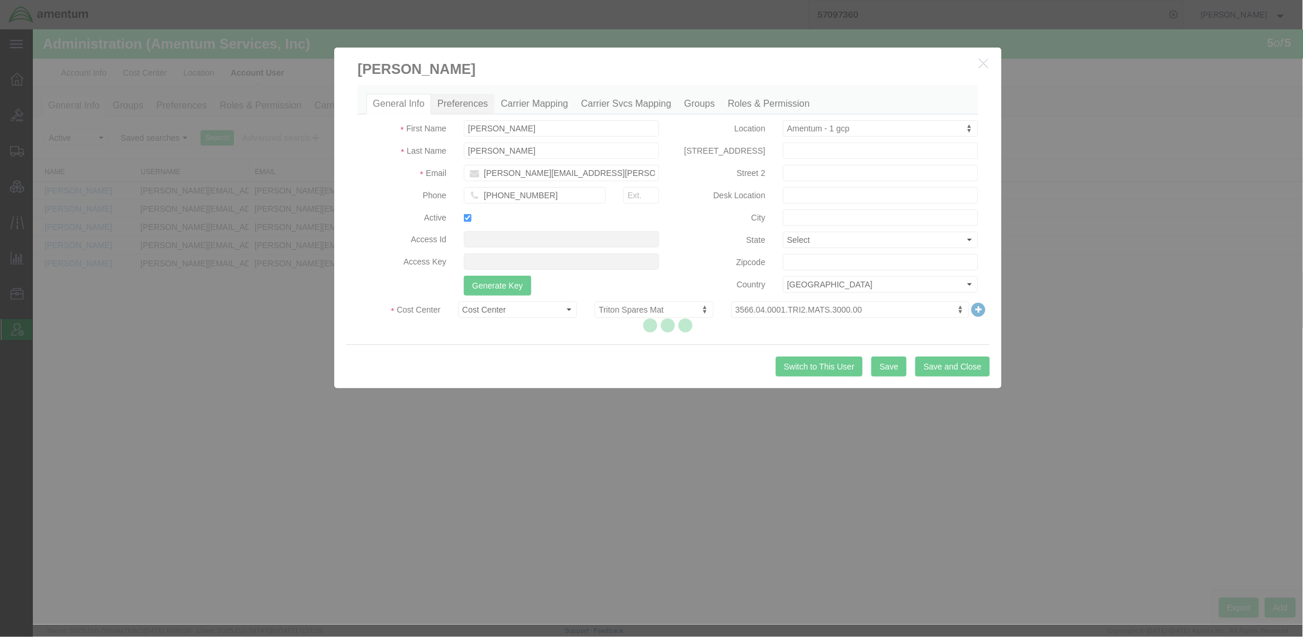
select select
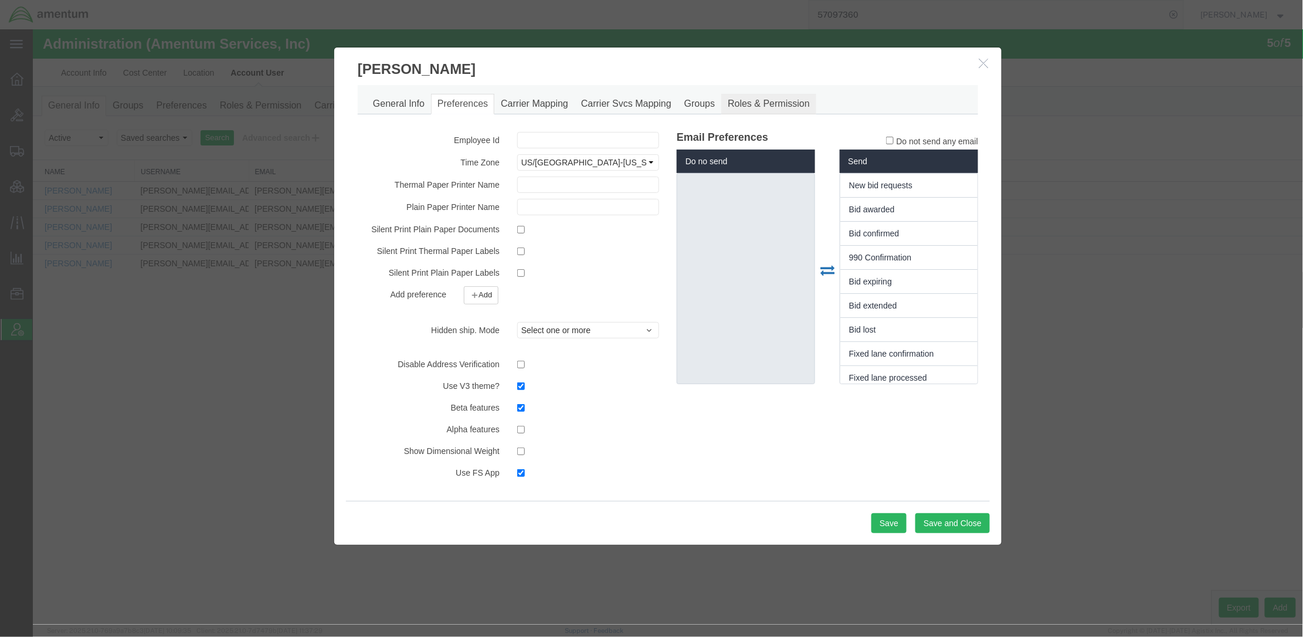
click at [800, 101] on link "Roles & Permission" at bounding box center [768, 103] width 95 height 21
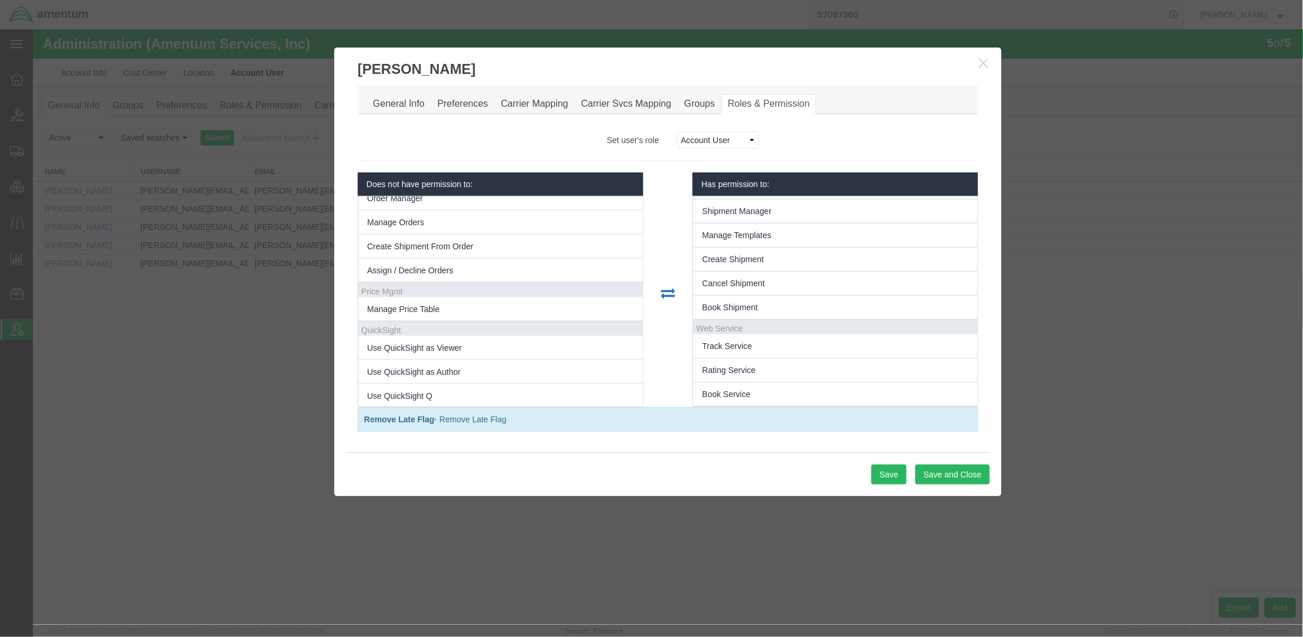
scroll to position [704, 0]
click at [986, 72] on h3 "[PERSON_NAME]" at bounding box center [667, 63] width 667 height 32
click at [976, 63] on h3 "[PERSON_NAME]" at bounding box center [667, 63] width 667 height 32
click at [986, 63] on icon "button" at bounding box center [983, 62] width 9 height 10
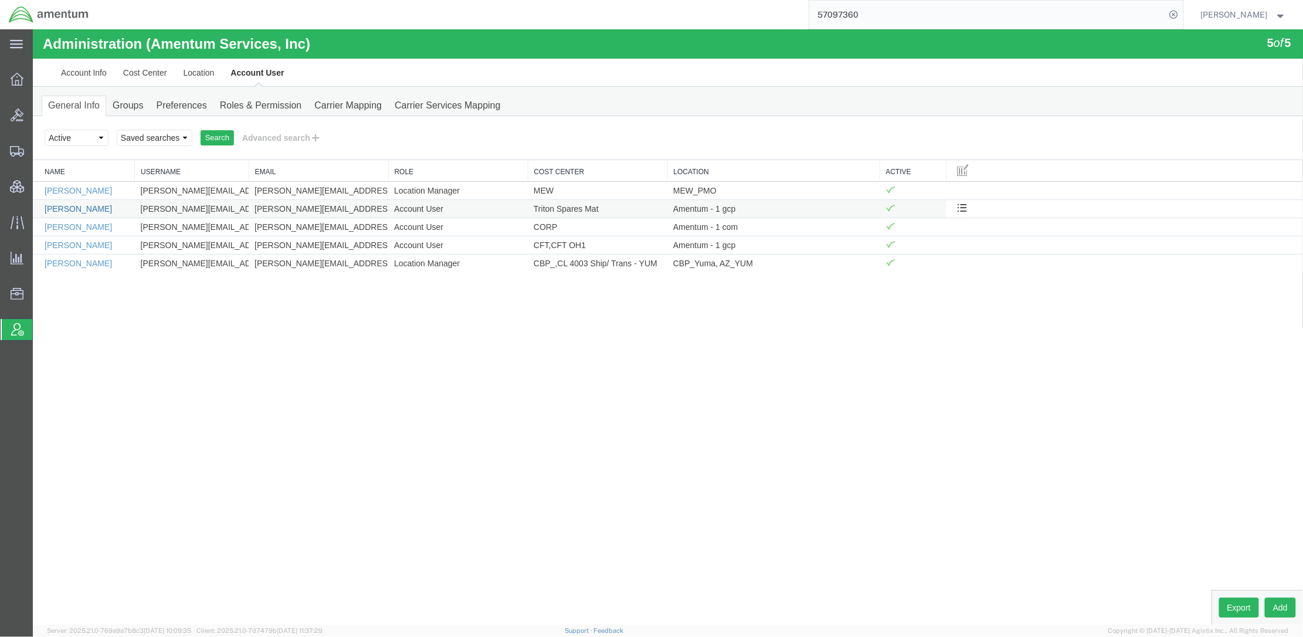
click at [75, 211] on link "[PERSON_NAME]" at bounding box center [77, 207] width 67 height 9
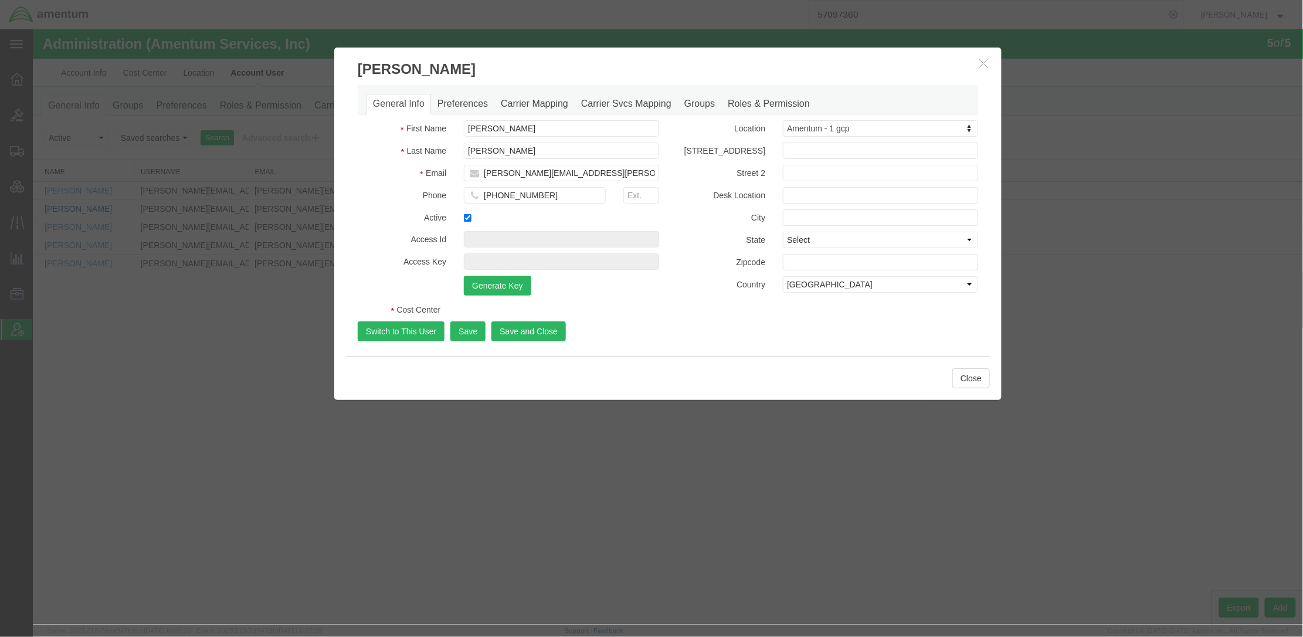
select select "COSTCENTER"
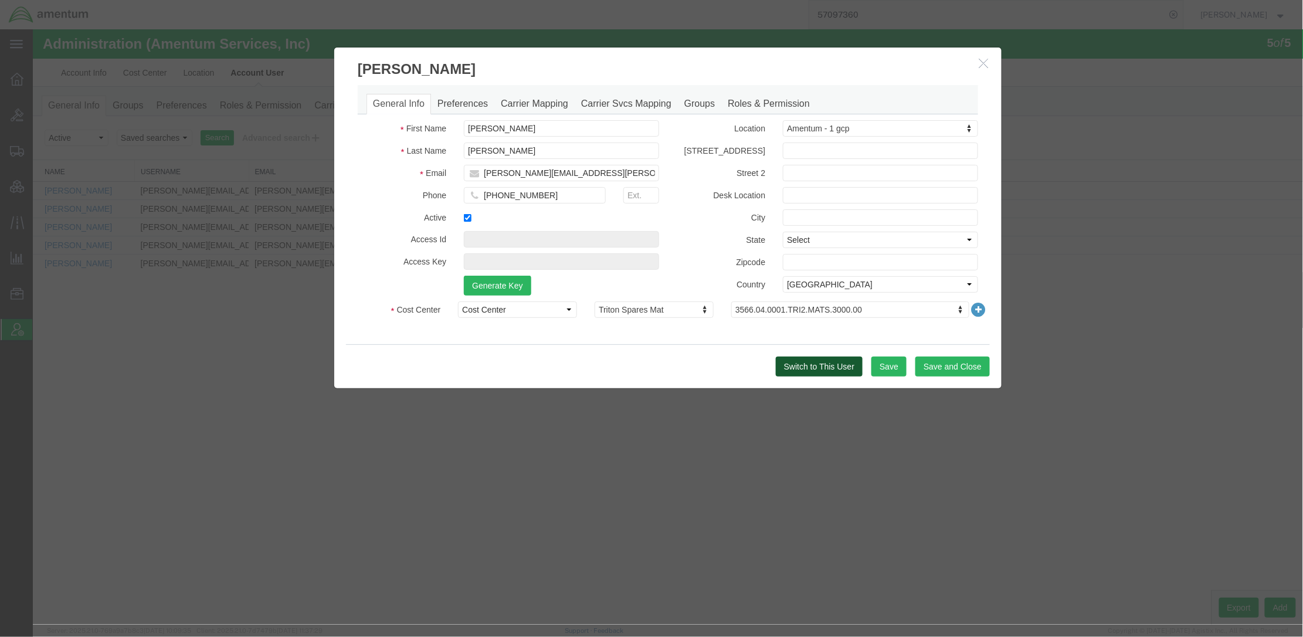
click at [823, 361] on button "Switch to This User" at bounding box center [818, 366] width 87 height 20
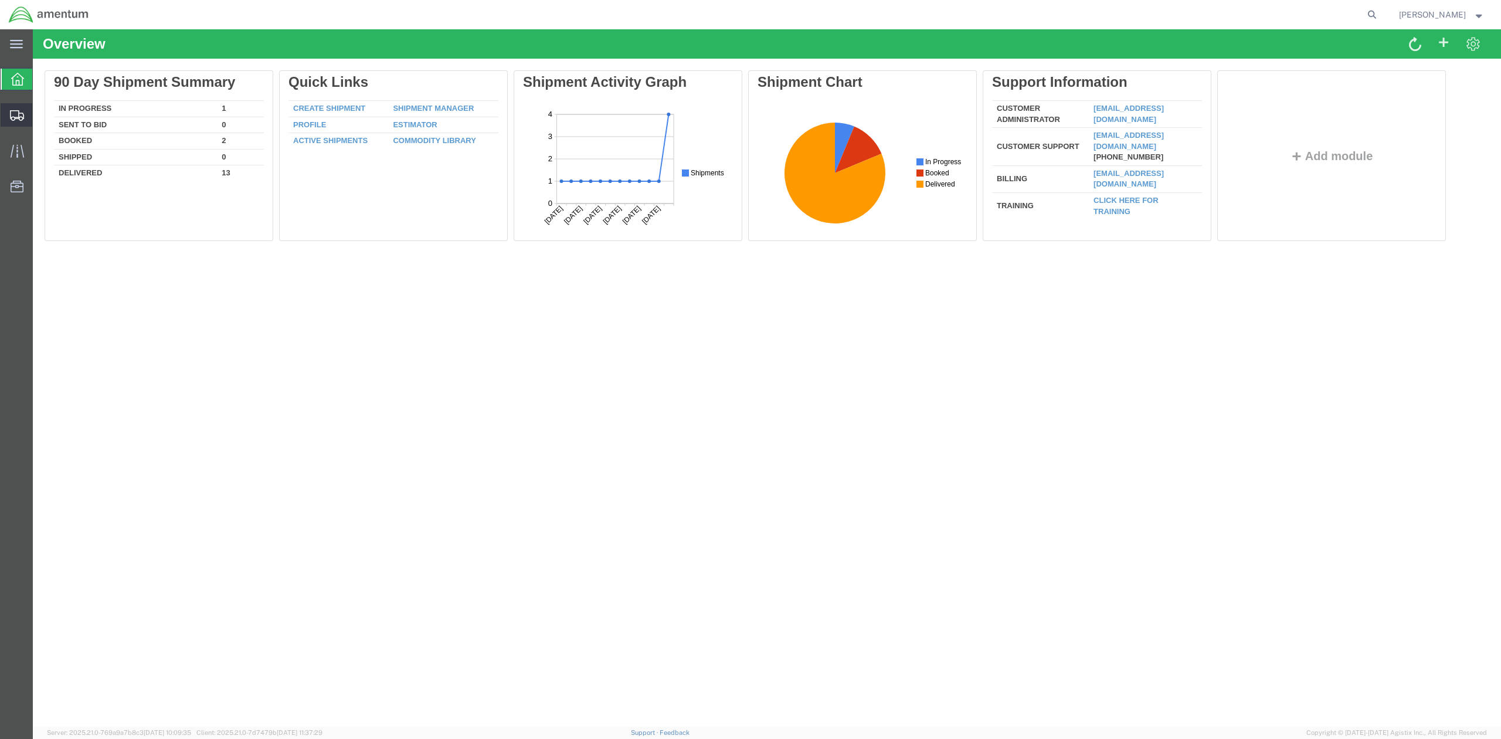
click at [40, 115] on span "Shipments" at bounding box center [36, 114] width 8 height 23
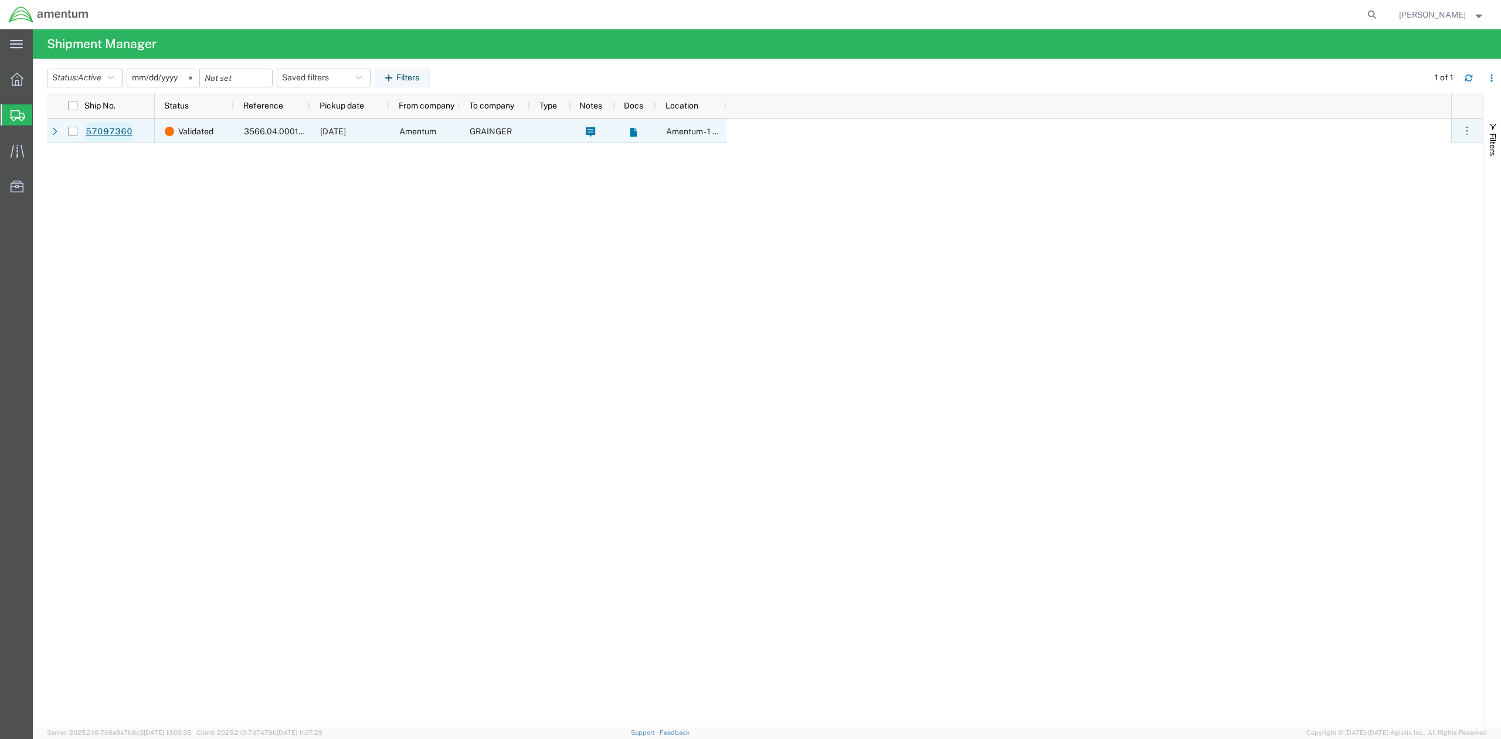
click at [101, 133] on link "57097360" at bounding box center [109, 132] width 48 height 19
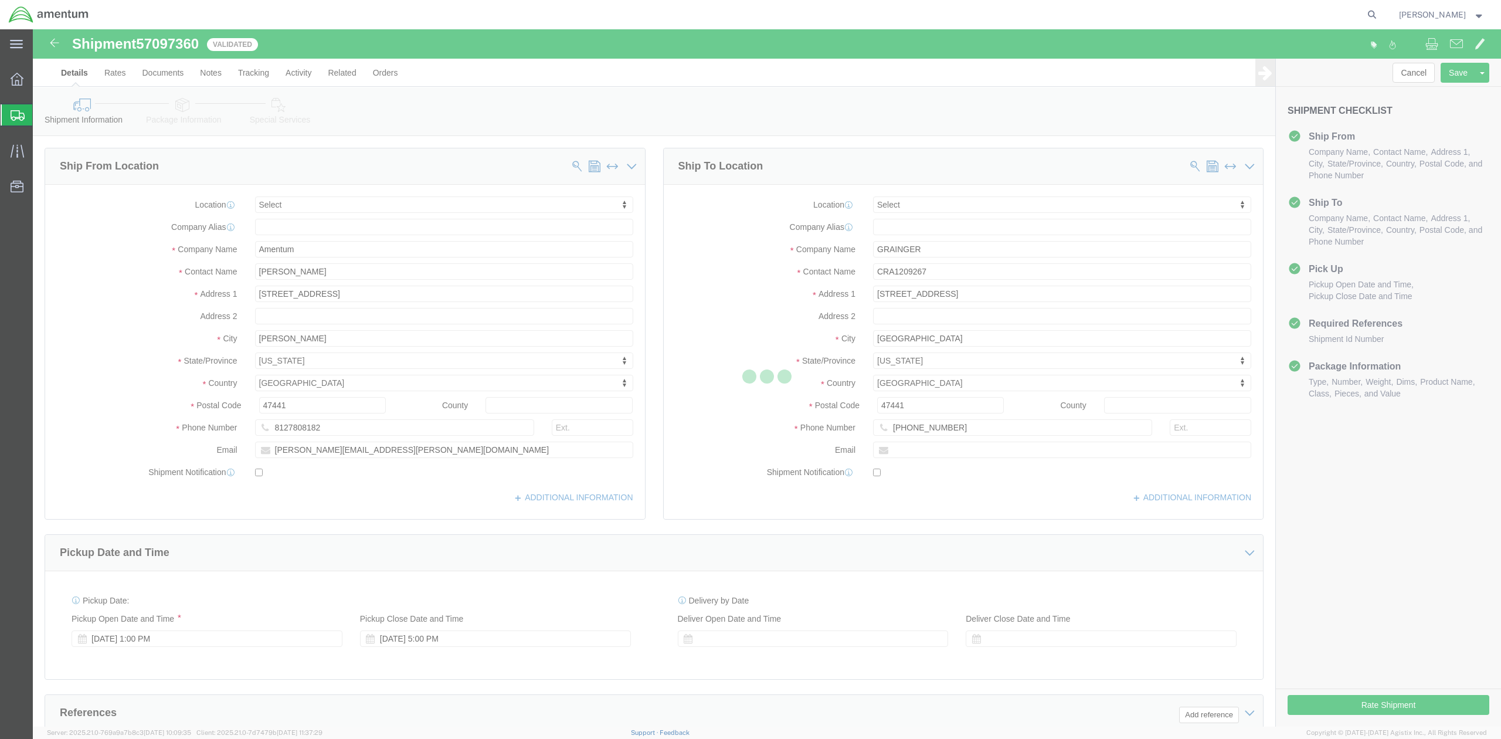
select select
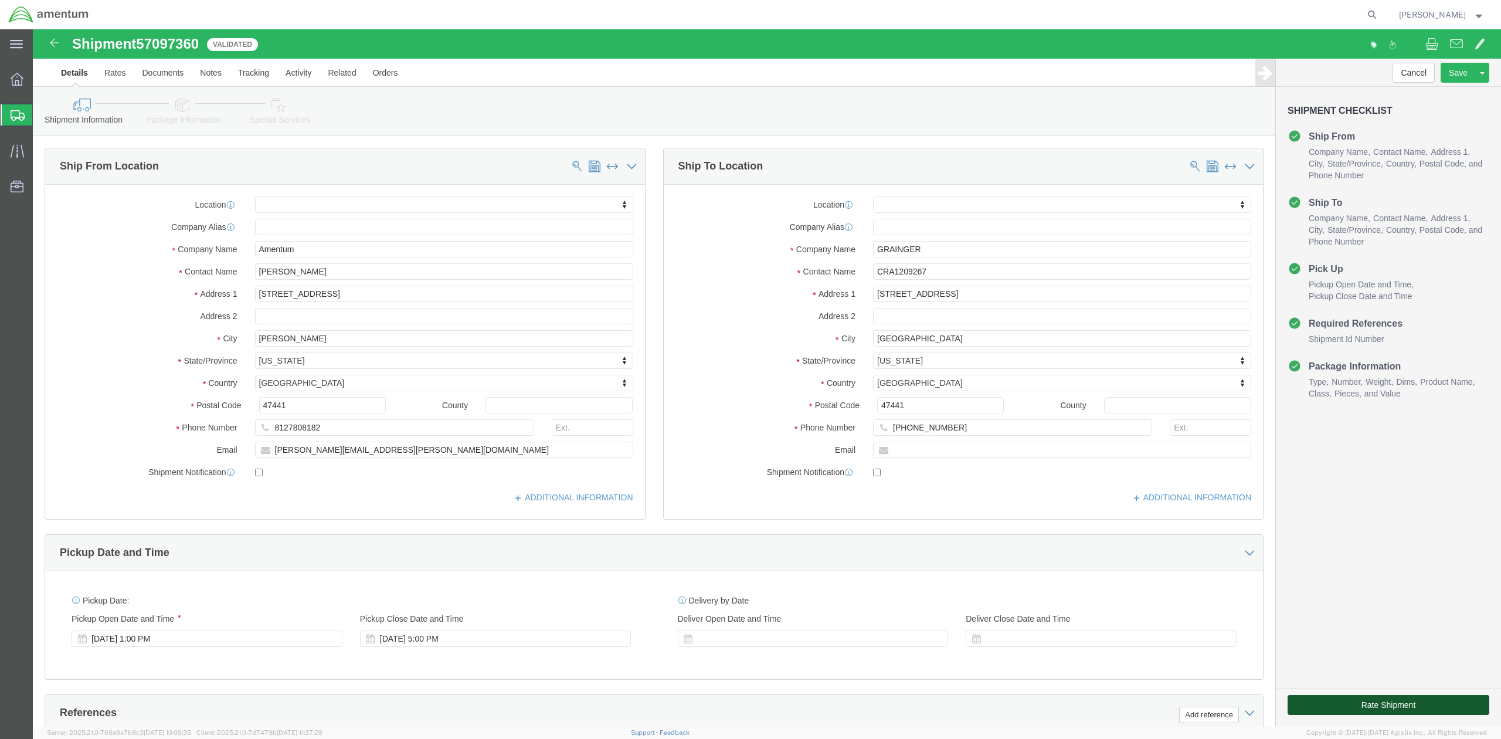
click button "Rate Shipment"
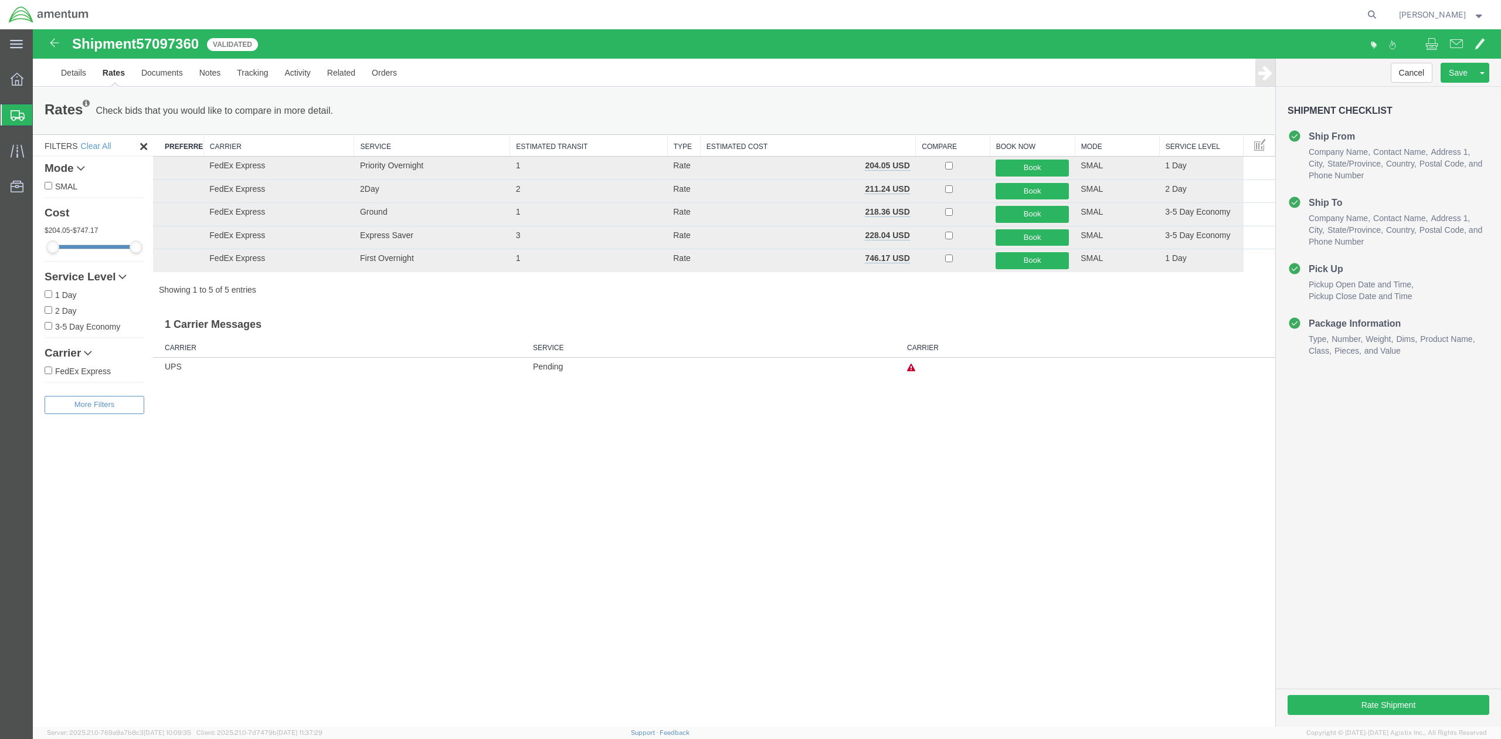
click at [827, 541] on div "Shipment 57097360 5 of 5 Validated Details Rates Documents Notes Tracking Activ…" at bounding box center [767, 377] width 1468 height 697
click at [910, 371] on icon at bounding box center [911, 368] width 8 height 8
click at [84, 86] on link "Details" at bounding box center [74, 73] width 42 height 28
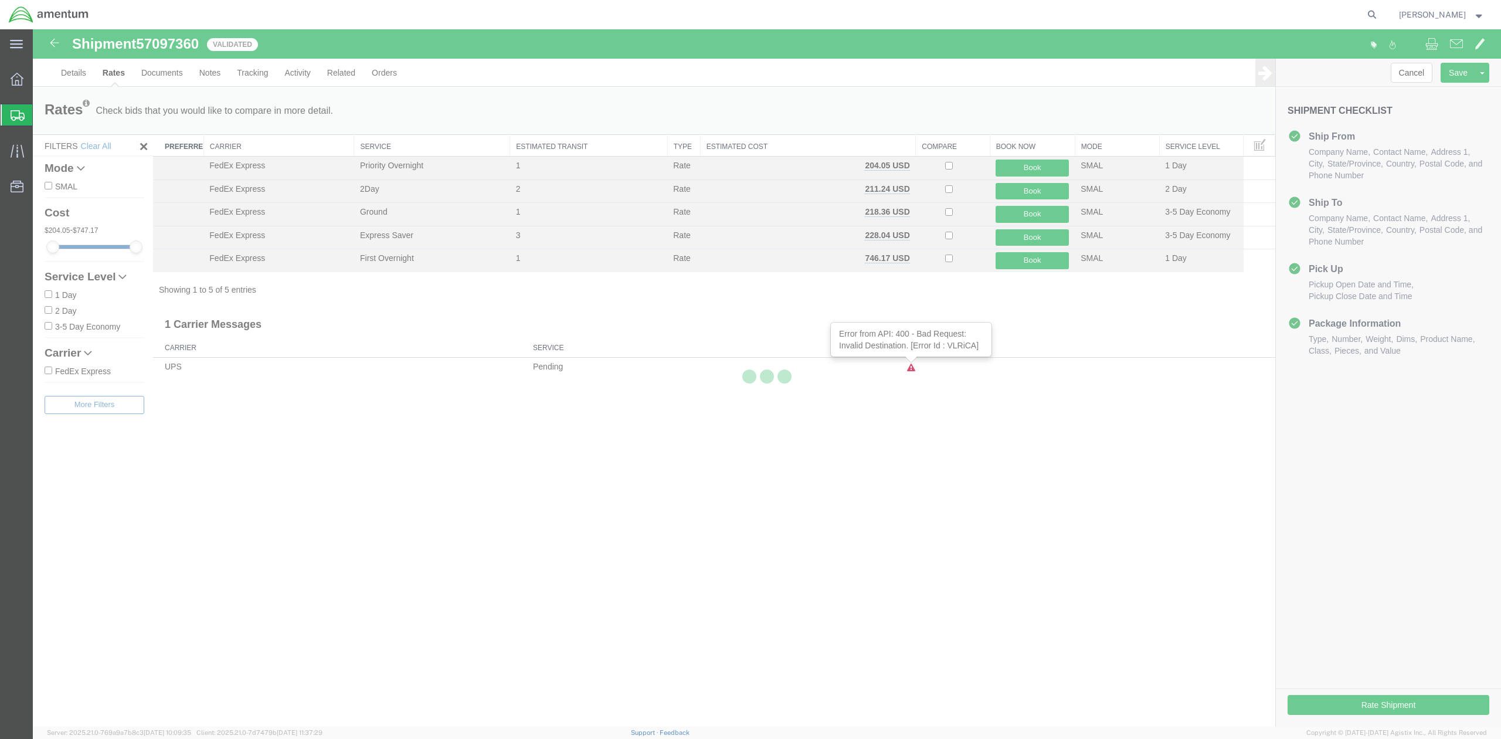
click at [80, 70] on div at bounding box center [767, 377] width 1468 height 697
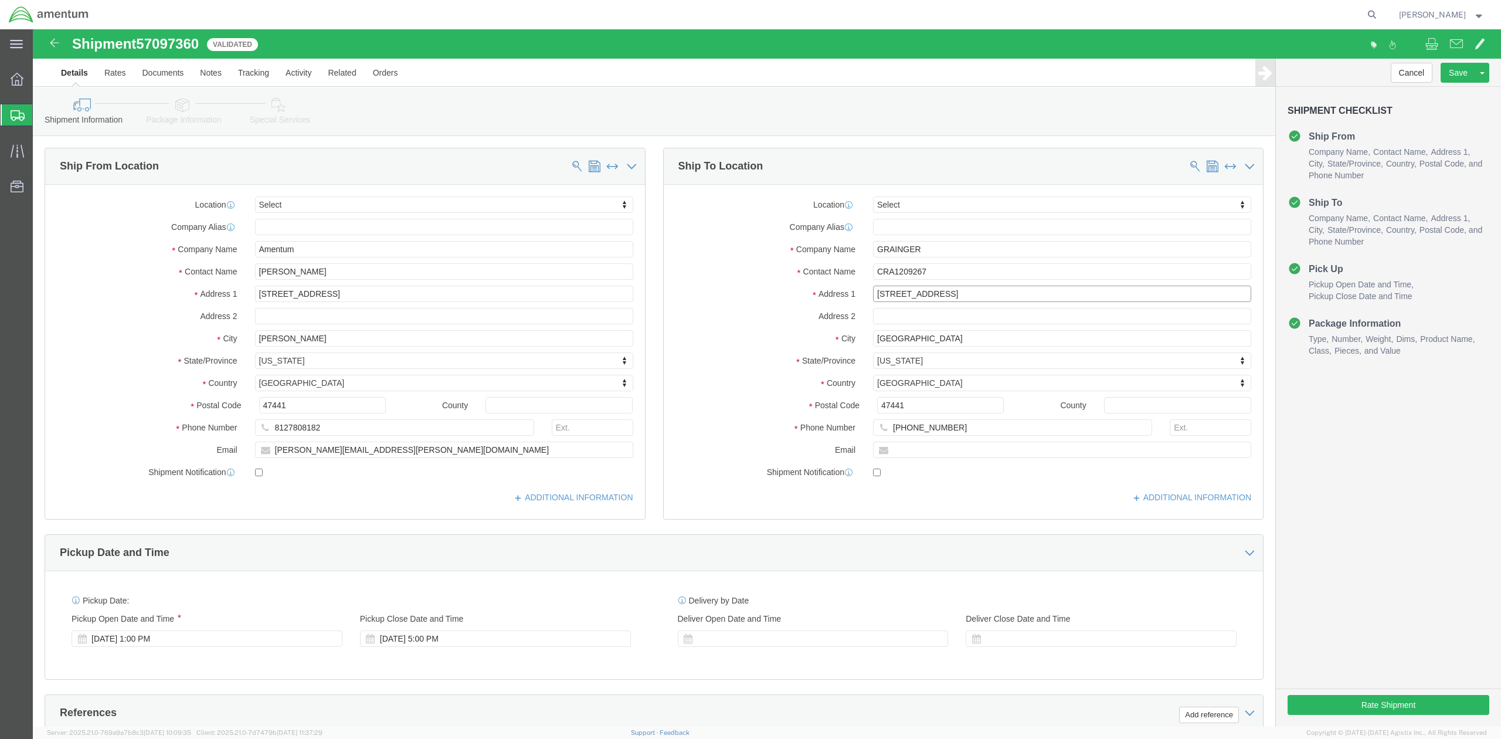
drag, startPoint x: 960, startPoint y: 269, endPoint x: 519, endPoint y: 217, distance: 444.1
click div "Ship From Location Location Select Select My Profile Location [PHONE_NUMBER] [P…"
drag, startPoint x: 922, startPoint y: 314, endPoint x: 656, endPoint y: 290, distance: 268.0
click div "Location Select Select My Profile Location [PHONE_NUMBER] [PHONE_NUMBER] [PHONE…"
click div "ADDITIONAL INFORMATION"
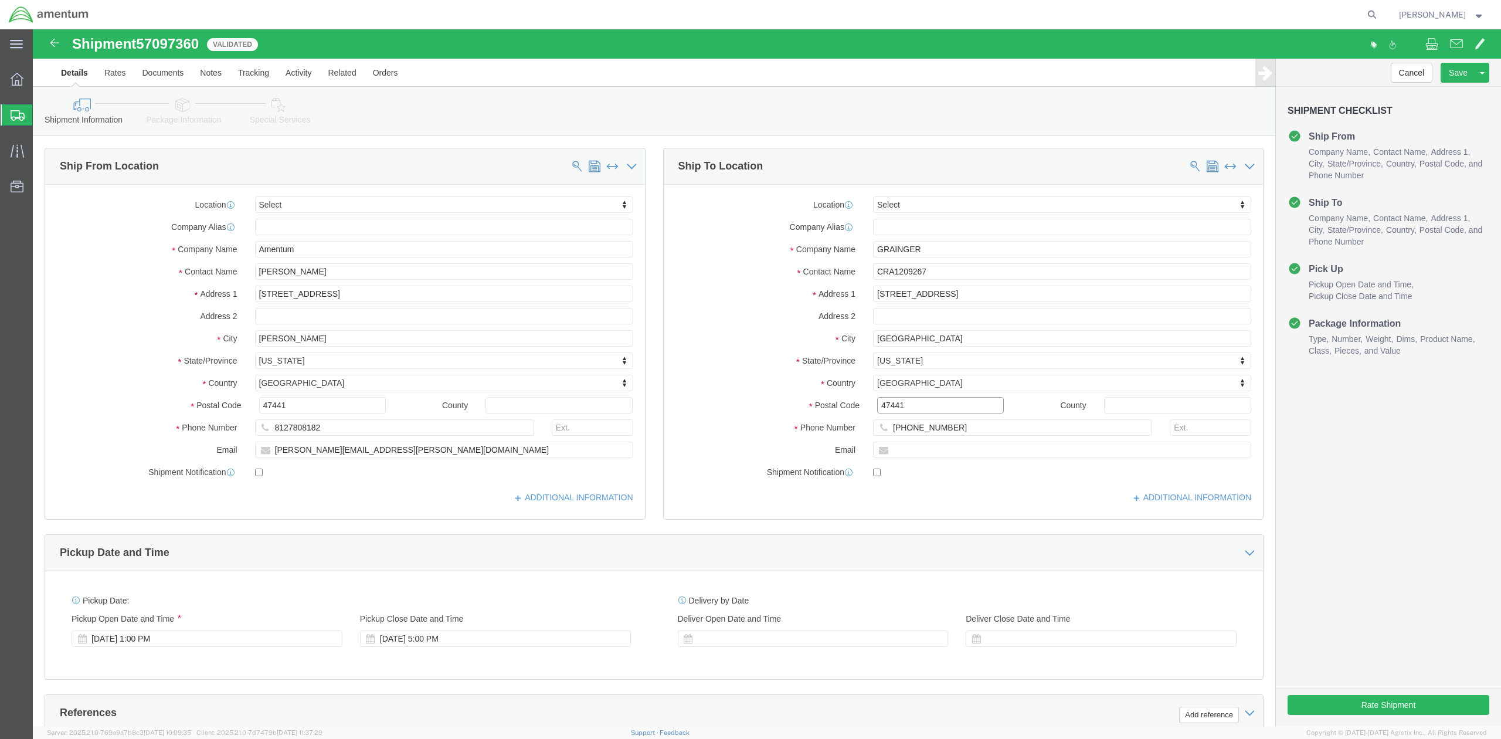
drag, startPoint x: 906, startPoint y: 384, endPoint x: 616, endPoint y: 367, distance: 290.8
click div "Ship From Location Location Select Select My Profile Location [PHONE_NUMBER] [P…"
click input "47441"
drag, startPoint x: 899, startPoint y: 379, endPoint x: 510, endPoint y: 361, distance: 389.8
click div "Ship From Location Location Select Select My Profile Location 1002-4122-6 1006-…"
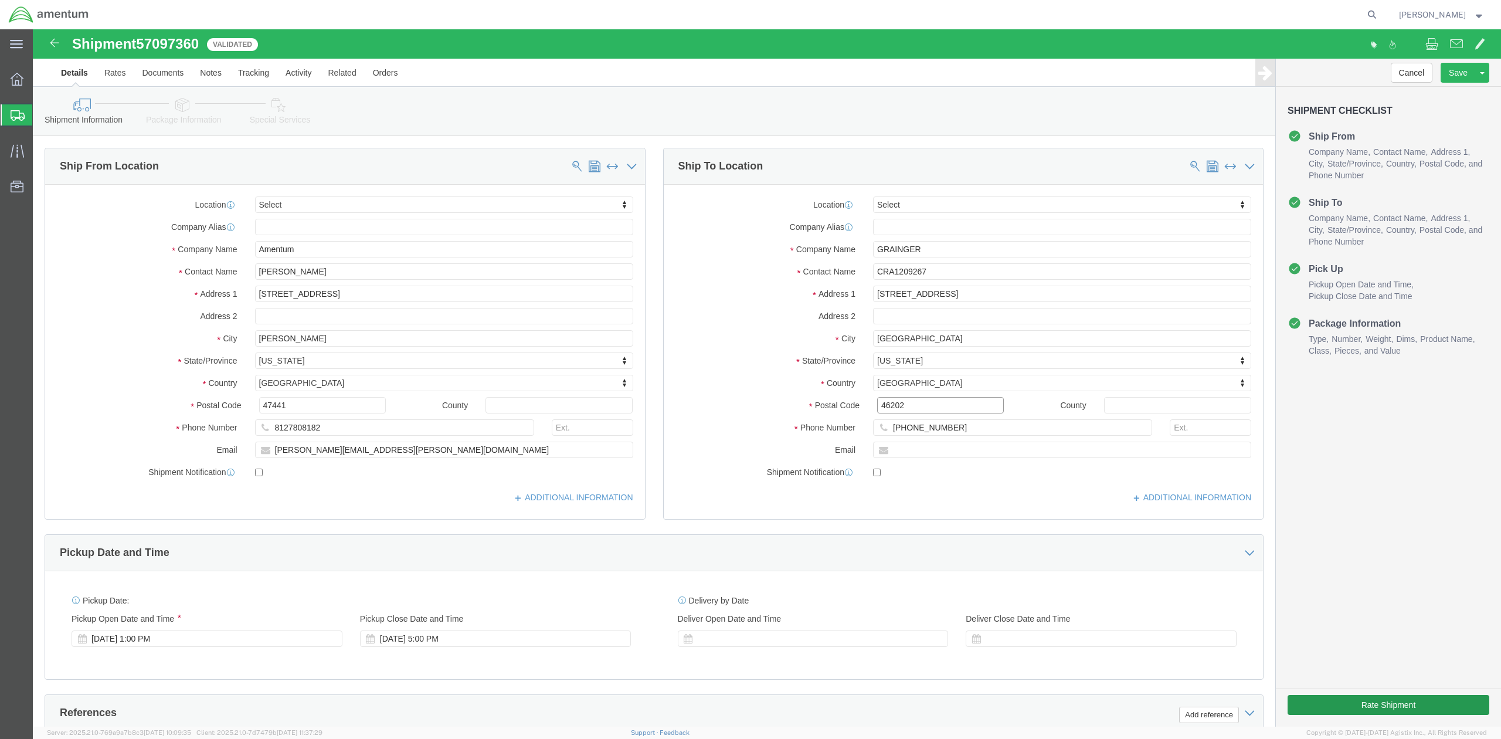
type input "46202"
click button "Rate Shipment"
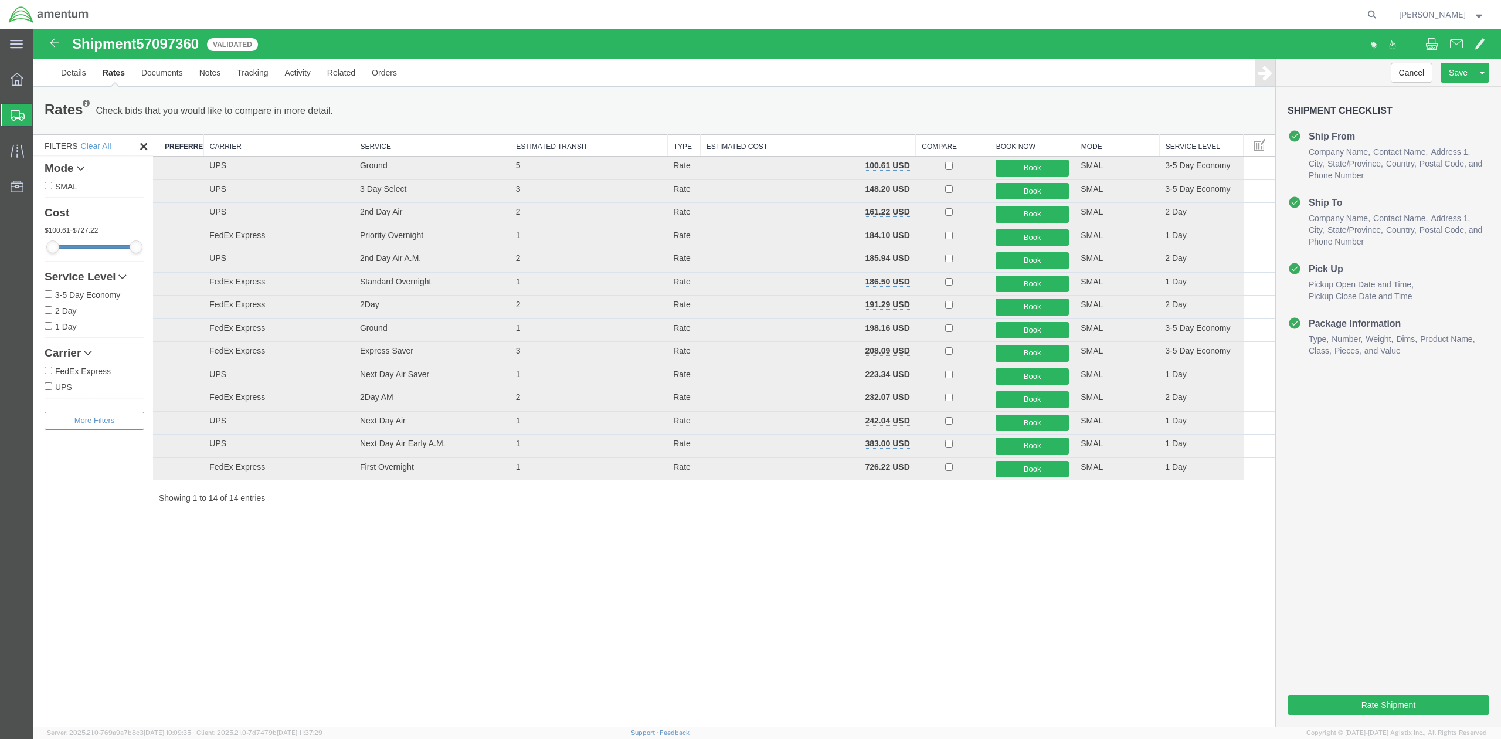
drag, startPoint x: 920, startPoint y: 103, endPoint x: 887, endPoint y: 74, distance: 44.0
click at [887, 74] on ul "Details Rates Documents Notes Tracking Activity Related Orders" at bounding box center [767, 73] width 1429 height 28
click at [69, 73] on link "Details" at bounding box center [74, 73] width 42 height 28
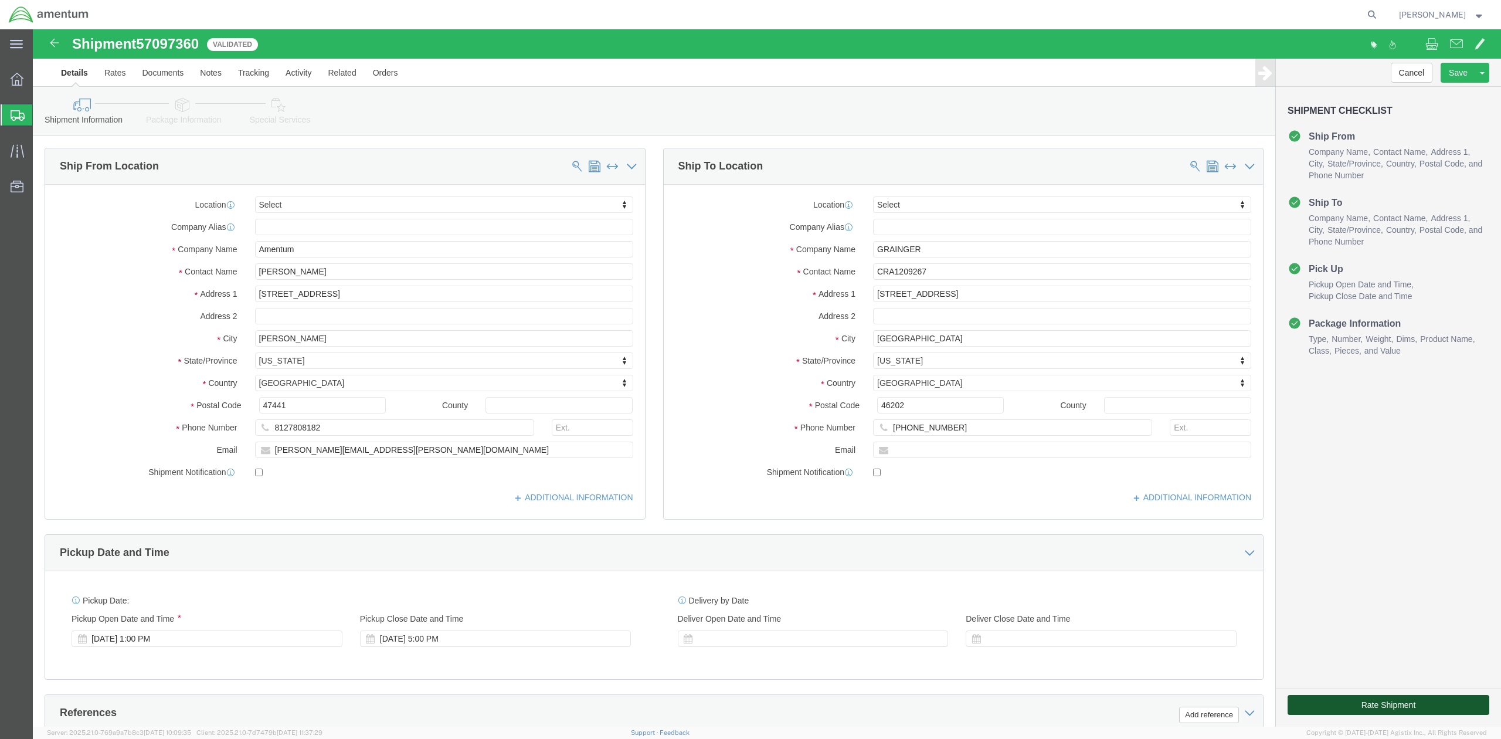
click button "Rate Shipment"
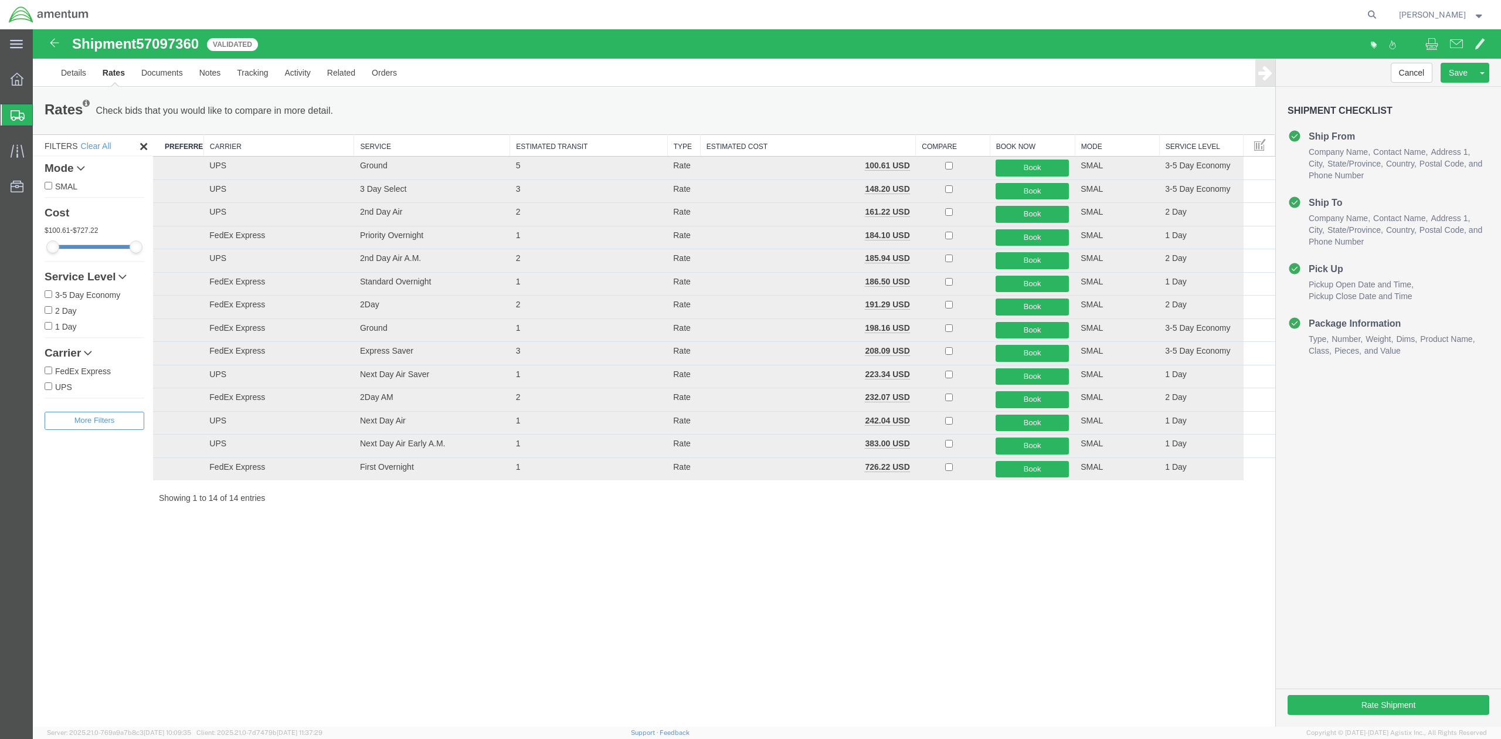
click at [1302, 16] on span "[PERSON_NAME]" at bounding box center [1442, 14] width 86 height 13
drag, startPoint x: 721, startPoint y: 671, endPoint x: 704, endPoint y: 671, distance: 17.0
click at [721, 636] on div "Shipment 57097360 14 of 14 Validated Details Rates Documents Notes Tracking Act…" at bounding box center [767, 377] width 1468 height 697
click at [1302, 15] on span "[PERSON_NAME]" at bounding box center [1432, 14] width 67 height 13
click at [1302, 90] on link "Logout" at bounding box center [1441, 83] width 103 height 20
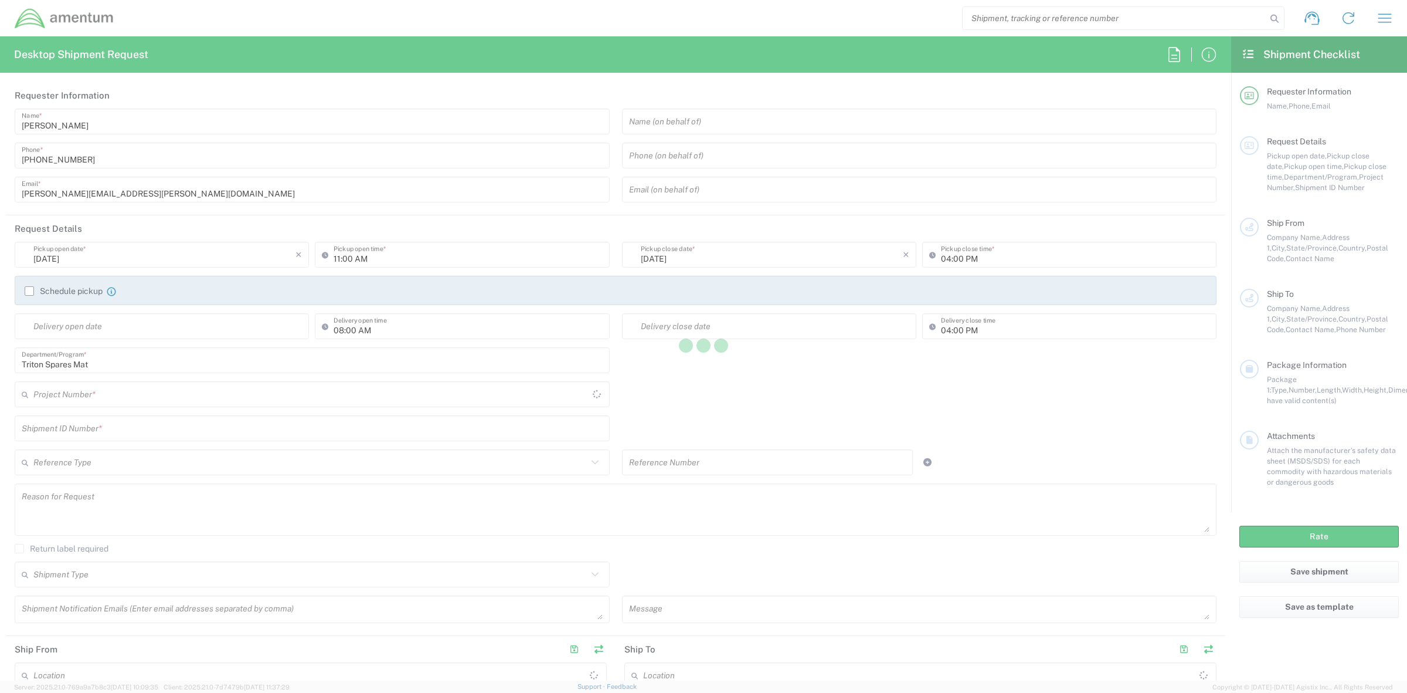
type input "[GEOGRAPHIC_DATA]"
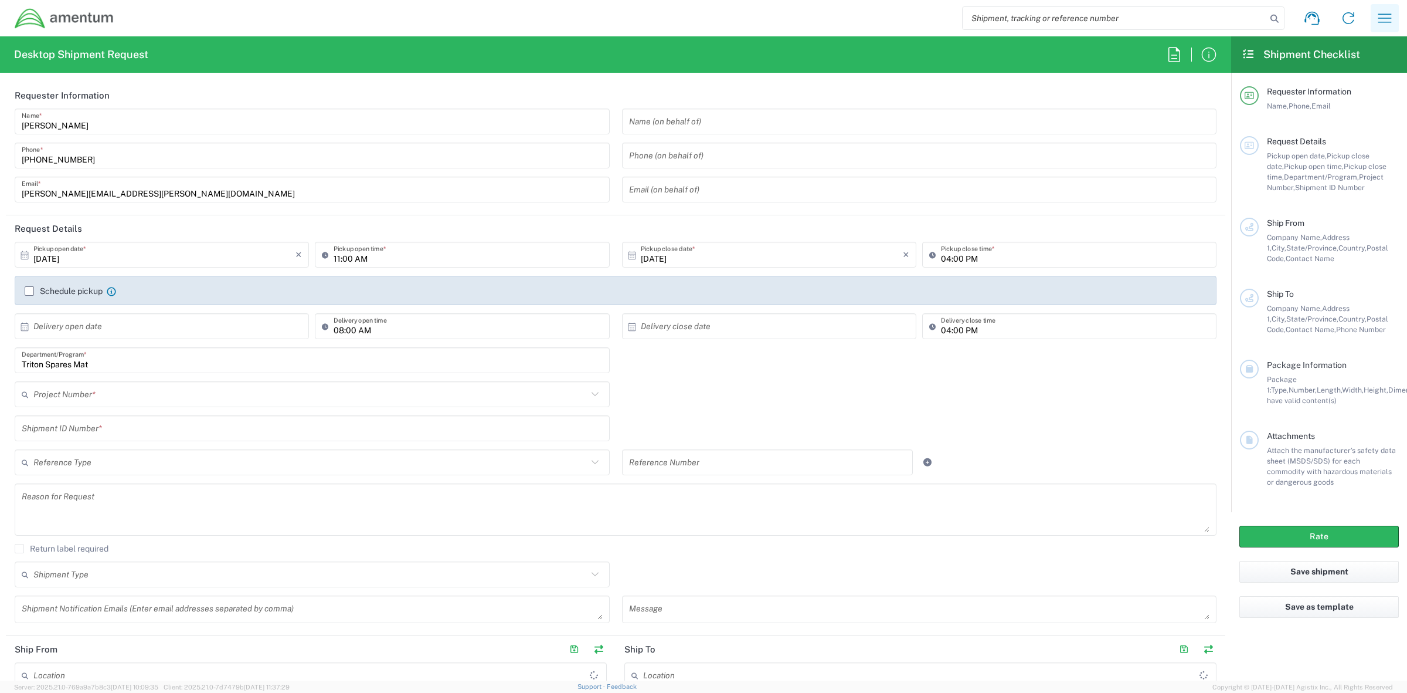
type input "3566.04.0001.TRI2.MATS.3000.00"
click at [1376, 16] on icon "button" at bounding box center [1385, 18] width 19 height 19
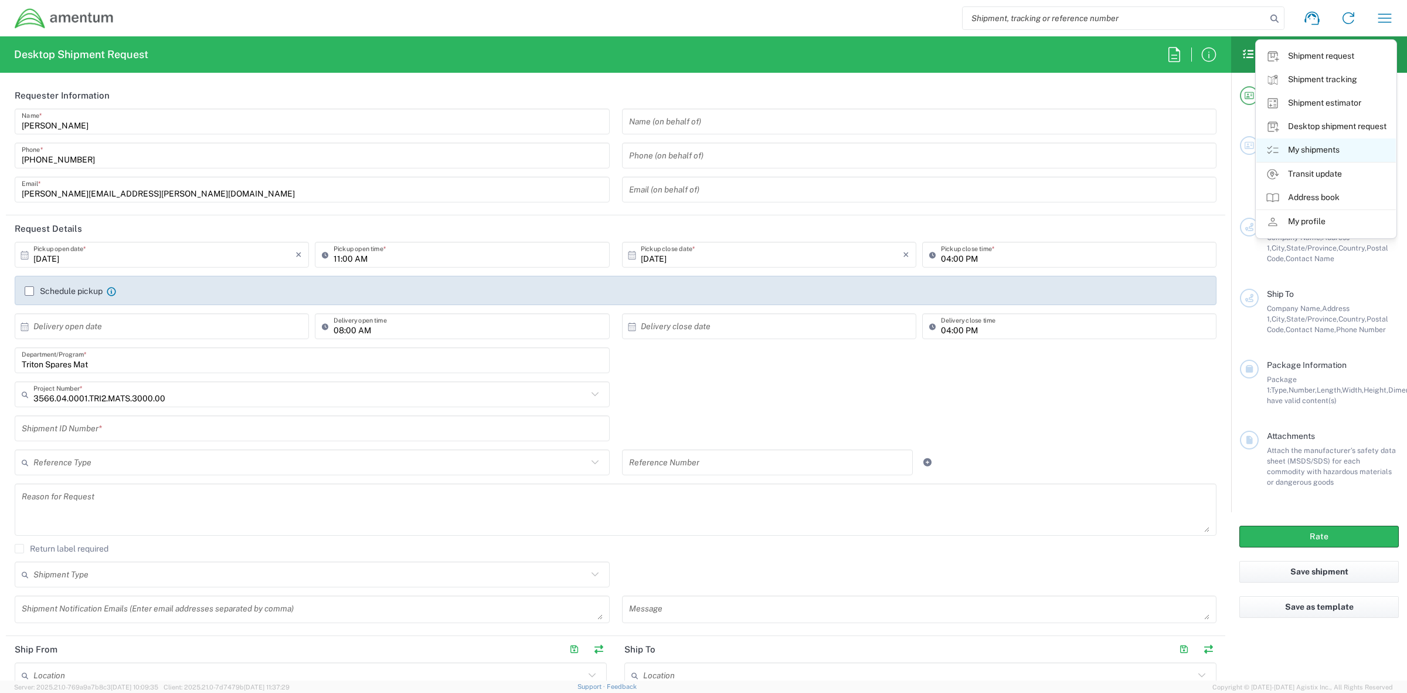
click at [1324, 155] on link "My shipments" at bounding box center [1327, 149] width 140 height 23
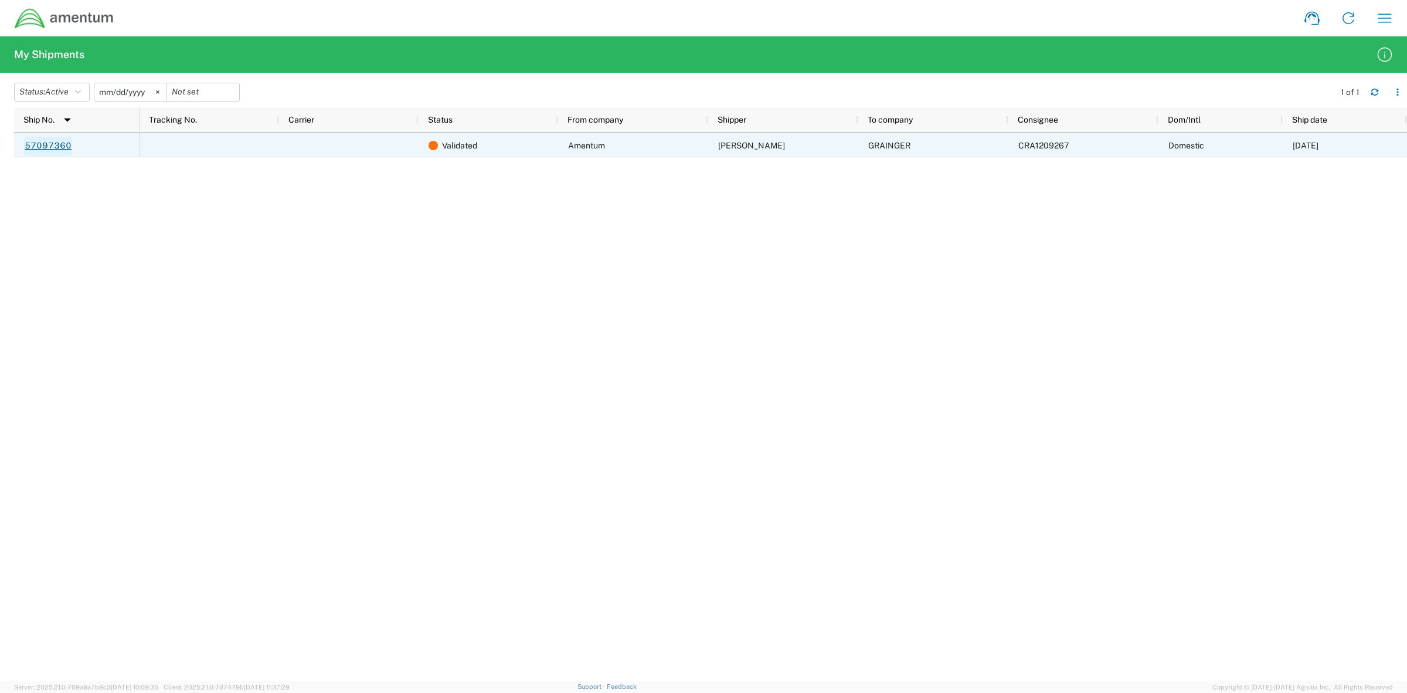
click at [48, 150] on link "57097360" at bounding box center [48, 146] width 48 height 19
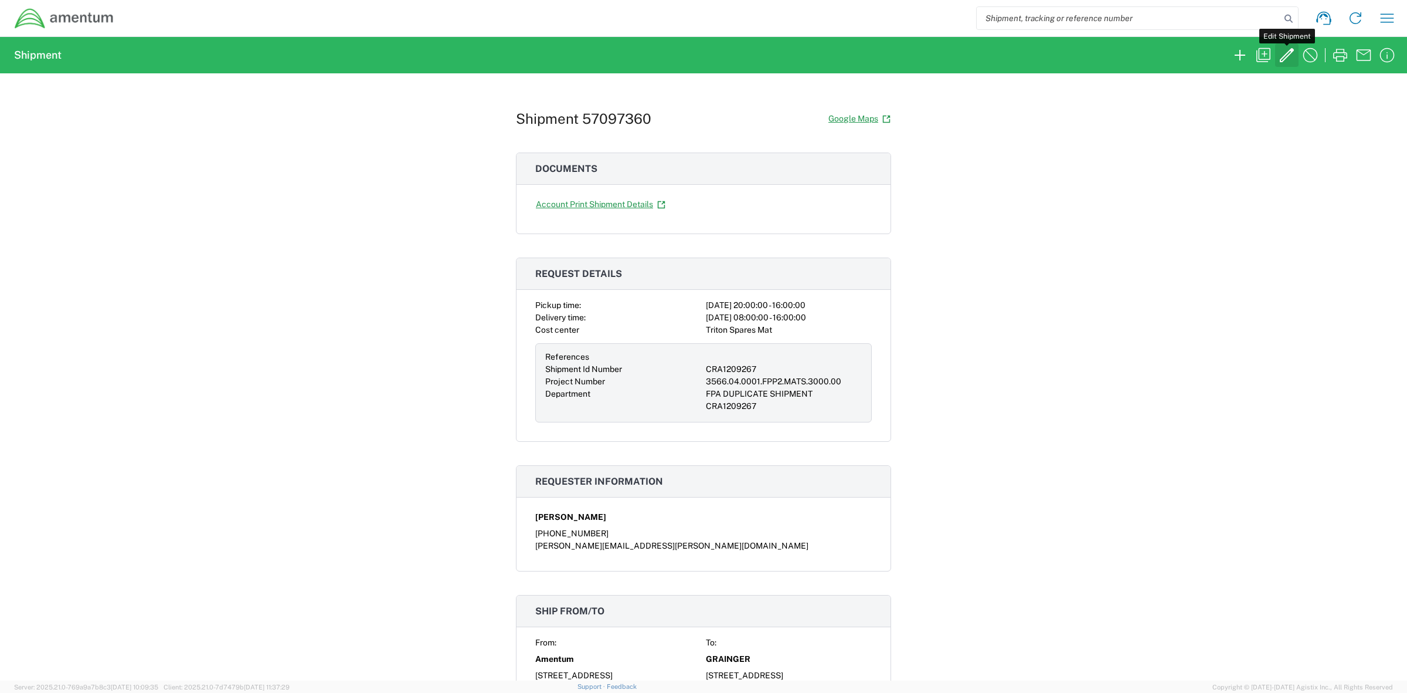
click at [1283, 56] on icon "button" at bounding box center [1287, 55] width 19 height 19
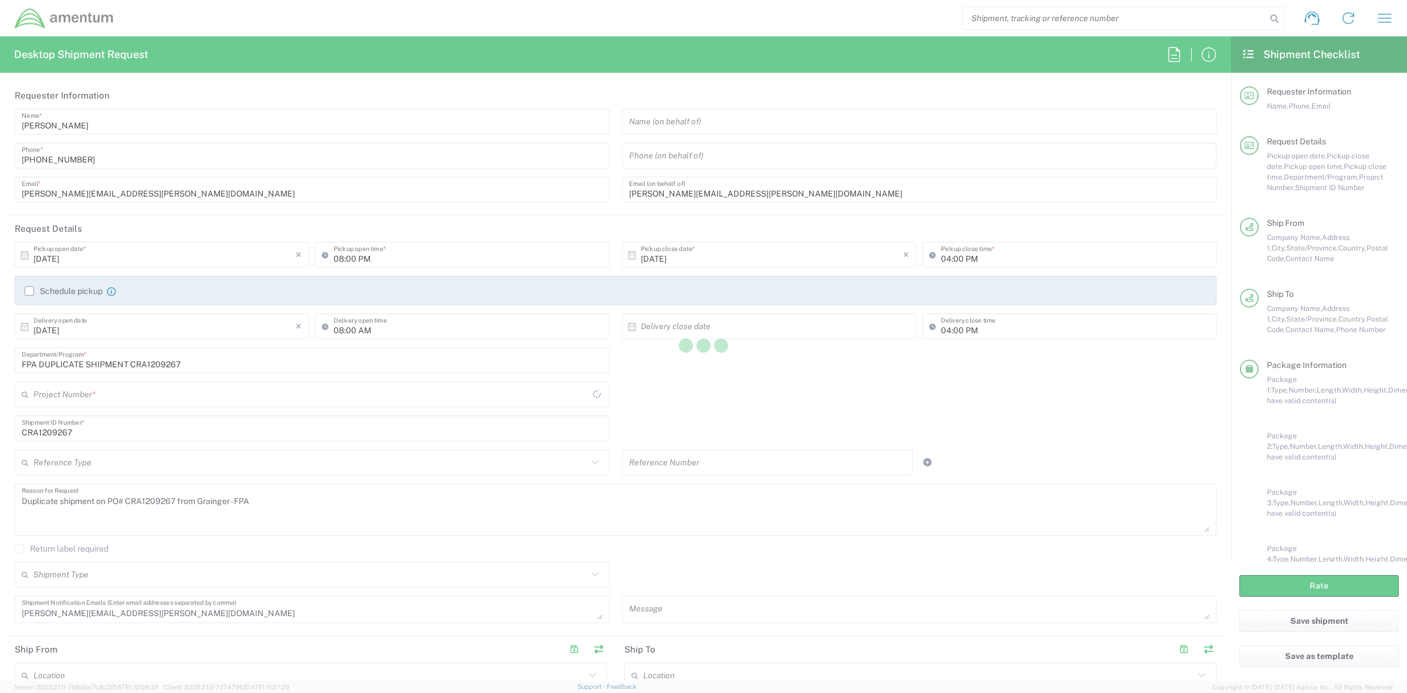
type input "[US_STATE]"
type input "Your Packaging"
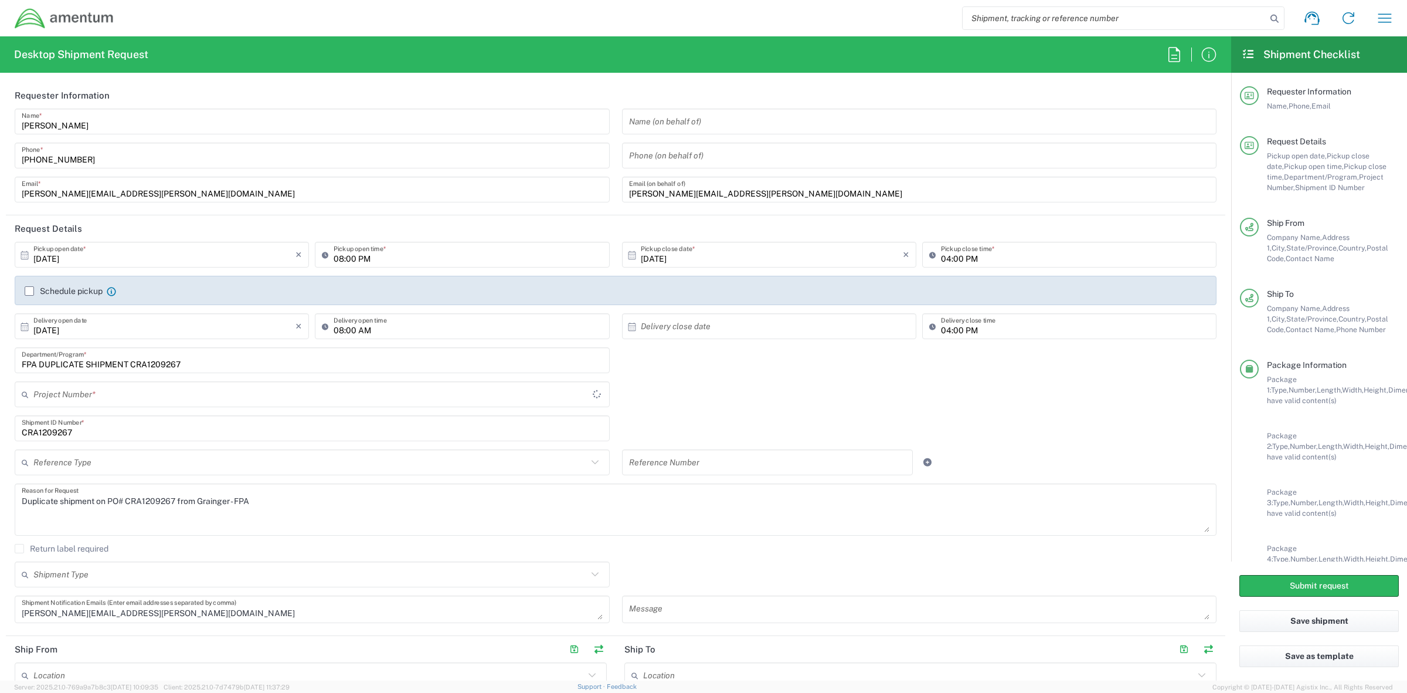
type input "Your Packaging"
type input "3566.04.0001.FPP2.MATS.3000.00"
click at [364, 259] on input "08:00 PM" at bounding box center [468, 255] width 269 height 21
click at [358, 260] on input "08:00 PM" at bounding box center [468, 255] width 269 height 21
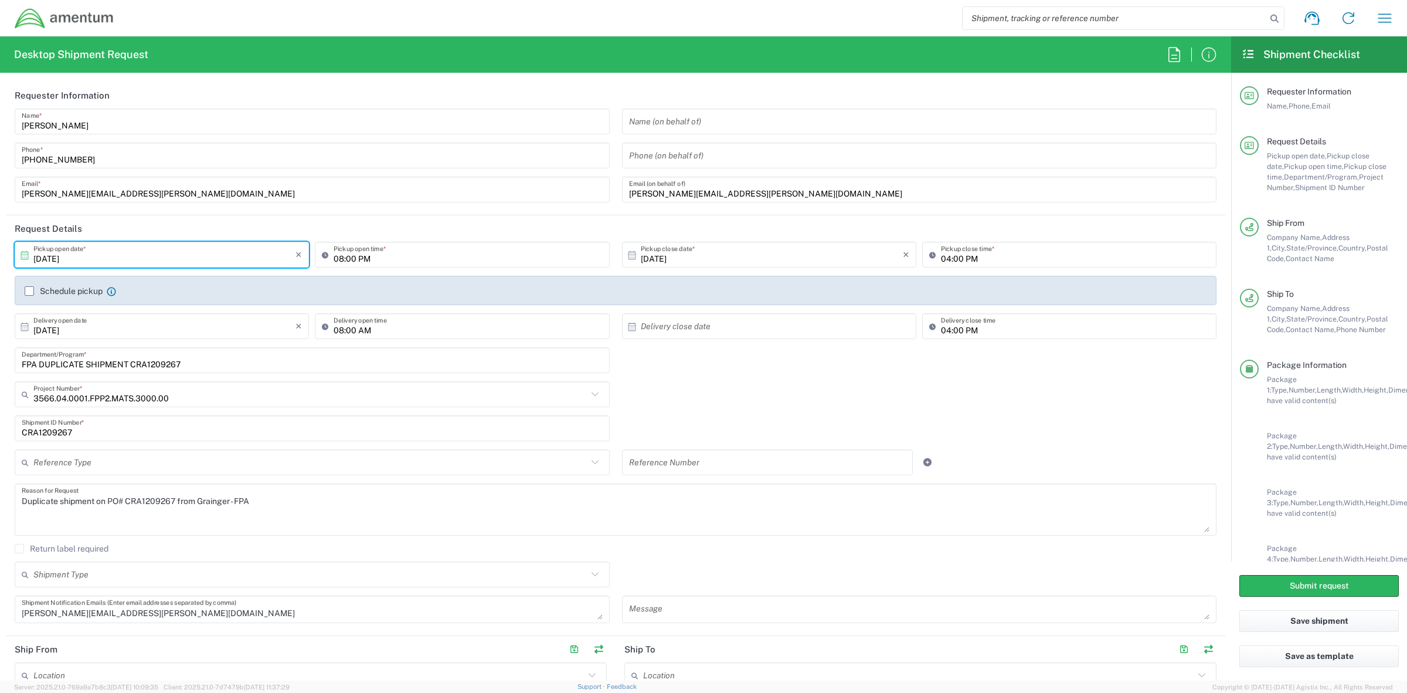
click at [339, 256] on input "08:00 PM" at bounding box center [468, 255] width 269 height 21
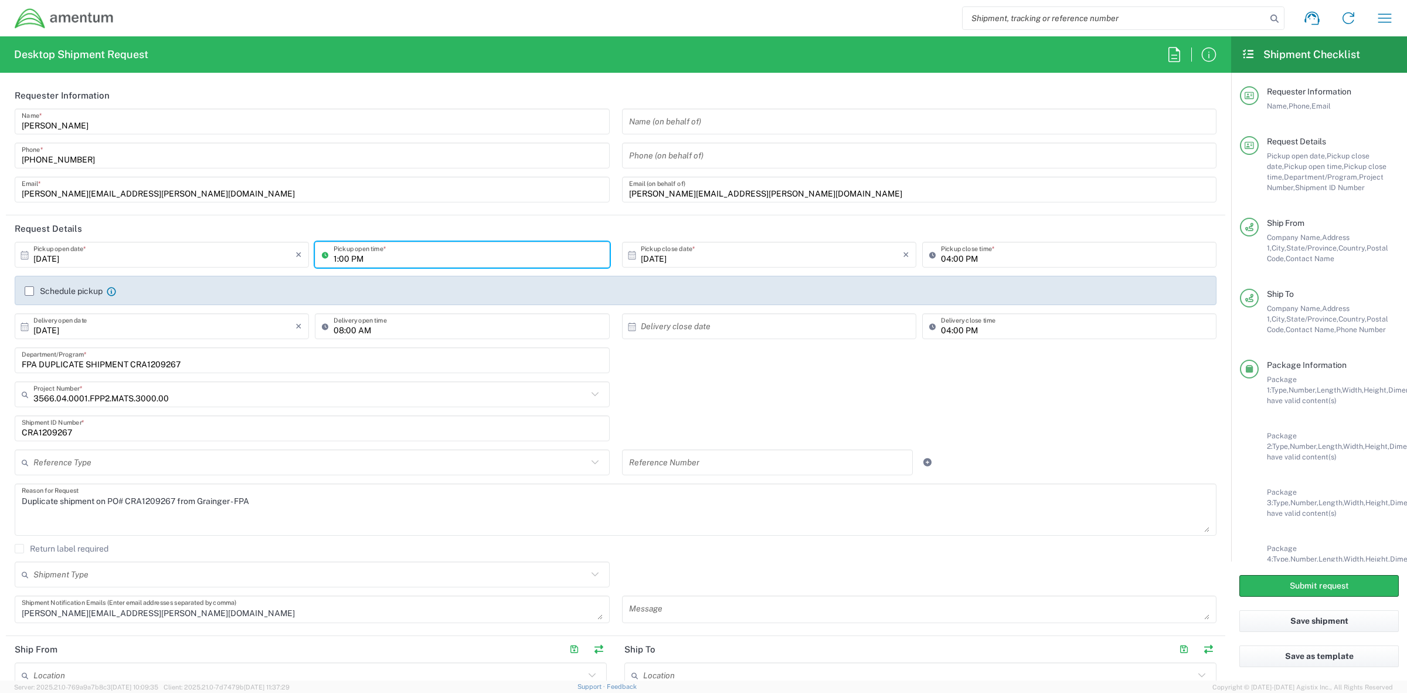
type input "01:00 PM"
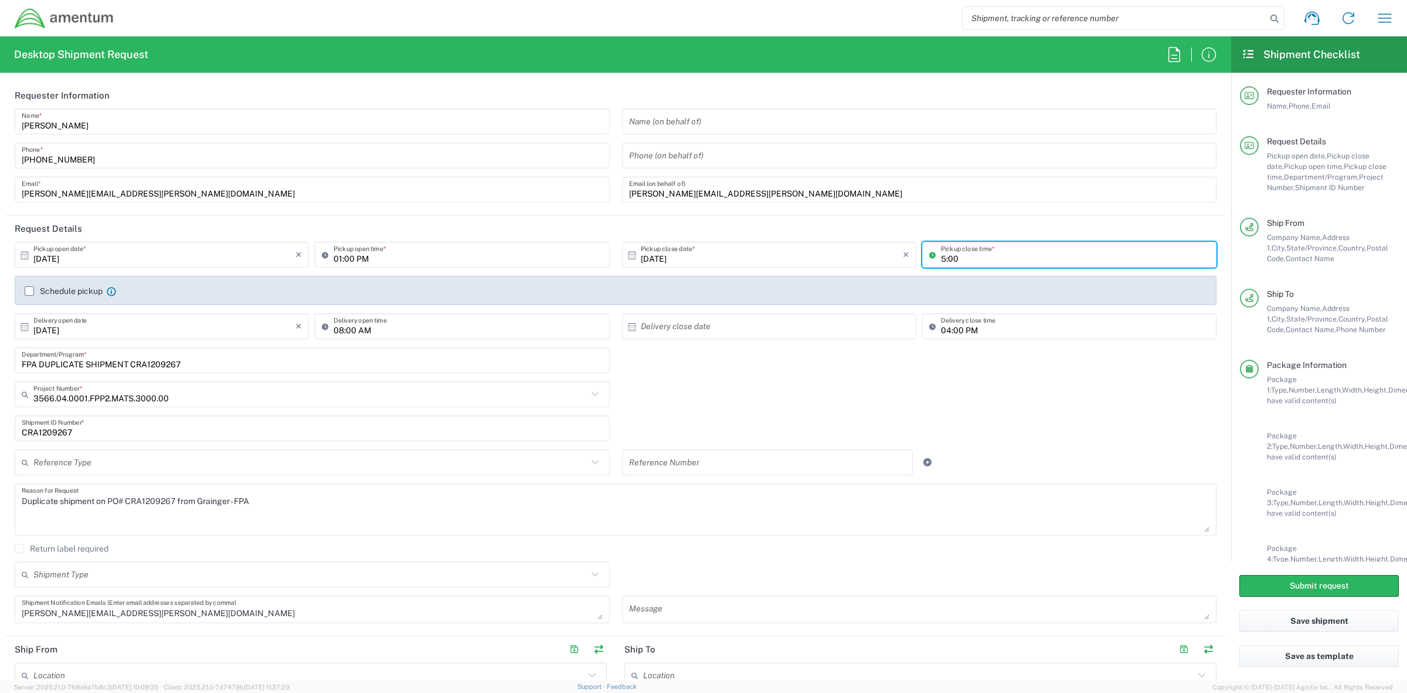
type input "5:00"
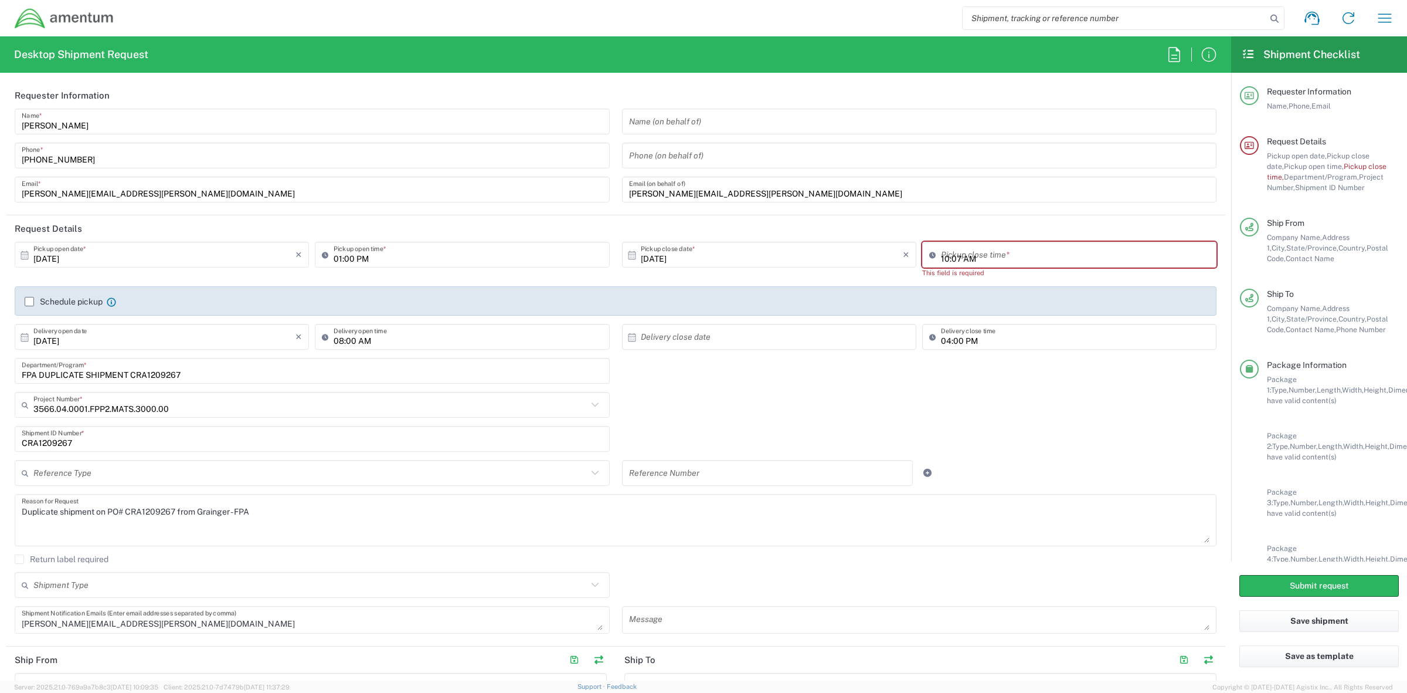
click at [954, 264] on input "10:07 AM" at bounding box center [1075, 255] width 269 height 21
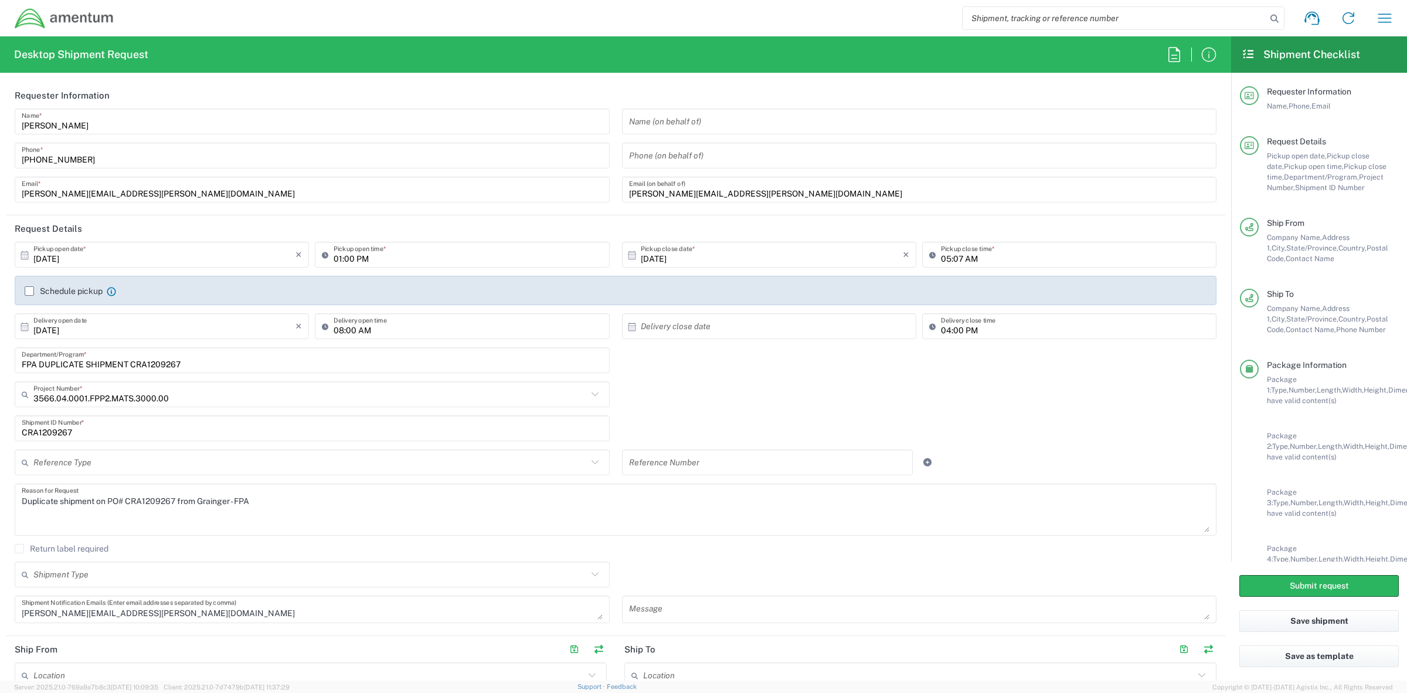
click at [951, 261] on input "05:07 AM" at bounding box center [1075, 255] width 269 height 21
click at [958, 259] on input "05:00 AM" at bounding box center [1075, 255] width 269 height 21
click at [968, 256] on input "05:00 AM" at bounding box center [1075, 255] width 269 height 21
type input "05:00 PM"
click at [296, 326] on icon "×" at bounding box center [299, 326] width 6 height 19
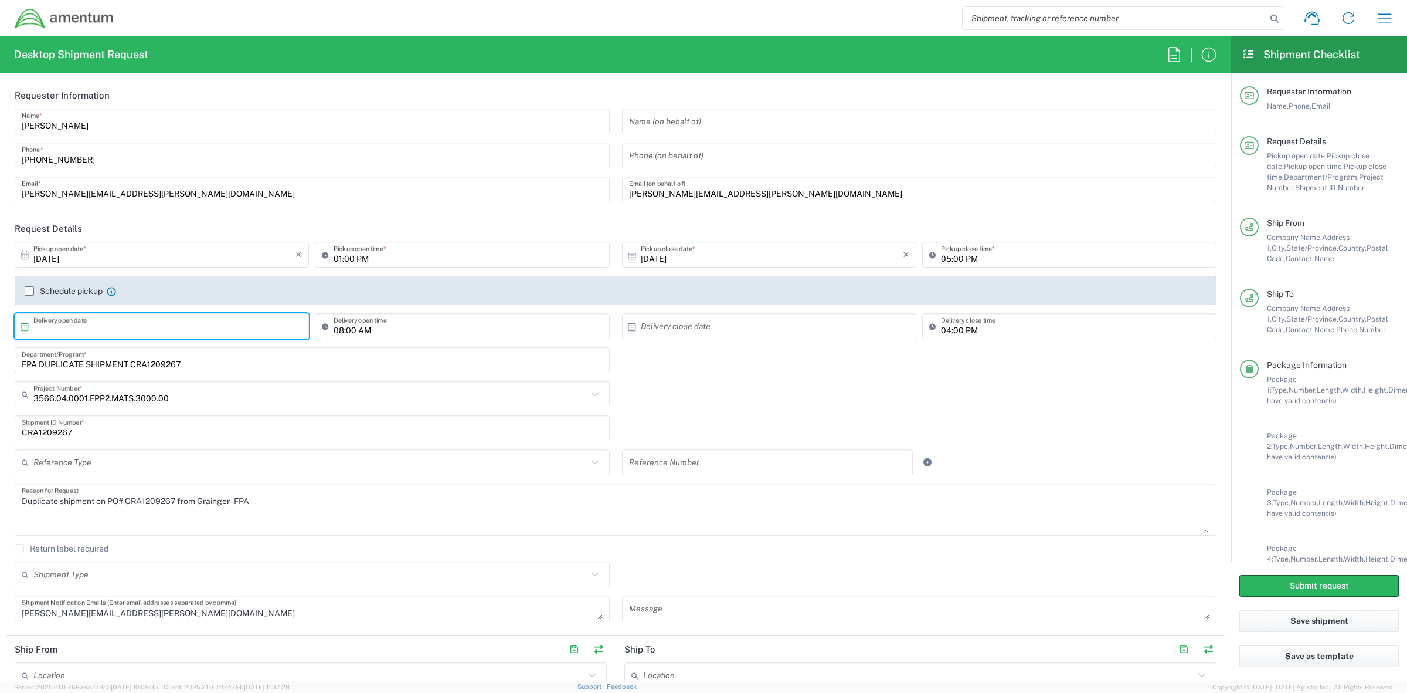
click at [593, 330] on input "08:00 AM" at bounding box center [468, 326] width 269 height 21
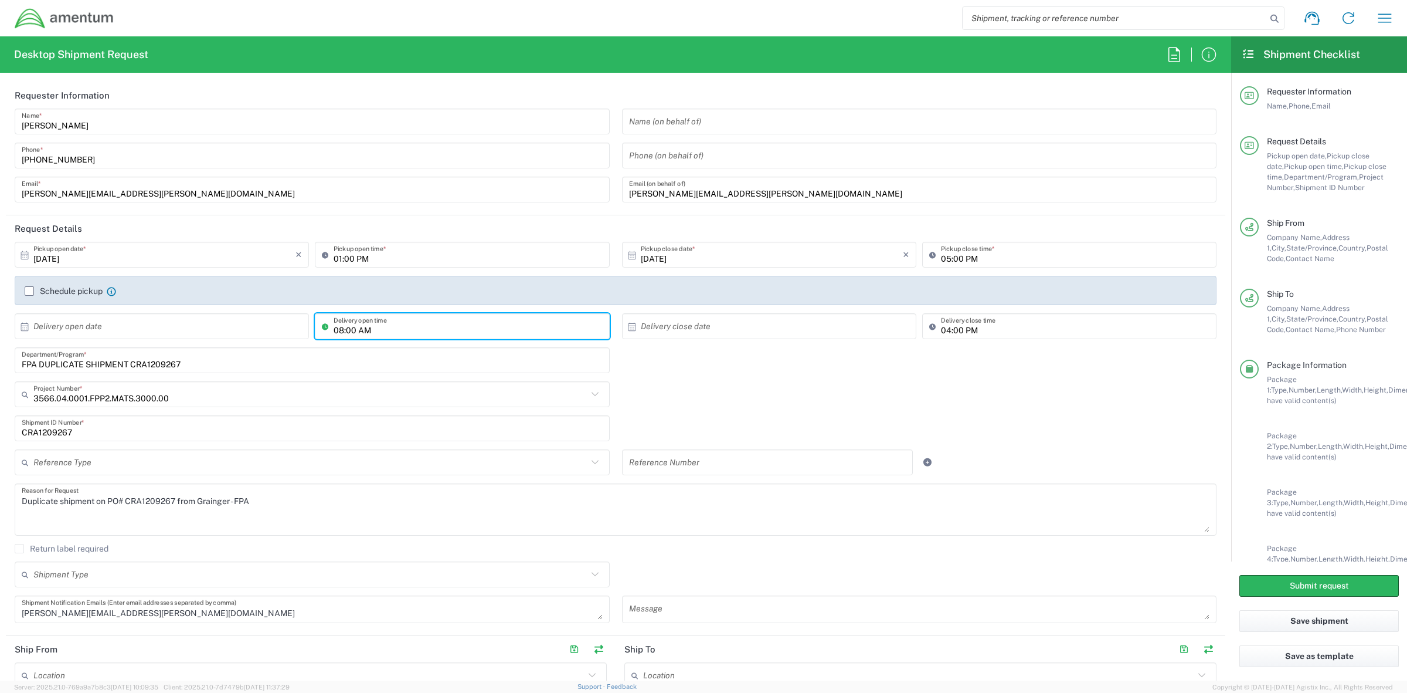
drag, startPoint x: 522, startPoint y: 330, endPoint x: 148, endPoint y: 321, distance: 374.3
click at [148, 321] on div "× Delivery open date Cancel Apply 08:00 AM Delivery open time" at bounding box center [312, 330] width 601 height 34
drag, startPoint x: 1026, startPoint y: 338, endPoint x: 1016, endPoint y: 330, distance: 12.9
click at [1015, 338] on div "04:00 PM Delivery close time" at bounding box center [1069, 326] width 294 height 26
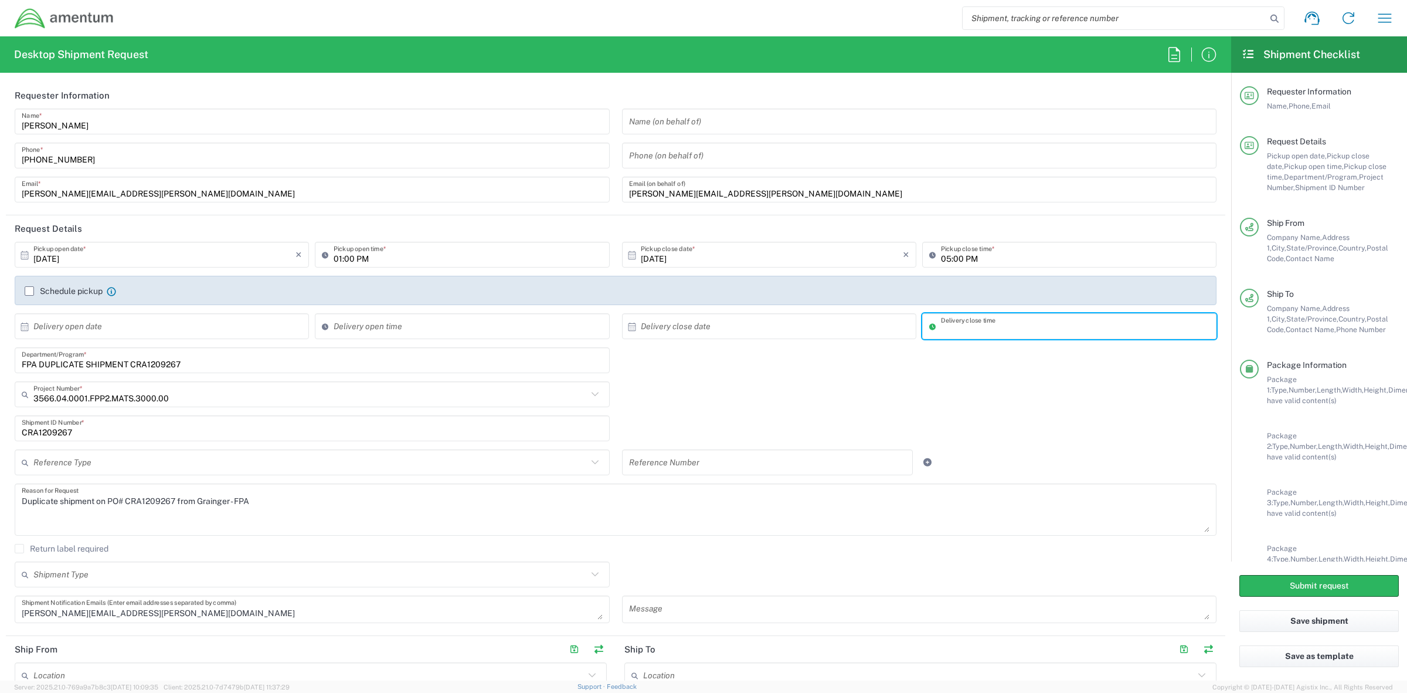
type input "04:00 PM"
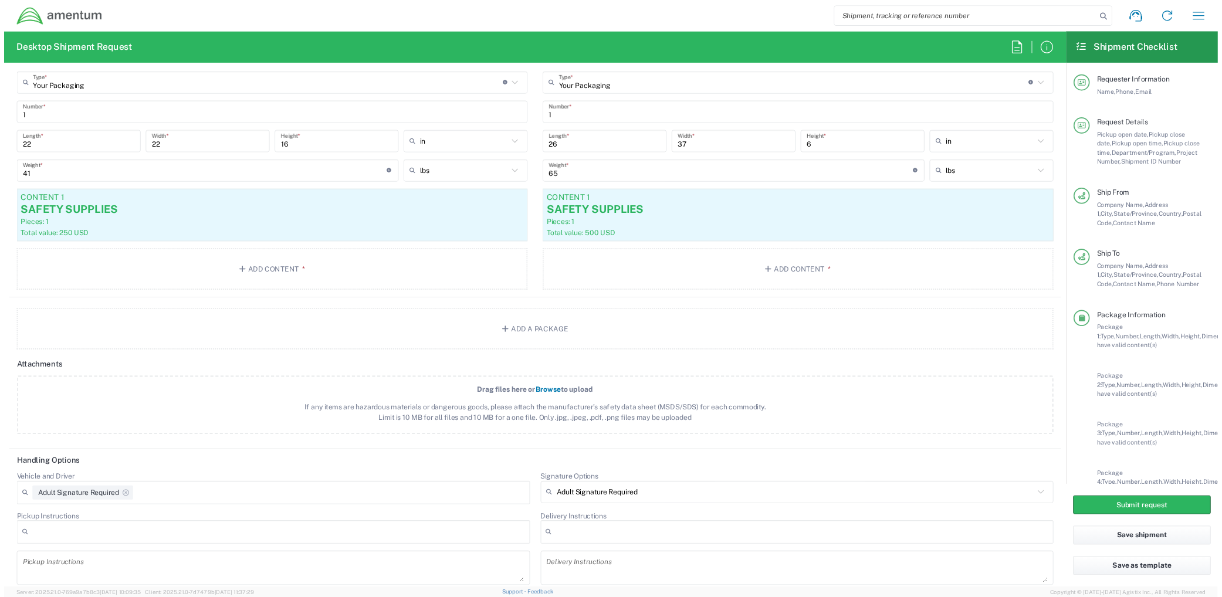
scroll to position [1554, 0]
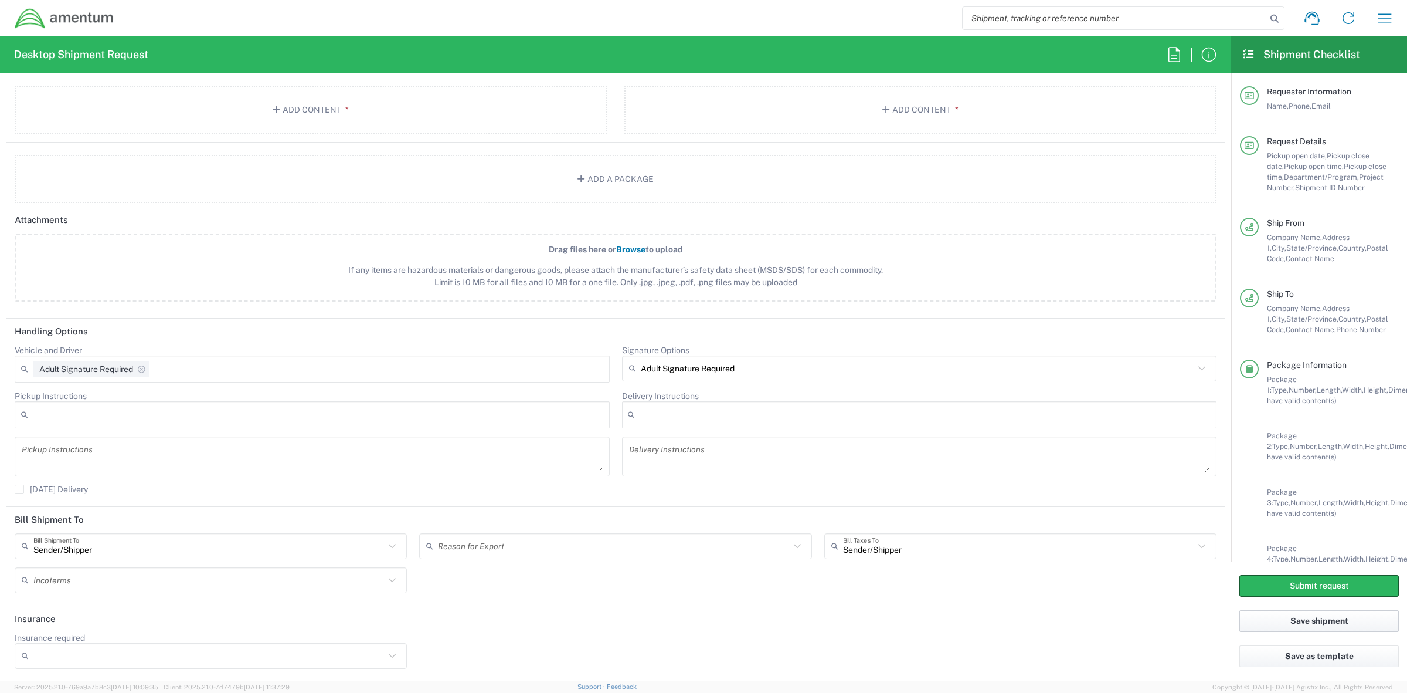
click at [1302, 623] on button "Save shipment" at bounding box center [1320, 621] width 160 height 22
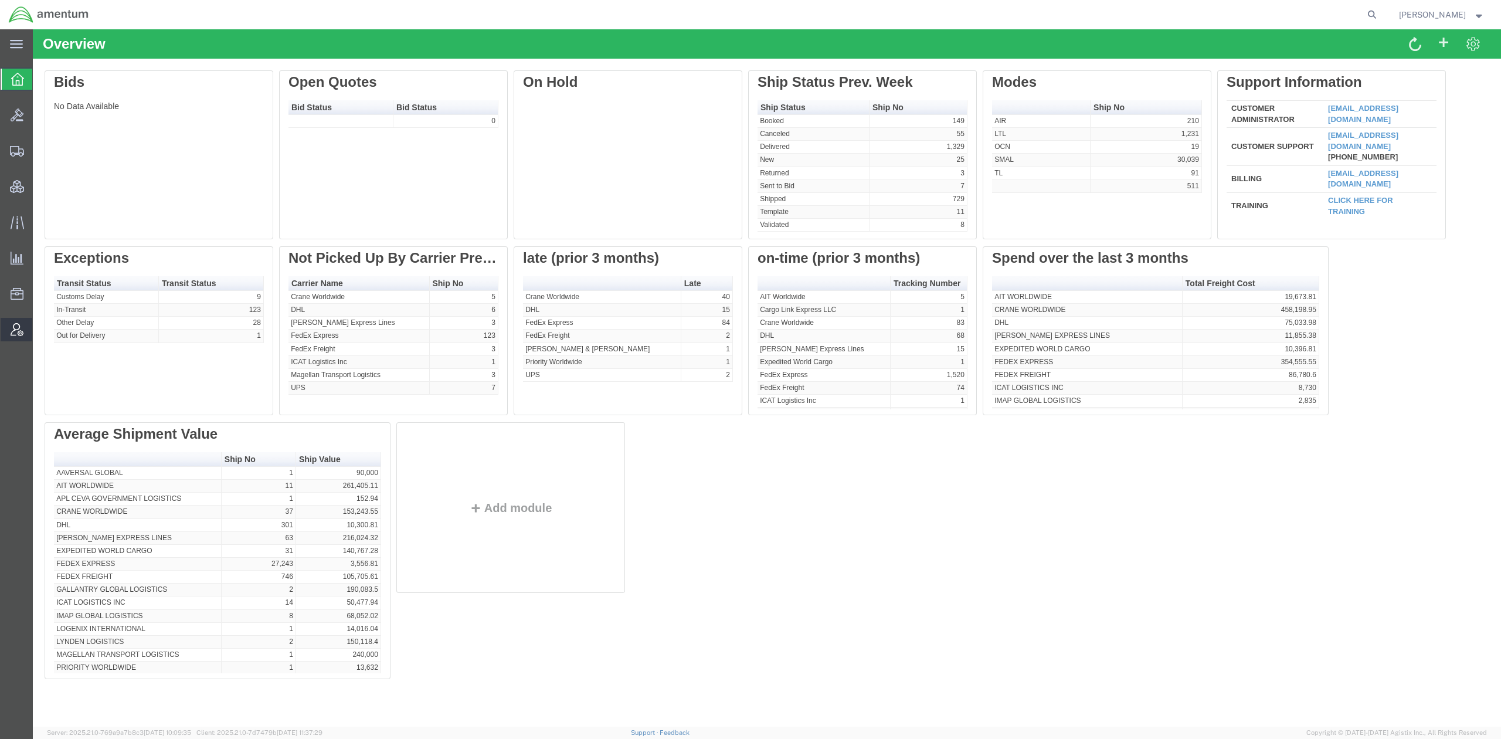
click at [40, 332] on span "Account Admin" at bounding box center [36, 329] width 8 height 23
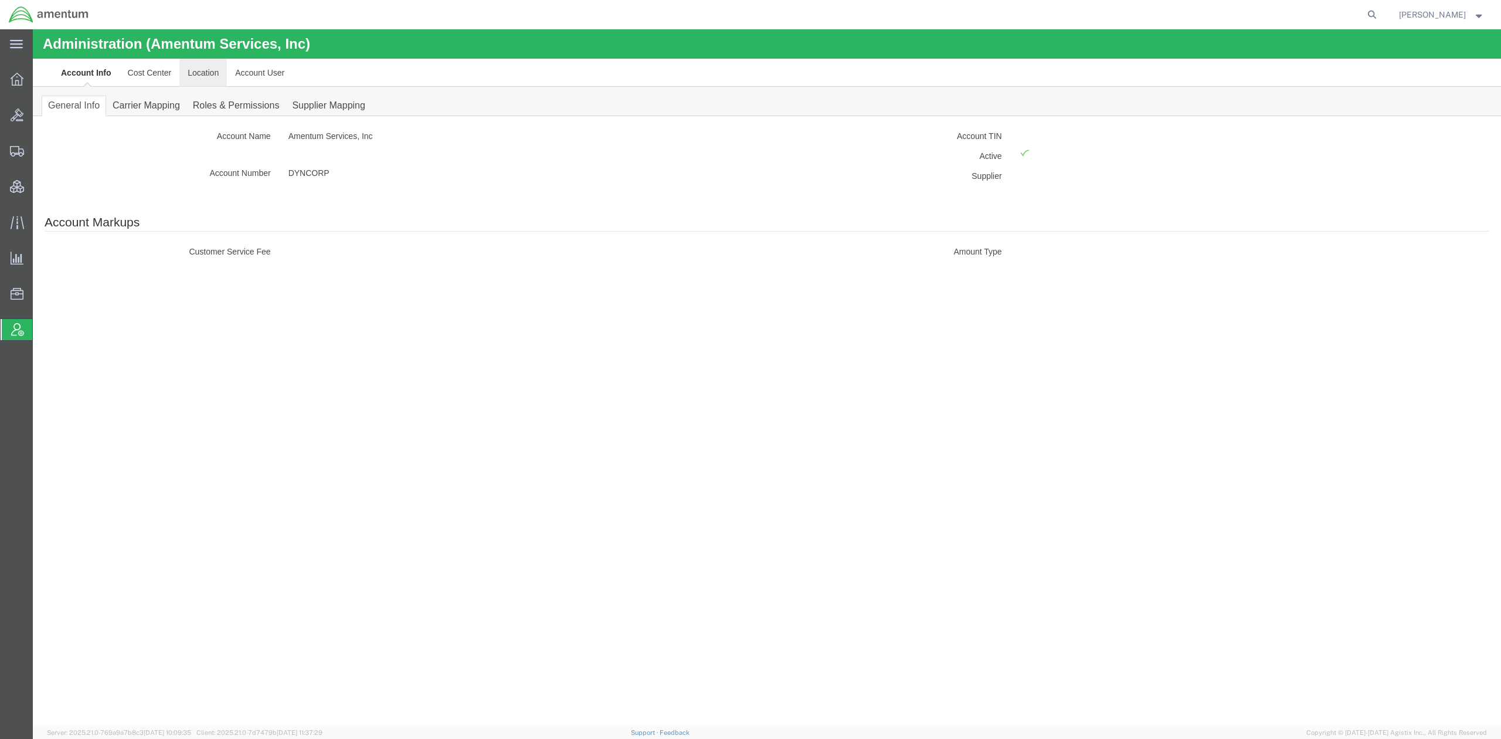
click at [191, 75] on link "Location" at bounding box center [203, 73] width 48 height 28
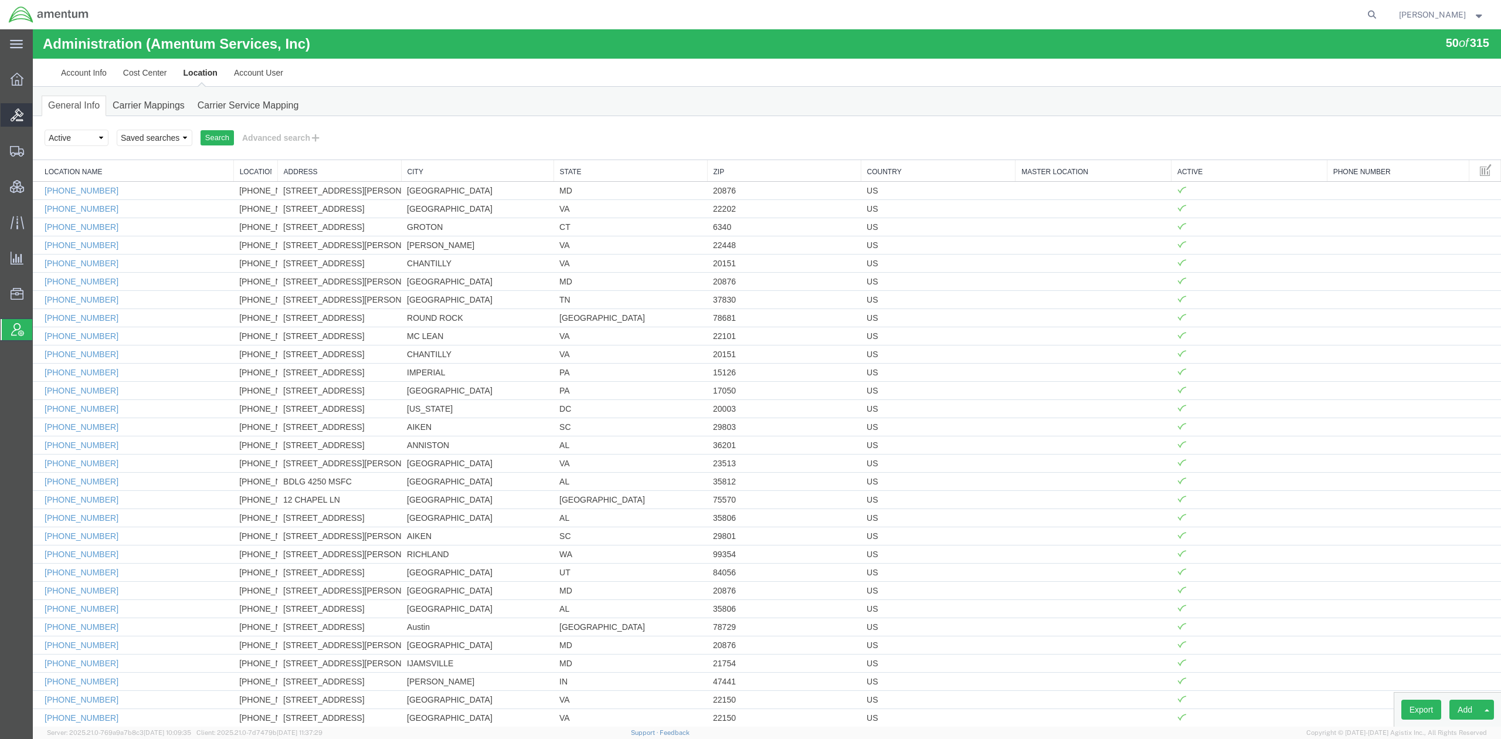
drag, startPoint x: 48, startPoint y: 115, endPoint x: 66, endPoint y: 117, distance: 18.9
click at [40, 115] on span "Bids" at bounding box center [36, 114] width 8 height 23
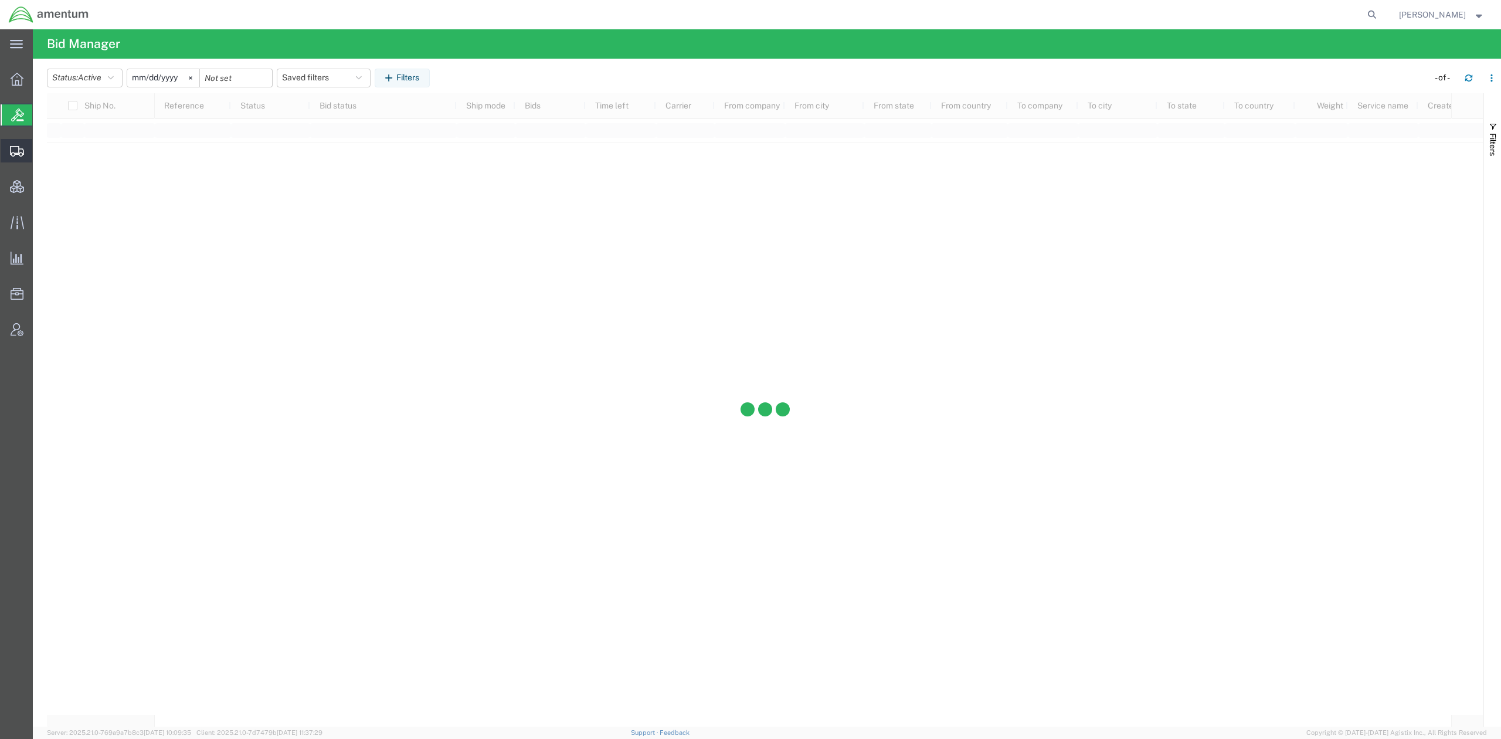
click at [40, 153] on span "Shipments" at bounding box center [36, 150] width 8 height 23
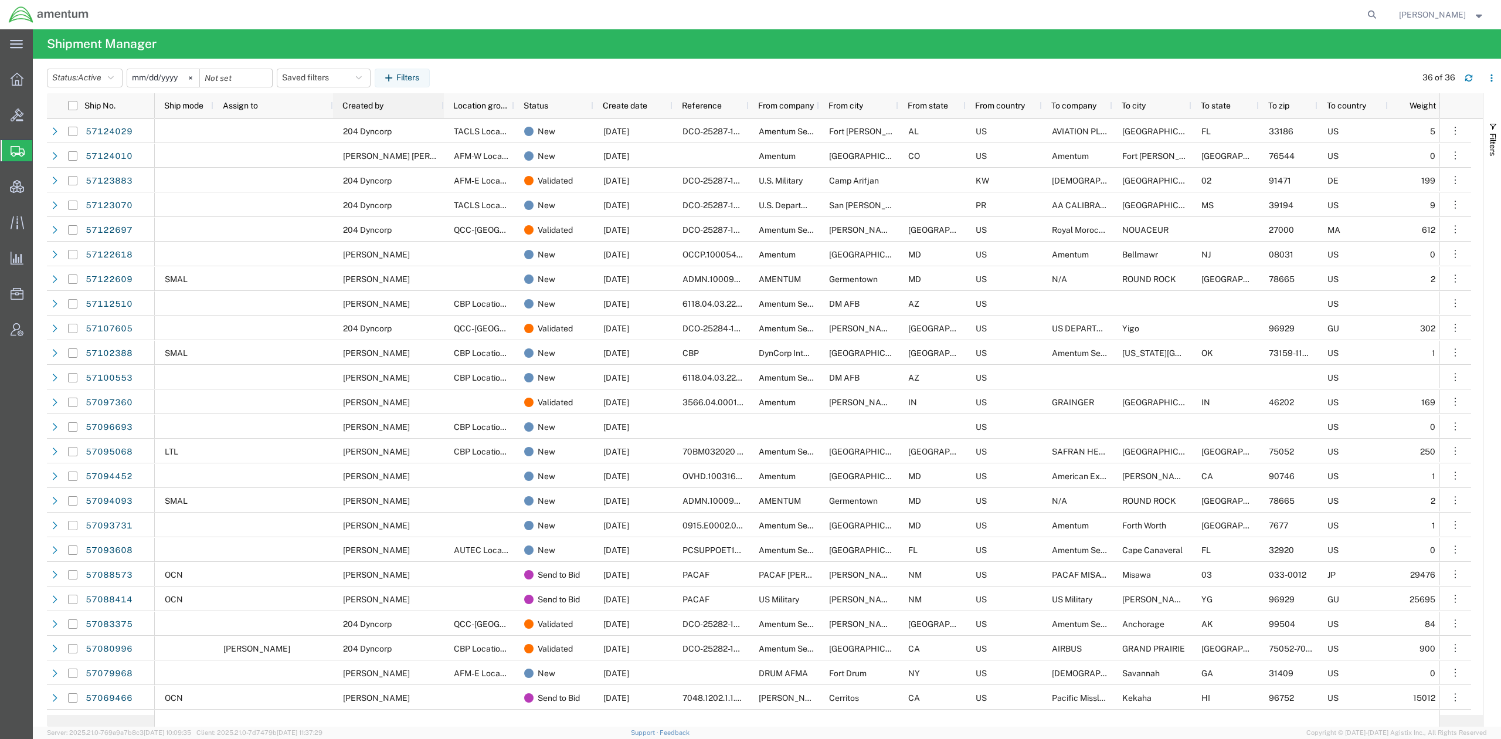
click at [354, 109] on span "Created by" at bounding box center [362, 105] width 41 height 9
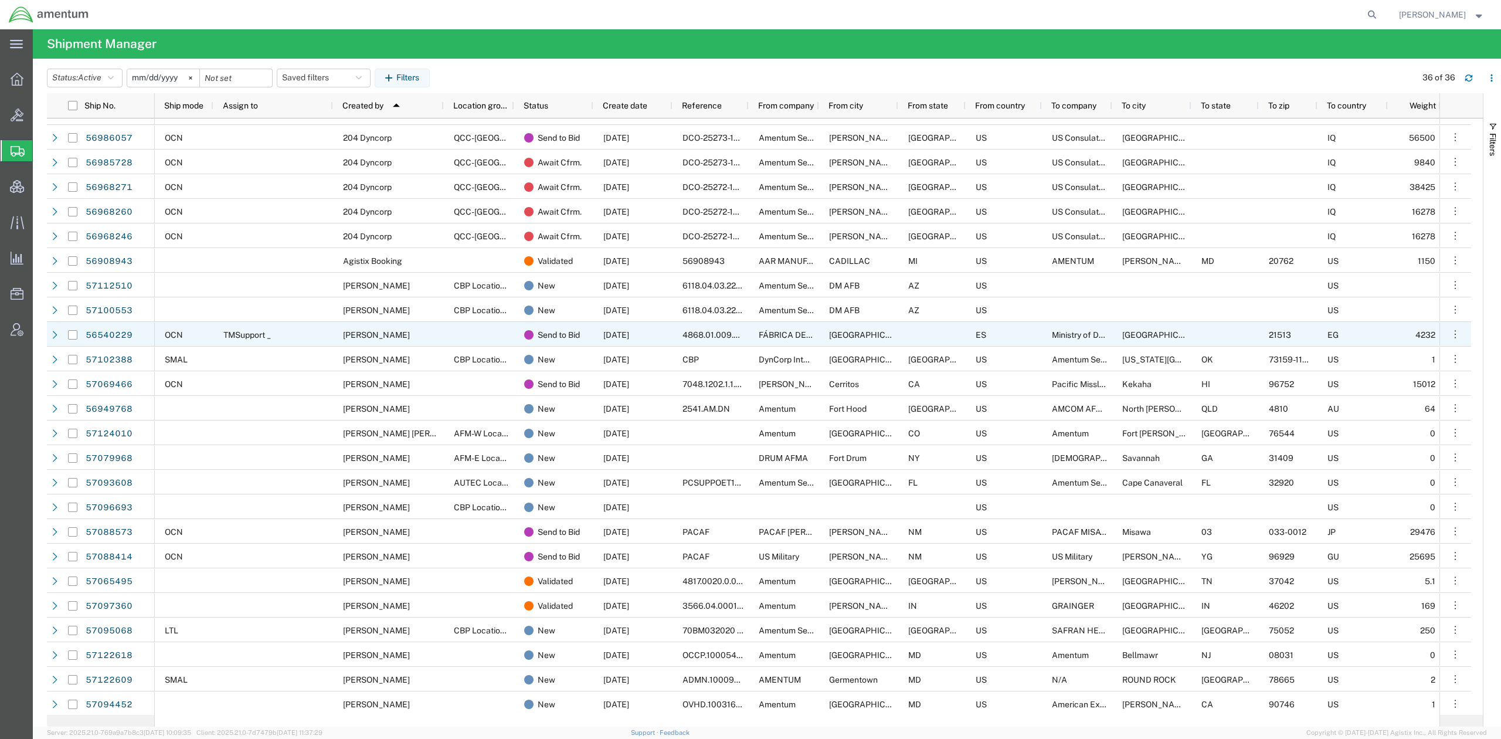
scroll to position [290, 0]
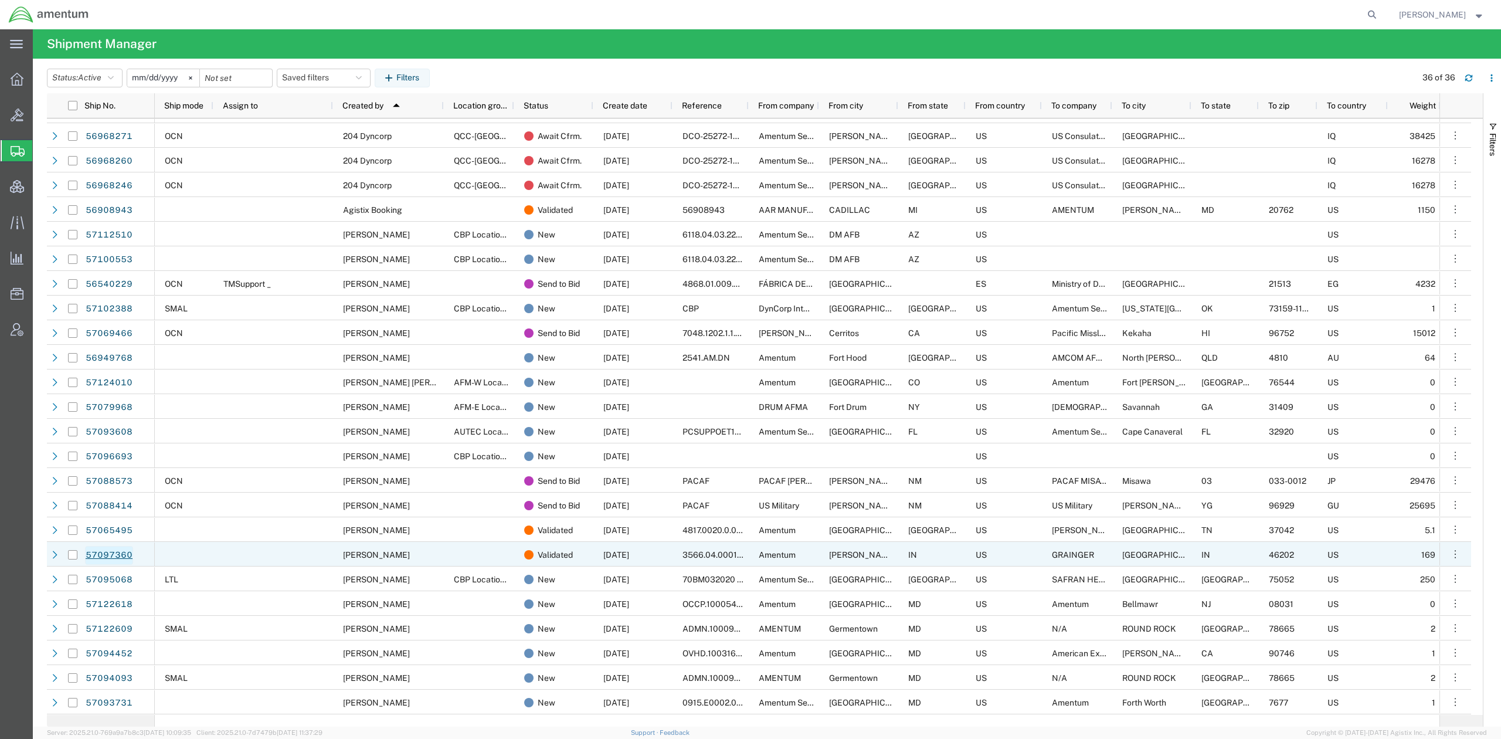
click at [123, 554] on link "57097360" at bounding box center [109, 555] width 48 height 19
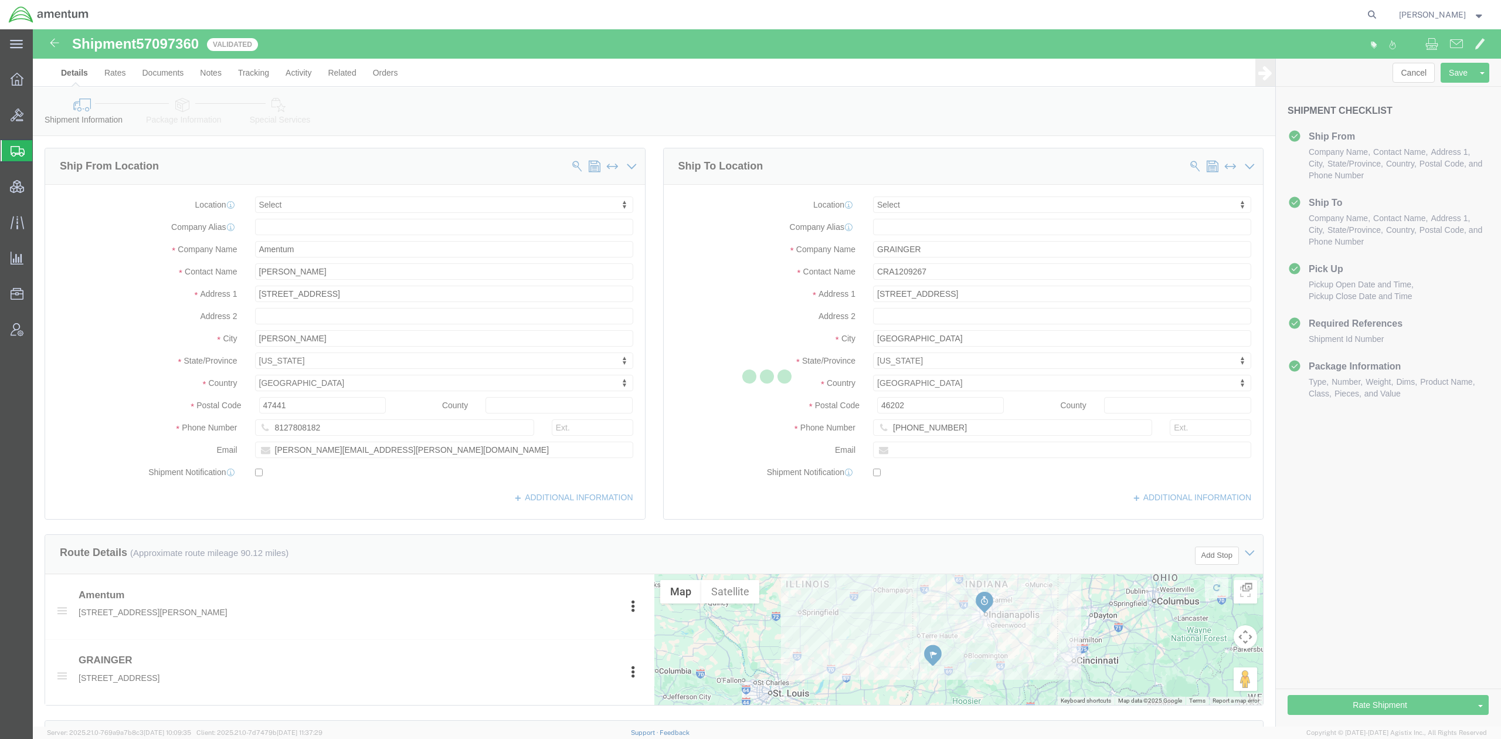
select select
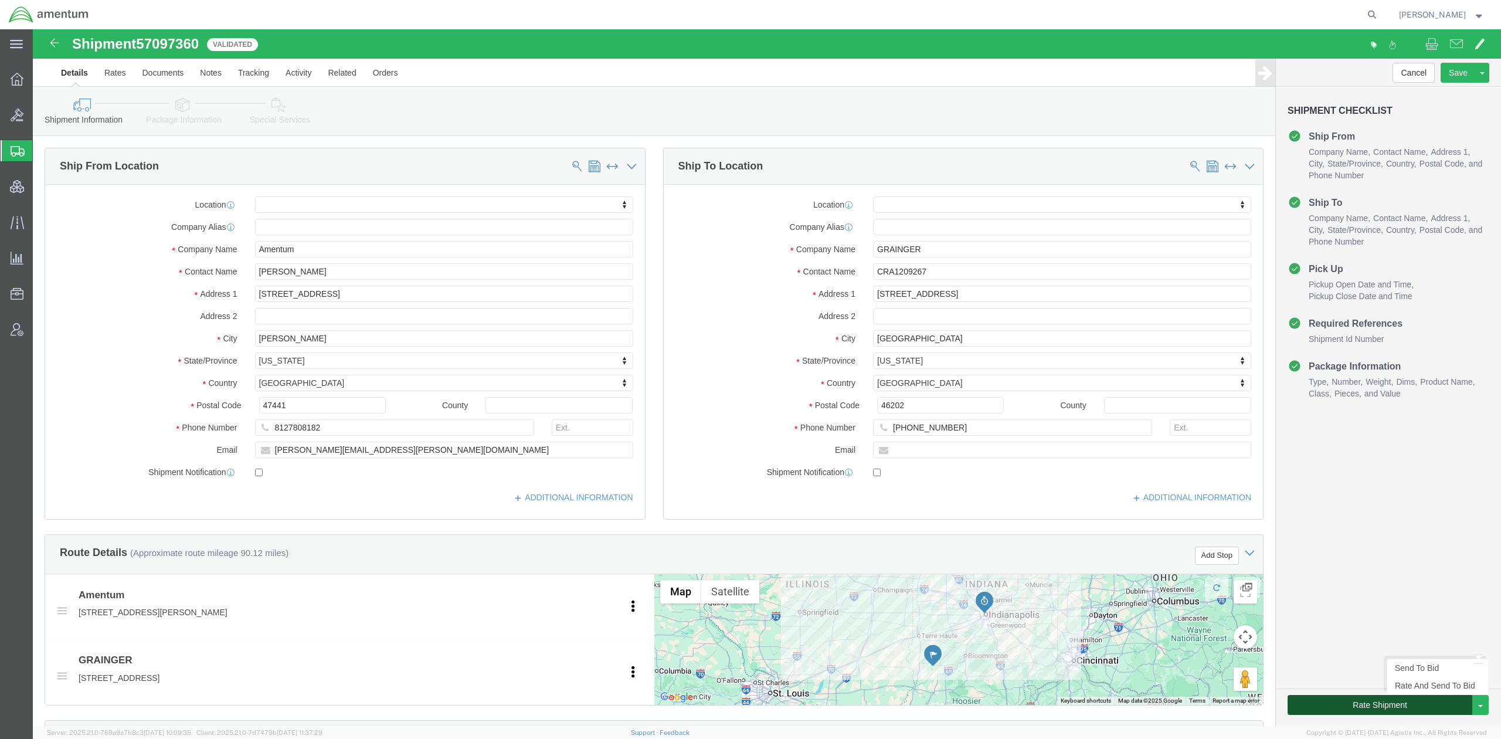
click button "Rate Shipment"
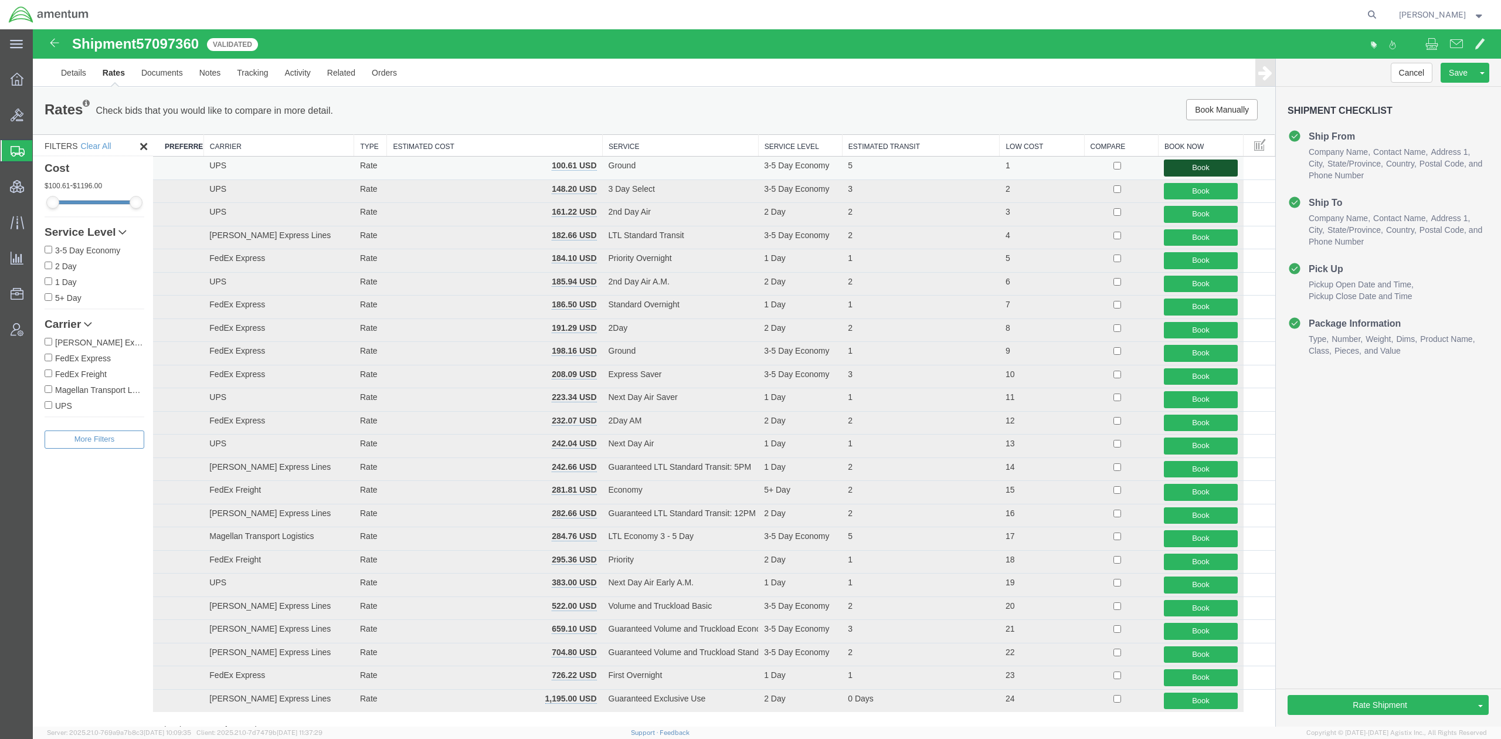
click at [1208, 169] on button "Book" at bounding box center [1200, 168] width 73 height 17
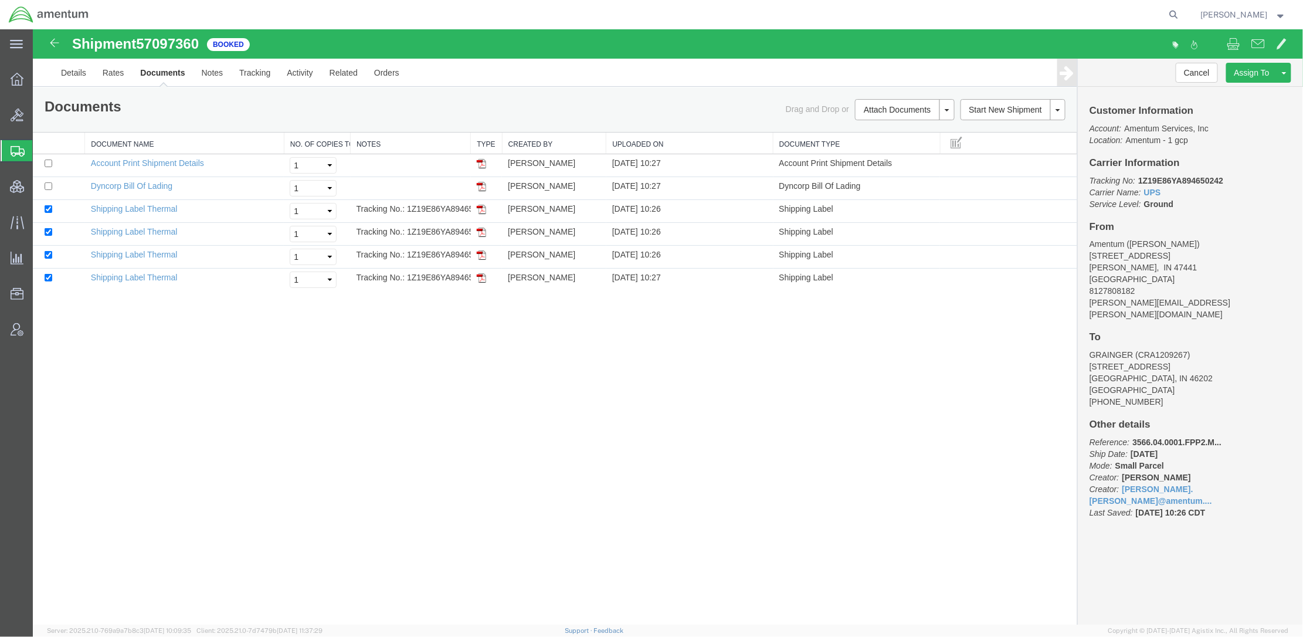
drag, startPoint x: 469, startPoint y: 143, endPoint x: 581, endPoint y: 144, distance: 112.0
click at [581, 144] on div "Document Name No. of Copies to Print Notes Type Created by Uploaded On Document…" at bounding box center [554, 211] width 1044 height 158
click at [885, 133] on link "Print Documents" at bounding box center [903, 129] width 102 height 18
click at [77, 71] on link "Details" at bounding box center [73, 72] width 42 height 28
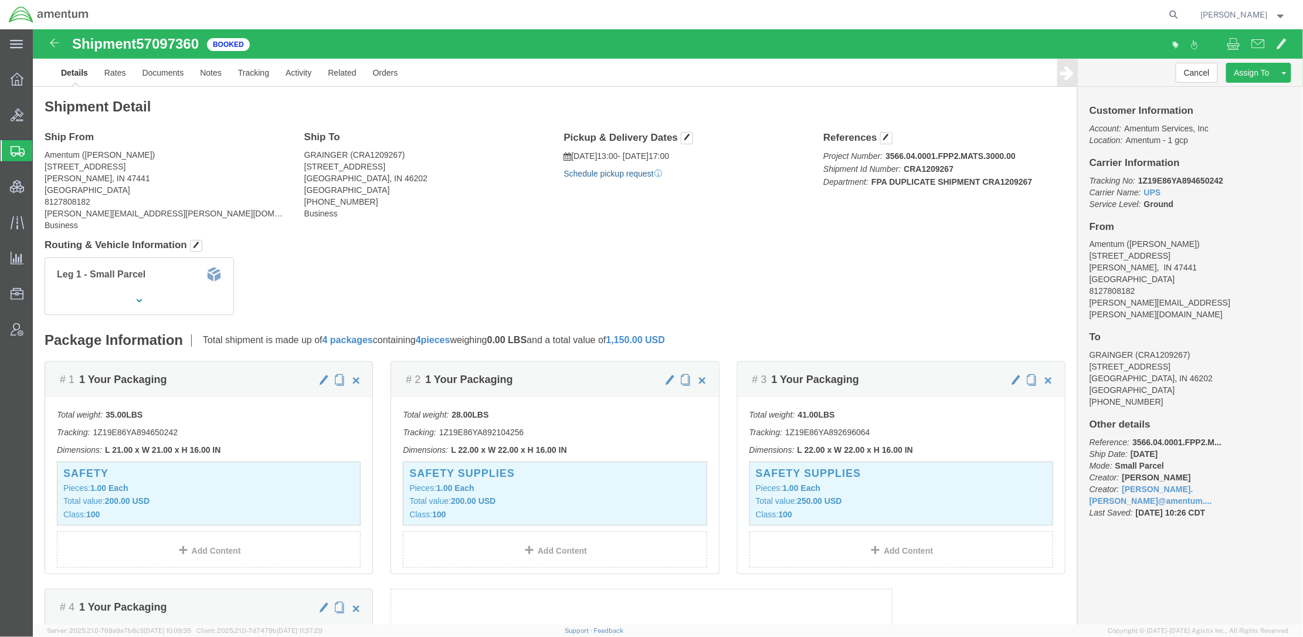
click link "Schedule pickup request"
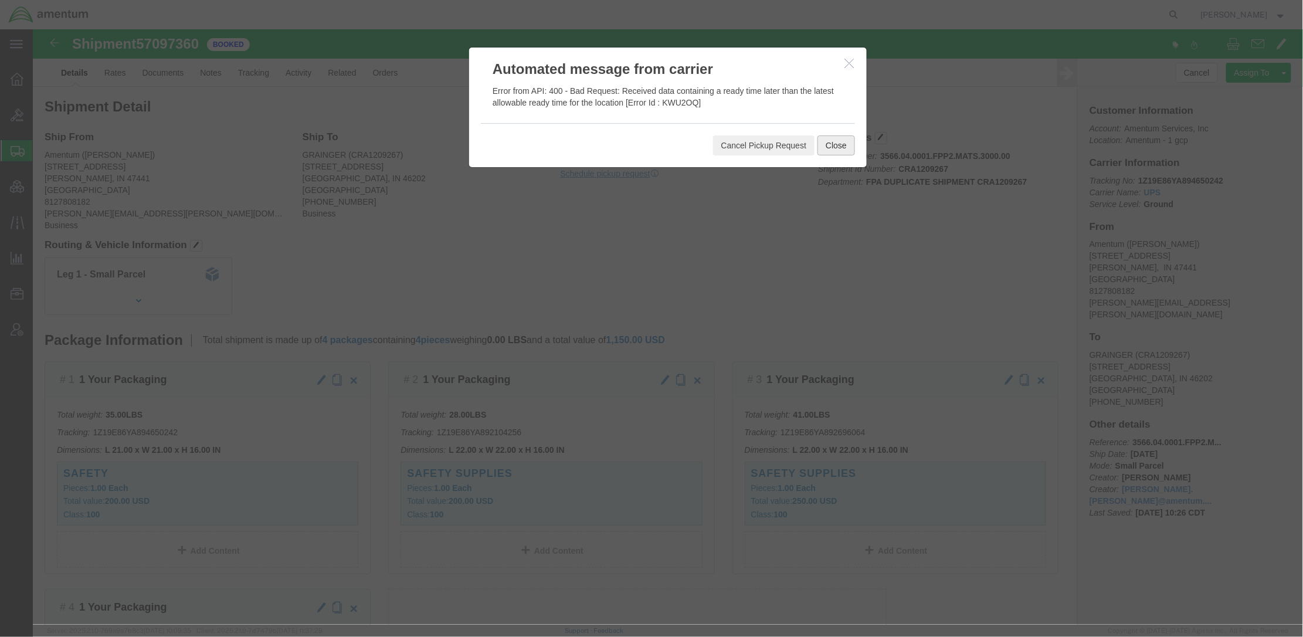
click button "Close"
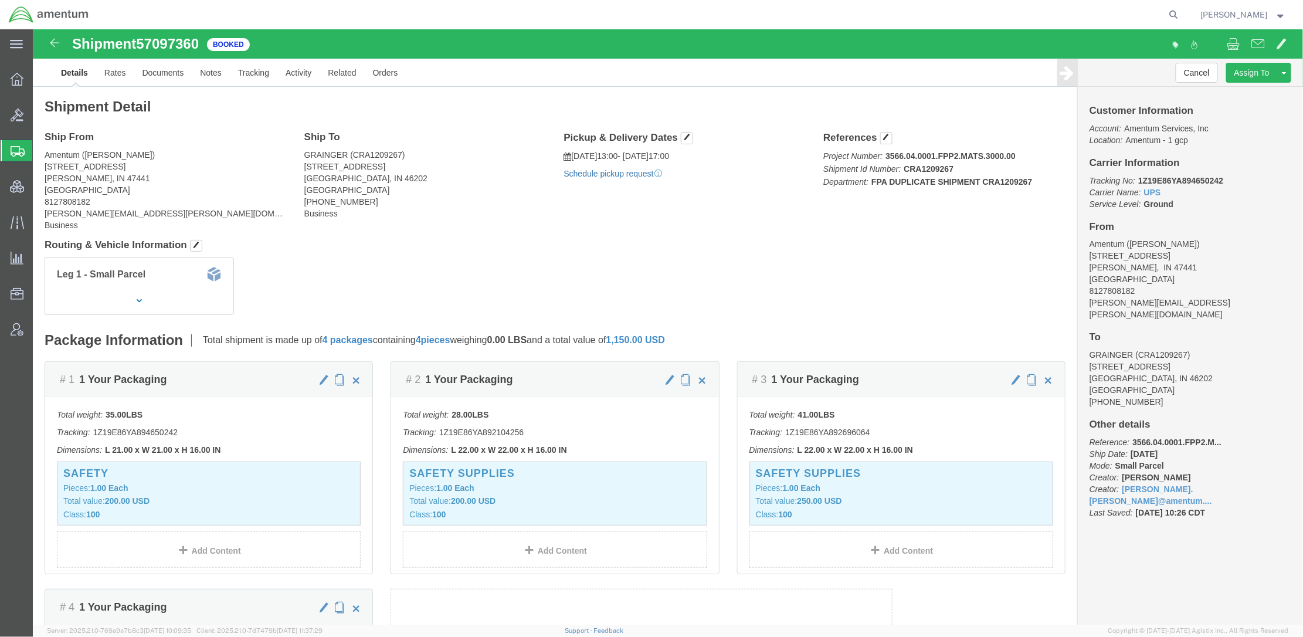
click link "Schedule pickup request"
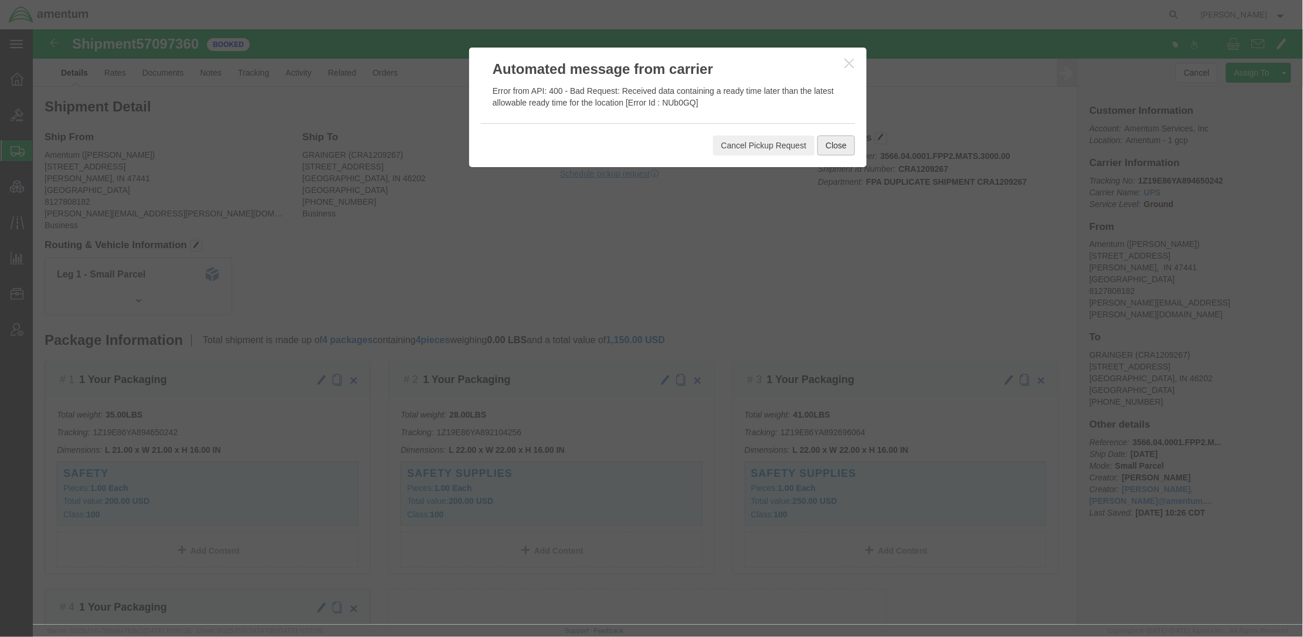
click button "Close"
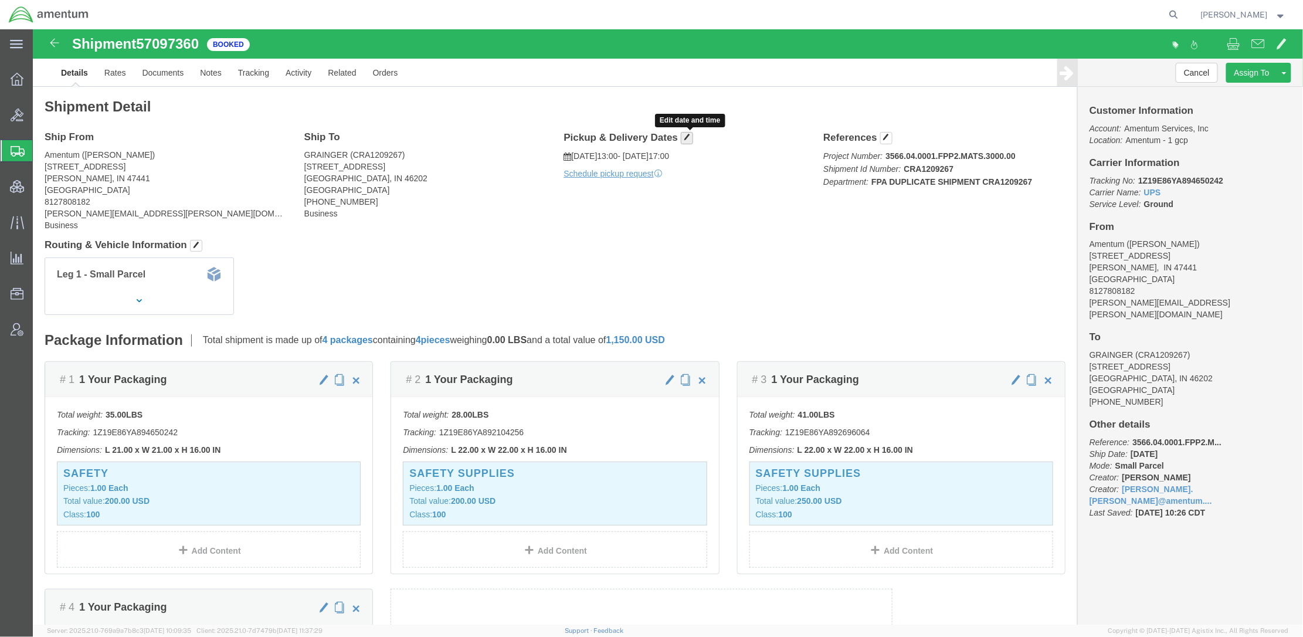
click span "button"
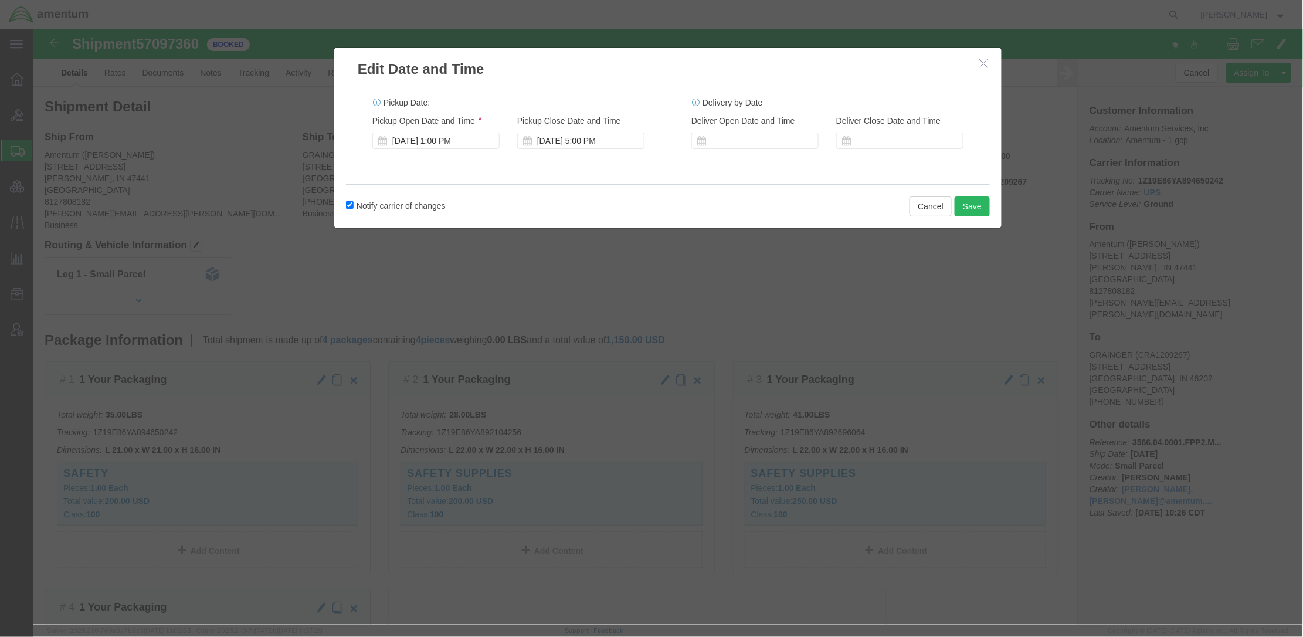
click label "Notify carrier of changes"
click input "Notify carrier of changes"
checkbox input "false"
click div "[DATE] 5:00 PM"
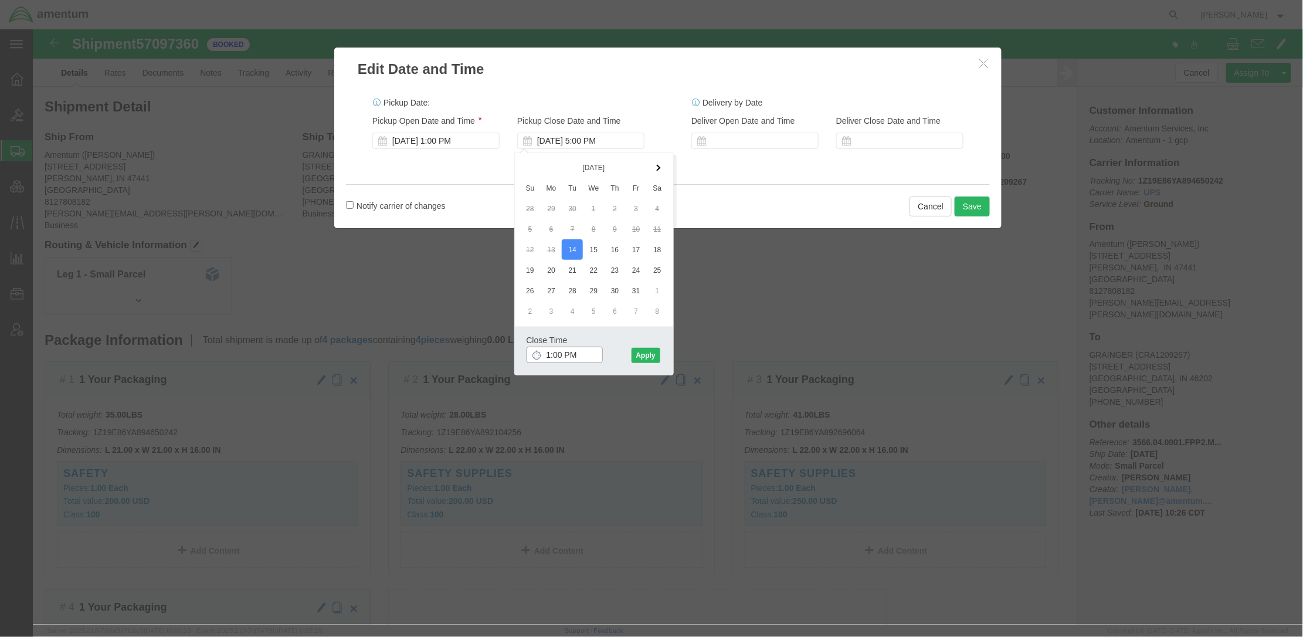
type input "16:00 PM"
click button "Apply"
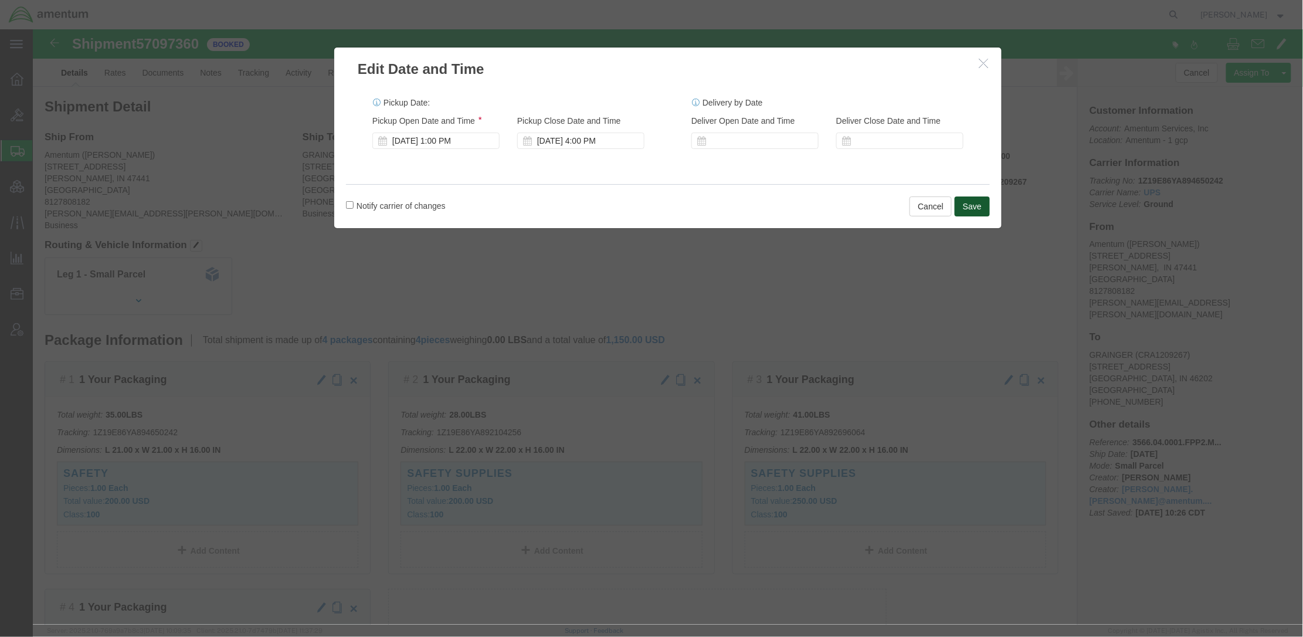
click button "Save"
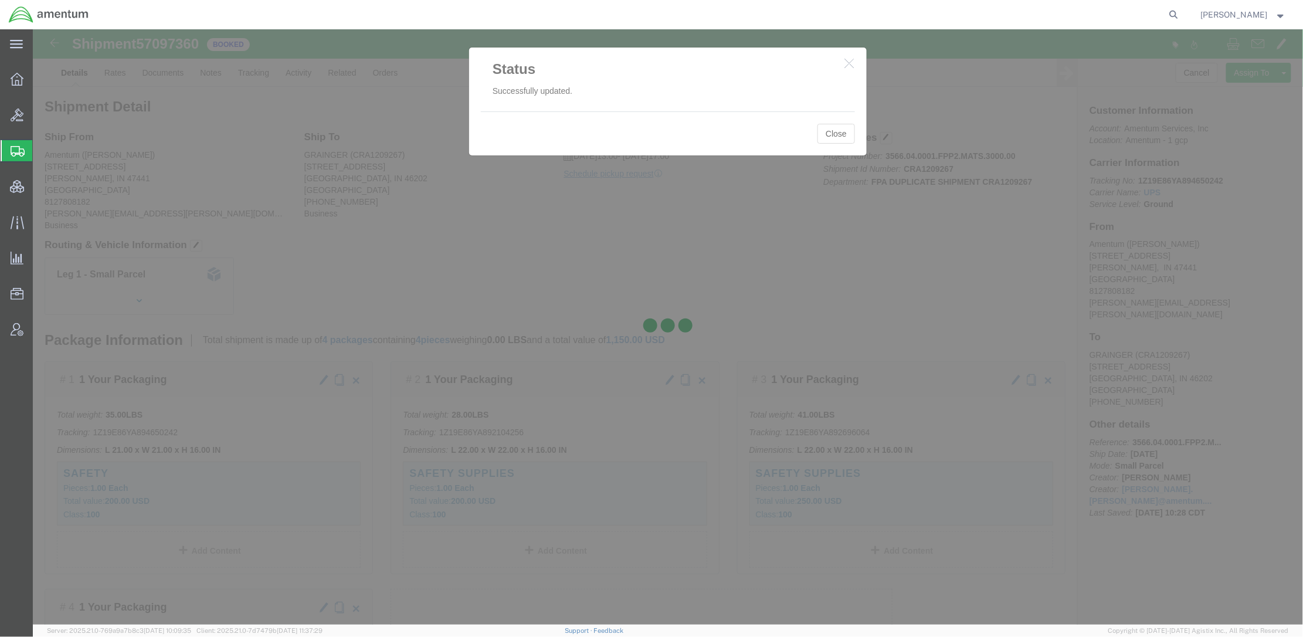
click at [848, 137] on div at bounding box center [668, 326] width 1270 height 595
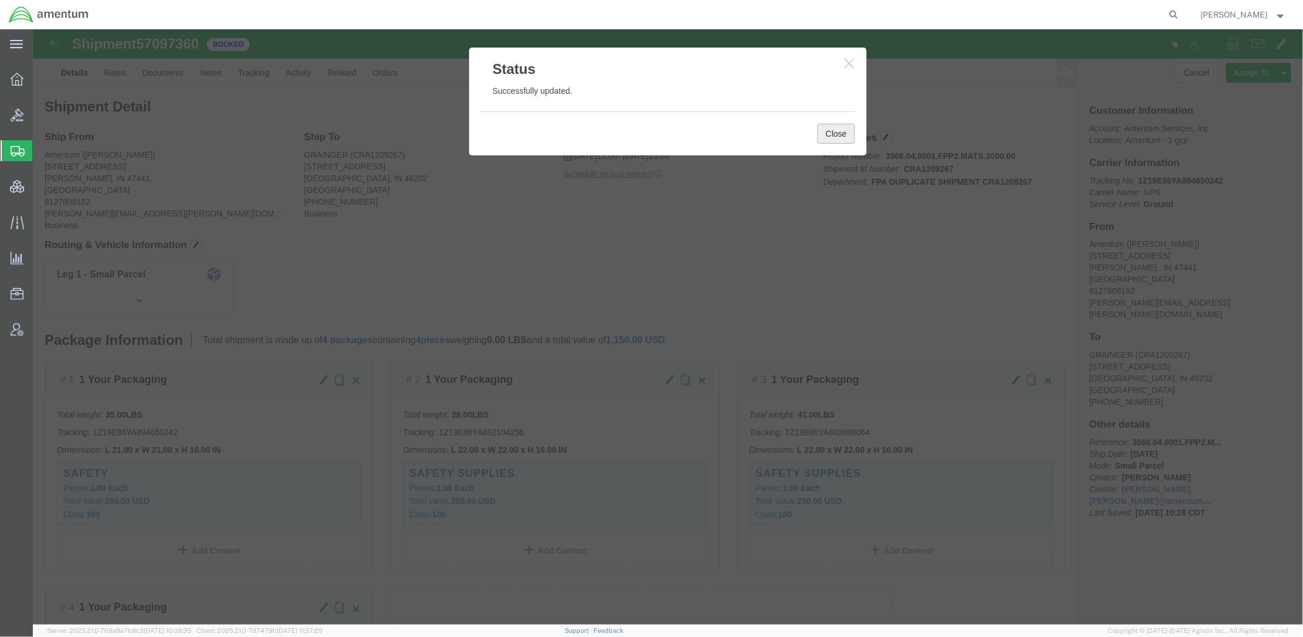
click button "Close"
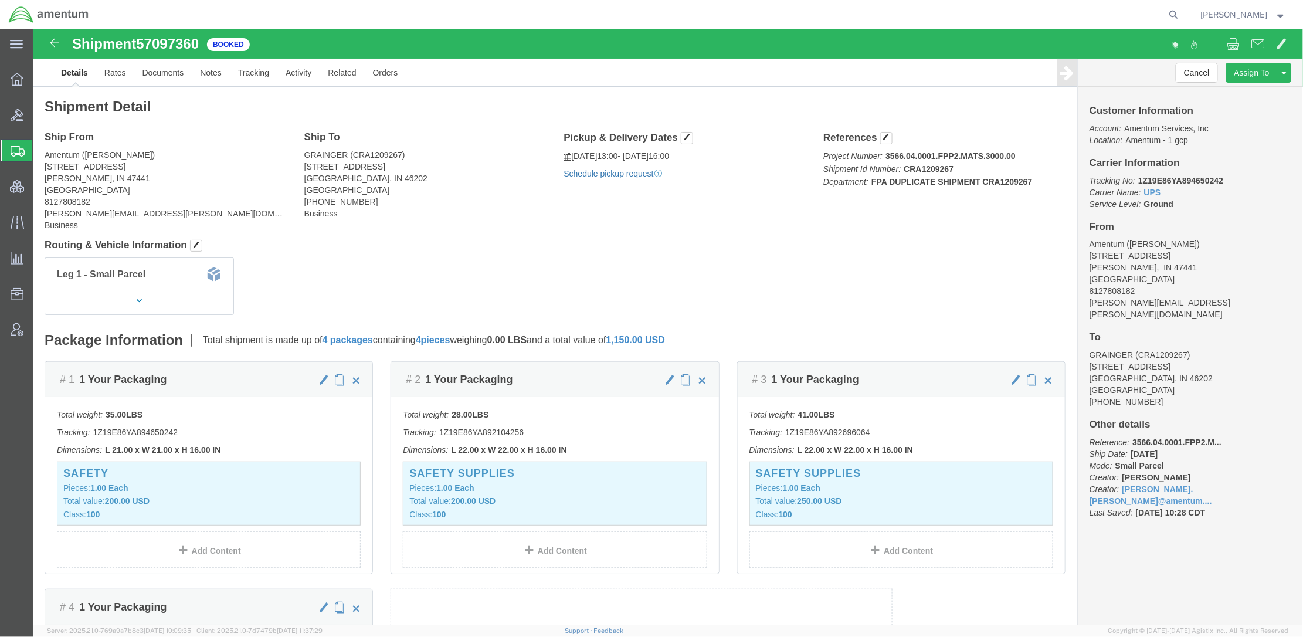
click link "Schedule pickup request"
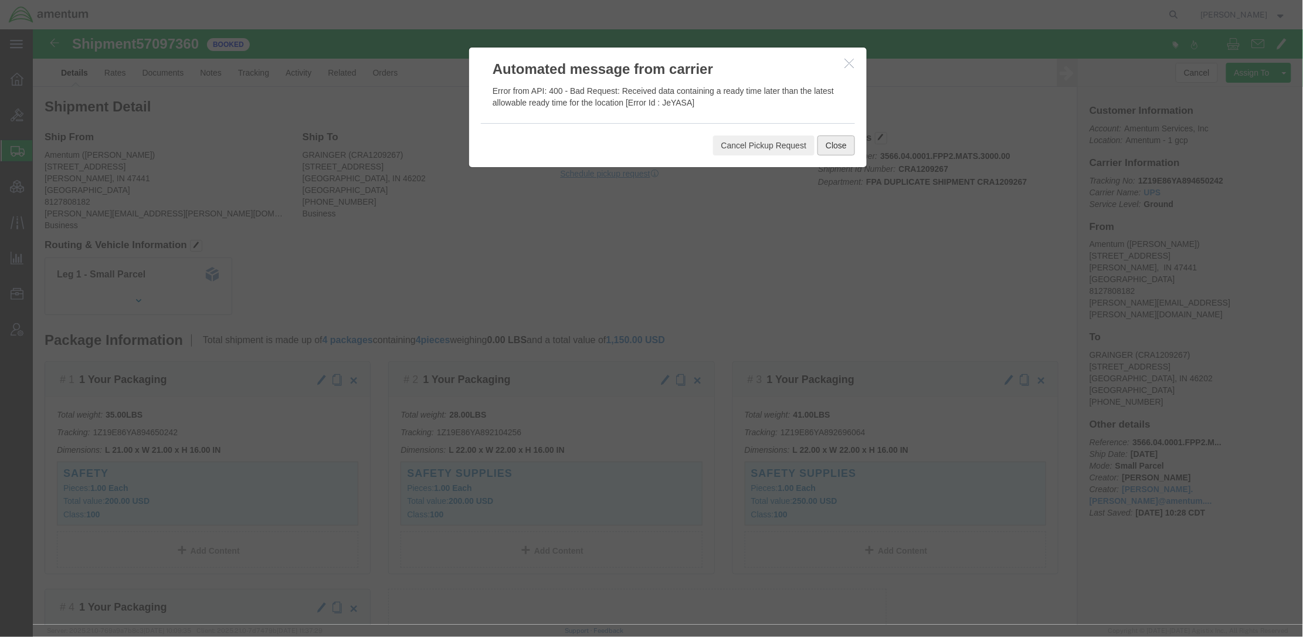
click button "Close"
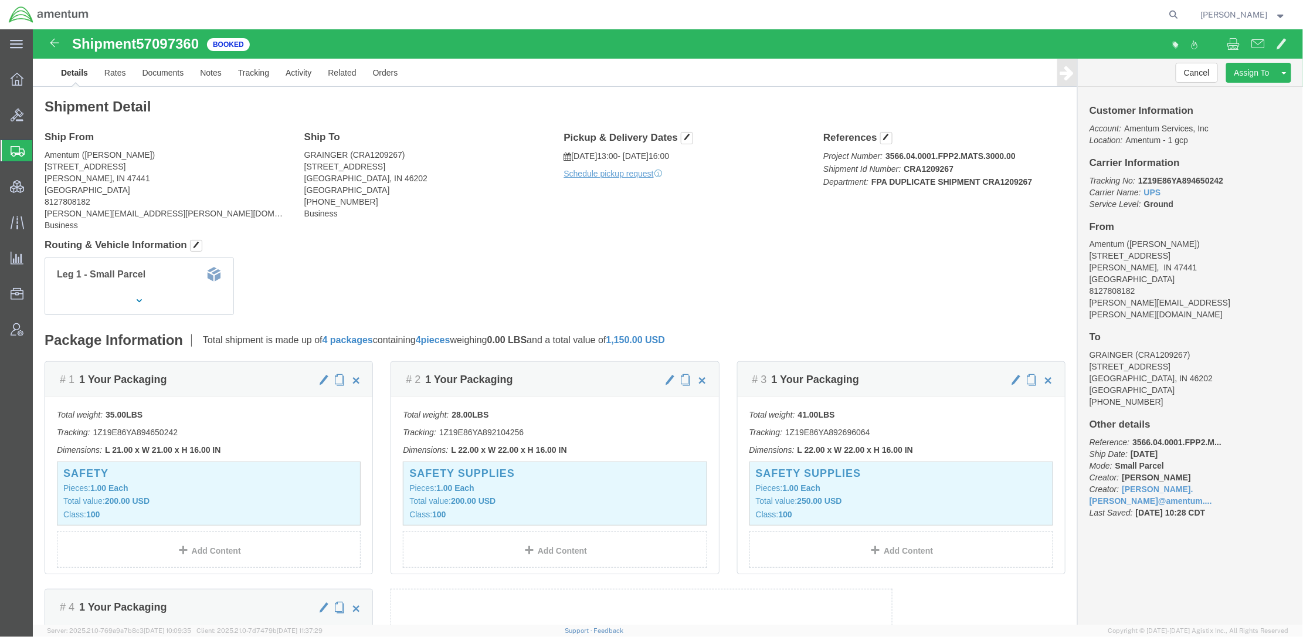
click h4 "Pickup & Delivery Dates Edit date and time"
click span "button"
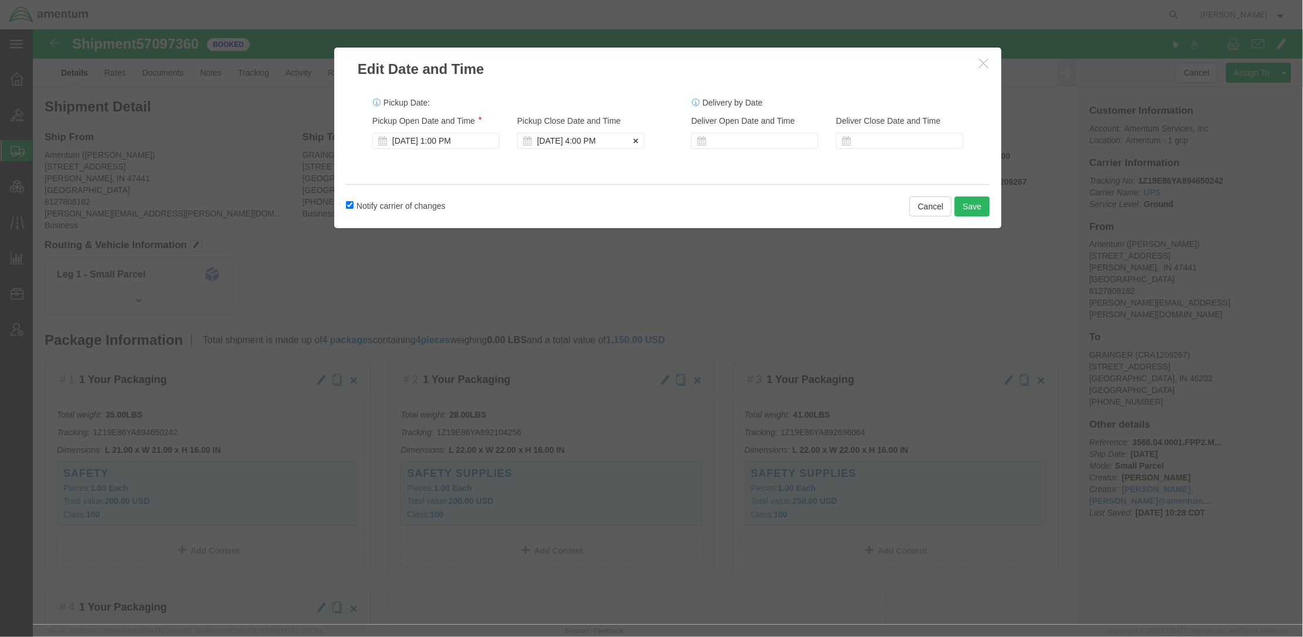
click div "[DATE] 4:00 PM"
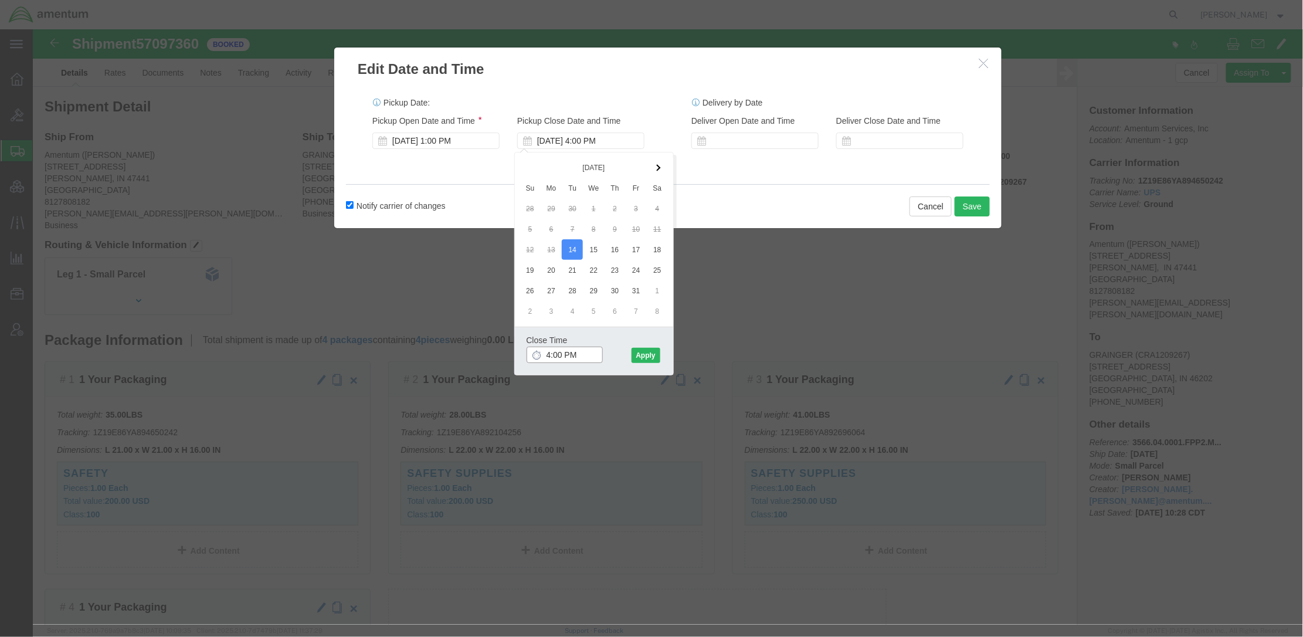
type input "3:00 PM"
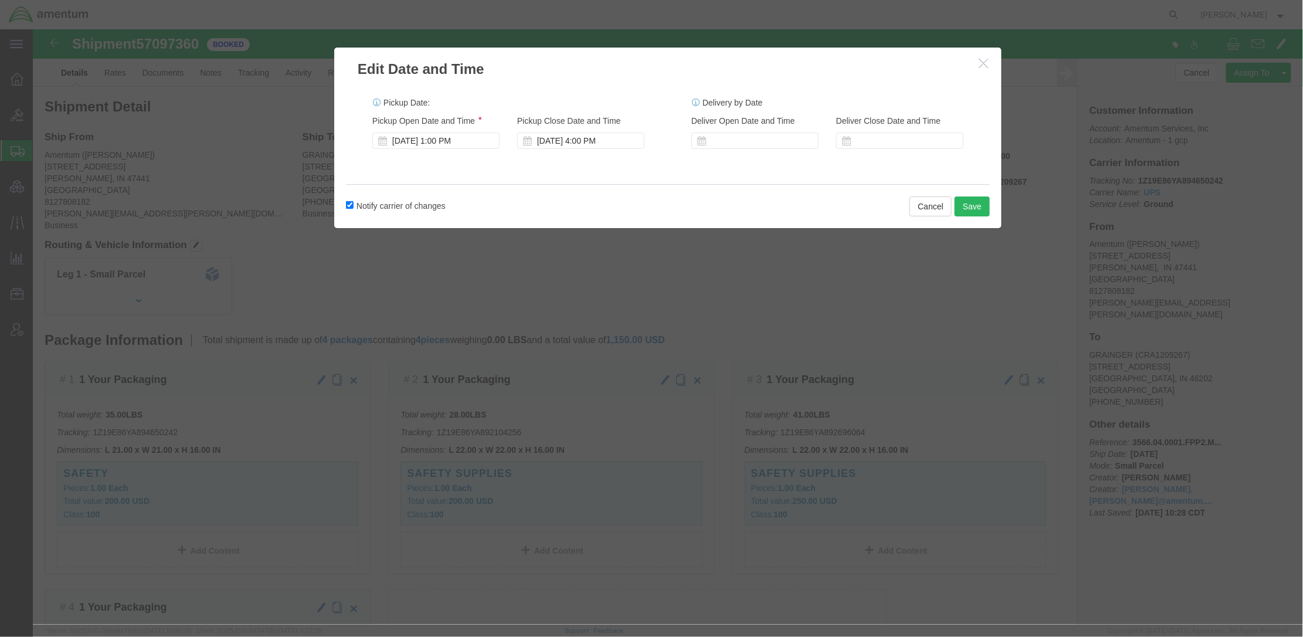
click label "Notify carrier of changes"
click input "Notify carrier of changes"
checkbox input "false"
click div "[DATE] 4:00 PM"
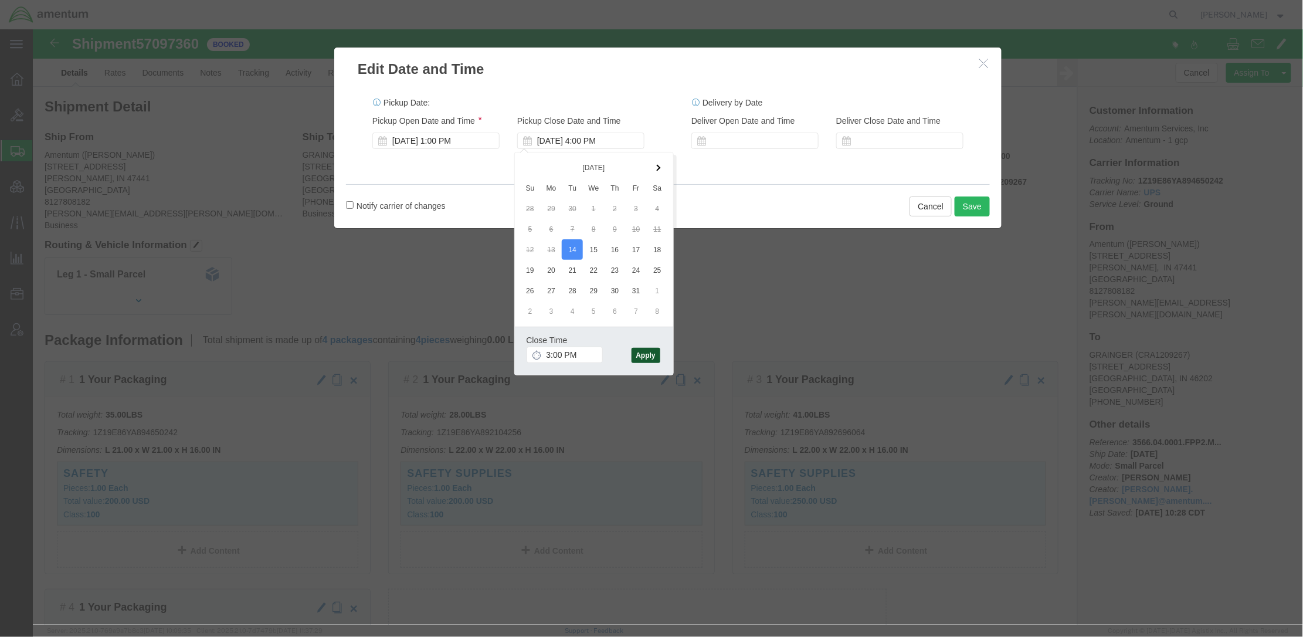
click button "Apply"
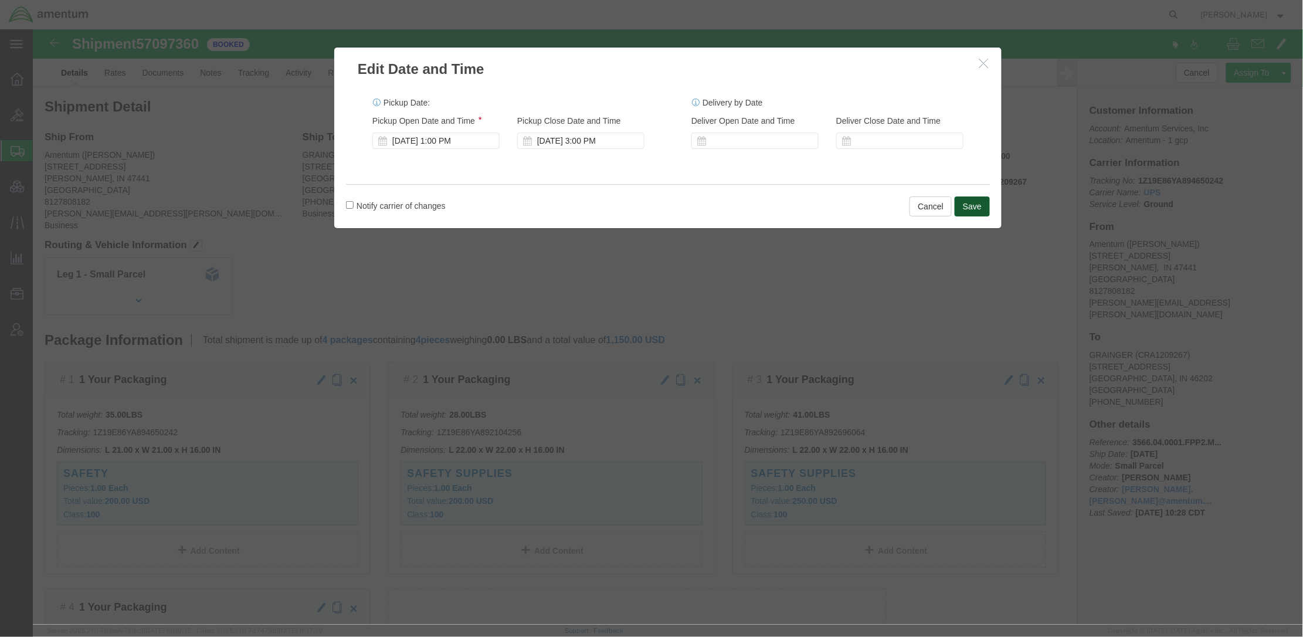
click button "Save"
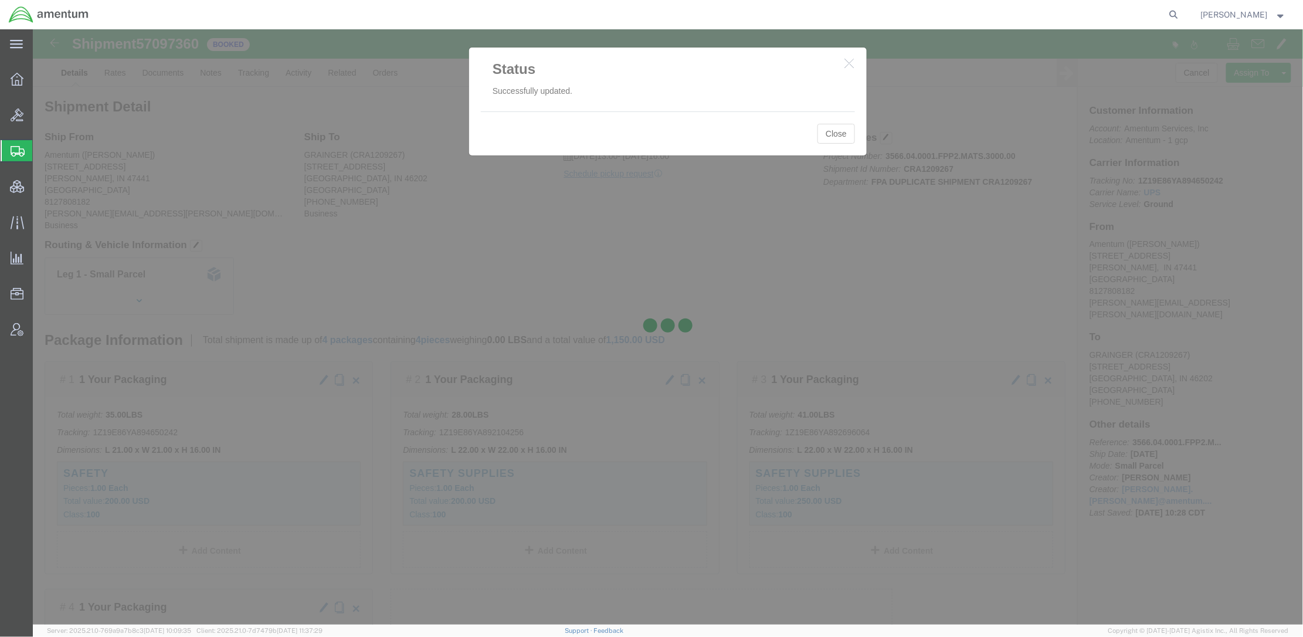
click at [840, 140] on div at bounding box center [668, 326] width 1270 height 595
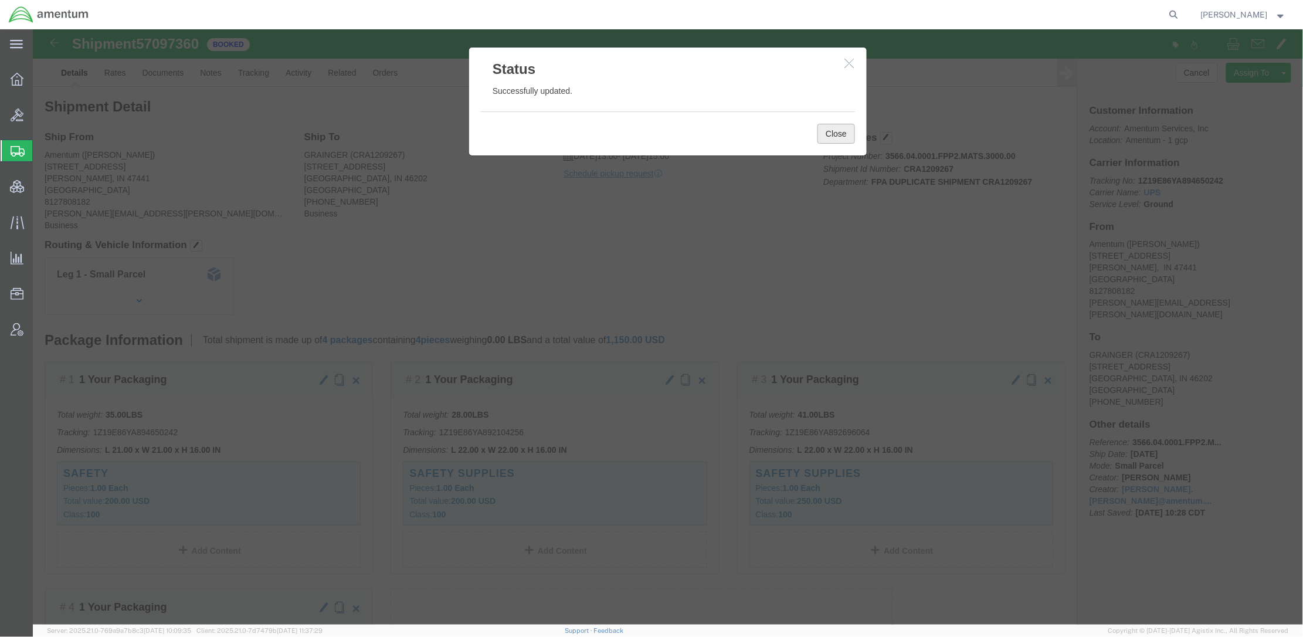
click button "Close"
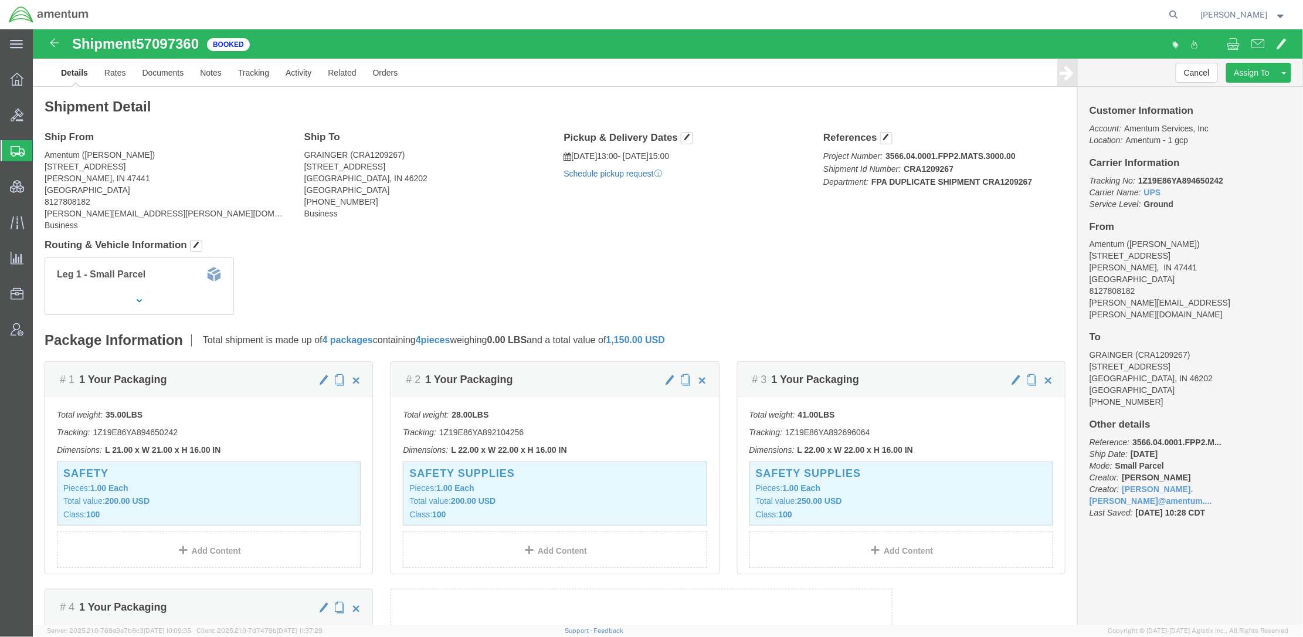
click link "Schedule pickup request"
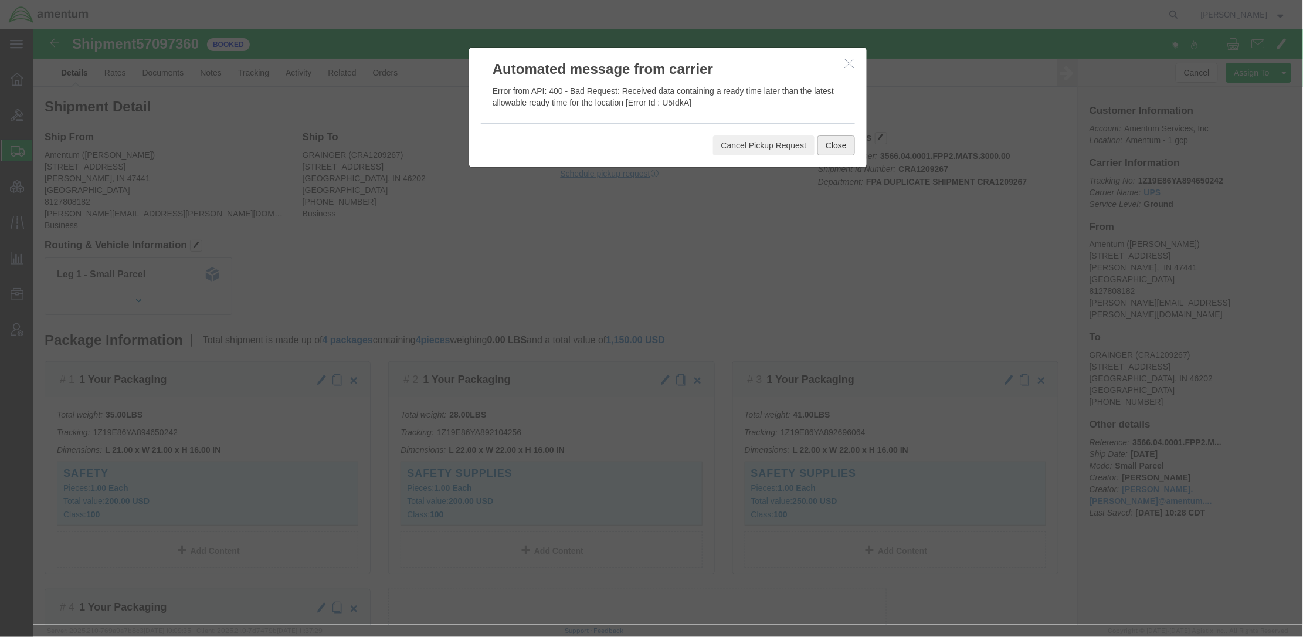
click button "Close"
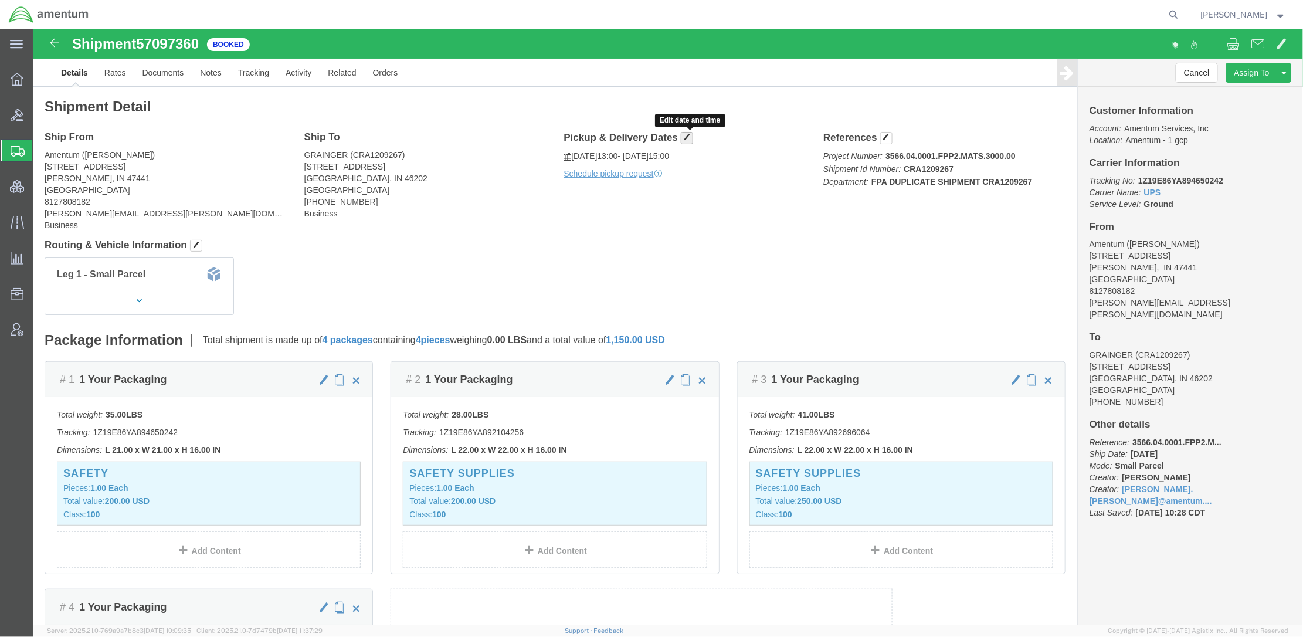
click span "button"
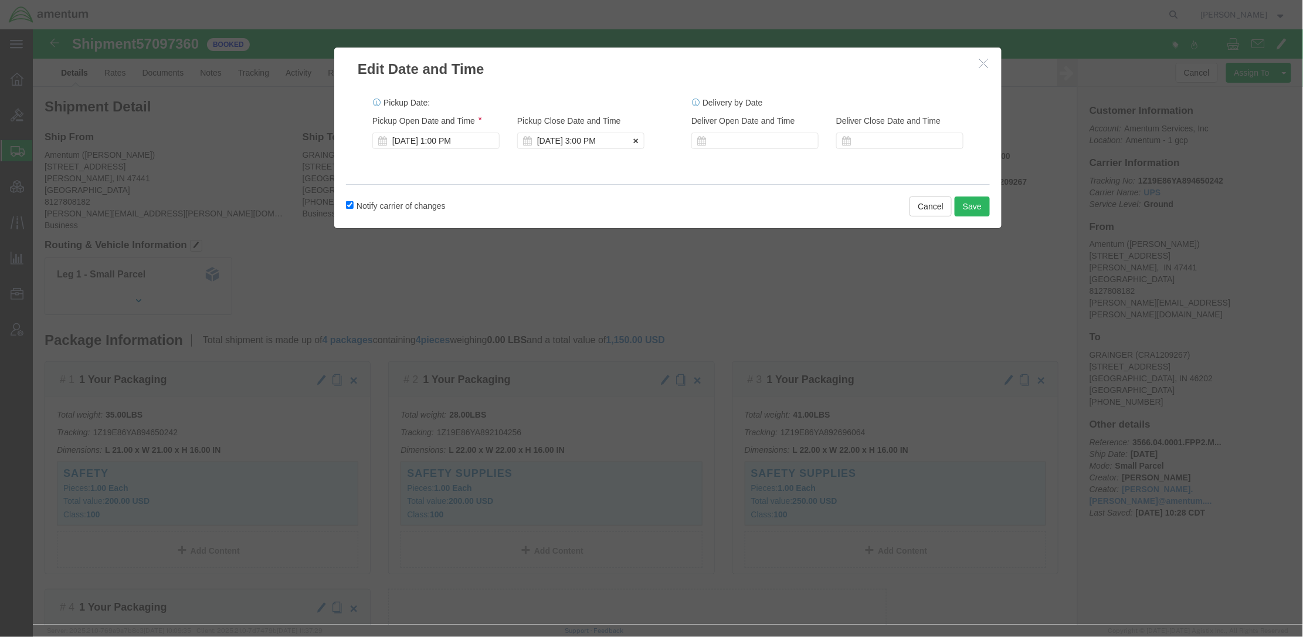
click div "[DATE] 3:00 PM"
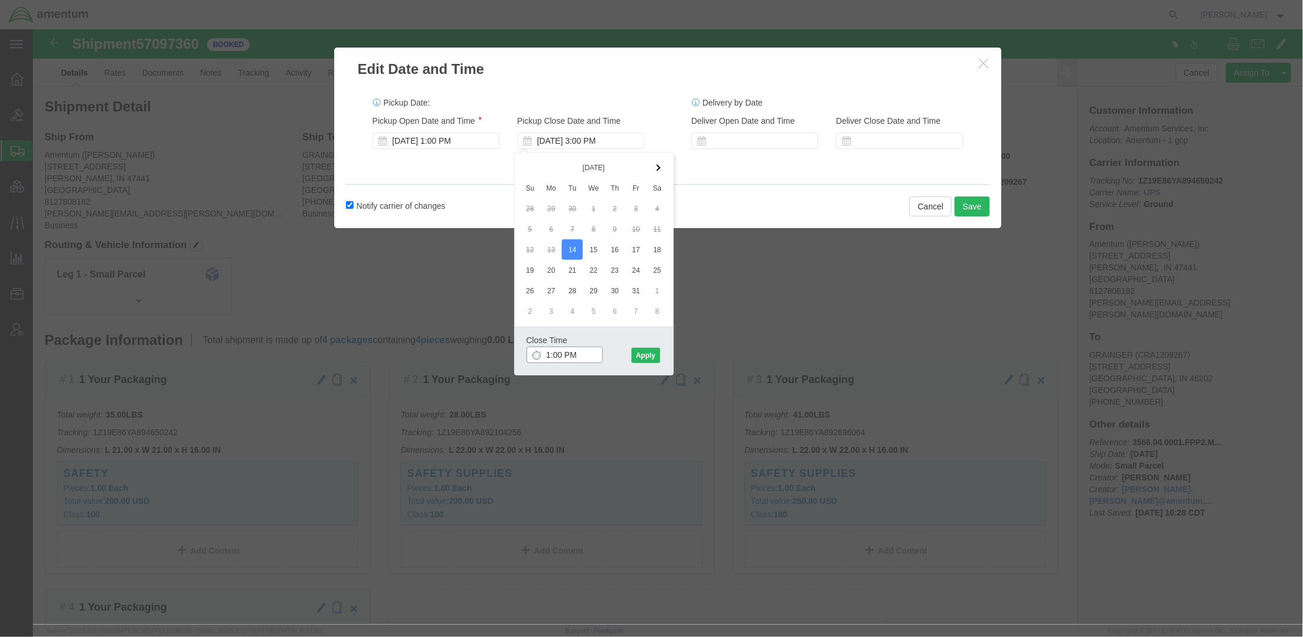
type input "14:00 PM"
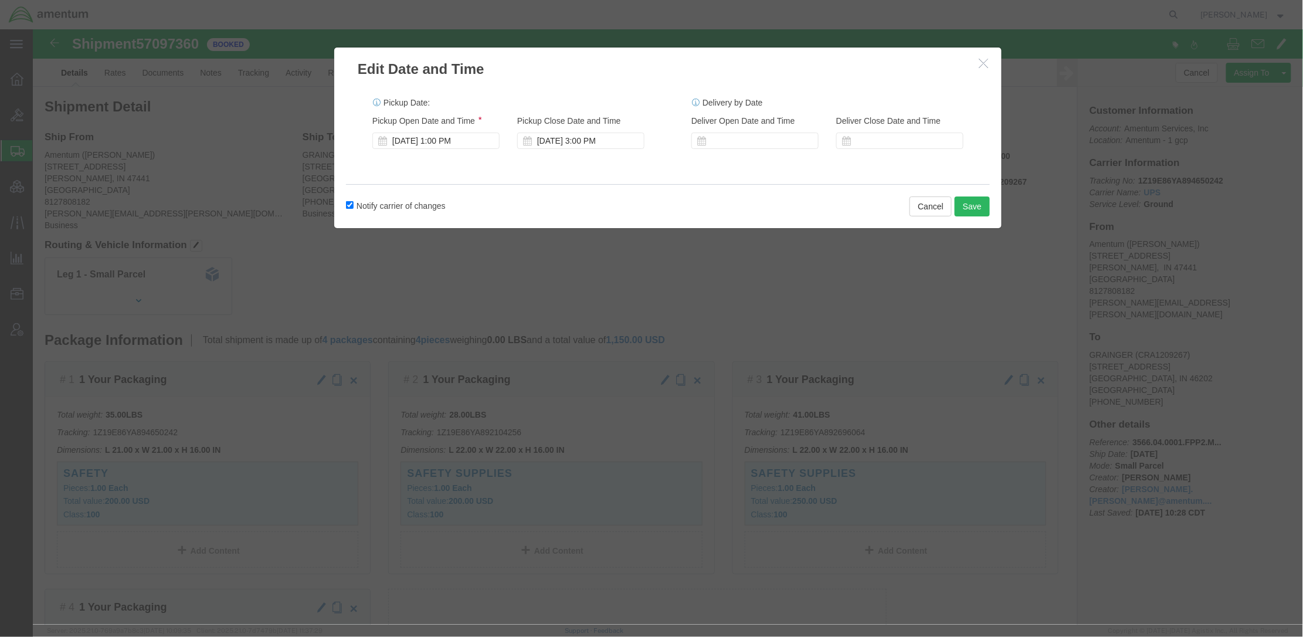
click label "Notify carrier of changes"
click input "Notify carrier of changes"
checkbox input "false"
click div "[DATE] 3:00 PM"
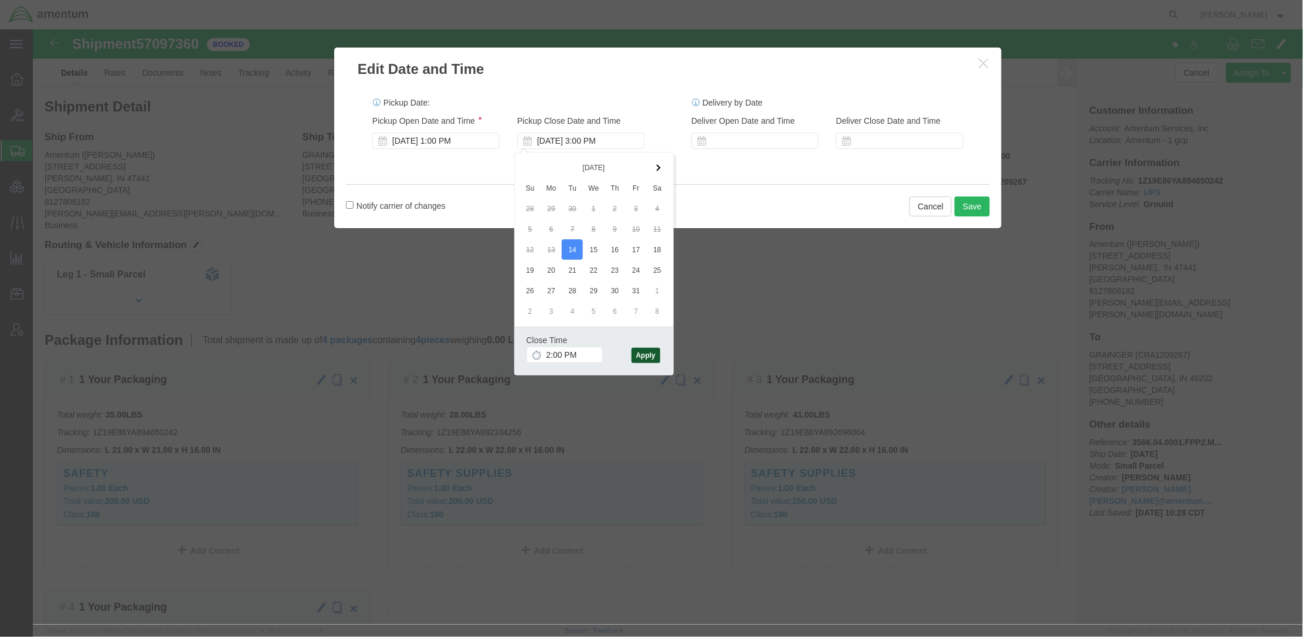
click button "Apply"
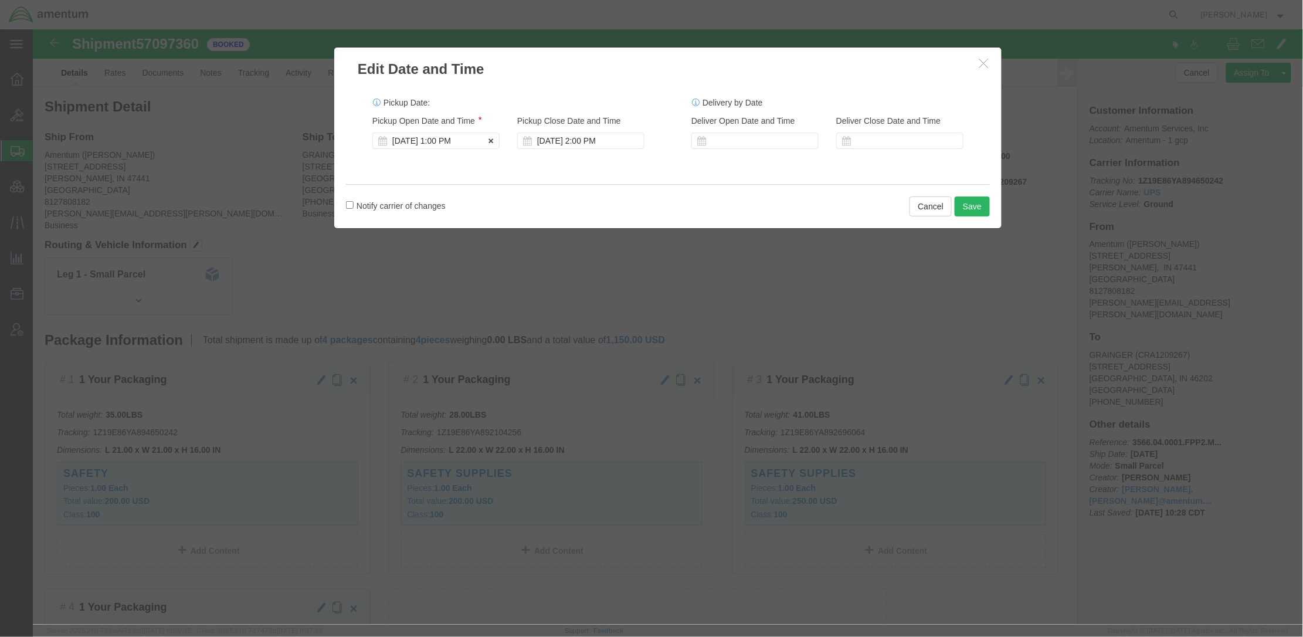
click div "[DATE] 1:00 PM"
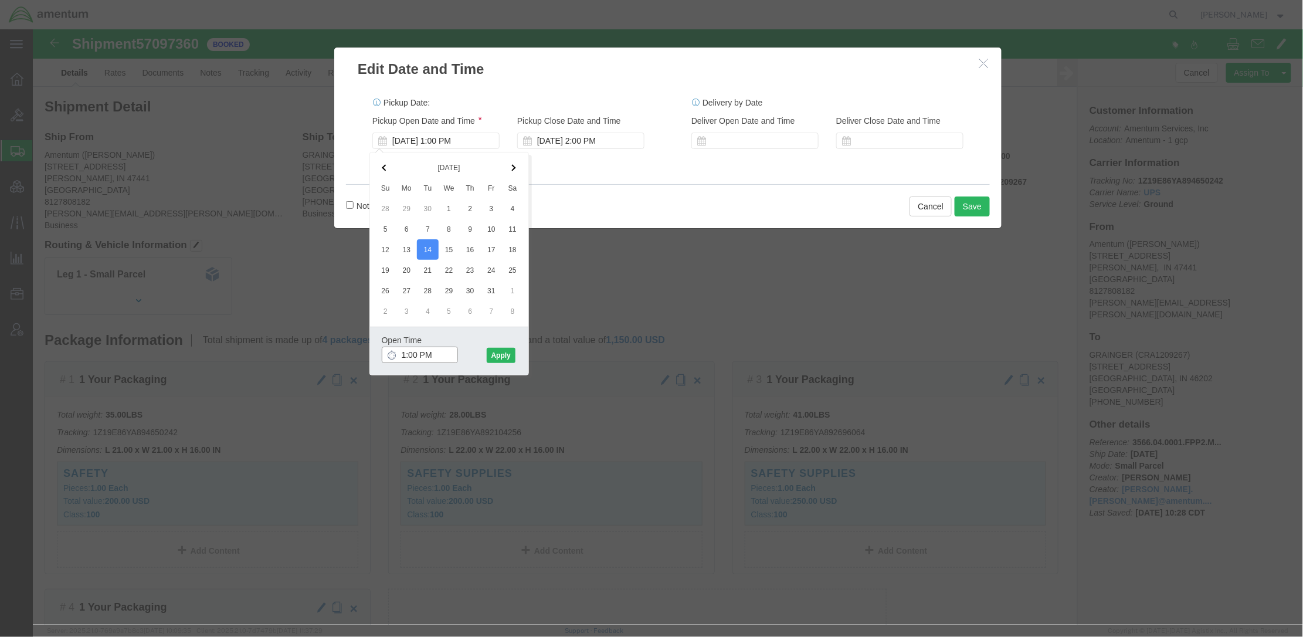
type input "12:00 PM"
click button "Apply"
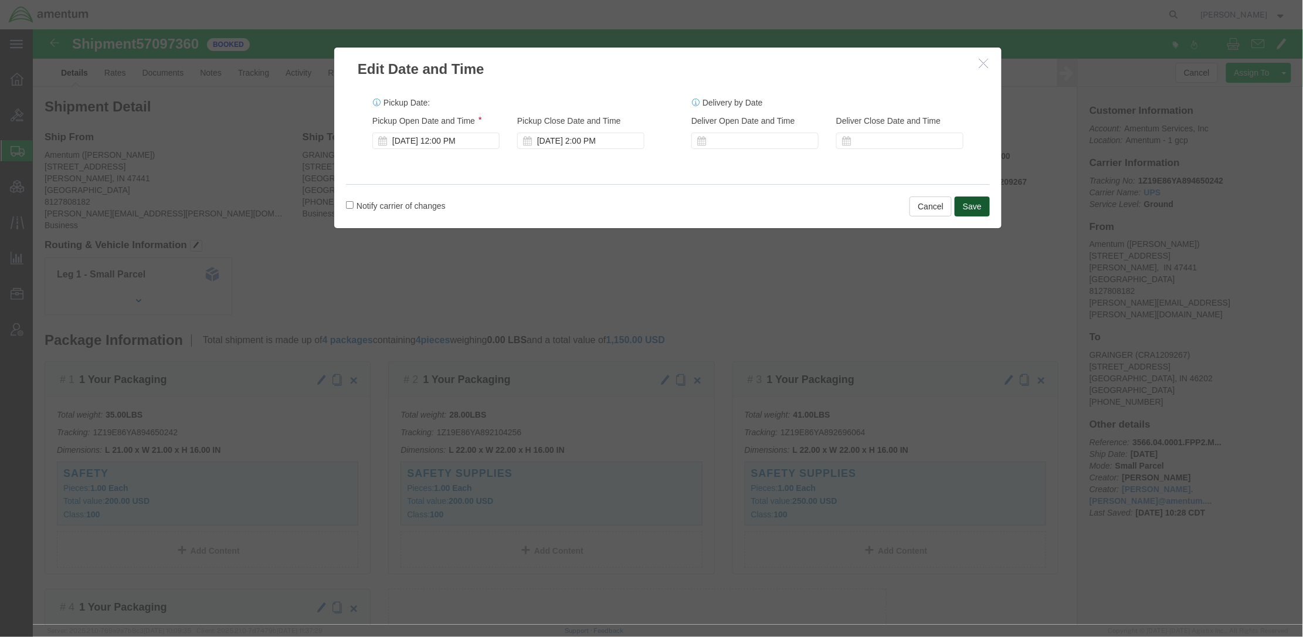
click button "Save"
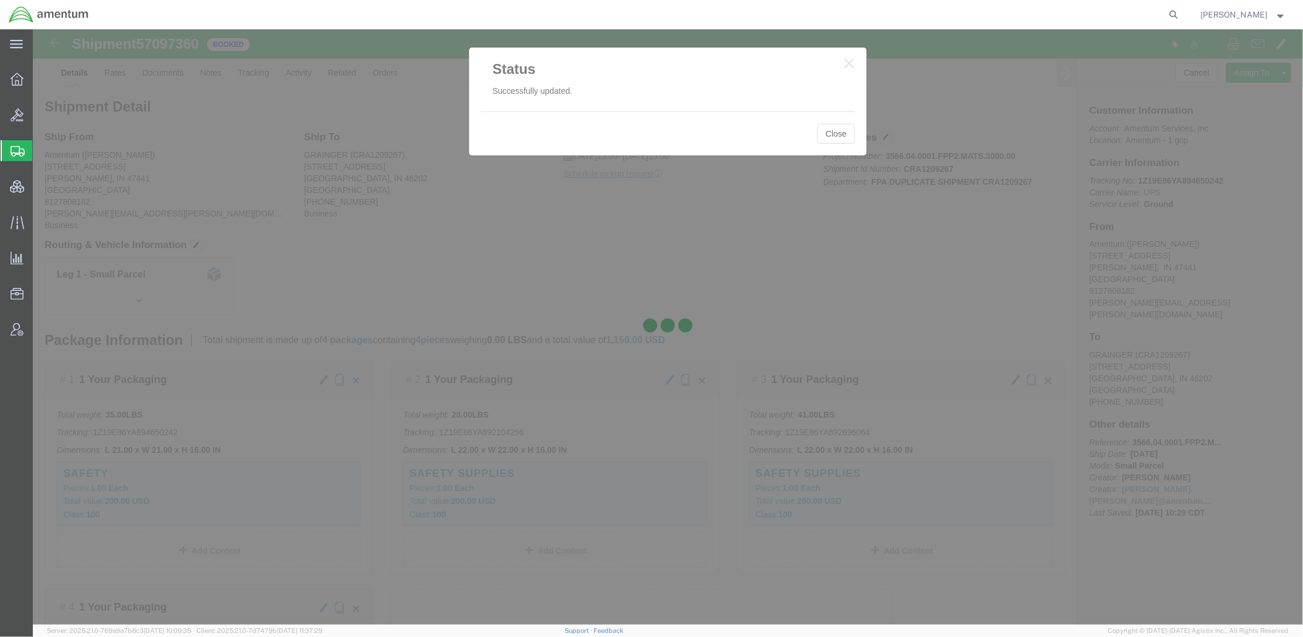
click at [834, 140] on div at bounding box center [668, 326] width 1270 height 595
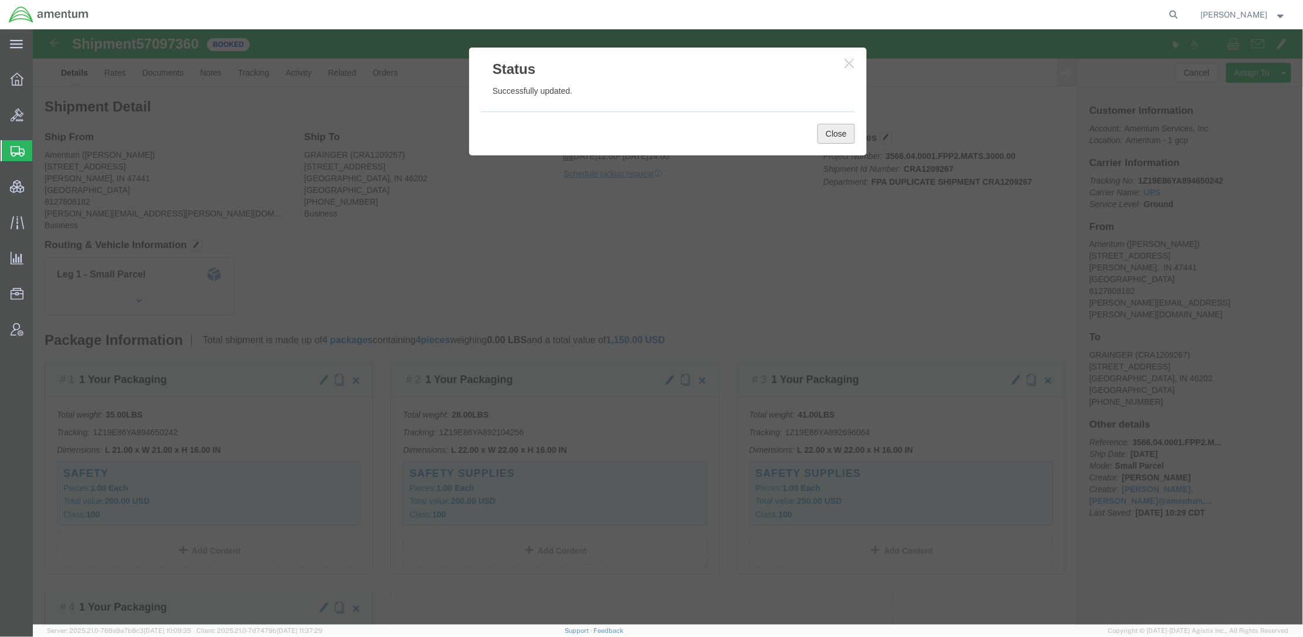
click button "Close"
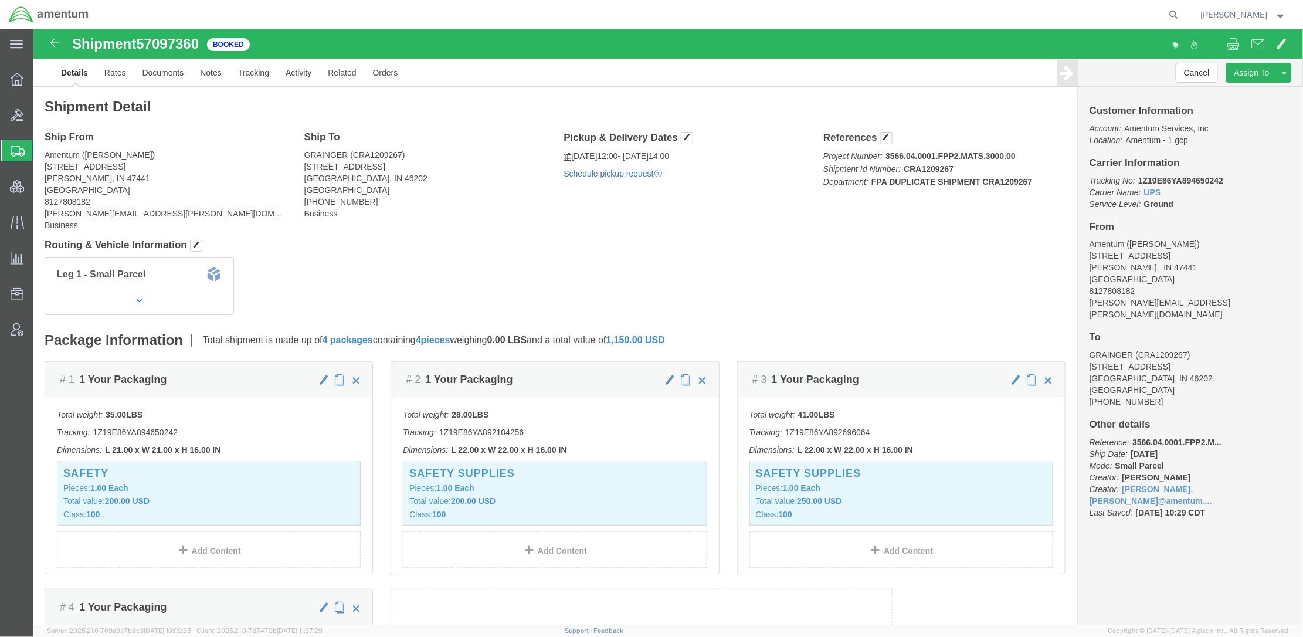
click link "Schedule pickup request"
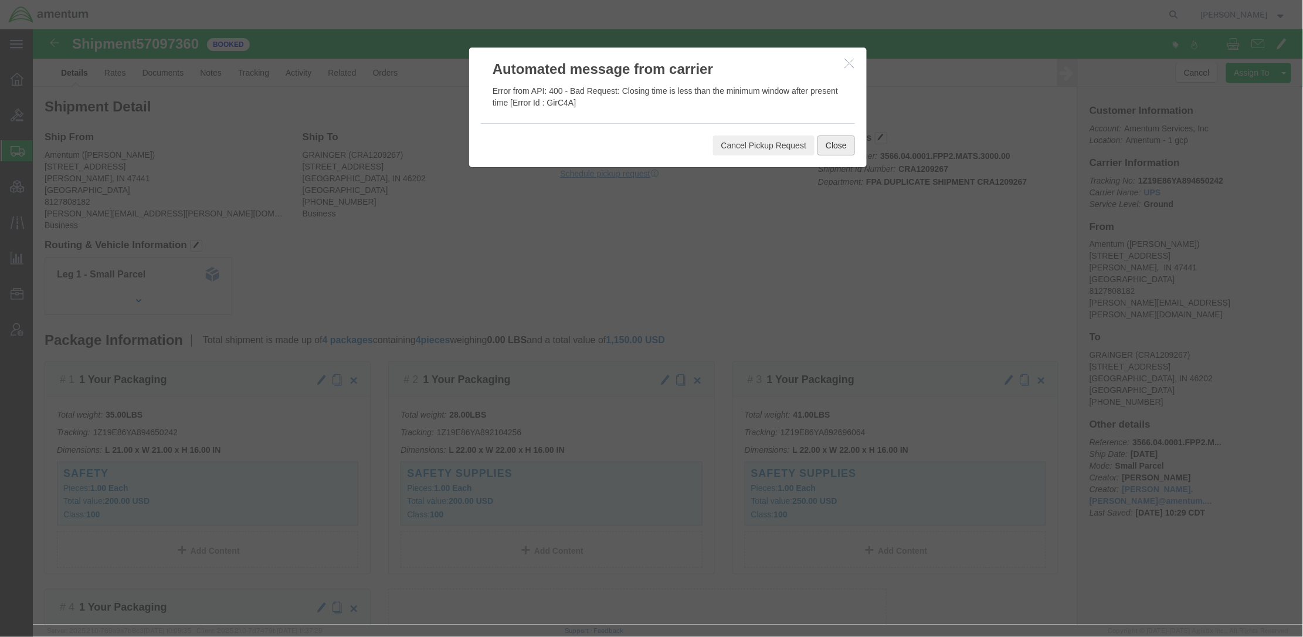
click button "Close"
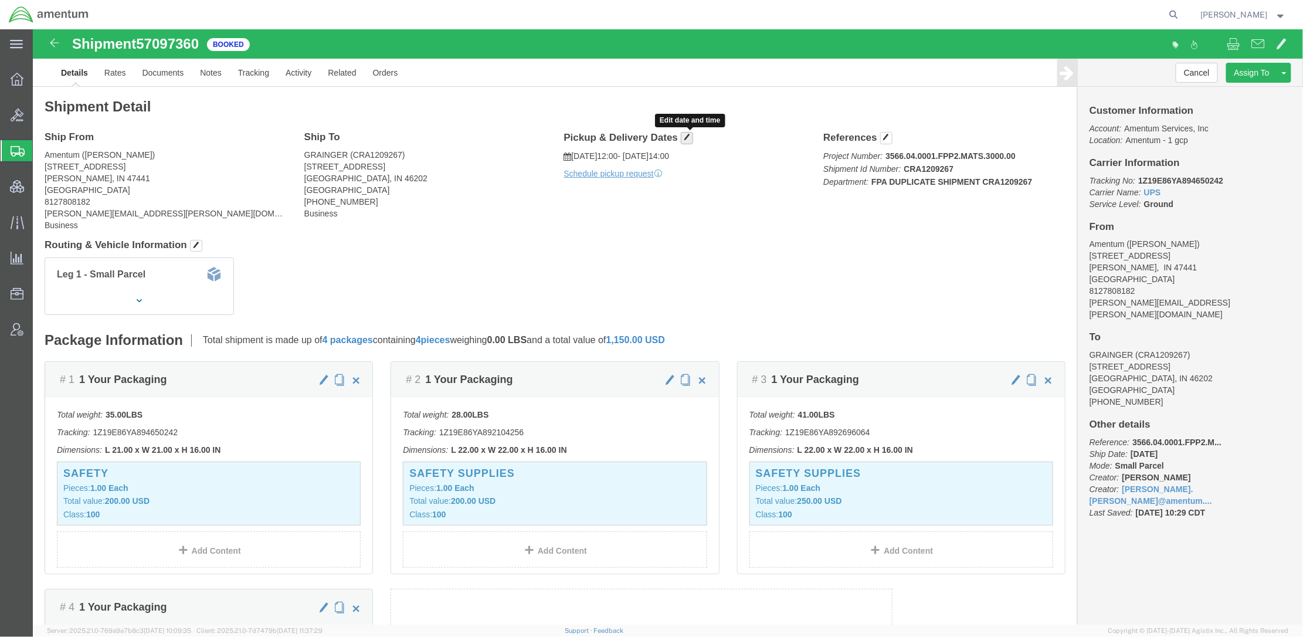
click span "button"
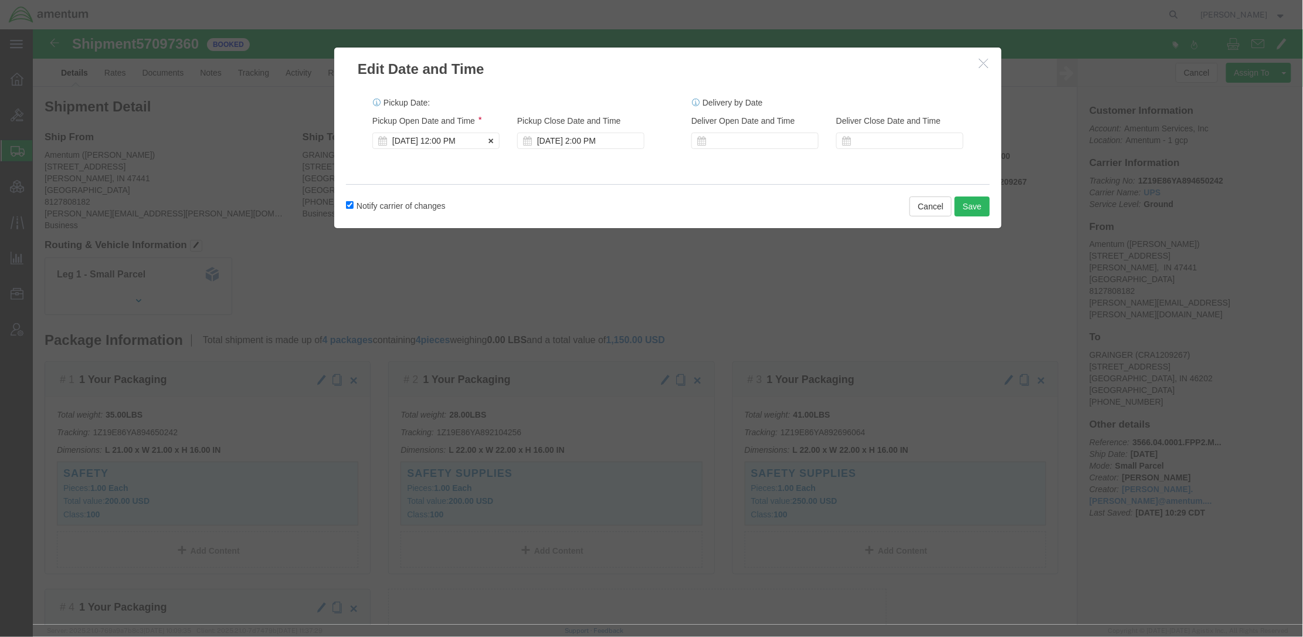
click div "[DATE] 12:00 PM"
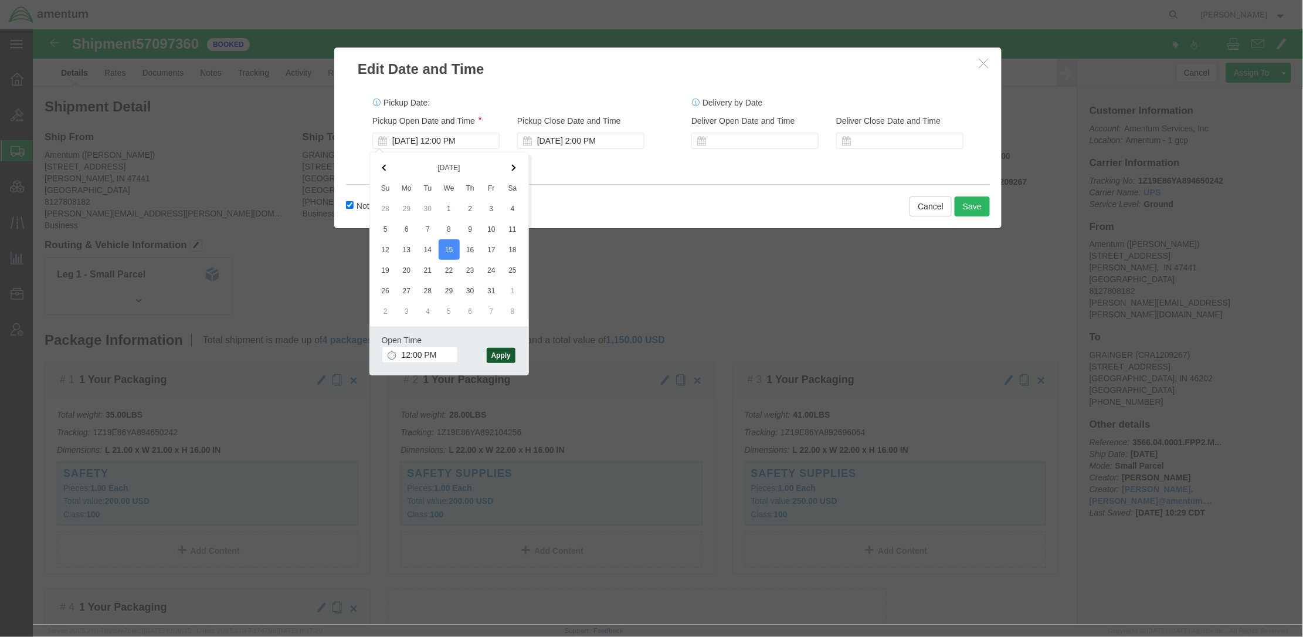
click button "Apply"
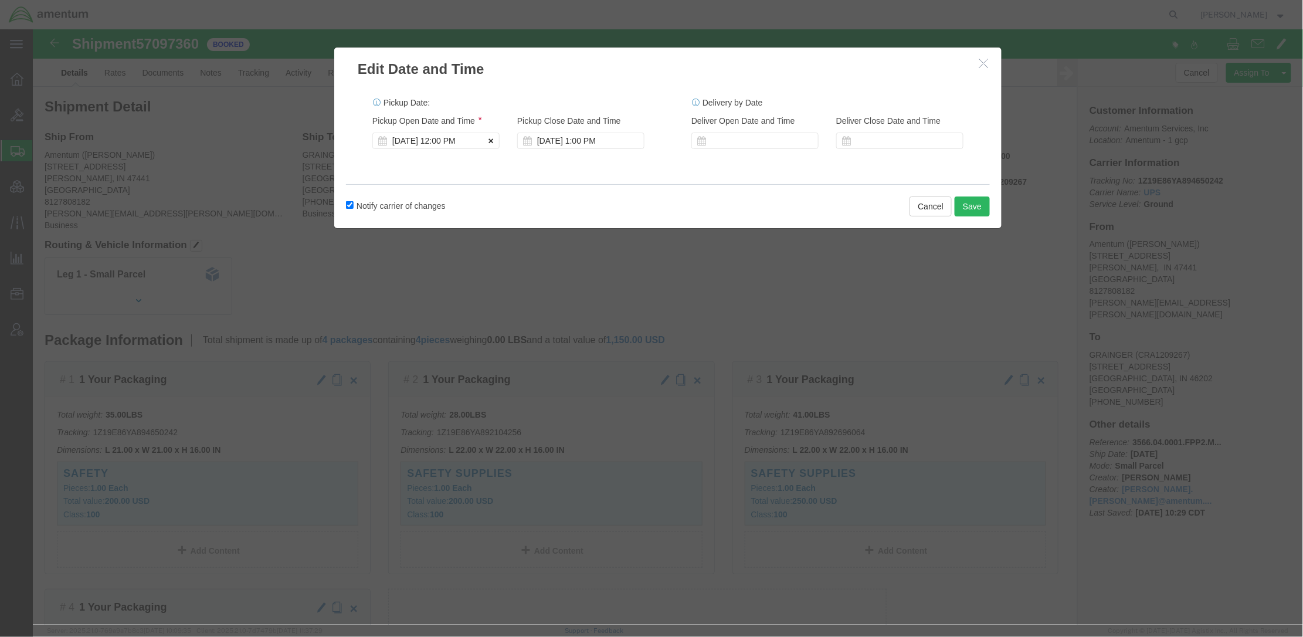
click div "[DATE] 12:00 PM"
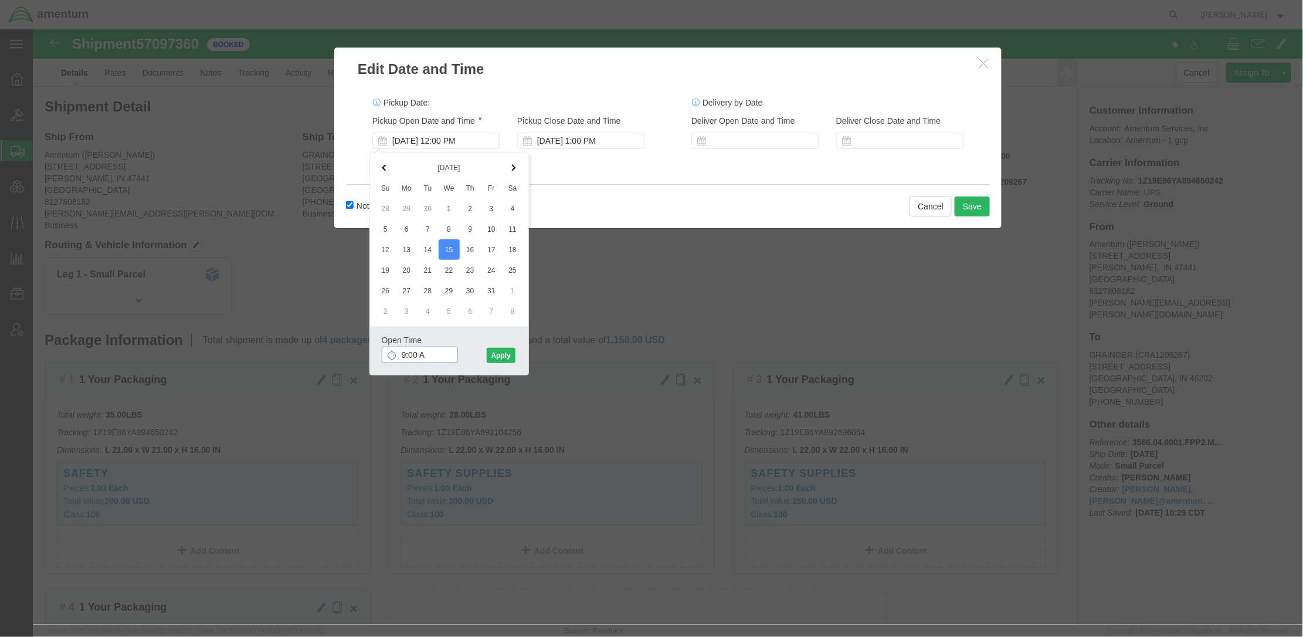
type input "9:00 AM"
click button "Apply"
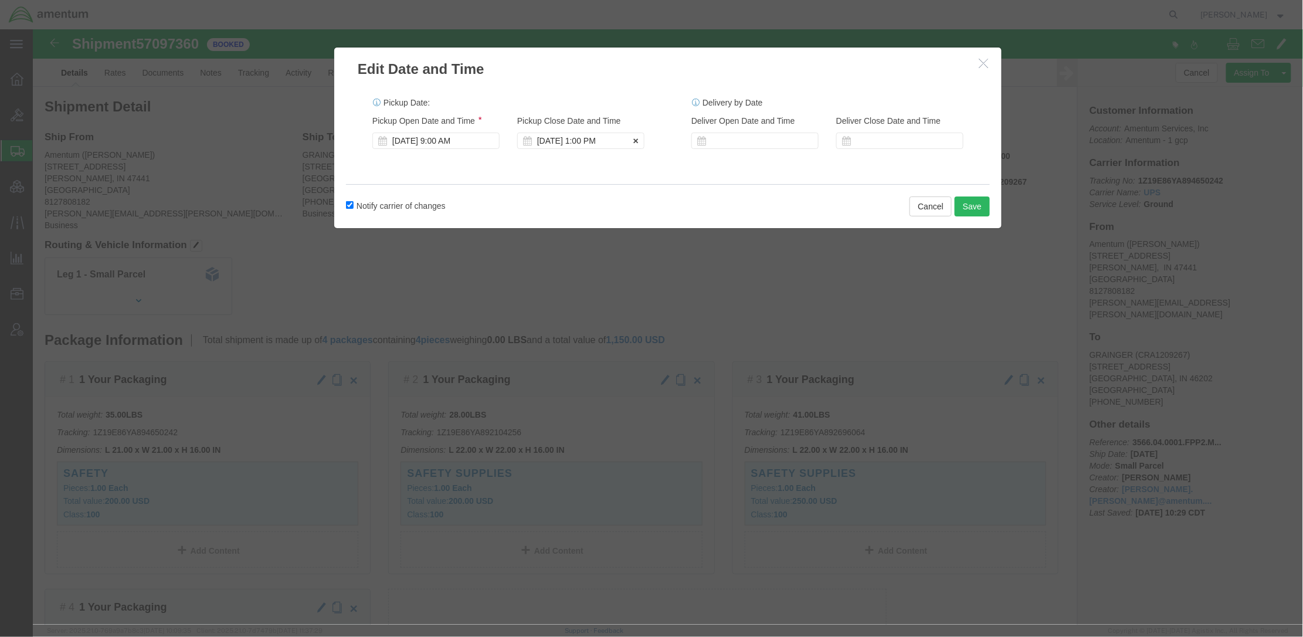
click div "[DATE] 1:00 PM"
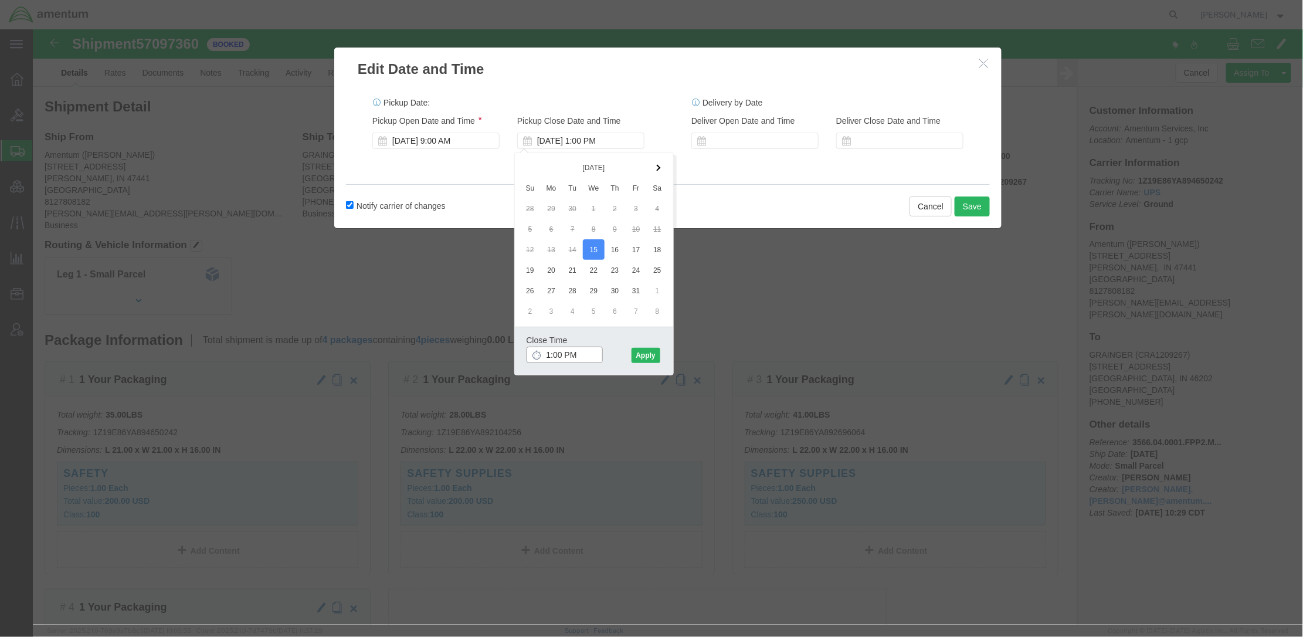
type input "14:00 PM"
click button "Apply"
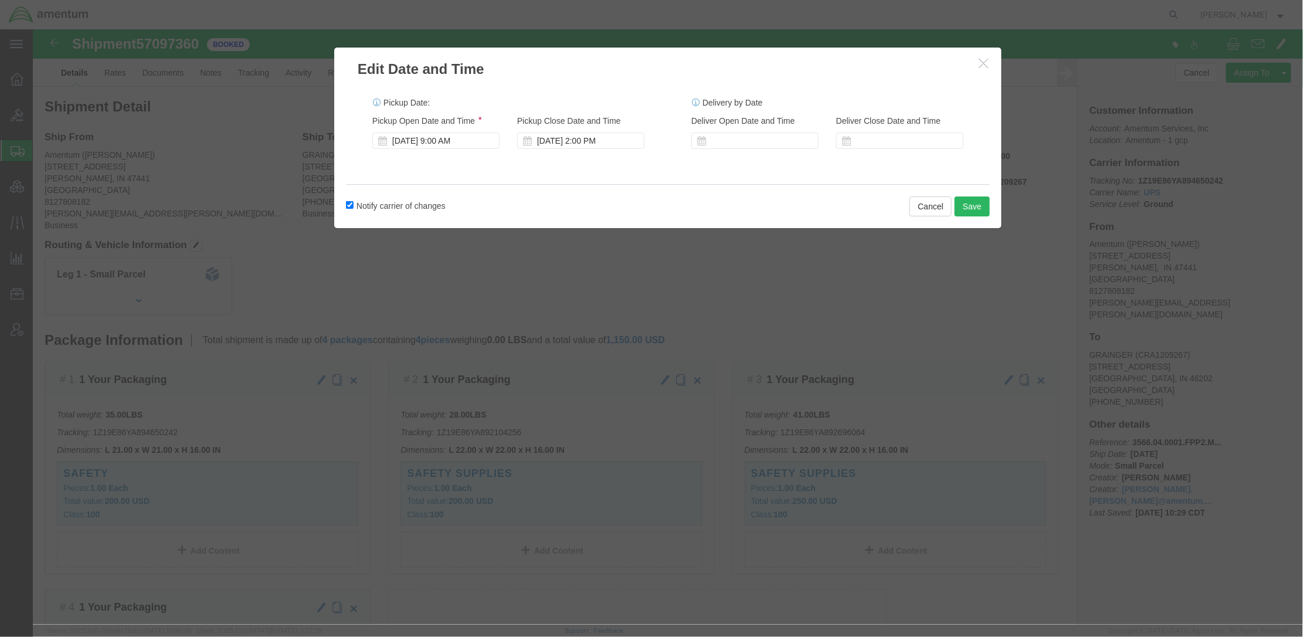
click div "Notify carrier of changes Cancel Save"
click label "Notify carrier of changes"
click input "Notify carrier of changes"
checkbox input "false"
click button "Save"
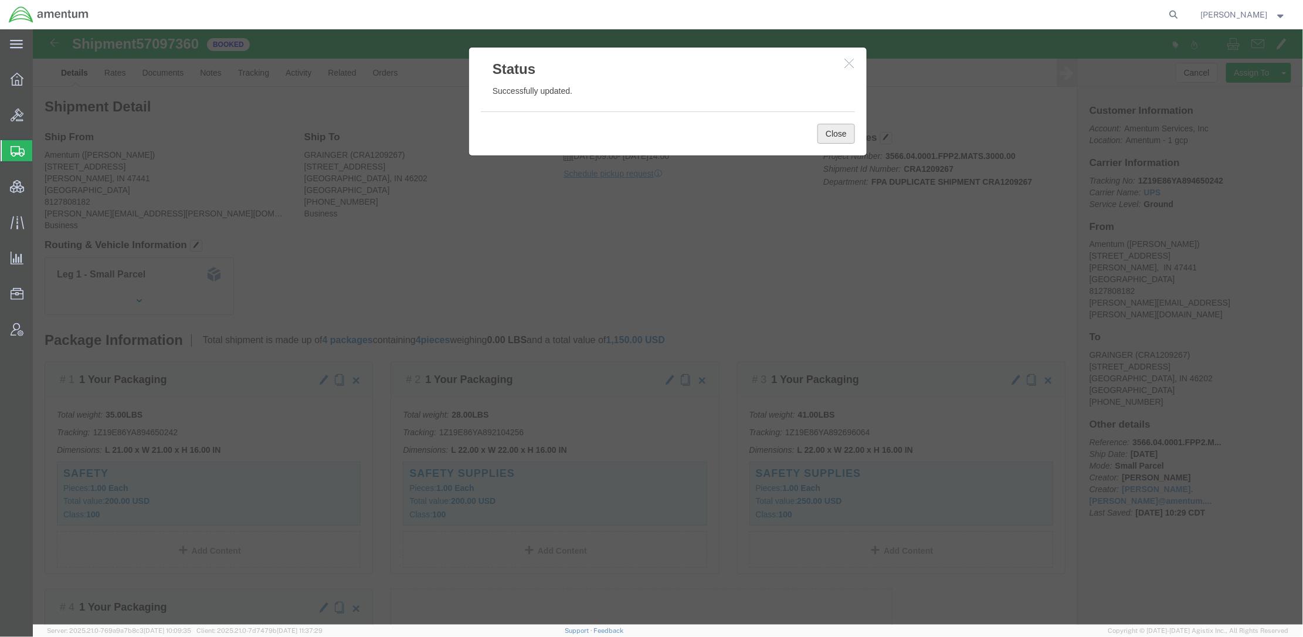
drag, startPoint x: 807, startPoint y: 104, endPoint x: 778, endPoint y: 114, distance: 30.8
click button "Close"
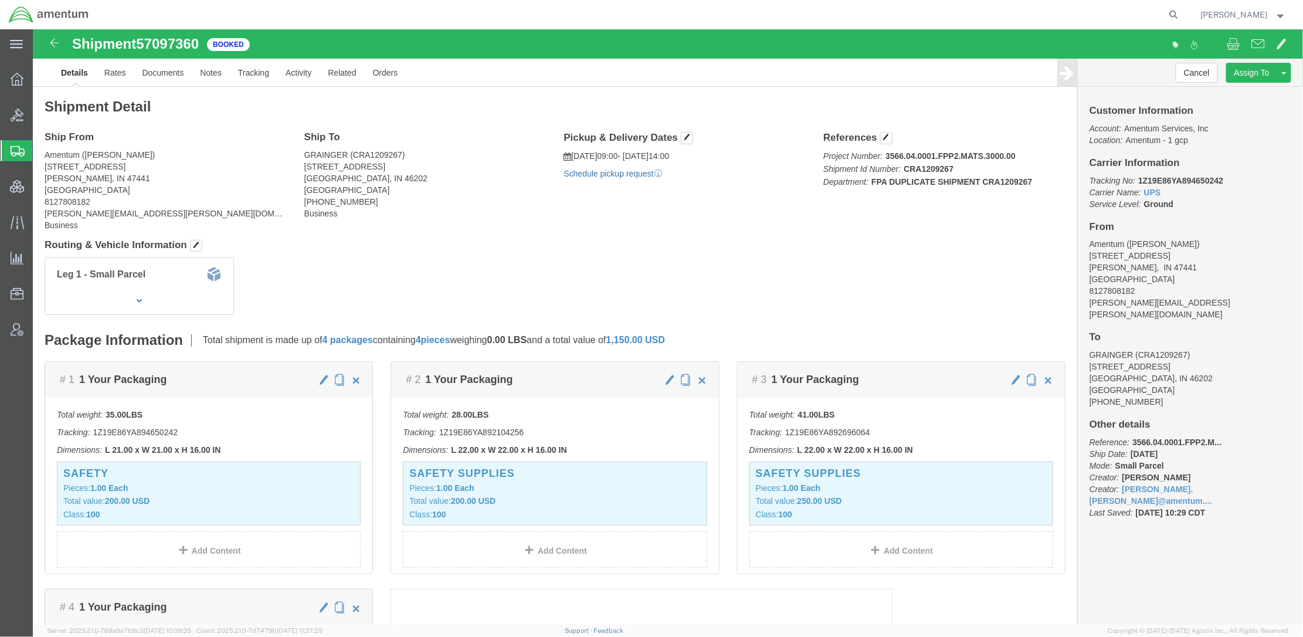
click link "Schedule pickup request"
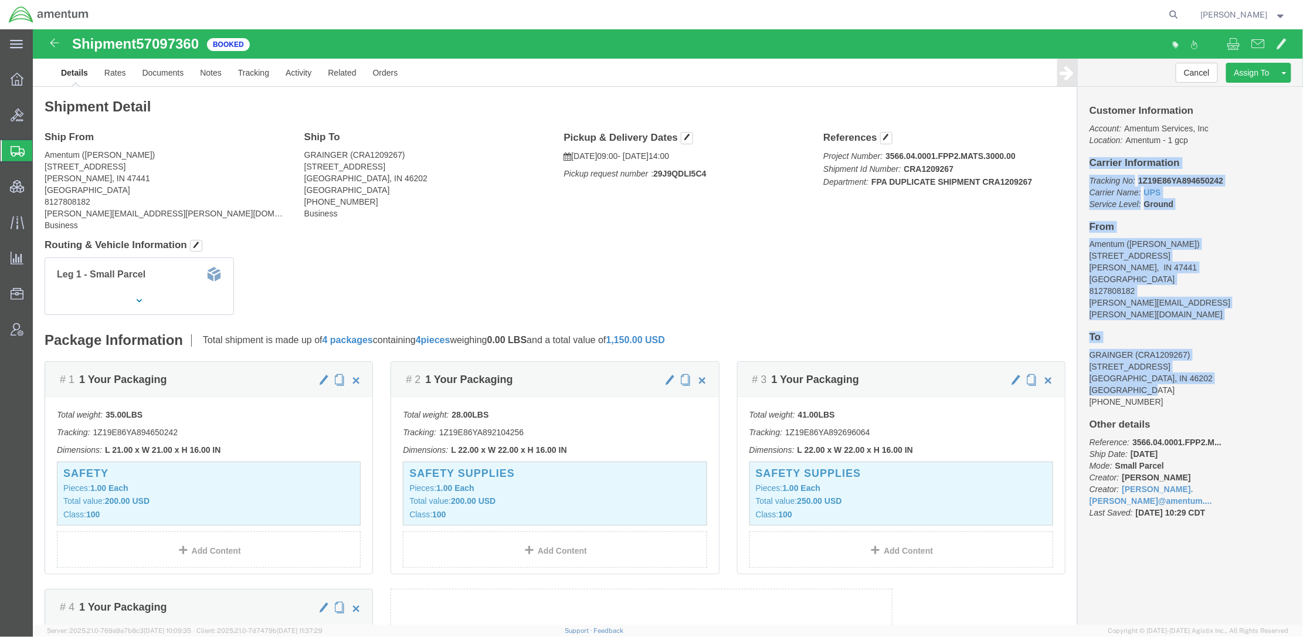
drag, startPoint x: 1047, startPoint y: 133, endPoint x: 1167, endPoint y: 353, distance: 251.1
click div "Customer Information Account: Amentum Services, Inc Location: Amentum - 1 gcp C…"
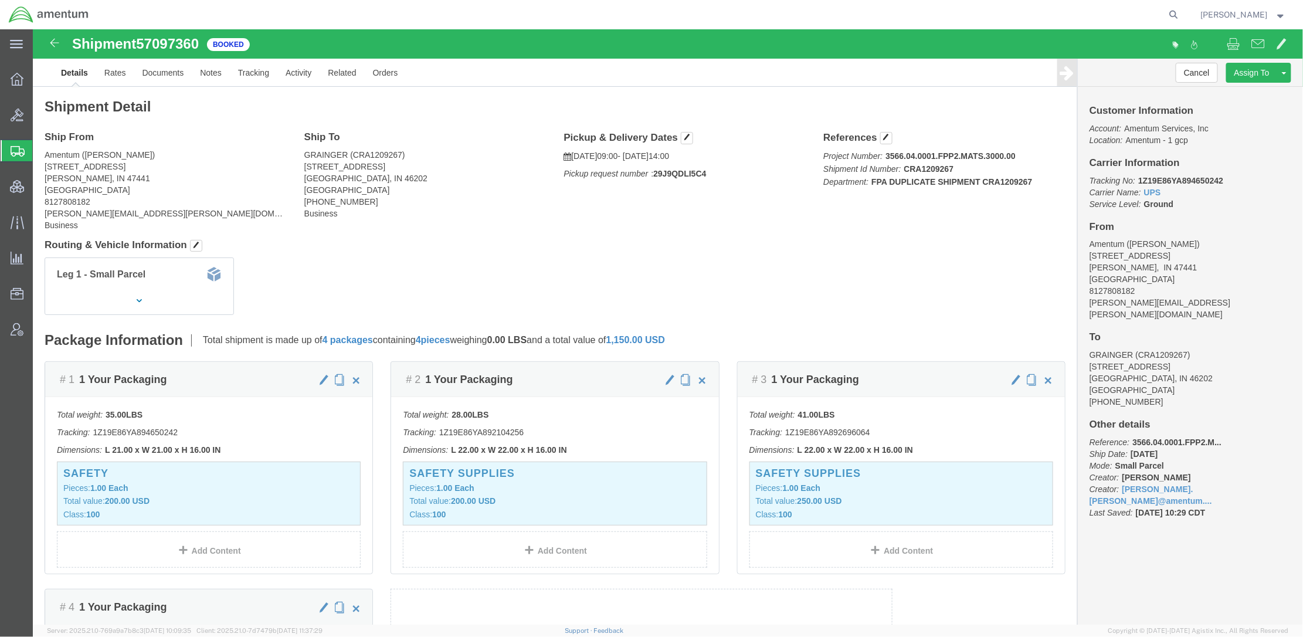
click address "GRAINGER (CRA1209267) [STREET_ADDRESS] [PHONE_NUMBER]"
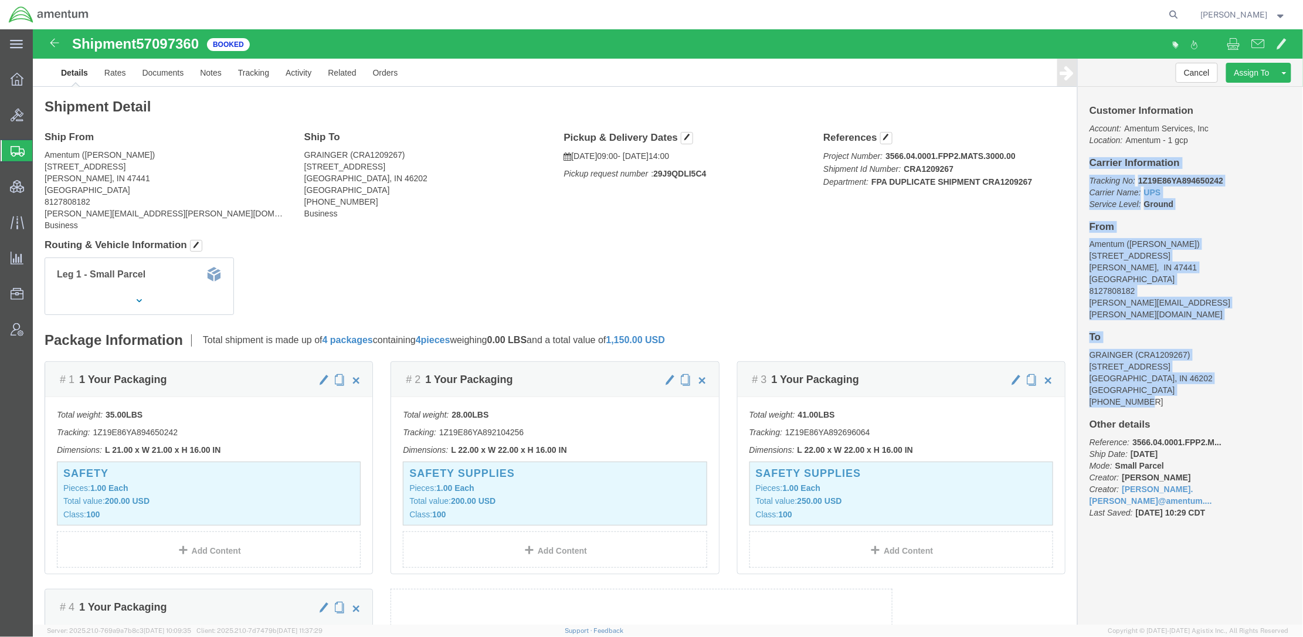
drag, startPoint x: 1120, startPoint y: 361, endPoint x: 1049, endPoint y: 133, distance: 238.5
click div "Customer Information Account: Amentum Services, Inc Location: Amentum - 1 gcp C…"
copy div "Carrier Information Tracking No: 1Z19E86YA894650242 Carrier Name: UPS UPS Servi…"
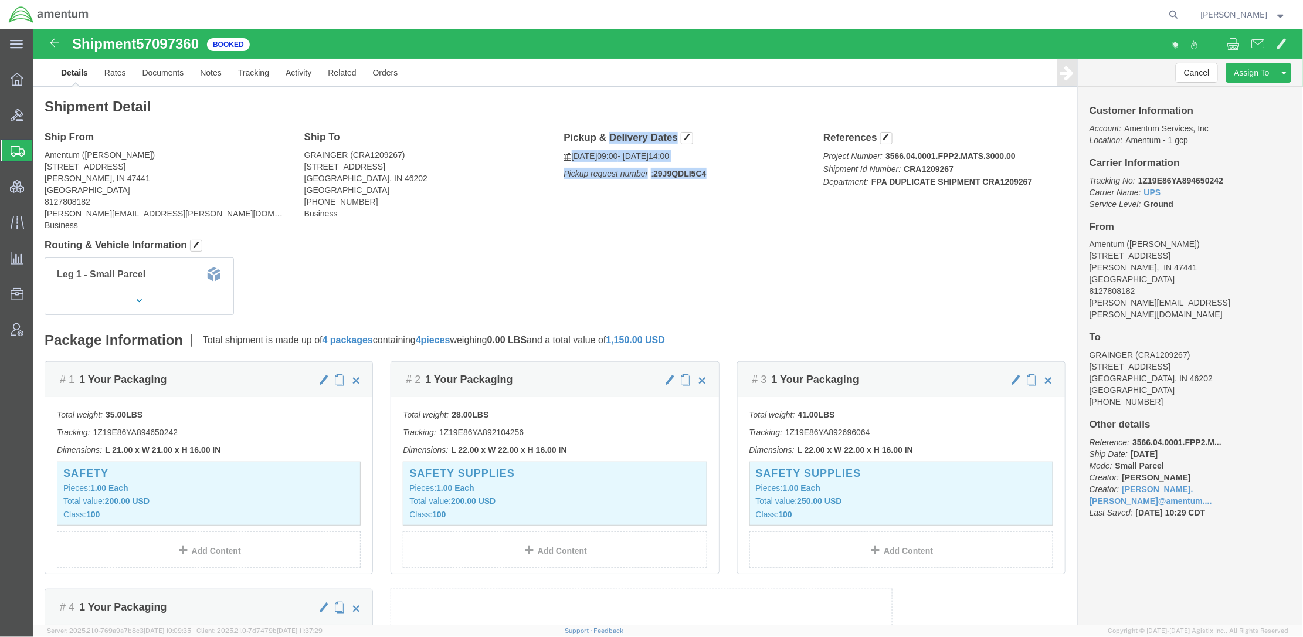
drag, startPoint x: 527, startPoint y: 102, endPoint x: 688, endPoint y: 143, distance: 167.0
click div "Shipment Detail Ship From Amentum ([PERSON_NAME]) [STREET_ADDRESS][PERSON_NAME]…"
copy div "Pickup & Delivery Dates [DATE] 09:00 - [DATE] 14:00 Pickup request number : 29J…"
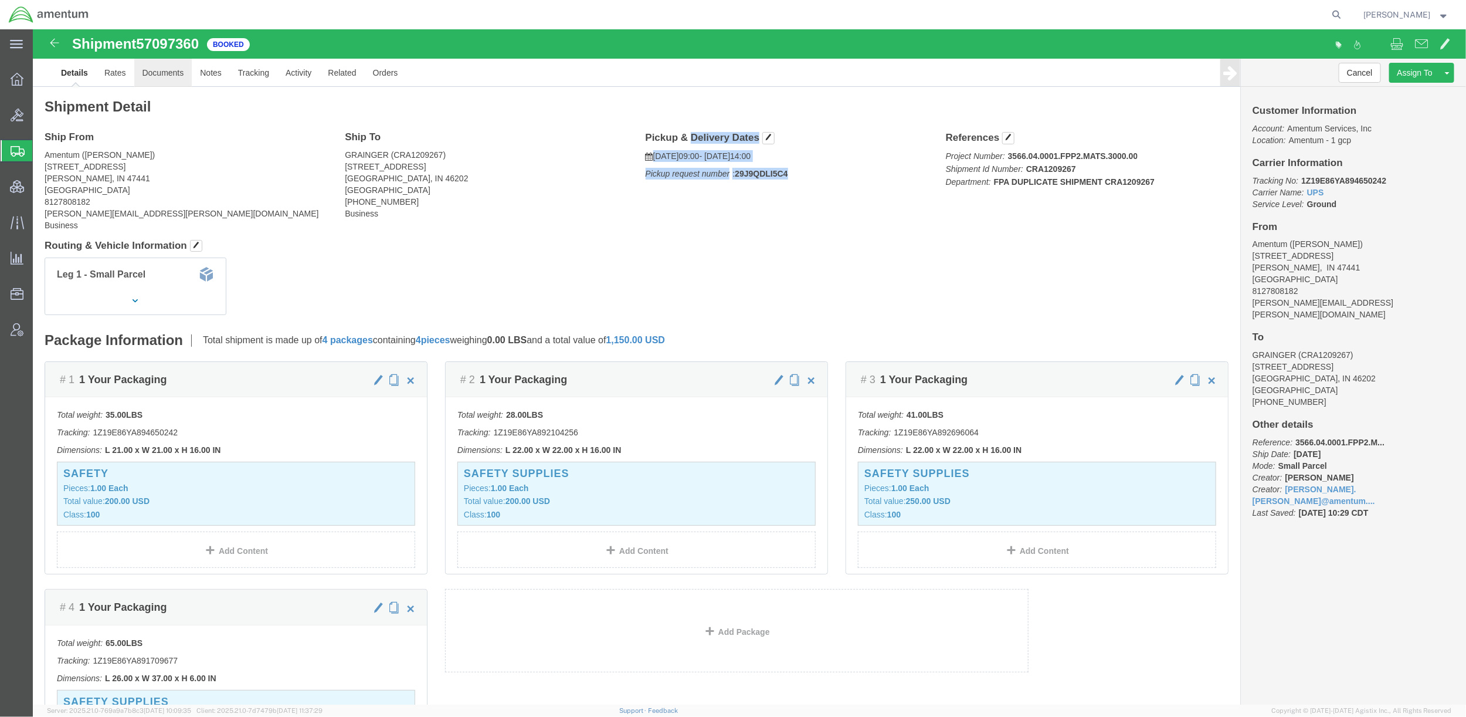
click link "Documents"
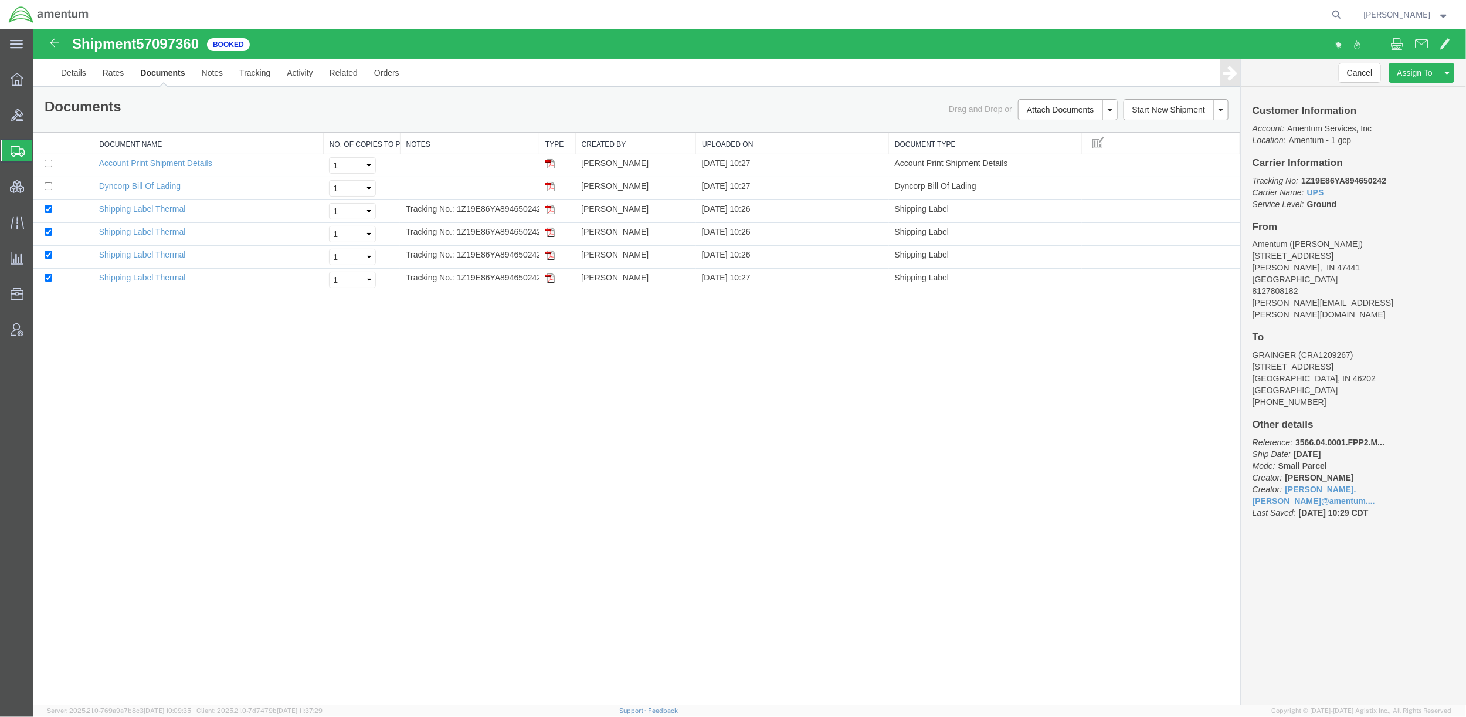
drag, startPoint x: 540, startPoint y: 145, endPoint x: 596, endPoint y: 145, distance: 56.3
click at [596, 145] on div "Document Name No. of Copies to Print Notes Type Created by Uploaded On Document…" at bounding box center [635, 211] width 1207 height 158
click at [1101, 144] on span at bounding box center [1098, 141] width 12 height 13
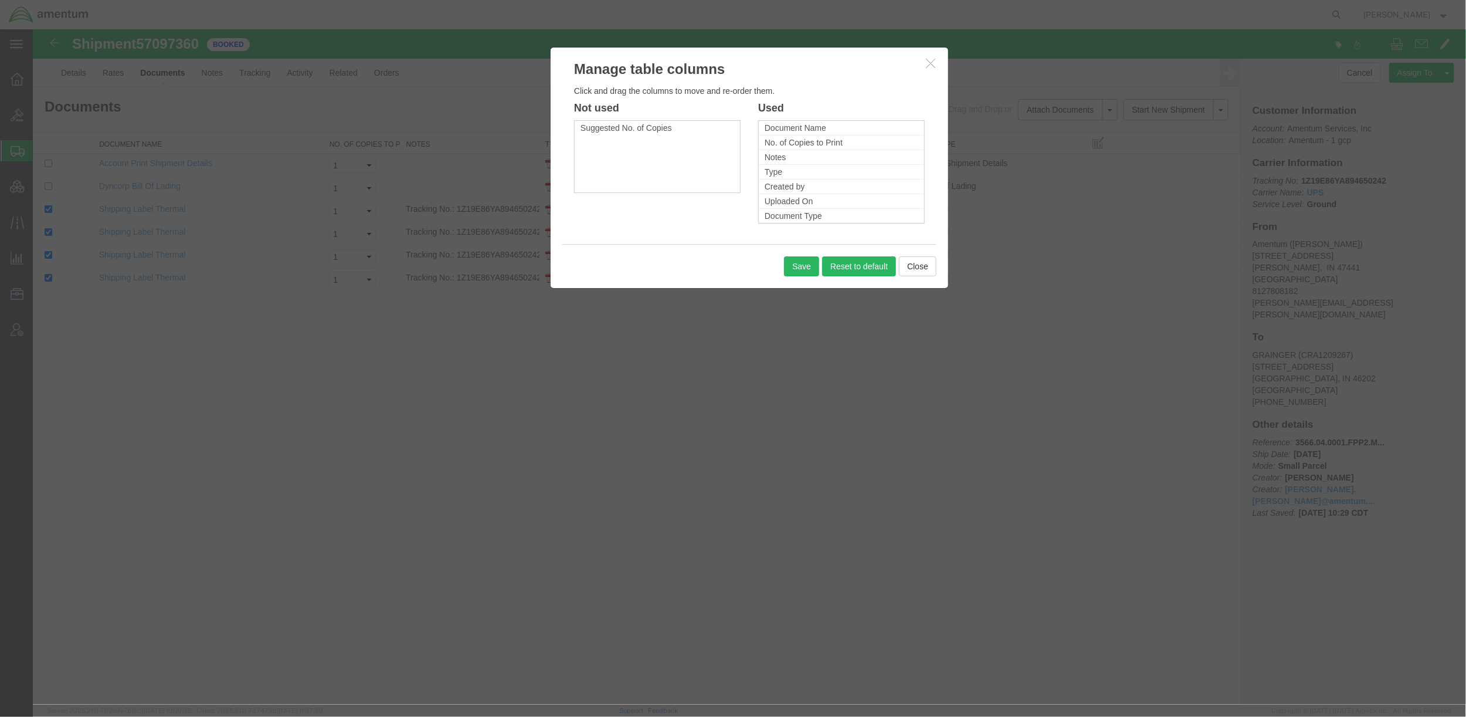
click at [928, 65] on icon "button" at bounding box center [929, 62] width 9 height 10
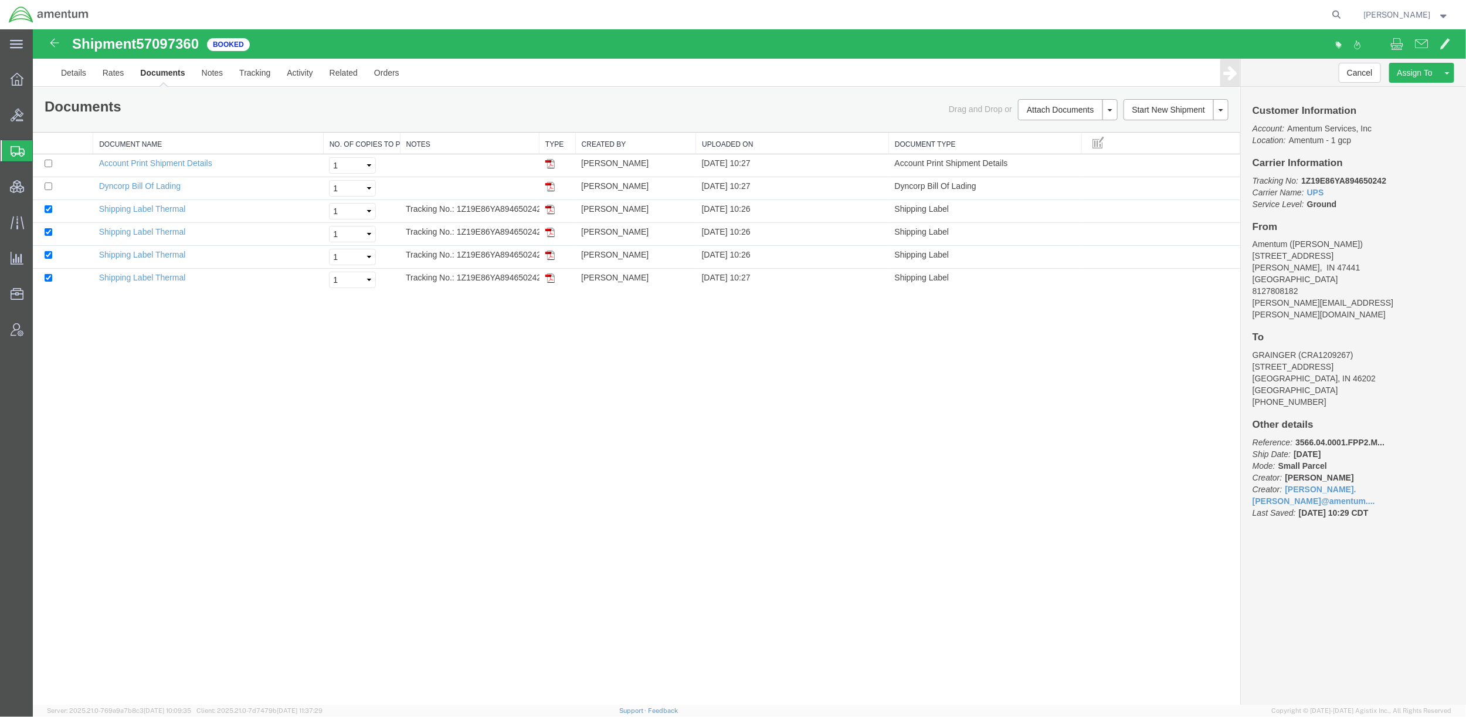
click at [42, 152] on span "Shipments" at bounding box center [36, 150] width 9 height 23
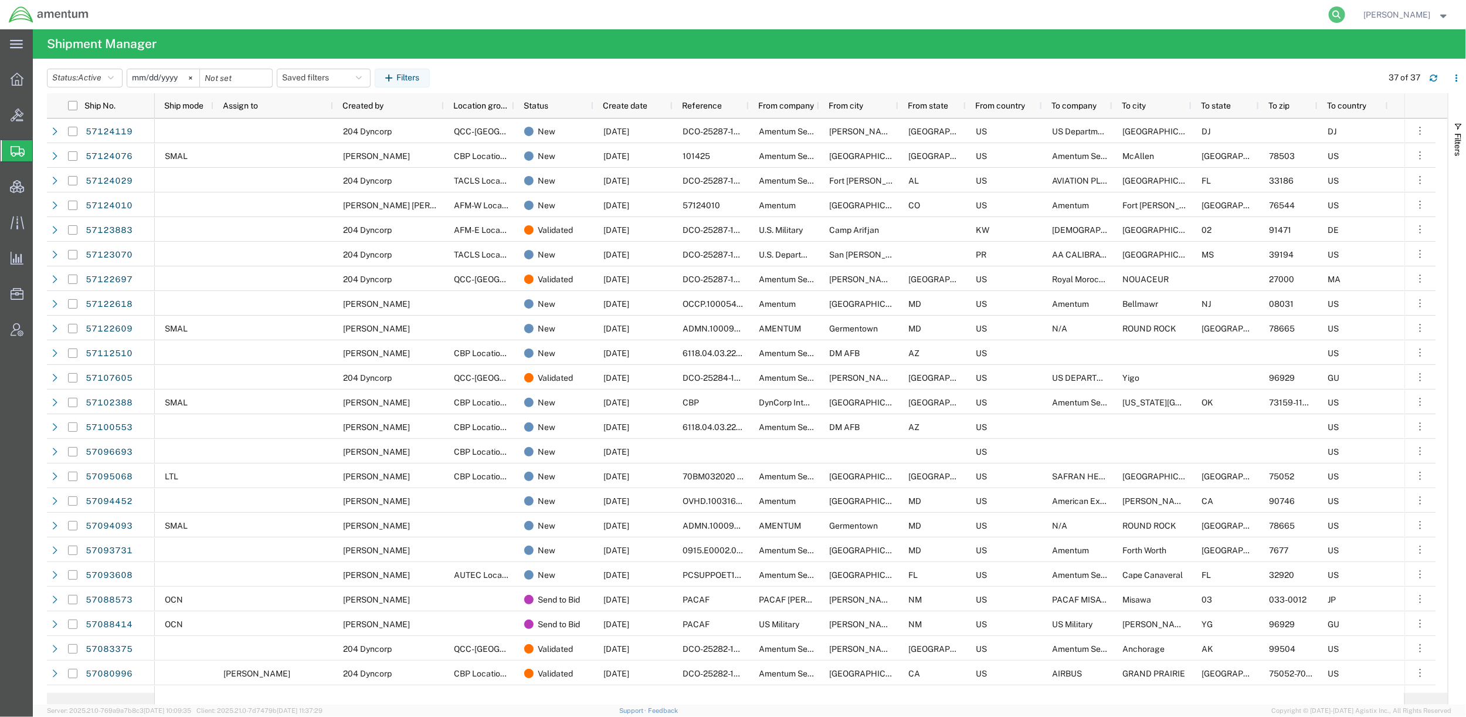
click at [1330, 12] on icon at bounding box center [1337, 14] width 16 height 16
paste input "57088573"
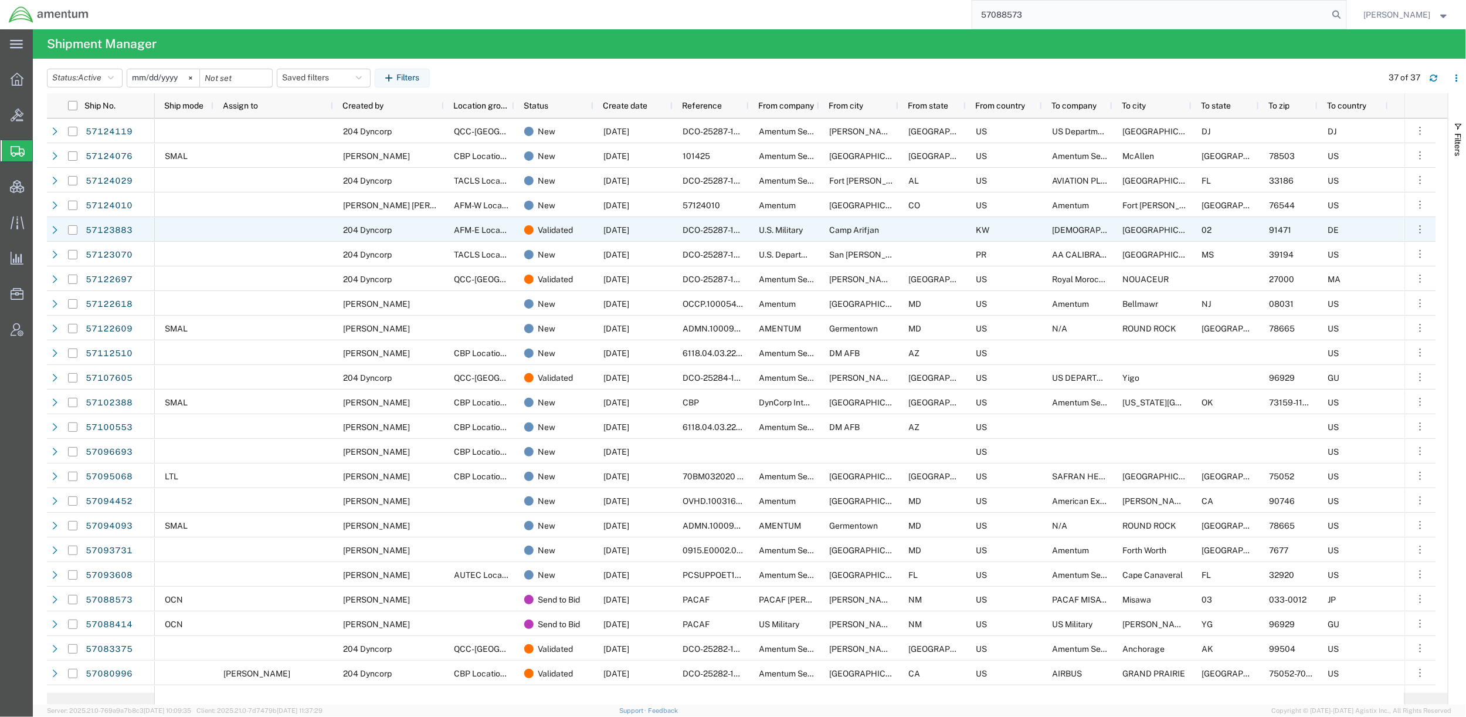
type input "57088573"
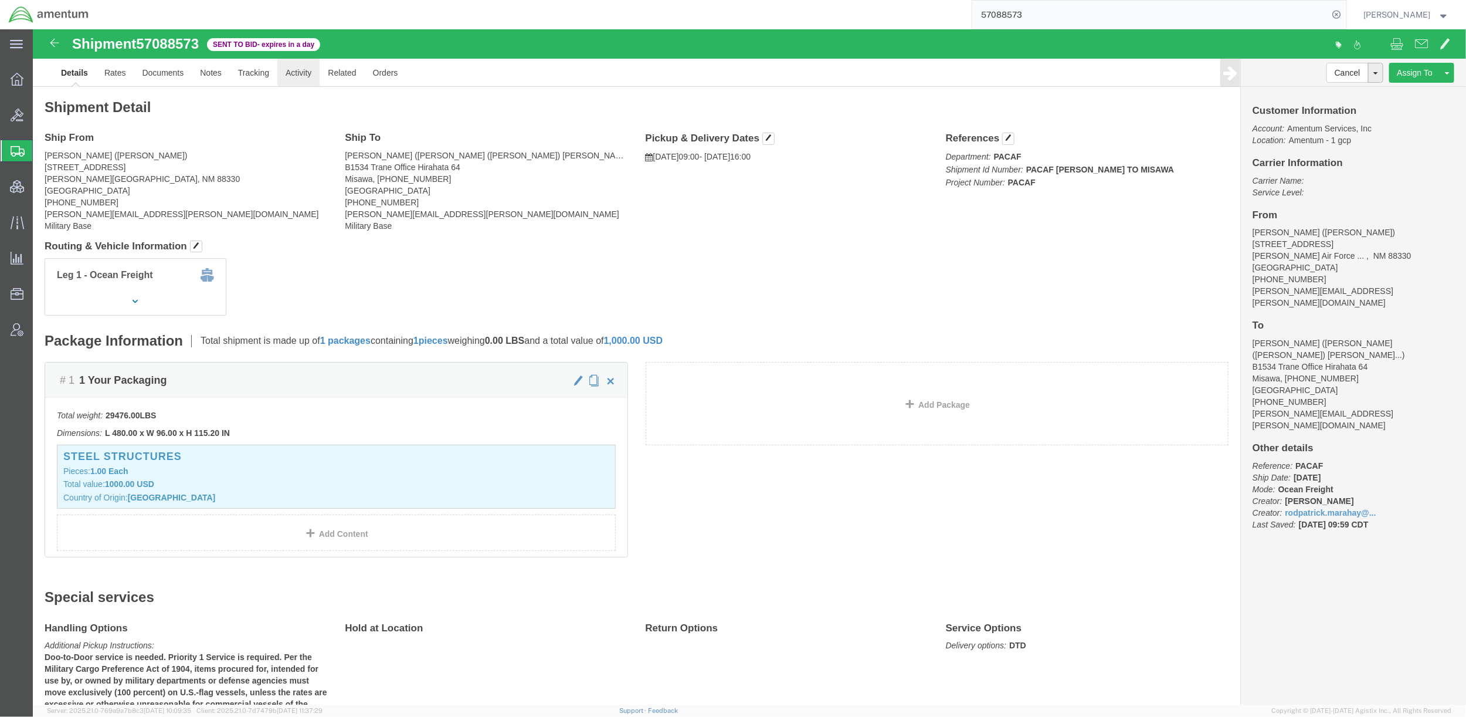
click link "Activity"
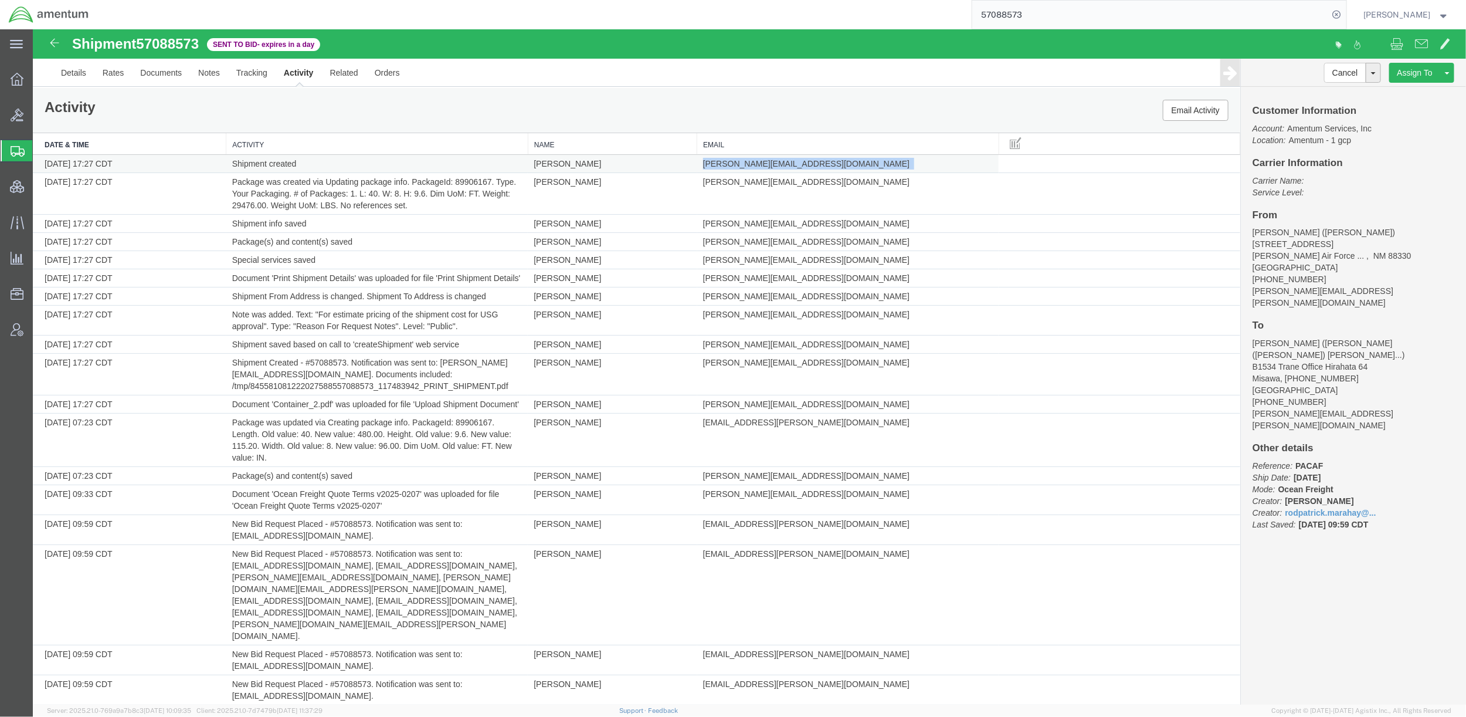
drag, startPoint x: 825, startPoint y: 165, endPoint x: 694, endPoint y: 170, distance: 130.3
click at [697, 170] on td "[PERSON_NAME][EMAIL_ADDRESS][DOMAIN_NAME]" at bounding box center [848, 163] width 302 height 18
copy td "[PERSON_NAME][EMAIL_ADDRESS][DOMAIN_NAME]"
